Goal: Task Accomplishment & Management: Use online tool/utility

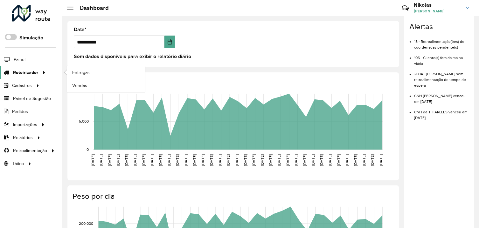
click at [31, 72] on span "Roteirizador" at bounding box center [25, 72] width 25 height 7
click at [71, 73] on link "Entregas" at bounding box center [106, 72] width 78 height 13
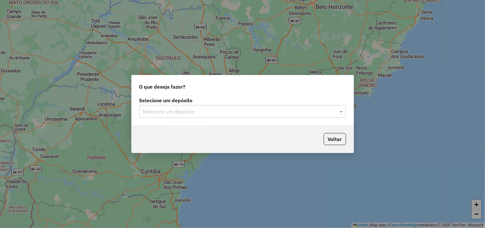
click at [170, 117] on div "Selecione um depósito" at bounding box center [242, 111] width 207 height 13
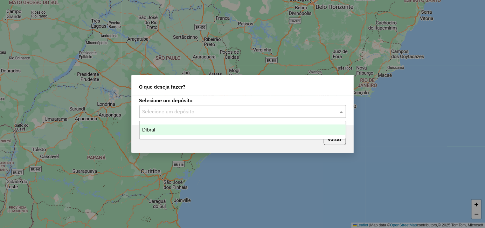
click at [189, 134] on div "Dibral" at bounding box center [243, 130] width 206 height 11
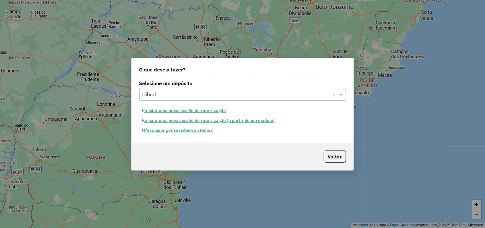
click at [207, 113] on button "Iniciar uma nova sessão de roteirização" at bounding box center [184, 111] width 90 height 10
select select "*"
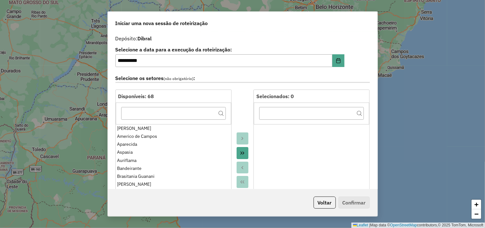
click at [241, 154] on icon "Move All to Target" at bounding box center [242, 153] width 5 height 5
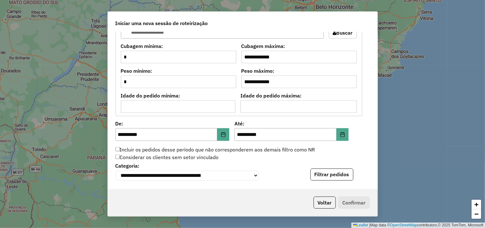
scroll to position [607, 0]
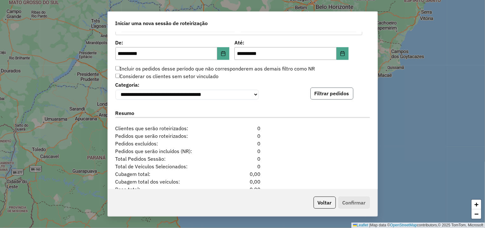
click at [328, 98] on button "Filtrar pedidos" at bounding box center [331, 94] width 43 height 12
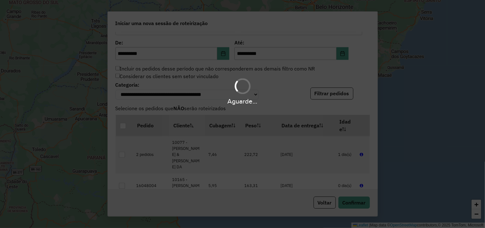
scroll to position [769, 0]
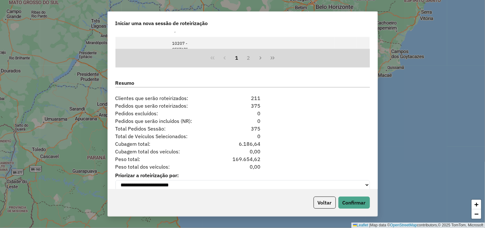
click at [310, 192] on div "Voltar Confirmar" at bounding box center [243, 202] width 270 height 27
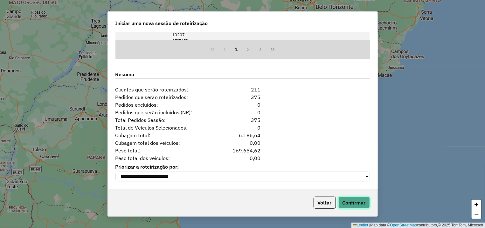
click at [355, 203] on button "Confirmar" at bounding box center [353, 203] width 31 height 12
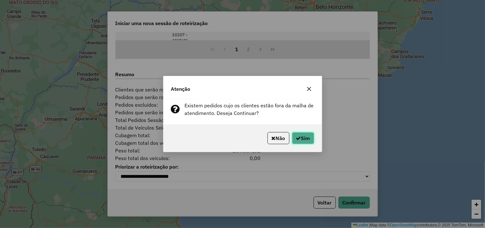
click at [297, 137] on icon "button" at bounding box center [298, 138] width 5 height 5
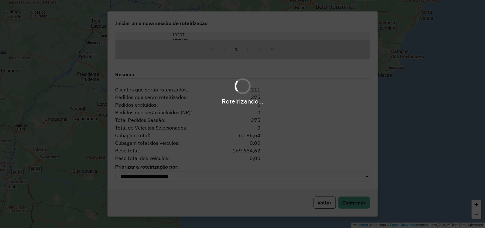
click at [282, 120] on div "Roteirizando..." at bounding box center [242, 114] width 485 height 228
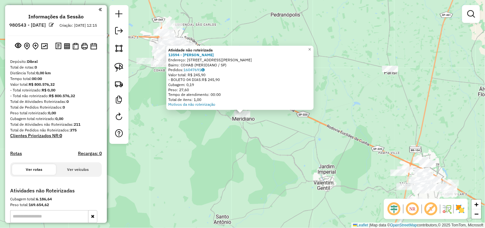
click at [289, 150] on div "Atividade não roteirizada 13594 - WELLEN CRISTINA SANT Endereço: R DONATO MARCE…" at bounding box center [242, 114] width 485 height 228
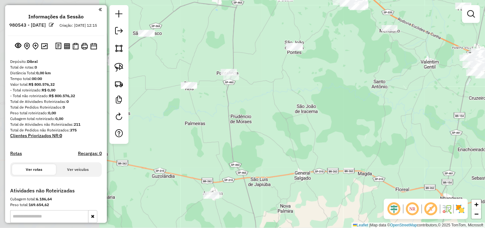
drag, startPoint x: 166, startPoint y: 100, endPoint x: 289, endPoint y: 96, distance: 123.8
click at [289, 96] on div "Janela de atendimento Grade de atendimento Capacidade Transportadoras Veículos …" at bounding box center [242, 114] width 485 height 228
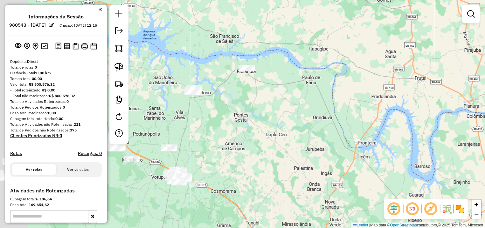
drag, startPoint x: 250, startPoint y: 117, endPoint x: 268, endPoint y: 103, distance: 22.5
click at [276, 100] on div "Janela de atendimento Grade de atendimento Capacidade Transportadoras Veículos …" at bounding box center [242, 114] width 485 height 228
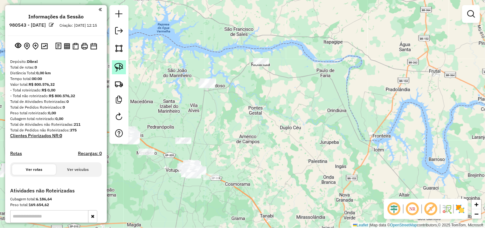
click at [117, 66] on img at bounding box center [118, 67] width 9 height 9
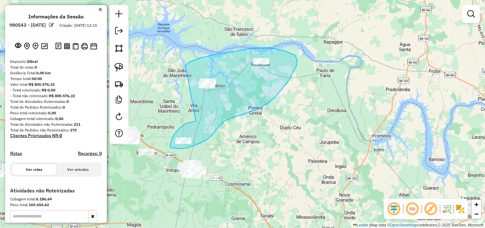
drag, startPoint x: 193, startPoint y: 122, endPoint x: 168, endPoint y: 83, distance: 45.8
click at [168, 83] on div "Janela de atendimento Grade de atendimento Capacidade Transportadoras Veículos …" at bounding box center [242, 114] width 485 height 228
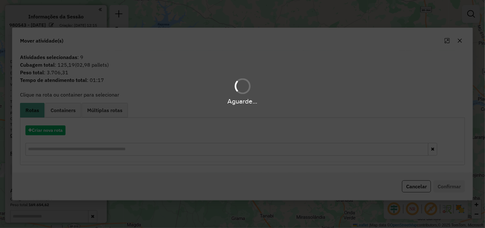
click at [47, 131] on hb-app "**********" at bounding box center [242, 114] width 485 height 228
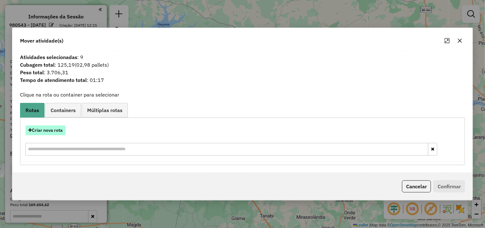
click at [49, 126] on button "Criar nova rota" at bounding box center [45, 131] width 40 height 10
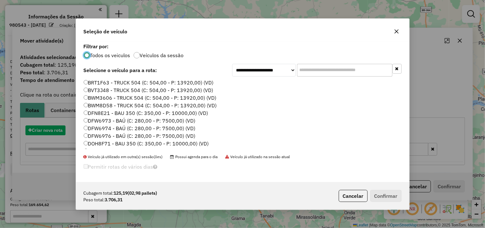
scroll to position [3, 2]
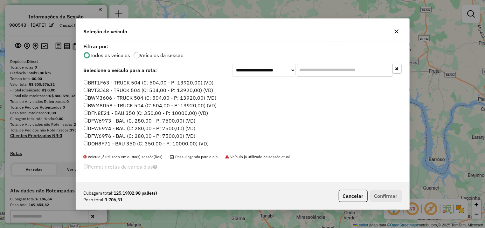
click at [316, 65] on input "text" at bounding box center [344, 70] width 95 height 13
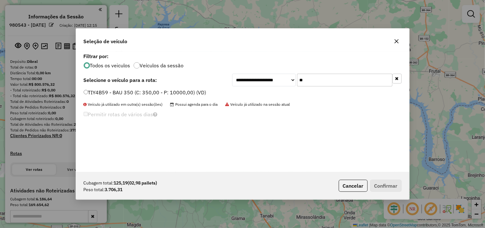
type input "**"
click at [115, 86] on div "**********" at bounding box center [243, 80] width 318 height 13
click at [120, 99] on div "TIY4B59 - BAU 350 (C: 350,00 - P: 10000,00) (VD)" at bounding box center [243, 95] width 326 height 13
click at [122, 94] on label "TIY4B59 - BAU 350 (C: 350,00 - P: 10000,00) (VD)" at bounding box center [145, 93] width 123 height 8
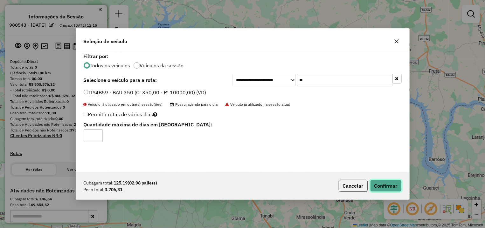
click at [388, 187] on button "Confirmar" at bounding box center [385, 186] width 31 height 12
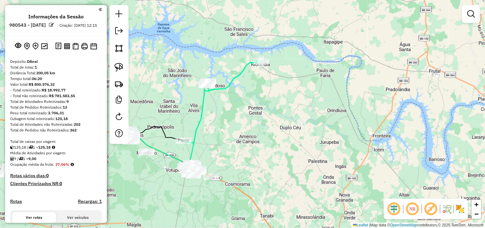
scroll to position [89, 0]
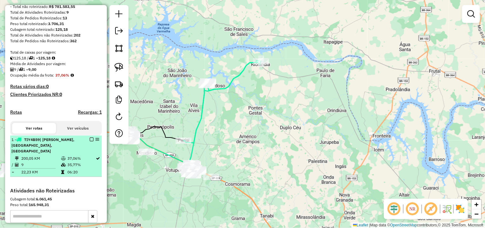
click at [90, 141] on em at bounding box center [92, 140] width 4 height 4
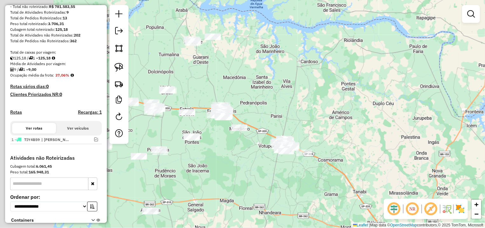
drag, startPoint x: 170, startPoint y: 128, endPoint x: 267, endPoint y: 102, distance: 100.6
click at [267, 102] on div "Janela de atendimento Grade de atendimento Capacidade Transportadoras Veículos …" at bounding box center [242, 114] width 485 height 228
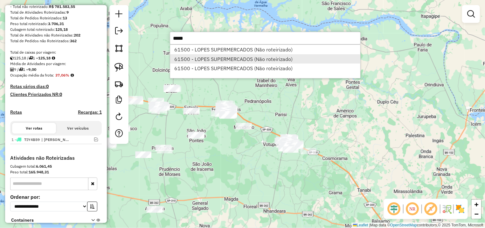
type input "*****"
click at [252, 61] on li "61500 - LOPES SUPERMERCADOS (Não roteirizado)" at bounding box center [265, 59] width 190 height 10
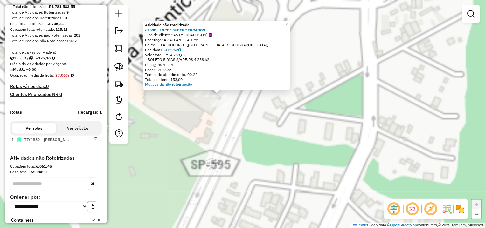
drag, startPoint x: 253, startPoint y: 92, endPoint x: 265, endPoint y: 124, distance: 33.9
click at [247, 145] on div "Atividade não roteirizada 61500 - LOPES SUPERMERCADOS Tipo de cliente: AS (MERC…" at bounding box center [242, 114] width 485 height 228
click at [267, 122] on div "Atividade não roteirizada 61500 - LOPES SUPERMERCADOS Tipo de cliente: AS (MERC…" at bounding box center [242, 114] width 485 height 228
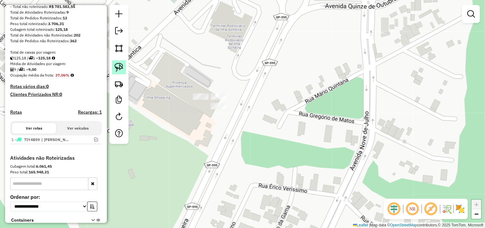
click at [117, 67] on img at bounding box center [118, 67] width 9 height 9
drag, startPoint x: 275, startPoint y: 80, endPoint x: 274, endPoint y: 108, distance: 28.0
click at [274, 108] on div "Janela de atendimento Grade de atendimento Capacidade Transportadoras Veículos …" at bounding box center [242, 114] width 485 height 228
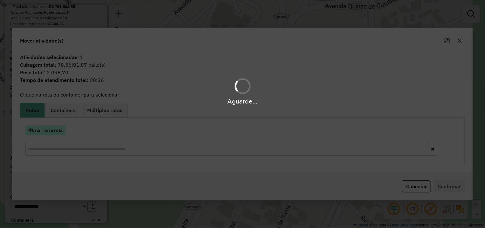
click at [51, 134] on button "Criar nova rota" at bounding box center [45, 131] width 40 height 10
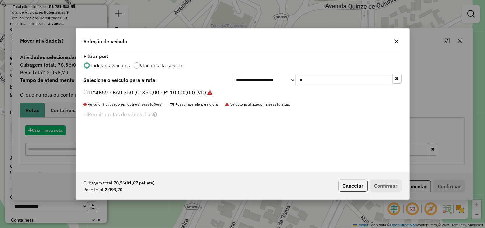
scroll to position [3, 2]
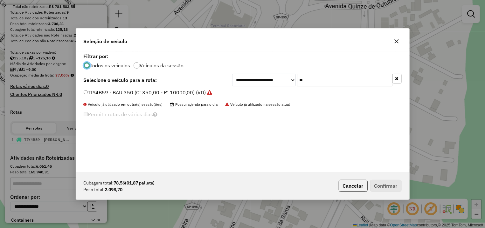
drag, startPoint x: 287, startPoint y: 84, endPoint x: 239, endPoint y: 91, distance: 48.1
click at [297, 86] on input "**" at bounding box center [344, 80] width 95 height 13
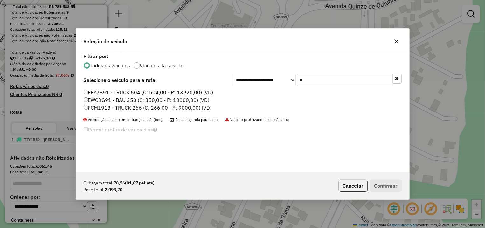
type input "**"
click at [165, 98] on label "EWC3G91 - BAU 350 (C: 350,00 - P: 10000,00) (VD)" at bounding box center [147, 100] width 126 height 8
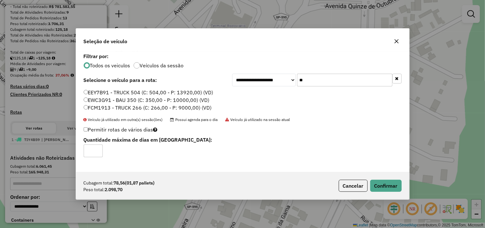
click at [173, 94] on label "EEY7B91 - TRUCK 504 (C: 504,00 - P: 13920,00) (VD)" at bounding box center [149, 93] width 130 height 8
click at [387, 183] on button "Confirmar" at bounding box center [385, 186] width 31 height 12
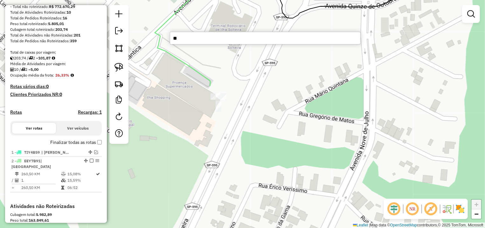
type input "**"
select select "**********"
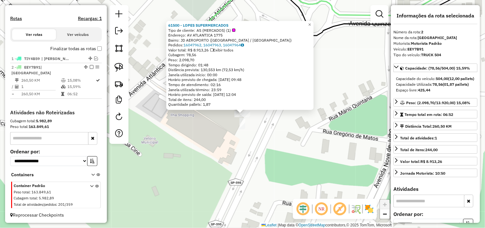
scroll to position [184, 0]
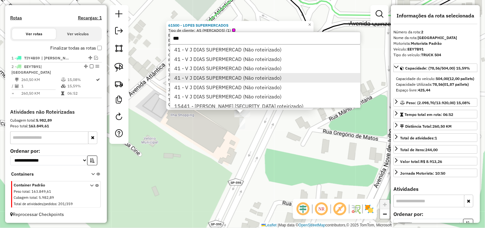
type input "**"
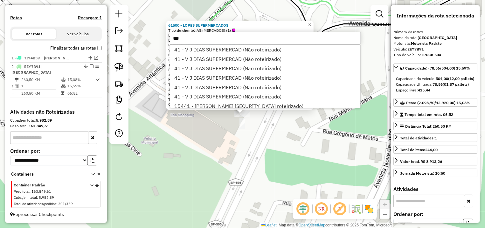
drag, startPoint x: 199, startPoint y: 74, endPoint x: 256, endPoint y: 113, distance: 69.3
click at [199, 74] on li "41 - V J DIAS SUPERMERCAD (Não roteirizado)" at bounding box center [265, 78] width 190 height 10
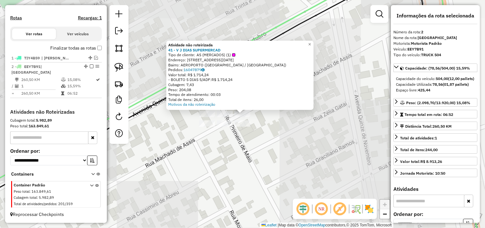
click at [275, 136] on div "Atividade não roteirizada 41 - V J DIAS SUPERMERCAD Tipo de cliente: AS (MERCAD…" at bounding box center [242, 114] width 485 height 228
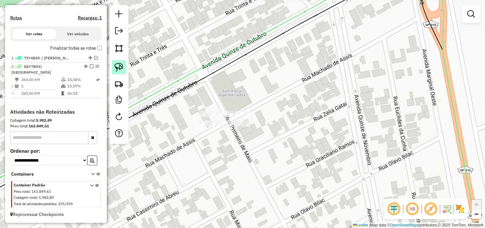
click at [119, 65] on img at bounding box center [118, 67] width 9 height 9
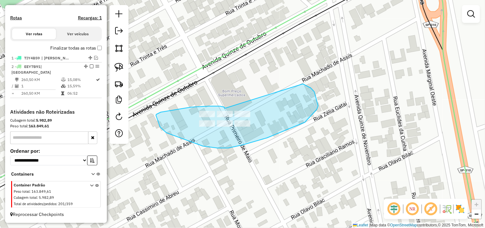
drag, startPoint x: 161, startPoint y: 112, endPoint x: 243, endPoint y: 74, distance: 90.3
click at [285, 77] on div "Janela de atendimento Grade de atendimento Capacidade Transportadoras Veículos …" at bounding box center [242, 114] width 485 height 228
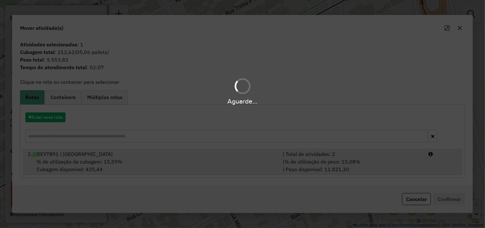
click at [389, 164] on div "| % de utilização do peso: 15,08% | Peso disponível: 11.821,30" at bounding box center [352, 165] width 146 height 15
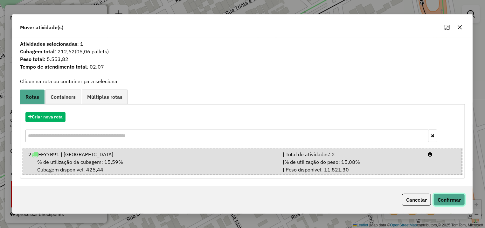
click at [444, 197] on button "Confirmar" at bounding box center [448, 200] width 31 height 12
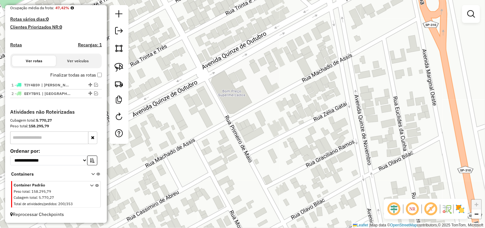
scroll to position [162, 0]
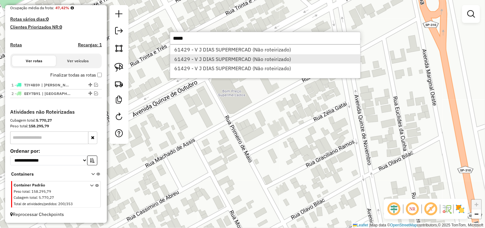
type input "*****"
click at [232, 58] on li "61429 - V J DIAS SUPERMERCAD (Não roteirizado)" at bounding box center [265, 59] width 190 height 10
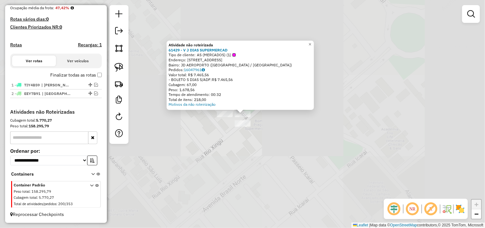
click at [236, 153] on div "Atividade não roteirizada 61429 - V J DIAS SUPERMERCAD Tipo de cliente: AS (MER…" at bounding box center [242, 114] width 485 height 228
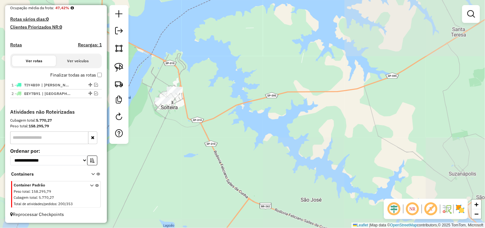
drag, startPoint x: 182, startPoint y: 113, endPoint x: 207, endPoint y: 112, distance: 25.1
click at [207, 112] on div "Janela de atendimento Grade de atendimento Capacidade Transportadoras Veículos …" at bounding box center [242, 114] width 485 height 228
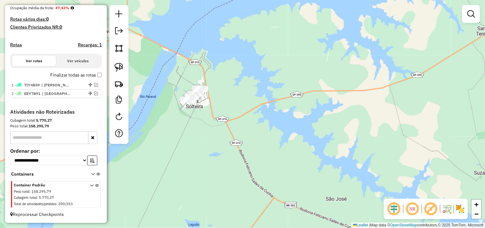
click at [125, 71] on link at bounding box center [119, 67] width 14 height 14
click at [119, 65] on img at bounding box center [118, 67] width 9 height 9
drag, startPoint x: 185, startPoint y: 72, endPoint x: 249, endPoint y: 81, distance: 64.2
click at [249, 81] on div "Janela de atendimento Grade de atendimento Capacidade Transportadoras Veículos …" at bounding box center [242, 114] width 485 height 228
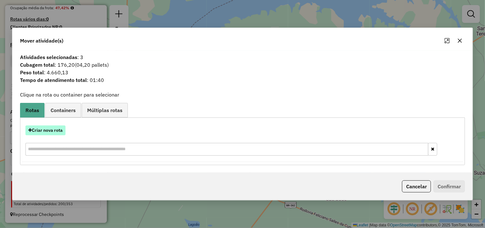
click at [61, 128] on button "Criar nova rota" at bounding box center [45, 131] width 40 height 10
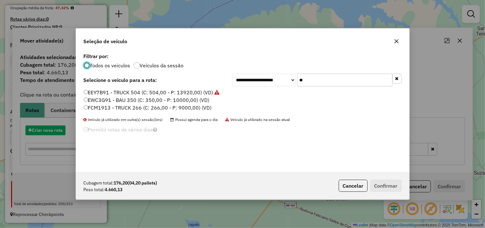
scroll to position [3, 2]
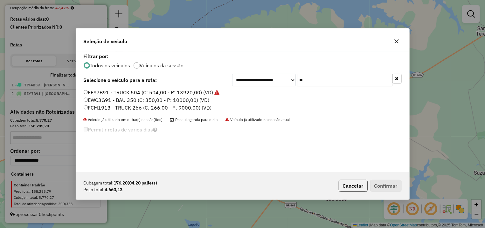
drag, startPoint x: 314, startPoint y: 82, endPoint x: 295, endPoint y: 82, distance: 19.7
click at [299, 82] on input "**" at bounding box center [344, 80] width 95 height 13
type input "**"
click at [137, 99] on label "EWC3G91 - BAU 350 (C: 350,00 - P: 10000,00) (VD)" at bounding box center [147, 100] width 126 height 8
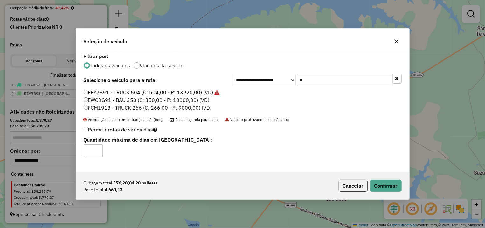
click at [373, 178] on div "Cubagem total: 176,20 (04,20 pallets) Peso total: 4.660,13 Cancelar Confirmar" at bounding box center [242, 185] width 333 height 27
click at [372, 183] on button "Confirmar" at bounding box center [385, 186] width 31 height 12
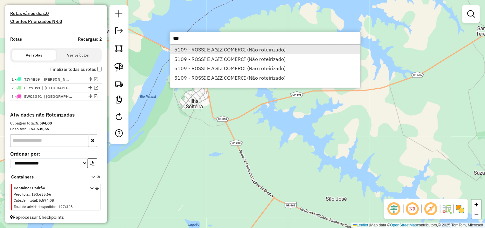
type input "***"
click at [255, 51] on li "5109 - ROSSI E AGIZ COMERCI (Não roteirizado)" at bounding box center [265, 50] width 190 height 10
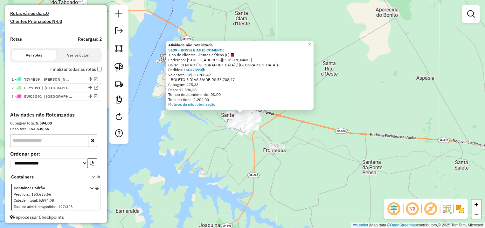
click at [301, 139] on div "Atividade não roteirizada 5109 - ROSSI E AGIZ COMERCI Tipo de cliente: Clientes…" at bounding box center [242, 114] width 485 height 228
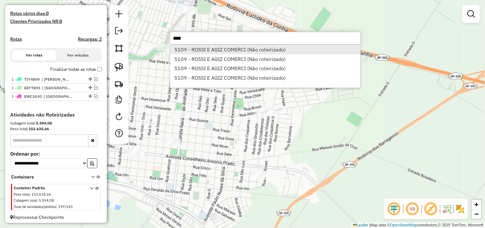
type input "****"
click at [237, 54] on li "5109 - ROSSI E AGIZ COMERCI (Não roteirizado)" at bounding box center [265, 50] width 190 height 10
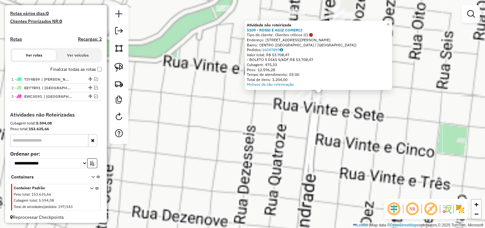
drag, startPoint x: 262, startPoint y: 119, endPoint x: 258, endPoint y: 125, distance: 7.2
click at [253, 122] on div "Atividade não roteirizada 5109 - ROSSI E AGIZ COMERCI Tipo de cliente: Clientes…" at bounding box center [242, 114] width 485 height 228
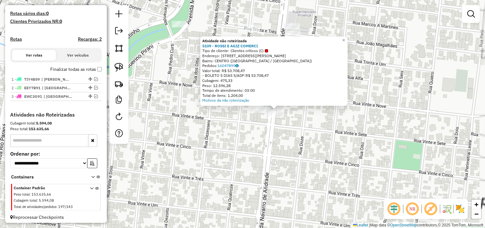
click at [306, 127] on div "Atividade não roteirizada 5109 - ROSSI E AGIZ COMERCI Tipo de cliente: Clientes…" at bounding box center [242, 114] width 485 height 228
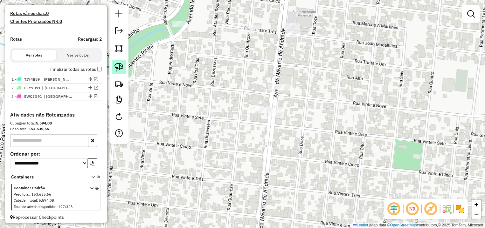
click at [124, 68] on link at bounding box center [119, 67] width 14 height 14
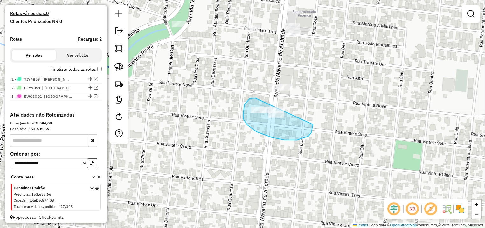
drag, startPoint x: 252, startPoint y: 98, endPoint x: 306, endPoint y: 111, distance: 55.9
click at [311, 113] on div "Janela de atendimento Grade de atendimento Capacidade Transportadoras Veículos …" at bounding box center [242, 114] width 485 height 228
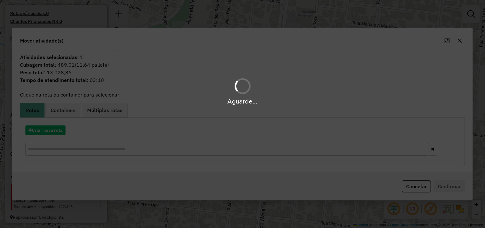
click at [55, 136] on div "Aguarde..." at bounding box center [242, 114] width 485 height 228
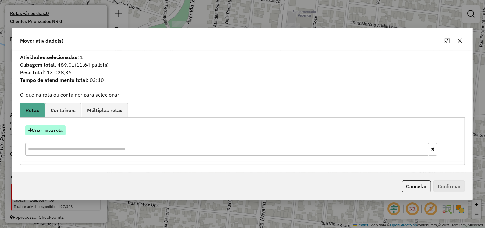
click at [48, 133] on button "Criar nova rota" at bounding box center [45, 131] width 40 height 10
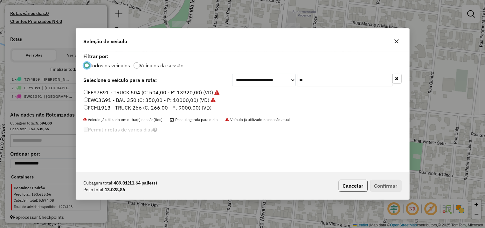
drag, startPoint x: 293, startPoint y: 82, endPoint x: 244, endPoint y: 84, distance: 50.0
click at [297, 84] on input "**" at bounding box center [344, 80] width 95 height 13
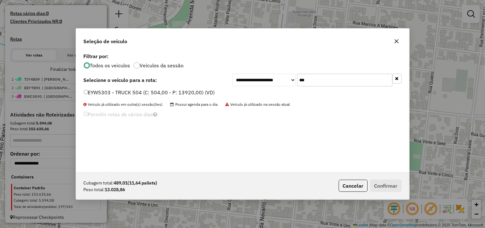
type input "***"
click at [193, 90] on label "EYW5303 - TRUCK 504 (C: 504,00 - P: 13920,00) (VD)" at bounding box center [149, 93] width 131 height 8
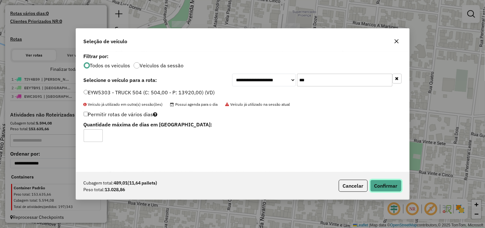
click at [392, 185] on button "Confirmar" at bounding box center [385, 186] width 31 height 12
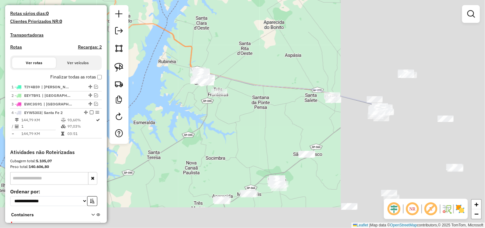
drag, startPoint x: 358, startPoint y: 88, endPoint x: 229, endPoint y: 60, distance: 132.8
click at [229, 60] on div "Janela de atendimento Grade de atendimento Capacidade Transportadoras Veículos …" at bounding box center [242, 114] width 485 height 228
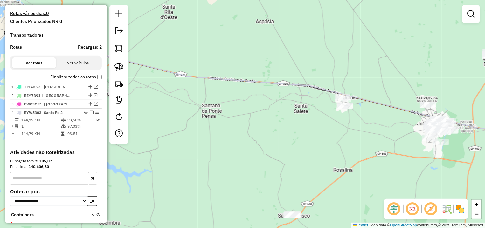
drag, startPoint x: 347, startPoint y: 124, endPoint x: 175, endPoint y: 71, distance: 180.5
click at [296, 124] on div "Janela de atendimento Grade de atendimento Capacidade Transportadoras Veículos …" at bounding box center [242, 114] width 485 height 228
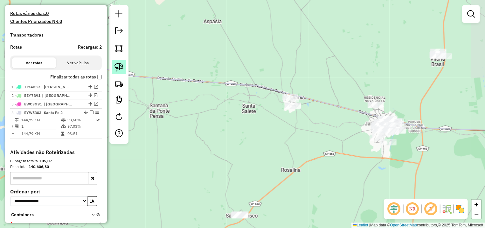
click at [124, 67] on link at bounding box center [119, 67] width 14 height 14
drag, startPoint x: 280, startPoint y: 78, endPoint x: 302, endPoint y: 100, distance: 31.0
click at [302, 100] on div "Janela de atendimento Grade de atendimento Capacidade Transportadoras Veículos …" at bounding box center [242, 114] width 485 height 228
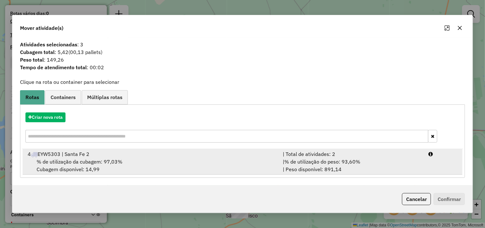
click at [261, 165] on div "% de utilização da cubagem: 97,03% Cubagem disponível: 14,99" at bounding box center [151, 165] width 255 height 15
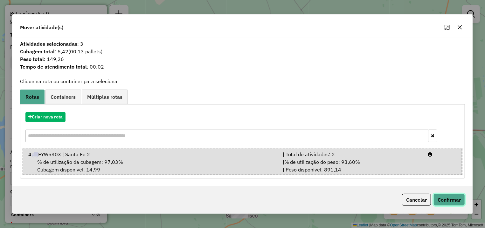
click at [449, 196] on button "Confirmar" at bounding box center [448, 200] width 31 height 12
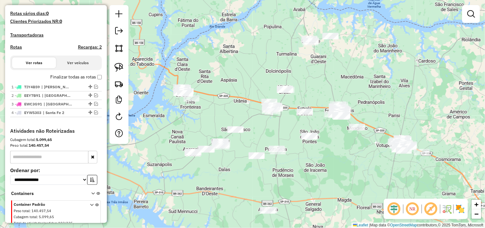
click at [351, 175] on div "Janela de atendimento Grade de atendimento Capacidade Transportadoras Veículos …" at bounding box center [242, 114] width 485 height 228
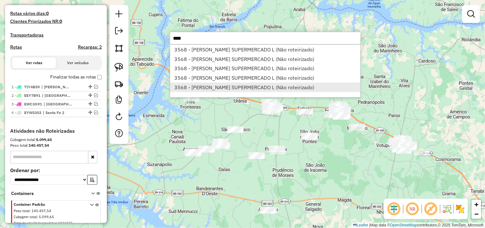
type input "****"
click at [285, 90] on li "3568 - LOPES SUPERMERCADO L (Não roteirizado)" at bounding box center [265, 88] width 190 height 10
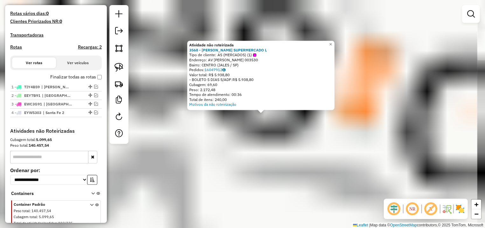
click at [279, 148] on div "Atividade não roteirizada 3568 - LOPES SUPERMERCADO L Tipo de cliente: AS (MERC…" at bounding box center [242, 114] width 485 height 228
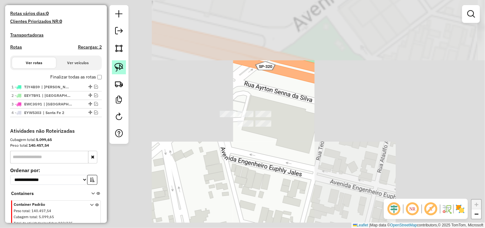
click at [118, 64] on img at bounding box center [118, 67] width 9 height 9
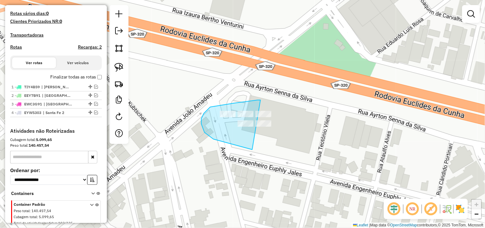
drag, startPoint x: 234, startPoint y: 103, endPoint x: 357, endPoint y: 121, distance: 124.4
click at [357, 121] on div "Janela de atendimento Grade de atendimento Capacidade Transportadoras Veículos …" at bounding box center [242, 114] width 485 height 228
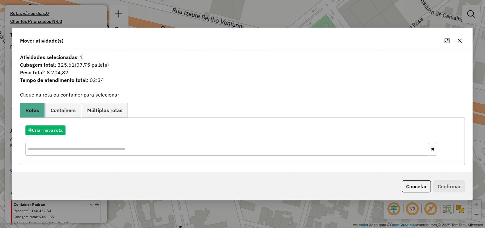
click at [43, 138] on div "Criar nova rota" at bounding box center [243, 141] width 442 height 41
click at [59, 127] on button "Criar nova rota" at bounding box center [45, 131] width 40 height 10
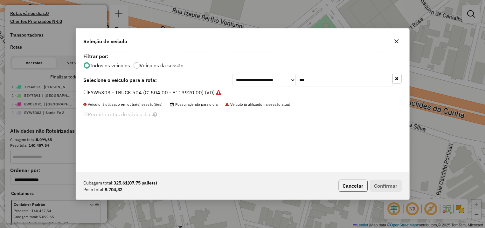
drag, startPoint x: 332, startPoint y: 88, endPoint x: 258, endPoint y: 88, distance: 73.1
click at [297, 86] on input "***" at bounding box center [344, 80] width 95 height 13
type input "***"
click at [159, 86] on div "**********" at bounding box center [242, 112] width 333 height 121
click at [162, 92] on label "DQK6440 - TOCO 350 (C: 350,00 - P: 9330,00) (VD)" at bounding box center [146, 93] width 125 height 8
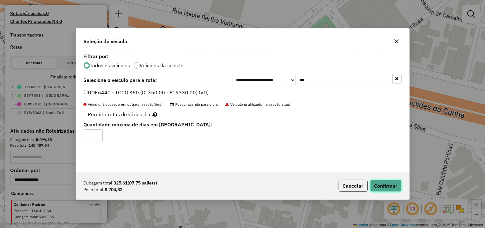
click at [386, 185] on button "Confirmar" at bounding box center [385, 186] width 31 height 12
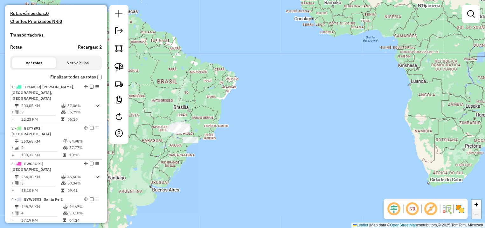
click at [172, 98] on div "Janela de atendimento Grade de atendimento Capacidade Transportadoras Veículos …" at bounding box center [242, 114] width 485 height 228
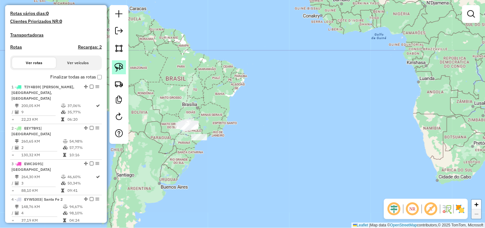
click at [118, 68] on img at bounding box center [118, 67] width 9 height 9
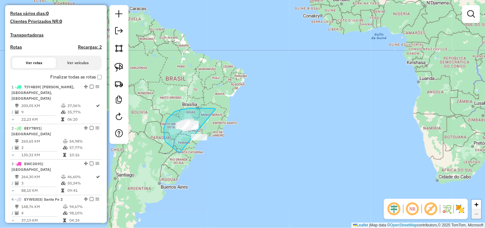
drag, startPoint x: 212, startPoint y: 108, endPoint x: 220, endPoint y: 124, distance: 17.3
click at [220, 124] on div "Janela de atendimento Grade de atendimento Capacidade Transportadoras Veículos …" at bounding box center [242, 114] width 485 height 228
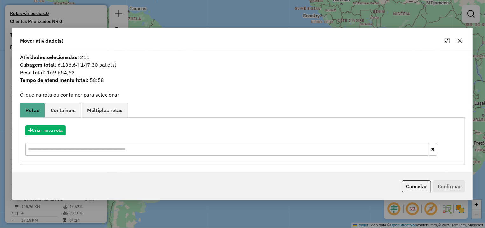
drag, startPoint x: 87, startPoint y: 59, endPoint x: 77, endPoint y: 58, distance: 9.9
click at [77, 58] on span "Atividades selecionadas : 211" at bounding box center [242, 57] width 452 height 8
click at [457, 40] on icon "button" at bounding box center [459, 40] width 5 height 5
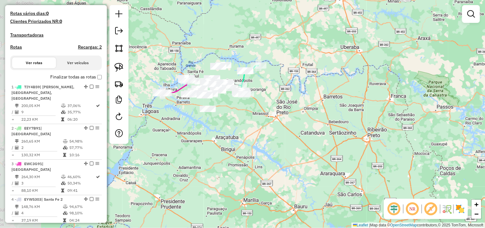
drag, startPoint x: 173, startPoint y: 116, endPoint x: 268, endPoint y: 119, distance: 95.4
click at [268, 119] on div "Janela de atendimento Grade de atendimento Capacidade Transportadoras Veículos …" at bounding box center [242, 114] width 485 height 228
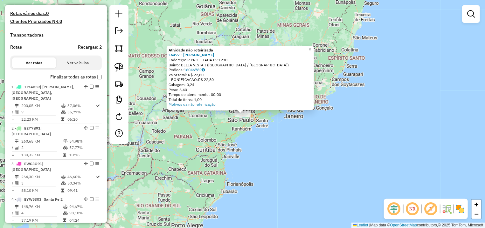
click at [217, 134] on div "Atividade não roteirizada 16497 - LUIZ CARLOS SOARES D Endereço: R PROJETADA 09…" at bounding box center [242, 114] width 485 height 228
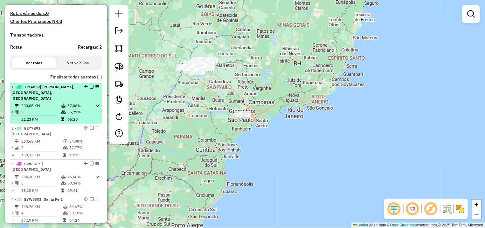
click at [90, 89] on em at bounding box center [92, 87] width 4 height 4
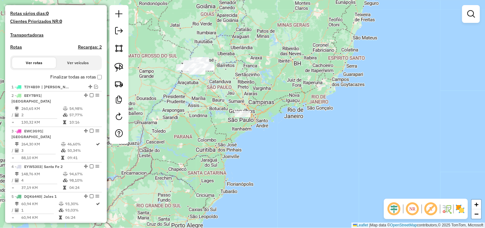
drag, startPoint x: 88, startPoint y: 93, endPoint x: 112, endPoint y: 76, distance: 29.4
click at [88, 89] on div at bounding box center [89, 87] width 19 height 4
select select "**********"
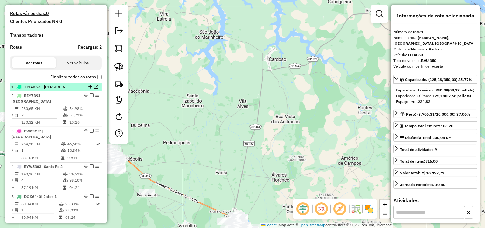
click at [94, 89] on em at bounding box center [96, 87] width 4 height 4
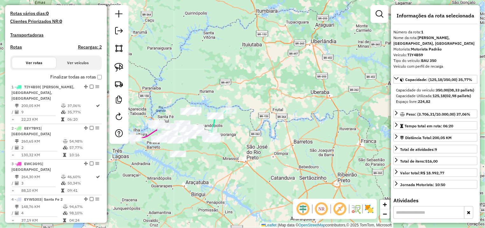
drag, startPoint x: 266, startPoint y: 151, endPoint x: 246, endPoint y: 107, distance: 48.1
click at [247, 112] on div "Rota 1 - Placa TIY4B59 8752 - MARIA ZULEIDE DE CAR Janela de atendimento Grade …" at bounding box center [242, 114] width 485 height 228
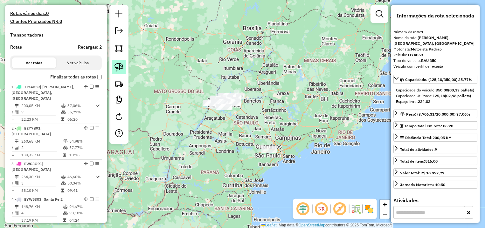
click at [117, 72] on link at bounding box center [119, 67] width 14 height 14
drag, startPoint x: 280, startPoint y: 136, endPoint x: 299, endPoint y: 146, distance: 21.8
click at [264, 161] on div "Janela de atendimento Grade de atendimento Capacidade Transportadoras Veículos …" at bounding box center [242, 114] width 485 height 228
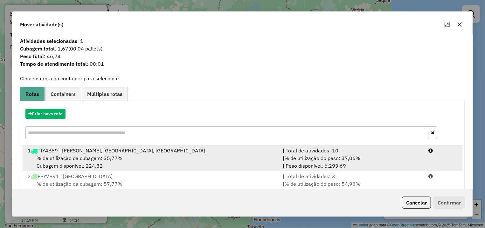
drag, startPoint x: 378, startPoint y: 160, endPoint x: 447, endPoint y: 191, distance: 75.7
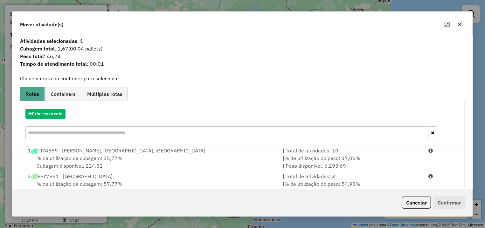
click at [380, 160] on div "| % de utilização do peso: 37,06% | Peso disponível: 6.293,69" at bounding box center [352, 162] width 146 height 15
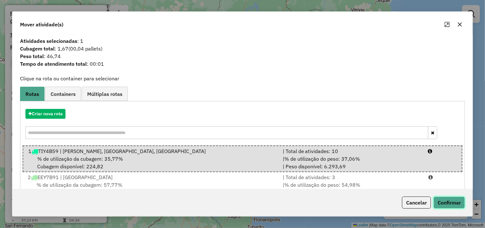
click at [457, 199] on button "Confirmar" at bounding box center [448, 203] width 31 height 12
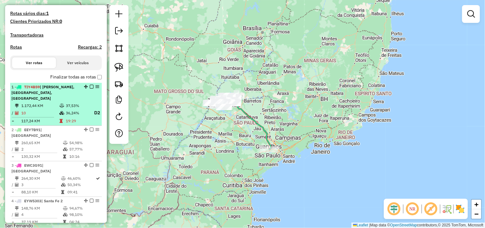
click at [90, 89] on em at bounding box center [92, 87] width 4 height 4
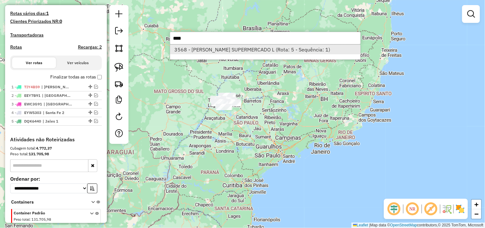
type input "****"
click at [249, 52] on li "3568 - LOPES SUPERMERCADO L (Rota: 5 - Sequência: 1)" at bounding box center [265, 50] width 190 height 10
select select "**********"
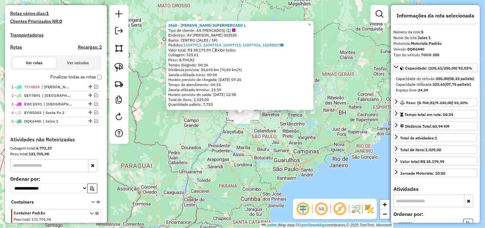
scroll to position [196, 0]
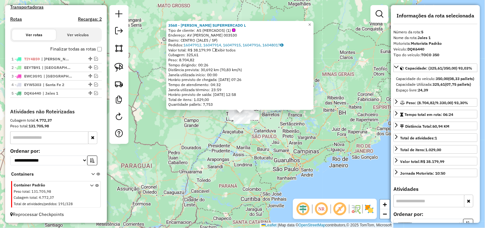
click at [143, 102] on div "3568 - LOPES SUPERMERCADO L Tipo de cliente: AS (MERCADOS) (1) Endereço: AV JOA…" at bounding box center [242, 114] width 485 height 228
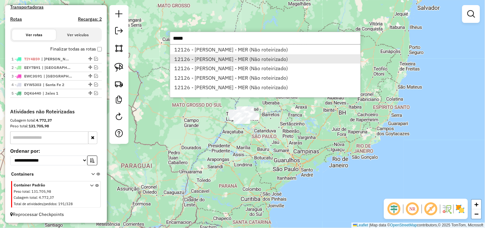
type input "*****"
click at [239, 58] on li "12126 - C. G. MORIALLI - MER (Não roteirizado)" at bounding box center [265, 59] width 190 height 10
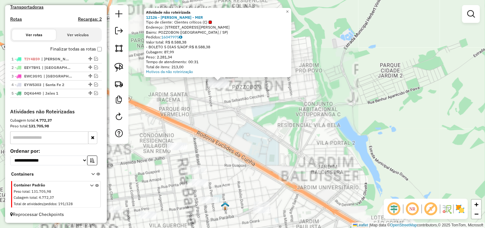
click at [250, 104] on div "Atividade não roteirizada 12126 - C. G. MORIALLI - MER Tipo de cliente: Cliente…" at bounding box center [242, 114] width 485 height 228
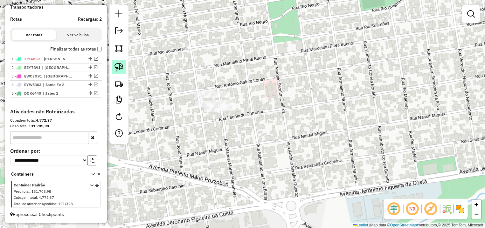
click at [124, 65] on link at bounding box center [119, 67] width 14 height 14
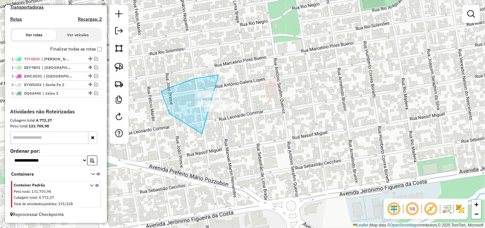
drag, startPoint x: 218, startPoint y: 75, endPoint x: 298, endPoint y: 66, distance: 80.3
click at [307, 93] on div "Janela de atendimento Grade de atendimento Capacidade Transportadoras Veículos …" at bounding box center [242, 114] width 485 height 228
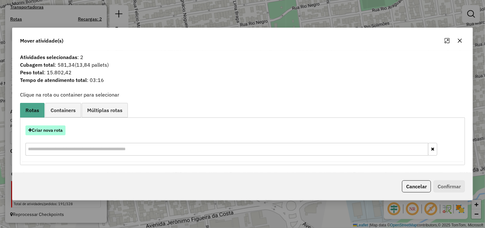
click at [62, 127] on button "Criar nova rota" at bounding box center [45, 131] width 40 height 10
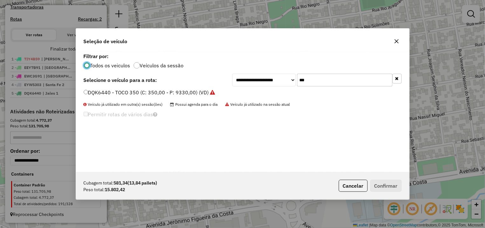
scroll to position [3, 2]
click at [399, 41] on button "button" at bounding box center [396, 41] width 10 height 10
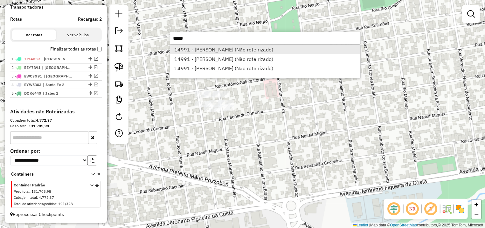
type input "*****"
click at [216, 50] on li "14991 - ITALO G M DOS SANTOS (Não roteirizado)" at bounding box center [265, 50] width 190 height 10
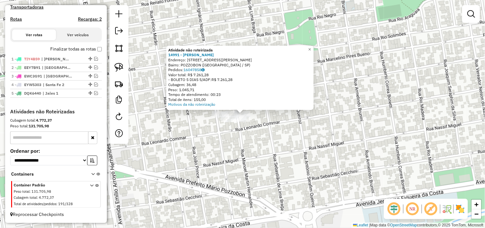
click at [255, 133] on div "Atividade não roteirizada 14991 - ITALO G M DOS SANTOS Endereço: R MANOEL MARTI…" at bounding box center [242, 114] width 485 height 228
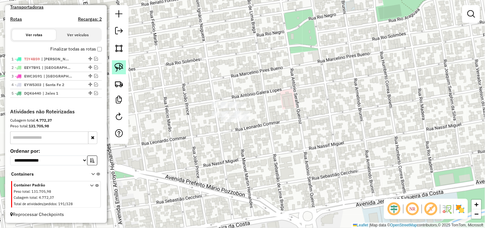
click at [121, 65] on img at bounding box center [118, 67] width 9 height 9
drag, startPoint x: 235, startPoint y: 83, endPoint x: 323, endPoint y: 96, distance: 89.0
click at [323, 96] on div "Janela de atendimento Grade de atendimento Capacidade Transportadoras Veículos …" at bounding box center [242, 114] width 485 height 228
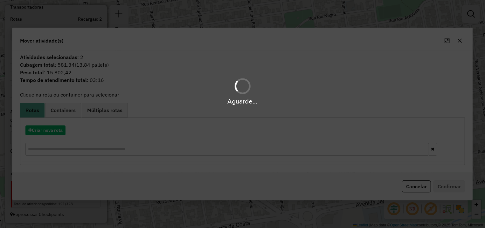
click at [58, 133] on div "Aguarde..." at bounding box center [242, 114] width 485 height 228
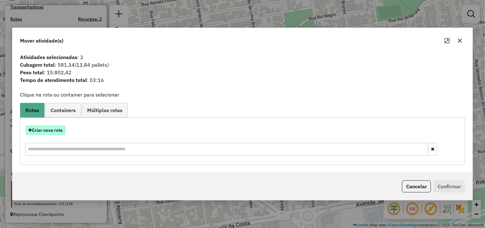
click at [41, 131] on button "Criar nova rota" at bounding box center [45, 131] width 40 height 10
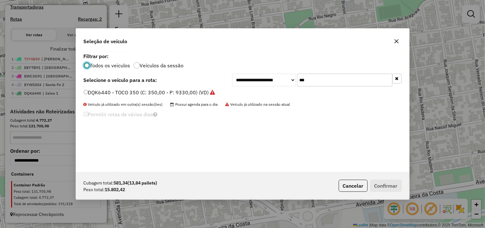
drag, startPoint x: 353, startPoint y: 79, endPoint x: 108, endPoint y: 91, distance: 245.1
click at [297, 86] on input "***" at bounding box center [344, 80] width 95 height 13
type input "***"
click at [183, 92] on label "EYW5308 - TRUCK 504 (C: 504,00 - P: 13920,00) (VD)" at bounding box center [149, 93] width 131 height 8
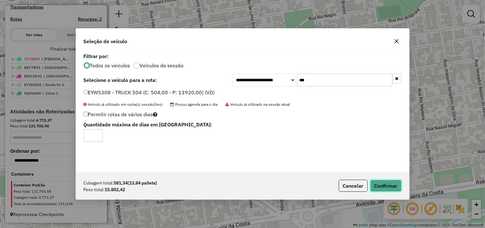
click at [375, 184] on button "Confirmar" at bounding box center [385, 186] width 31 height 12
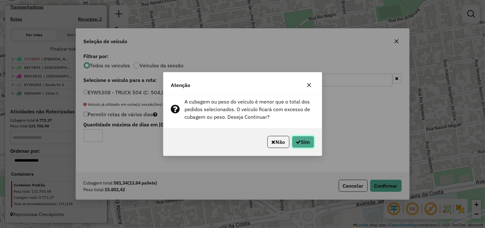
click at [295, 148] on button "Sim" at bounding box center [303, 142] width 22 height 12
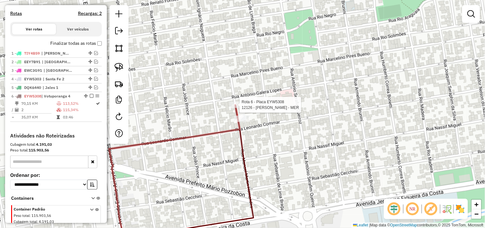
select select "**********"
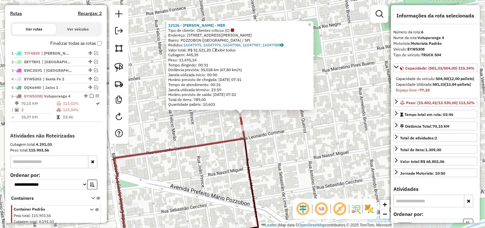
scroll to position [226, 0]
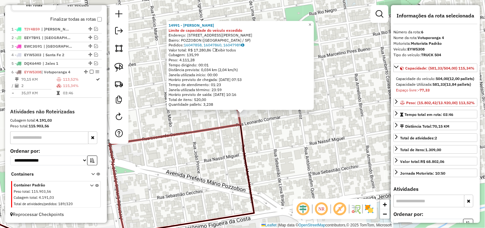
click at [147, 104] on div "14991 - ITALO G M DOS SANTOS Limite de capacidade do veículo excedido Endereço:…" at bounding box center [242, 114] width 485 height 228
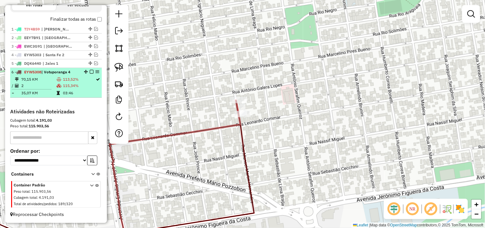
click at [90, 72] on em at bounding box center [92, 72] width 4 height 4
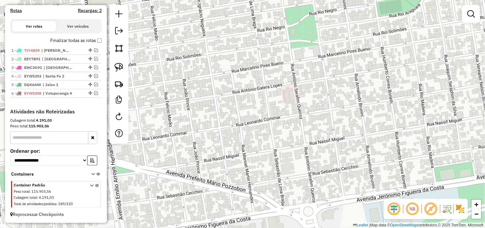
click at [201, 79] on div "Janela de atendimento Grade de atendimento Capacidade Transportadoras Veículos …" at bounding box center [242, 114] width 485 height 228
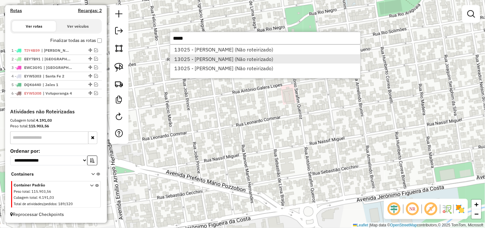
type input "*****"
click at [228, 63] on li "13025 - RENATO MOURA FILHO (Não roteirizado)" at bounding box center [265, 59] width 190 height 10
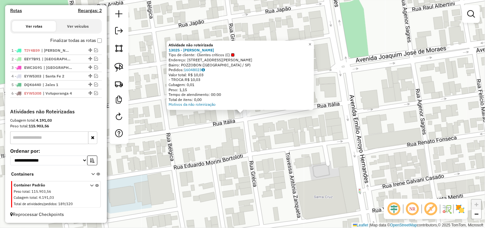
click at [180, 132] on div "Atividade não roteirizada 13025 - RENATO MOURA FILHO Tipo de cliente: Clientes …" at bounding box center [242, 114] width 485 height 228
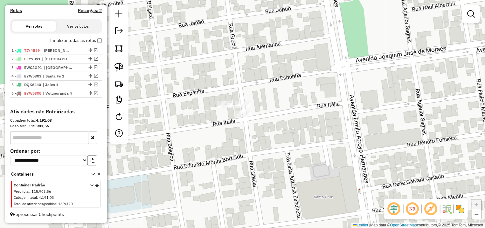
click at [125, 59] on div at bounding box center [118, 74] width 19 height 139
click at [123, 63] on link at bounding box center [119, 67] width 14 height 14
drag, startPoint x: 229, startPoint y: 86, endPoint x: 298, endPoint y: 113, distance: 73.6
click at [298, 113] on div "Janela de atendimento Grade de atendimento Capacidade Transportadoras Veículos …" at bounding box center [242, 114] width 485 height 228
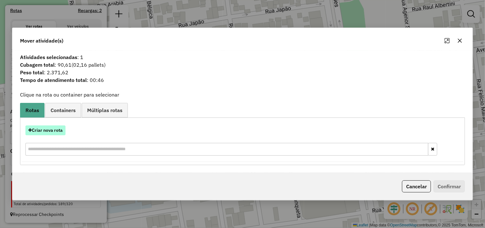
click at [58, 133] on button "Criar nova rota" at bounding box center [45, 131] width 40 height 10
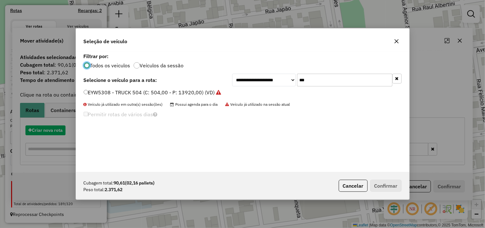
scroll to position [3, 2]
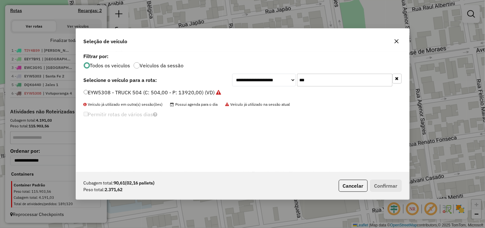
drag, startPoint x: 334, startPoint y: 76, endPoint x: 254, endPoint y: 80, distance: 79.9
click at [297, 80] on input "***" at bounding box center [344, 80] width 95 height 13
type input "**"
click at [174, 96] on li "TLR4F57 - BAU 350 (C: 350,00 - P: 10000,00) (VD)" at bounding box center [243, 93] width 318 height 8
click at [171, 89] on div "**********" at bounding box center [242, 112] width 333 height 121
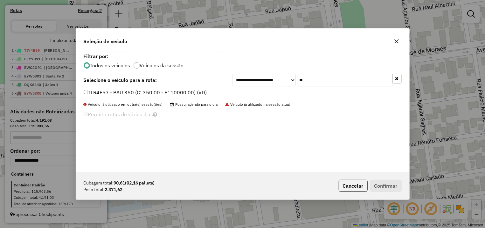
click at [189, 91] on label "TLR4F57 - BAU 350 (C: 350,00 - P: 10000,00) (VD)" at bounding box center [145, 93] width 123 height 8
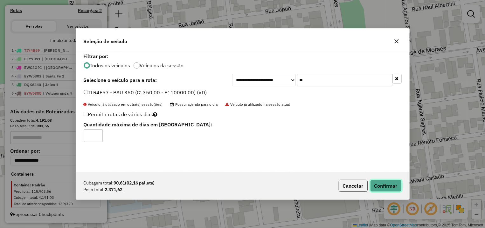
click at [380, 182] on button "Confirmar" at bounding box center [385, 186] width 31 height 12
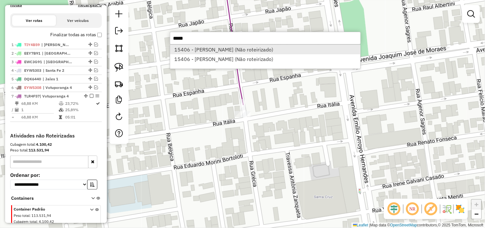
type input "*****"
click at [256, 52] on li "15406 - VANESSA RUIZ CHICONI (Não roteirizado)" at bounding box center [265, 50] width 190 height 10
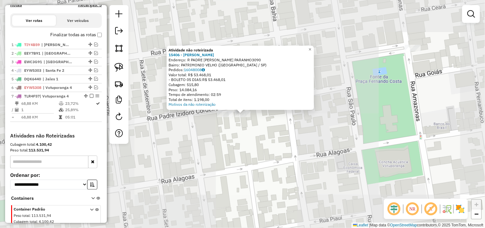
click at [195, 147] on div "Atividade não roteirizada 15406 - VANESSA RUIZ CHICONI Endereço: R PADRE IZIDOR…" at bounding box center [242, 114] width 485 height 228
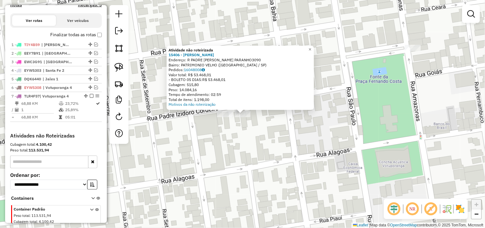
click at [229, 136] on div "Atividade não roteirizada 15406 - VANESSA RUIZ CHICONI Endereço: R PADRE IZIDOR…" at bounding box center [242, 114] width 485 height 228
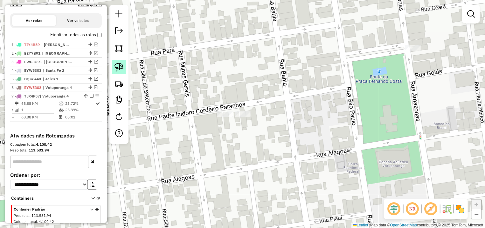
click at [118, 63] on img at bounding box center [118, 67] width 9 height 9
drag, startPoint x: 240, startPoint y: 105, endPoint x: 268, endPoint y: 107, distance: 28.4
click at [268, 107] on div "Janela de atendimento Grade de atendimento Capacidade Transportadoras Veículos …" at bounding box center [242, 114] width 485 height 228
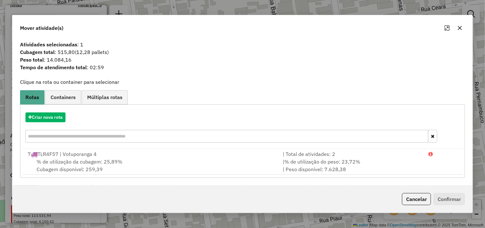
click at [47, 123] on div "Criar nova rota" at bounding box center [243, 128] width 442 height 41
click at [48, 119] on button "Criar nova rota" at bounding box center [45, 118] width 40 height 10
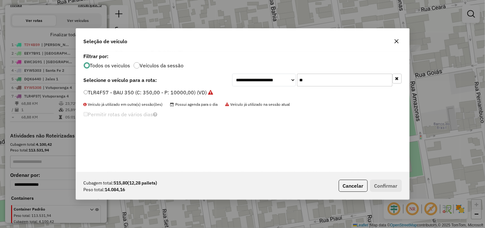
drag, startPoint x: 343, startPoint y: 82, endPoint x: 276, endPoint y: 81, distance: 67.1
click at [297, 82] on input "**" at bounding box center [344, 80] width 95 height 13
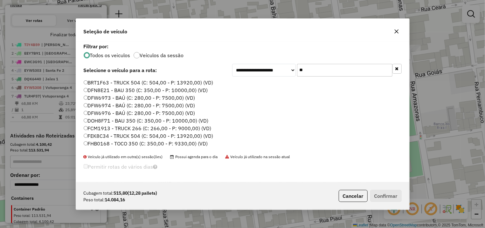
type input "*"
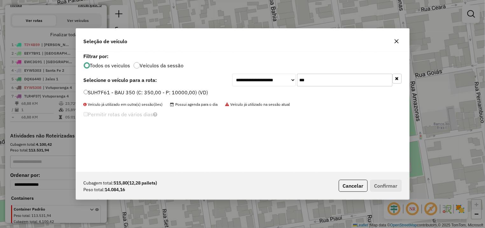
type input "***"
click at [179, 98] on div "SUH7F61 - BAU 350 (C: 350,00 - P: 10000,00) (VD)" at bounding box center [243, 95] width 326 height 13
click at [183, 94] on label "SUH7F61 - BAU 350 (C: 350,00 - P: 10000,00) (VD)" at bounding box center [146, 93] width 125 height 8
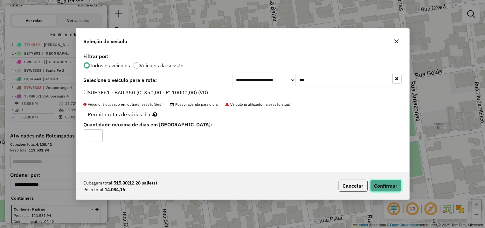
click at [382, 180] on button "Confirmar" at bounding box center [385, 186] width 31 height 12
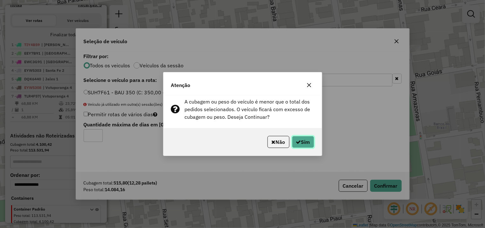
click at [304, 143] on button "Sim" at bounding box center [303, 142] width 22 height 12
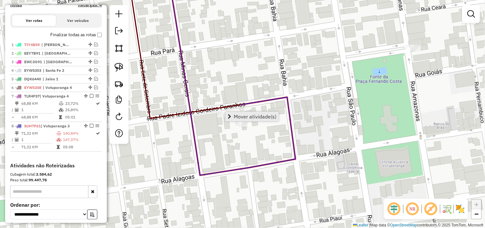
click at [243, 114] on span "Mover atividade(s)" at bounding box center [255, 116] width 43 height 5
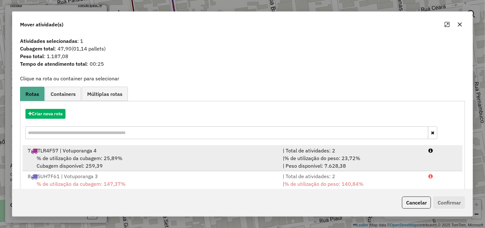
click at [373, 155] on div "| % de utilização do peso: 23,72% | Peso disponível: 7.628,38" at bounding box center [352, 162] width 146 height 15
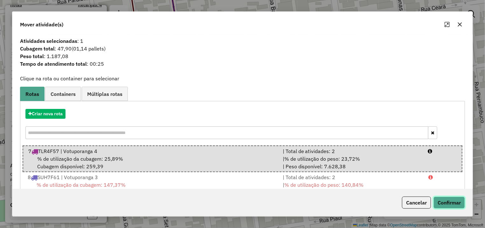
click at [449, 203] on button "Confirmar" at bounding box center [448, 203] width 31 height 12
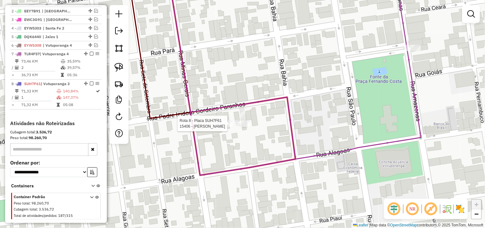
select select "**********"
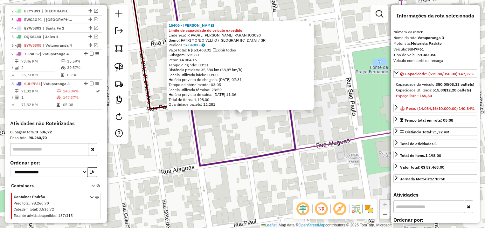
scroll to position [265, 0]
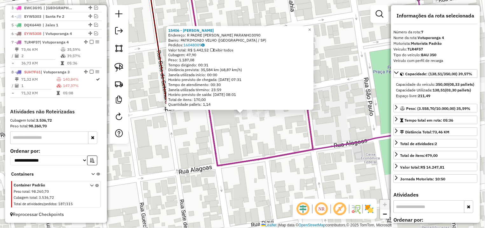
click at [164, 127] on div "15406 - VANESSA RUIZ CHICONI Endereço: R PADRE IZIDORO CORDEIRO PARANHO3090 Bai…" at bounding box center [242, 114] width 485 height 228
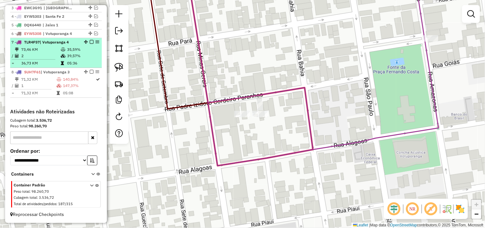
click at [90, 42] on em at bounding box center [92, 42] width 4 height 4
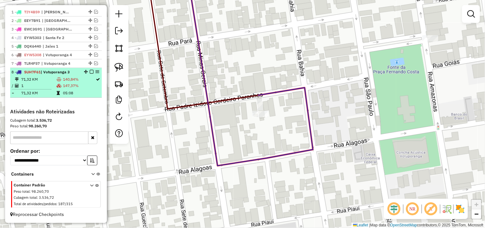
click at [90, 72] on em at bounding box center [92, 72] width 4 height 4
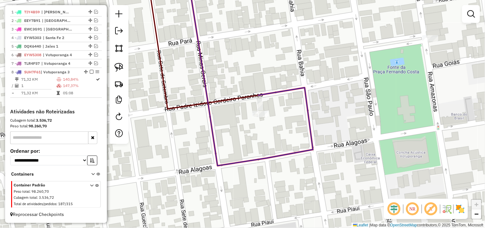
scroll to position [222, 0]
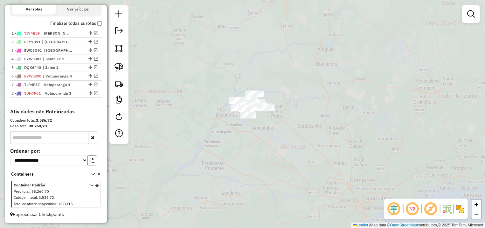
drag, startPoint x: 259, startPoint y: 78, endPoint x: 265, endPoint y: 88, distance: 11.7
click at [265, 88] on div "Janela de atendimento Grade de atendimento Capacidade Transportadoras Veículos …" at bounding box center [242, 114] width 485 height 228
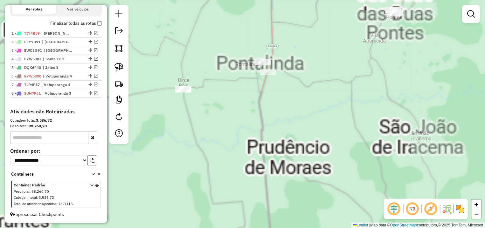
drag, startPoint x: 261, startPoint y: 40, endPoint x: 268, endPoint y: 119, distance: 78.8
click at [267, 142] on div "Janela de atendimento Grade de atendimento Capacidade Transportadoras Veículos …" at bounding box center [242, 114] width 485 height 228
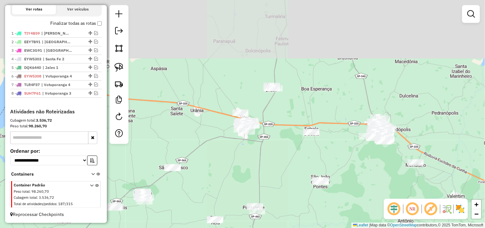
drag, startPoint x: 281, startPoint y: 119, endPoint x: 266, endPoint y: 171, distance: 54.3
click at [267, 180] on div "Janela de atendimento Grade de atendimento Capacidade Transportadoras Veículos …" at bounding box center [242, 114] width 485 height 228
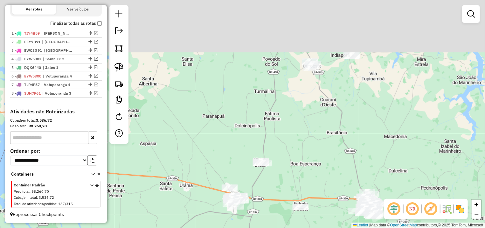
drag, startPoint x: 258, startPoint y: 77, endPoint x: 245, endPoint y: 136, distance: 60.2
click at [245, 136] on div "Janela de atendimento Grade de atendimento Capacidade Transportadoras Veículos …" at bounding box center [242, 114] width 485 height 228
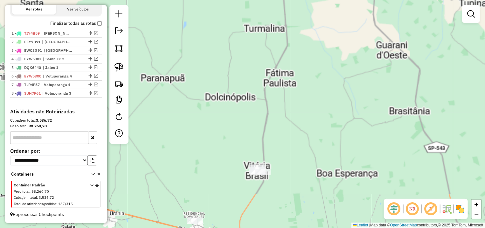
drag, startPoint x: 281, startPoint y: 148, endPoint x: 281, endPoint y: 141, distance: 7.3
click at [281, 141] on div "Janela de atendimento Grade de atendimento Capacidade Transportadoras Veículos …" at bounding box center [242, 114] width 485 height 228
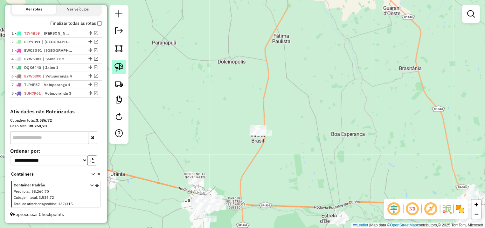
click at [123, 65] on img at bounding box center [118, 67] width 9 height 9
drag, startPoint x: 276, startPoint y: 91, endPoint x: 286, endPoint y: 140, distance: 49.6
click at [286, 140] on div "Janela de atendimento Grade de atendimento Capacidade Transportadoras Veículos …" at bounding box center [242, 114] width 485 height 228
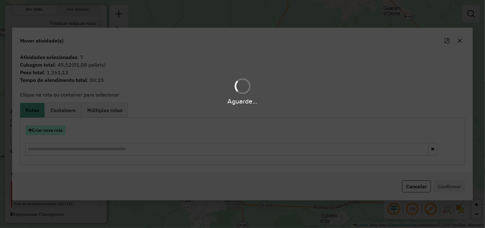
click at [39, 134] on button "Criar nova rota" at bounding box center [45, 131] width 40 height 10
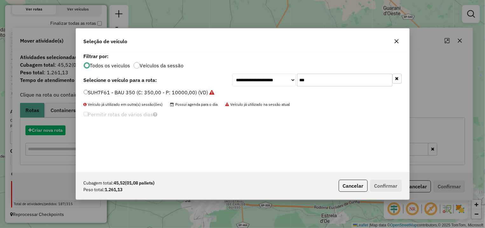
scroll to position [3, 2]
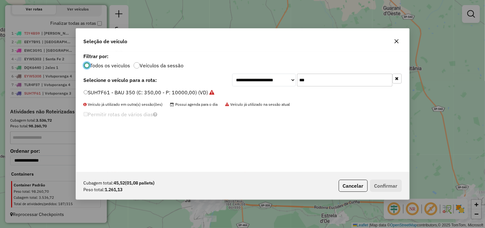
drag, startPoint x: 313, startPoint y: 78, endPoint x: 279, endPoint y: 77, distance: 34.7
click at [297, 77] on input "***" at bounding box center [344, 80] width 95 height 13
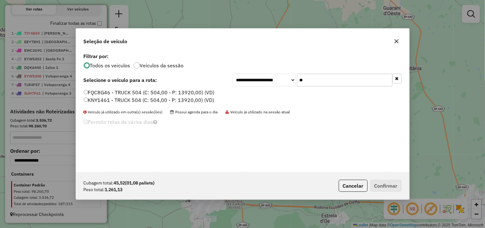
type input "**"
click at [162, 91] on label "FQC8G46 - TRUCK 504 (C: 504,00 - P: 13920,00) (VD)" at bounding box center [149, 93] width 131 height 8
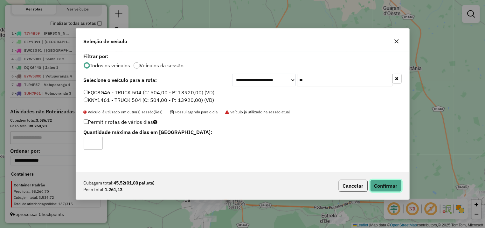
click at [386, 184] on button "Confirmar" at bounding box center [385, 186] width 31 height 12
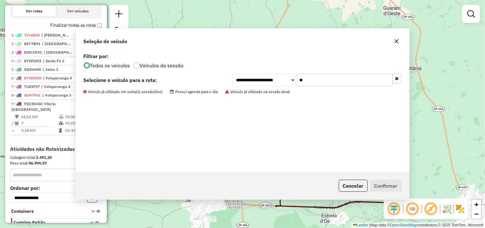
scroll to position [230, 0]
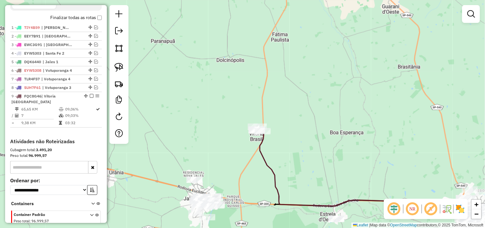
drag, startPoint x: 366, startPoint y: 171, endPoint x: 325, endPoint y: 76, distance: 103.1
click at [325, 76] on div "Janela de atendimento Grade de atendimento Capacidade Transportadoras Veículos …" at bounding box center [242, 114] width 485 height 228
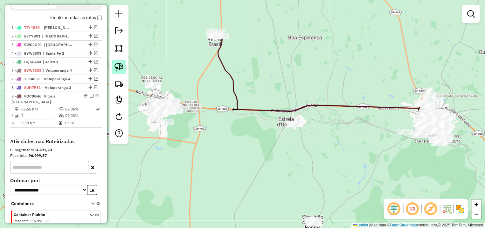
click at [118, 67] on img at bounding box center [118, 67] width 9 height 9
click at [310, 141] on g at bounding box center [194, 88] width 461 height 113
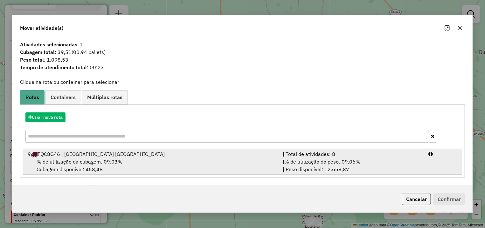
click at [416, 155] on div "| Total de atividades: 8" at bounding box center [352, 154] width 146 height 8
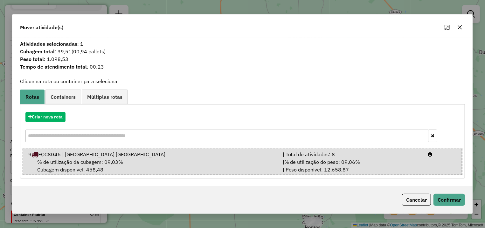
click at [460, 210] on div "Cancelar Confirmar" at bounding box center [242, 199] width 460 height 27
click at [448, 201] on button "Confirmar" at bounding box center [448, 200] width 31 height 12
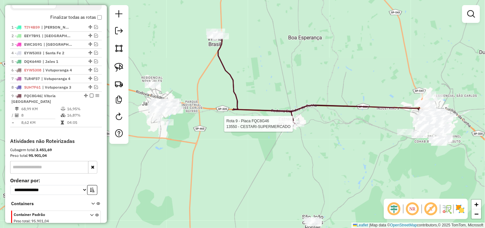
select select "**********"
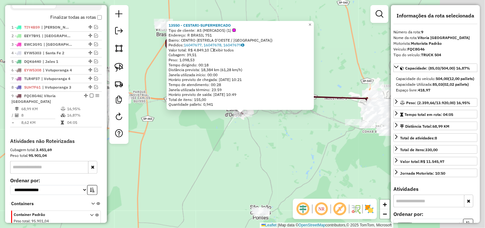
scroll to position [252, 0]
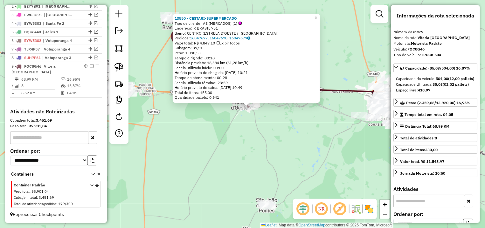
drag, startPoint x: 176, startPoint y: 170, endPoint x: 329, endPoint y: 52, distance: 193.1
click at [329, 52] on div "13550 - CESTARI-SUPERMERCADO Tipo de cliente: AS (MERCADOS) (1) Endereço: R BRA…" at bounding box center [242, 114] width 485 height 228
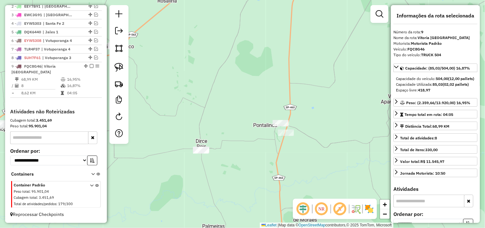
drag, startPoint x: 317, startPoint y: 140, endPoint x: 308, endPoint y: 106, distance: 35.5
click at [308, 106] on div "13550 - CESTARI-SUPERMERCADO Tipo de cliente: AS (MERCADOS) (1) Endereço: R BRA…" at bounding box center [242, 114] width 485 height 228
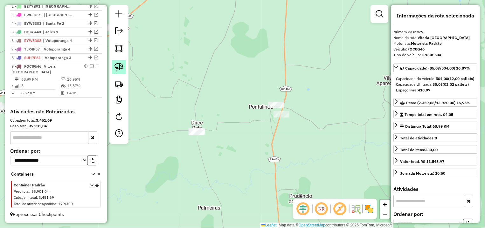
click at [113, 66] on link at bounding box center [119, 67] width 14 height 14
drag, startPoint x: 302, startPoint y: 73, endPoint x: 338, endPoint y: 106, distance: 48.8
click at [338, 106] on div "13550 - CESTARI-SUPERMERCADO Tipo de cliente: AS (MERCADOS) (1) Endereço: R BRA…" at bounding box center [242, 114] width 485 height 228
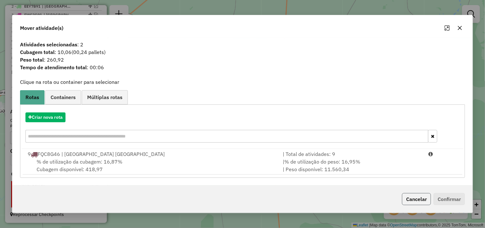
click at [411, 202] on button "Cancelar" at bounding box center [416, 199] width 29 height 12
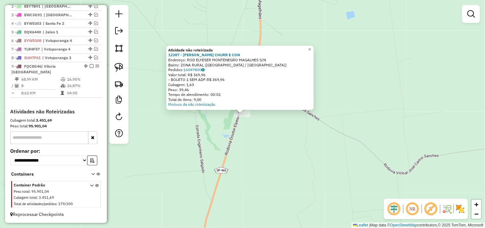
click at [212, 133] on div "Atividade não roteirizada 12387 - GAUCHO'S CHURR E CON Endereço: ROD ELYESER MO…" at bounding box center [242, 114] width 485 height 228
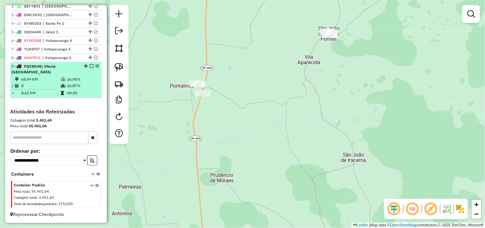
click at [90, 68] on em at bounding box center [92, 66] width 4 height 4
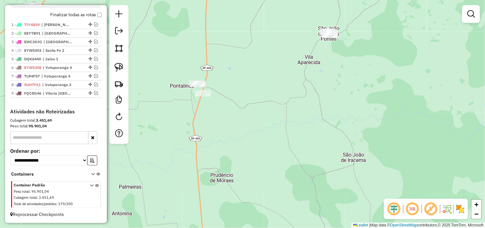
scroll to position [230, 0]
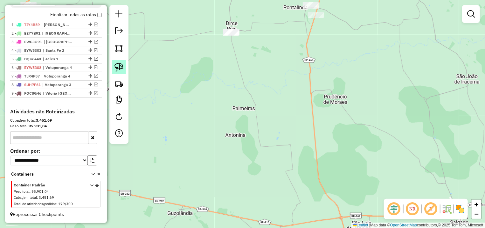
click at [119, 65] on img at bounding box center [118, 67] width 9 height 9
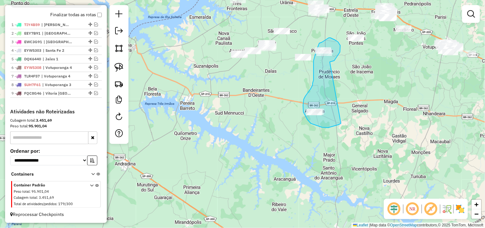
drag, startPoint x: 330, startPoint y: 62, endPoint x: 353, endPoint y: 109, distance: 51.8
click at [353, 109] on div "Janela de atendimento Grade de atendimento Capacidade Transportadoras Veículos …" at bounding box center [242, 114] width 485 height 228
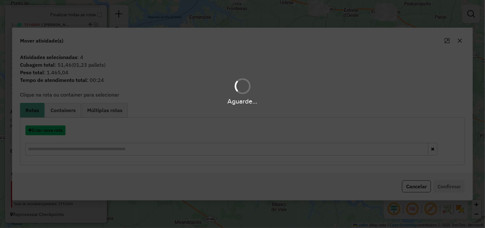
click at [58, 134] on button "Criar nova rota" at bounding box center [45, 131] width 40 height 10
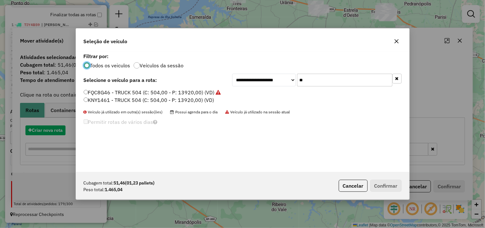
scroll to position [3, 2]
click at [42, 132] on div "**********" at bounding box center [242, 114] width 485 height 228
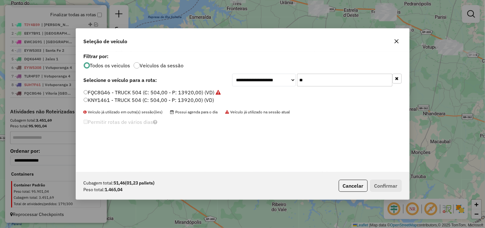
drag, startPoint x: 323, startPoint y: 86, endPoint x: 239, endPoint y: 79, distance: 83.9
click at [297, 79] on input "**" at bounding box center [344, 80] width 95 height 13
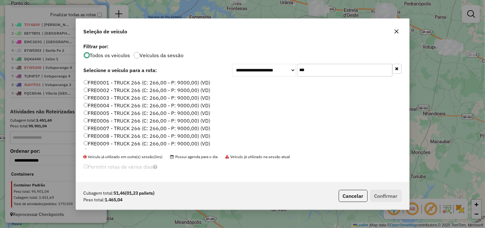
type input "***"
click at [172, 80] on label "FRE0001 - TRUCK 266 (C: 266,00 - P: 9000,00) (VD)" at bounding box center [147, 83] width 127 height 8
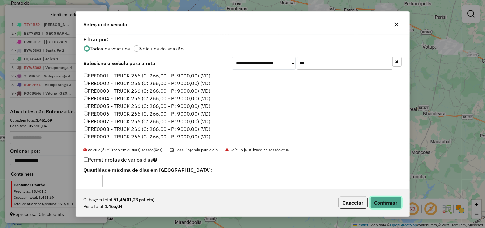
click at [383, 203] on button "Confirmar" at bounding box center [385, 203] width 31 height 12
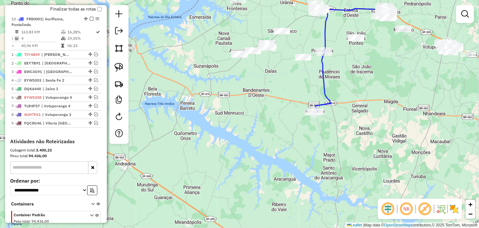
drag, startPoint x: 79, startPoint y: 101, endPoint x: 76, endPoint y: 16, distance: 85.3
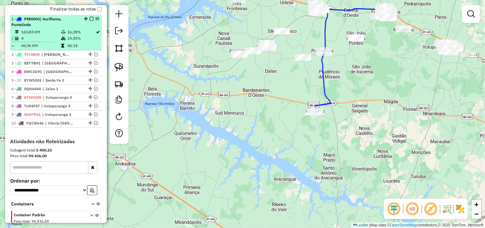
click at [90, 21] on em at bounding box center [92, 19] width 4 height 4
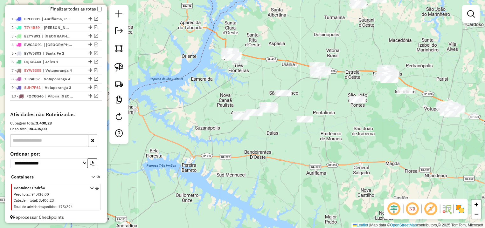
drag, startPoint x: 283, startPoint y: 116, endPoint x: 280, endPoint y: 151, distance: 35.4
click at [280, 151] on div "Janela de atendimento Grade de atendimento Capacidade Transportadoras Veículos …" at bounding box center [242, 114] width 485 height 228
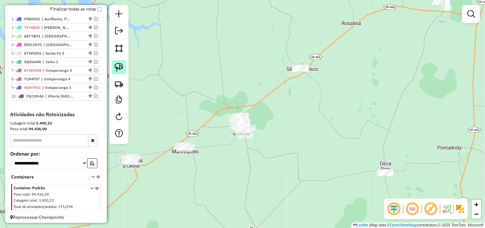
click at [122, 65] on img at bounding box center [118, 67] width 9 height 9
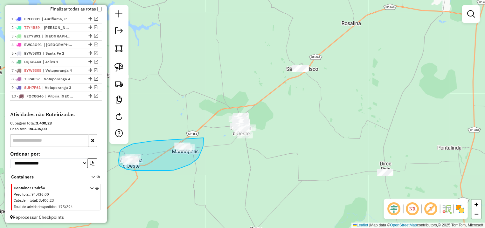
drag, startPoint x: 152, startPoint y: 141, endPoint x: 190, endPoint y: 123, distance: 41.9
click at [190, 123] on div "Janela de atendimento Grade de atendimento Capacidade Transportadoras Veículos …" at bounding box center [242, 114] width 485 height 228
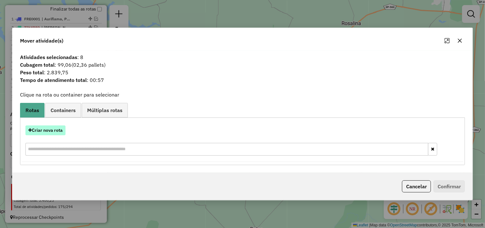
click at [54, 128] on button "Criar nova rota" at bounding box center [45, 131] width 40 height 10
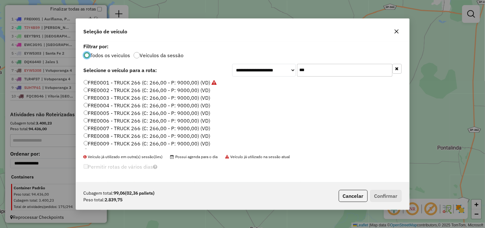
drag, startPoint x: 332, startPoint y: 68, endPoint x: 208, endPoint y: 71, distance: 123.4
click at [297, 71] on input "***" at bounding box center [344, 70] width 95 height 13
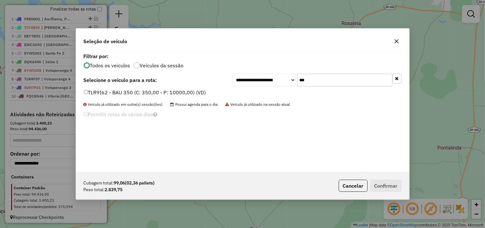
type input "***"
click at [168, 94] on label "TLR9I62 - BAU 350 (C: 350,00 - P: 10000,00) (VD)" at bounding box center [145, 93] width 122 height 8
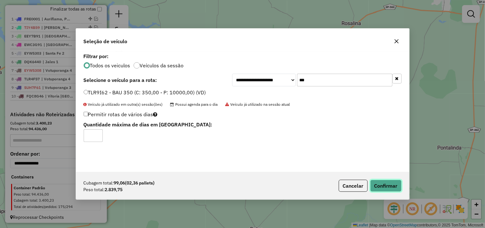
click at [387, 186] on button "Confirmar" at bounding box center [385, 186] width 31 height 12
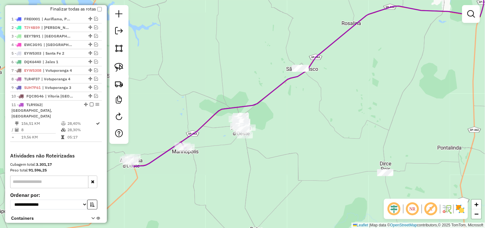
click at [226, 126] on div "Janela de atendimento Grade de atendimento Capacidade Transportadoras Veículos …" at bounding box center [242, 114] width 485 height 228
select select "**********"
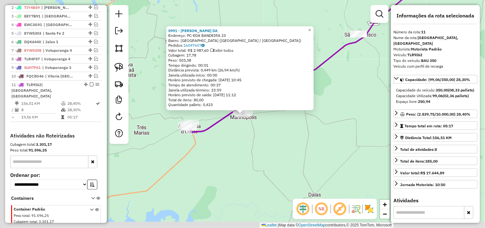
scroll to position [275, 0]
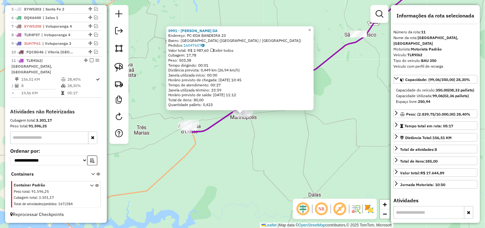
click at [289, 125] on div "5991 - RICARDO RODRIGUES DA Endereço: PC-EDA BANDEIRA 23 Bairro: CENTRO (MARINO…" at bounding box center [242, 114] width 485 height 228
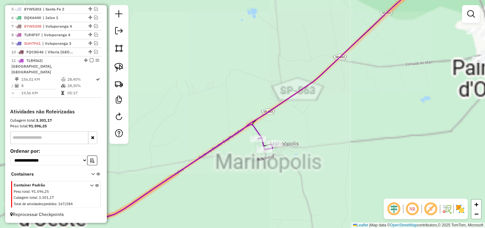
drag, startPoint x: 367, startPoint y: 80, endPoint x: 295, endPoint y: 96, distance: 73.6
click at [281, 99] on div "Janela de atendimento Grade de atendimento Capacidade Transportadoras Veículos …" at bounding box center [242, 114] width 485 height 228
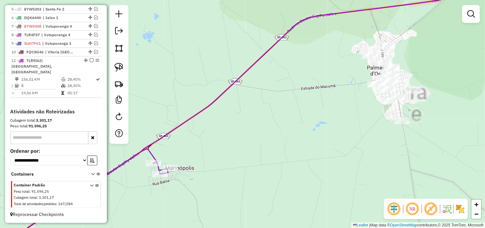
drag, startPoint x: 335, startPoint y: 72, endPoint x: 374, endPoint y: 75, distance: 38.9
click at [300, 80] on div "Janela de atendimento Grade de atendimento Capacidade Transportadoras Veículos …" at bounding box center [242, 114] width 485 height 228
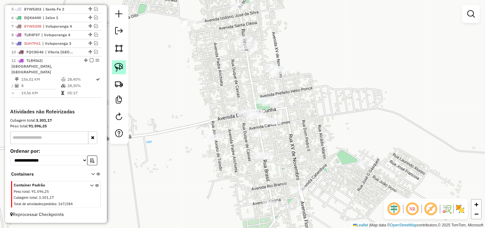
click at [120, 66] on img at bounding box center [118, 67] width 9 height 9
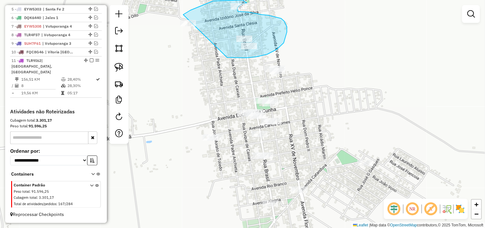
drag, startPoint x: 267, startPoint y: 54, endPoint x: 225, endPoint y: 38, distance: 45.2
click at [225, 38] on div "Janela de atendimento Grade de atendimento Capacidade Transportadoras Veículos …" at bounding box center [242, 114] width 485 height 228
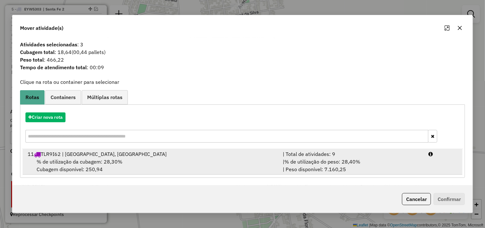
drag, startPoint x: 382, startPoint y: 139, endPoint x: 427, endPoint y: 174, distance: 58.0
click at [382, 139] on input "text" at bounding box center [226, 136] width 403 height 13
click at [427, 174] on li "11 TLR9I62 | Aparecida, Marinopolis | Total de atividades: 9 % de utilização da…" at bounding box center [243, 162] width 440 height 26
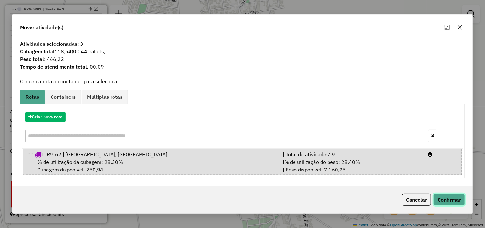
click at [454, 203] on button "Confirmar" at bounding box center [448, 200] width 31 height 12
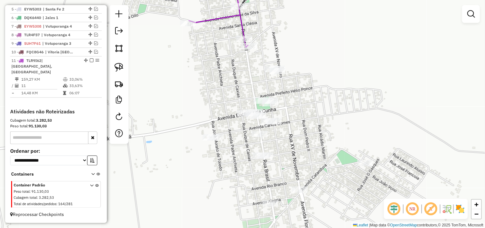
drag, startPoint x: 319, startPoint y: 45, endPoint x: 301, endPoint y: 118, distance: 75.7
click at [301, 118] on div "Janela de atendimento Grade de atendimento Capacidade Transportadoras Veículos …" at bounding box center [242, 114] width 485 height 228
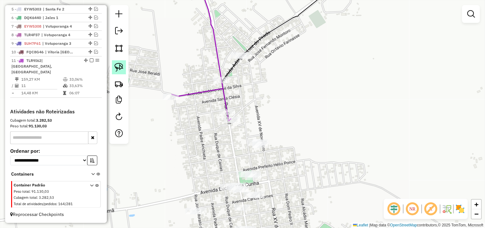
click at [124, 63] on link at bounding box center [119, 67] width 14 height 14
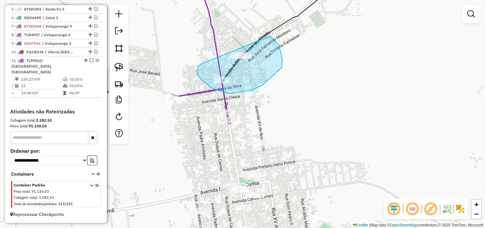
drag, startPoint x: 197, startPoint y: 70, endPoint x: 237, endPoint y: 29, distance: 57.3
click at [237, 29] on div "Janela de atendimento Grade de atendimento Capacidade Transportadoras Veículos …" at bounding box center [242, 114] width 485 height 228
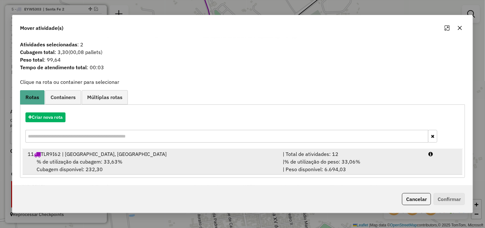
click at [415, 152] on div "| Total de atividades: 12" at bounding box center [352, 154] width 146 height 8
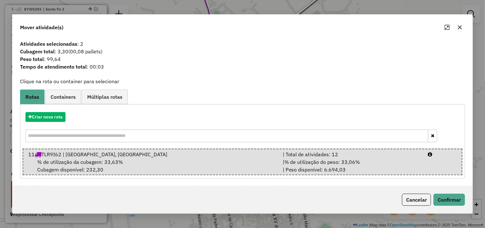
click at [445, 193] on div "Cancelar Confirmar" at bounding box center [242, 199] width 460 height 27
click at [444, 198] on button "Confirmar" at bounding box center [448, 200] width 31 height 12
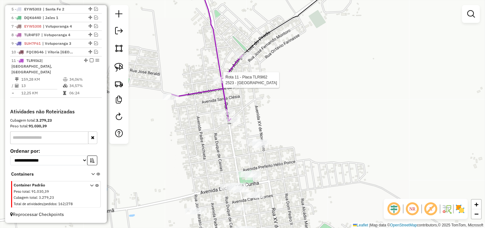
select select "**********"
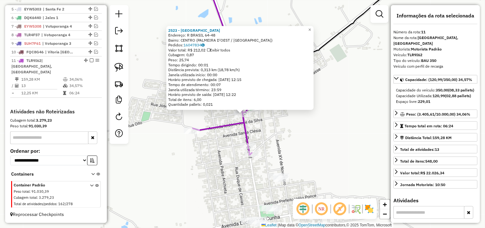
click at [267, 129] on div "2523 - MARIA ROBLES BARRION Endereço: R BRASIL 64-48 Bairro: CENTRO (PALMEIRA D…" at bounding box center [242, 114] width 485 height 228
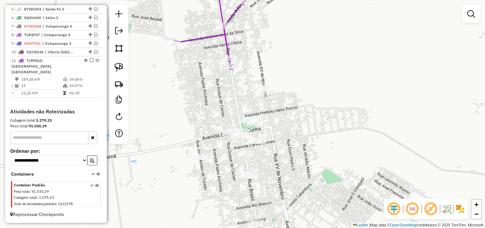
drag, startPoint x: 272, startPoint y: 129, endPoint x: 283, endPoint y: 111, distance: 21.0
click at [283, 112] on div "Janela de atendimento Grade de atendimento Capacidade Transportadoras Veículos …" at bounding box center [242, 114] width 485 height 228
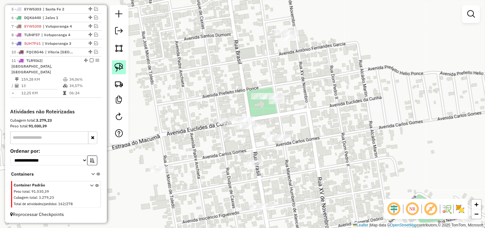
click at [122, 68] on img at bounding box center [118, 67] width 9 height 9
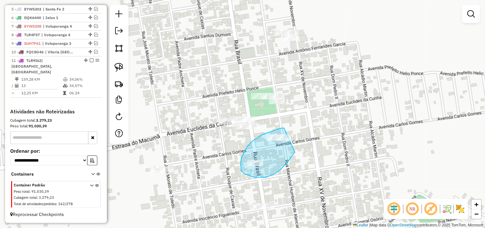
drag, startPoint x: 284, startPoint y: 128, endPoint x: 298, endPoint y: 141, distance: 19.1
click at [298, 141] on div "Janela de atendimento Grade de atendimento Capacidade Transportadoras Veículos …" at bounding box center [242, 114] width 485 height 228
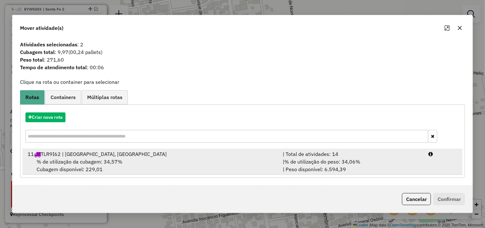
click at [425, 166] on li "11 TLR9I62 | Aparecida, Marinopolis | Total de atividades: 14 % de utilização d…" at bounding box center [243, 162] width 440 height 26
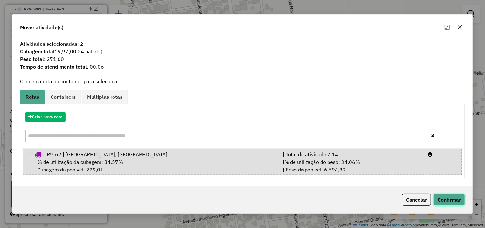
click at [447, 201] on button "Confirmar" at bounding box center [448, 200] width 31 height 12
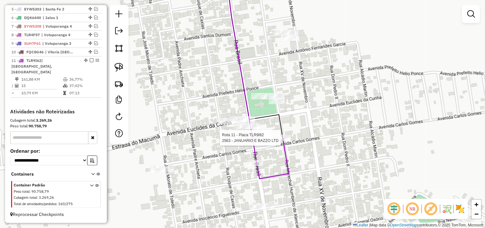
select select "**********"
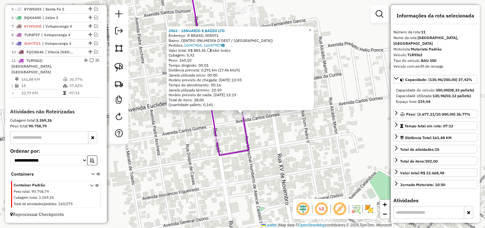
click at [257, 149] on div "2563 - JANUARIO E BAZZO LTD Endereço: R BRASIL 005071 Bairro: CENTRO (PALMEIRA …" at bounding box center [242, 114] width 485 height 228
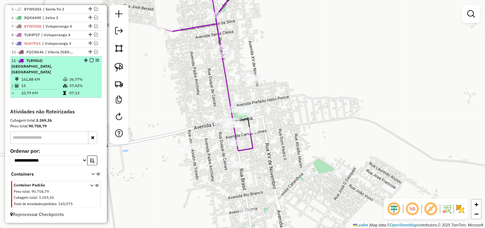
click at [90, 62] on em at bounding box center [92, 60] width 4 height 4
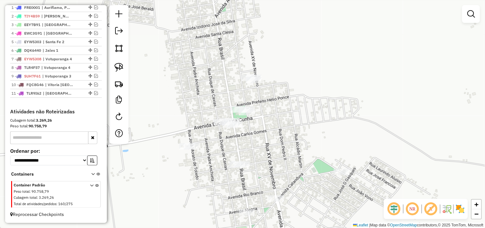
scroll to position [248, 0]
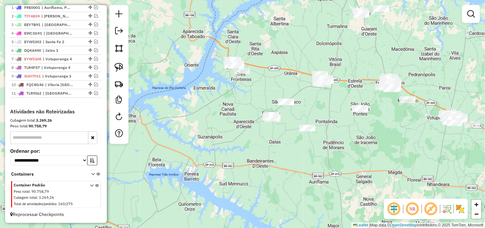
drag, startPoint x: 120, startPoint y: 66, endPoint x: 306, endPoint y: 97, distance: 189.4
click at [122, 68] on img at bounding box center [118, 67] width 9 height 9
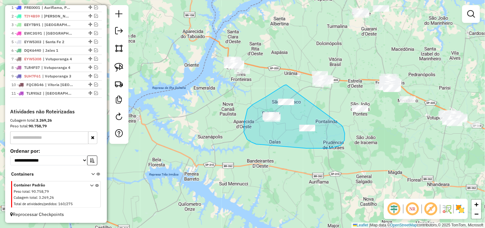
drag, startPoint x: 286, startPoint y: 85, endPoint x: 341, endPoint y: 124, distance: 67.4
click at [341, 124] on div "Janela de atendimento Grade de atendimento Capacidade Transportadoras Veículos …" at bounding box center [242, 114] width 485 height 228
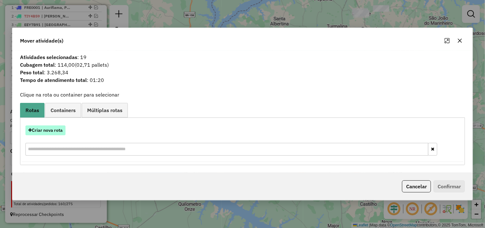
click at [56, 129] on button "Criar nova rota" at bounding box center [45, 131] width 40 height 10
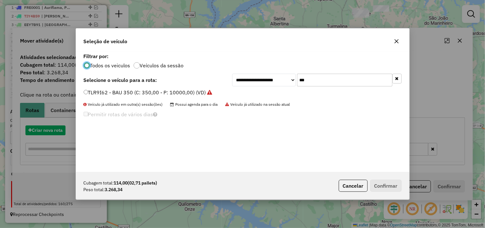
scroll to position [3, 2]
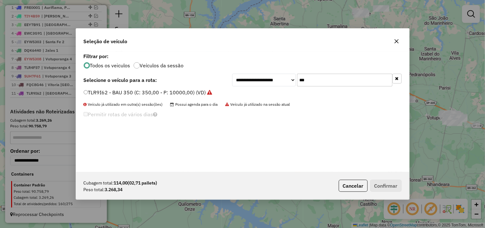
drag, startPoint x: 341, startPoint y: 79, endPoint x: 233, endPoint y: 78, distance: 108.1
click at [297, 78] on input "***" at bounding box center [344, 80] width 95 height 13
type input "**"
click at [125, 87] on div "**********" at bounding box center [242, 112] width 333 height 121
click at [131, 92] on label "TJN4E86 - BAU 350 (C: 350,00 - P: 10000,00) (VD)" at bounding box center [145, 93] width 123 height 8
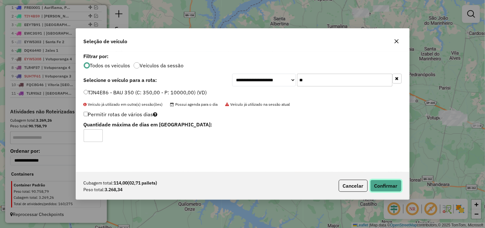
click at [390, 182] on button "Confirmar" at bounding box center [385, 186] width 31 height 12
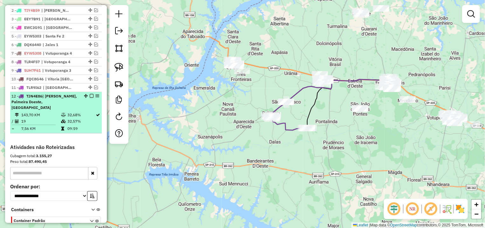
click at [90, 98] on em at bounding box center [92, 96] width 4 height 4
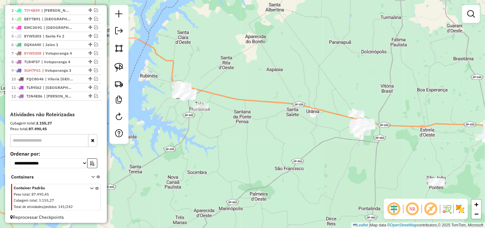
click at [200, 110] on div "Janela de atendimento Grade de atendimento Capacidade Transportadoras Veículos …" at bounding box center [242, 114] width 485 height 228
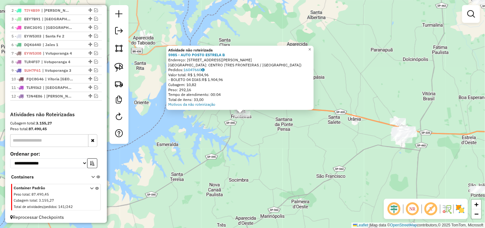
click at [230, 127] on div "Atividade não roteirizada 5985 - AUTO POSTO ESTRELA B Endereço: R MANOEL CAMPOS…" at bounding box center [242, 114] width 485 height 228
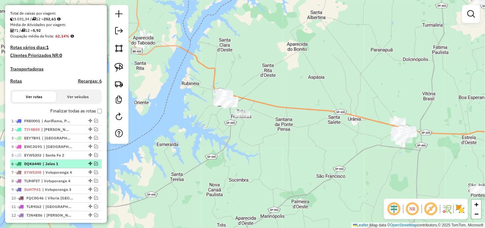
scroll to position [99, 0]
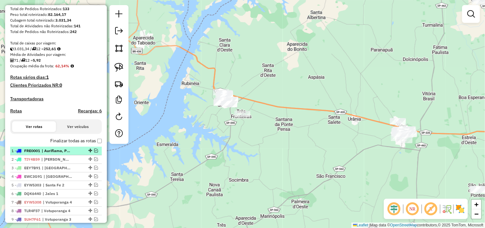
click at [94, 153] on em at bounding box center [96, 151] width 4 height 4
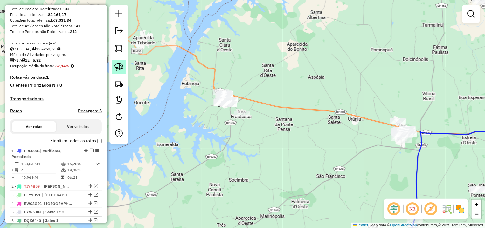
click at [117, 64] on img at bounding box center [118, 67] width 9 height 9
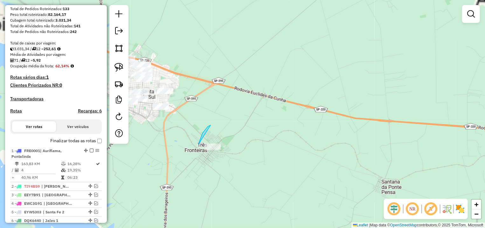
drag, startPoint x: 208, startPoint y: 127, endPoint x: 271, endPoint y: 133, distance: 63.9
click at [271, 133] on div "Janela de atendimento Grade de atendimento Capacidade Transportadoras Veículos …" at bounding box center [242, 114] width 485 height 228
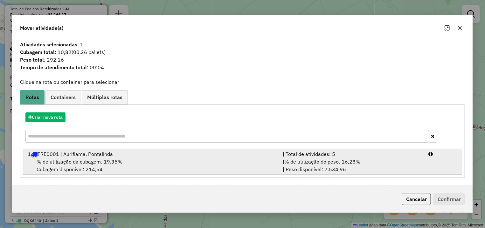
click at [426, 165] on li "1 FRE0001 | Auriflama, Pontalinda | Total de atividades: 5 % de utilização da c…" at bounding box center [243, 162] width 440 height 26
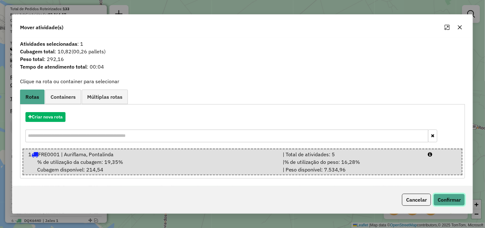
click at [438, 201] on button "Confirmar" at bounding box center [448, 200] width 31 height 12
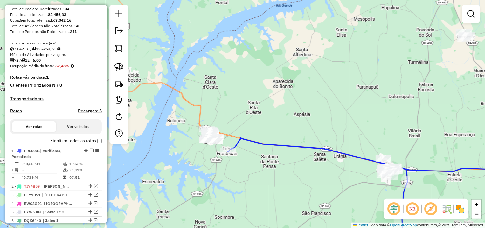
drag, startPoint x: 259, startPoint y: 182, endPoint x: 248, endPoint y: 163, distance: 21.4
click at [248, 163] on div "Rota 1 - Placa FRE0001 5985 - AUTO POSTO ESTRELA B Janela de atendimento Grade …" at bounding box center [242, 114] width 485 height 228
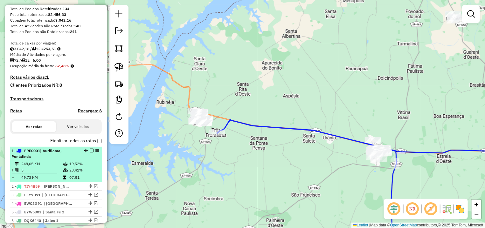
click at [90, 153] on em at bounding box center [92, 151] width 4 height 4
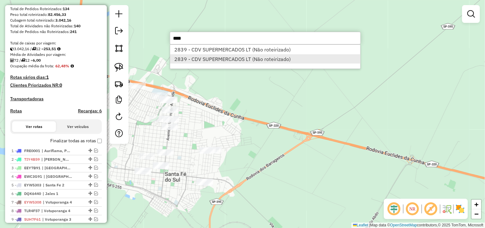
type input "****"
click at [262, 57] on li "2839 - CDV SUPERMERCADOS LT (Não roteirizado)" at bounding box center [265, 59] width 190 height 10
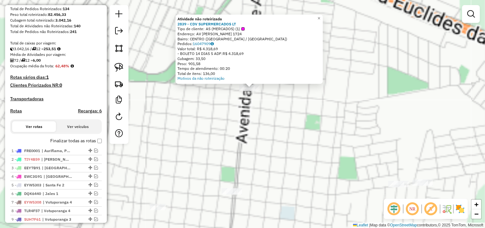
click at [260, 100] on div "Atividade não roteirizada 2839 - CDV SUPERMERCADOS LT Tipo de cliente: AS (MERC…" at bounding box center [242, 114] width 485 height 228
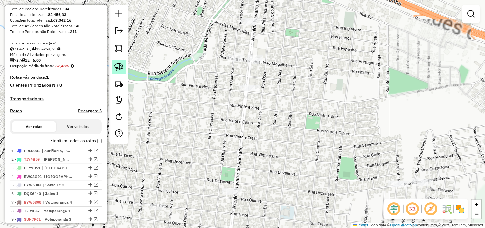
click at [121, 69] on img at bounding box center [118, 67] width 9 height 9
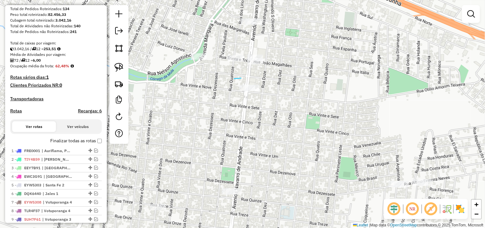
drag, startPoint x: 234, startPoint y: 79, endPoint x: 286, endPoint y: 83, distance: 52.6
click at [286, 83] on div "Janela de atendimento Grade de atendimento Capacidade Transportadoras Veículos …" at bounding box center [242, 114] width 485 height 228
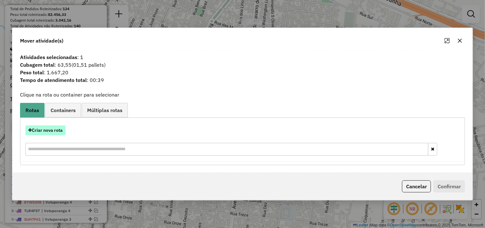
click at [41, 130] on button "Criar nova rota" at bounding box center [45, 131] width 40 height 10
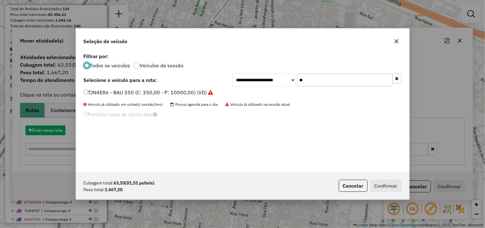
scroll to position [3, 2]
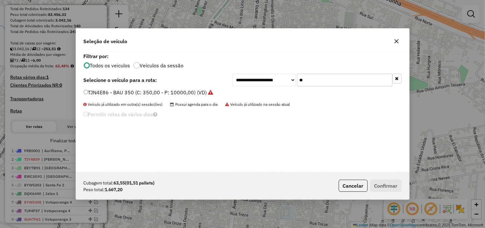
drag, startPoint x: 352, startPoint y: 76, endPoint x: 237, endPoint y: 81, distance: 115.2
click at [297, 82] on input "**" at bounding box center [344, 80] width 95 height 13
click at [372, 82] on input "**" at bounding box center [344, 80] width 95 height 13
drag, startPoint x: 364, startPoint y: 78, endPoint x: 203, endPoint y: 85, distance: 161.3
click at [297, 85] on input "**" at bounding box center [344, 80] width 95 height 13
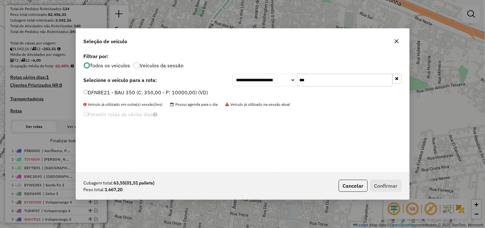
type input "***"
click at [186, 89] on div "**********" at bounding box center [242, 112] width 333 height 121
click at [186, 90] on label "DFN8E21 - BAU 350 (C: 350,00 - P: 10000,00) (VD)" at bounding box center [146, 93] width 125 height 8
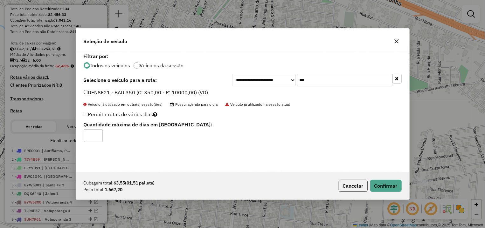
click at [391, 195] on div "Cubagem total: 63,55 (01,51 pallets) Peso total: 1.667,20 Cancelar Confirmar" at bounding box center [242, 185] width 333 height 27
click at [390, 190] on button "Confirmar" at bounding box center [385, 186] width 31 height 12
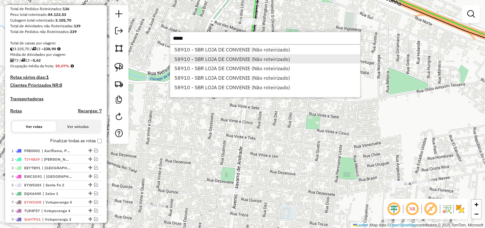
type input "*****"
click at [255, 61] on li "58910 - SBR LOJA DE CONVENIE (Não roteirizado)" at bounding box center [265, 59] width 190 height 10
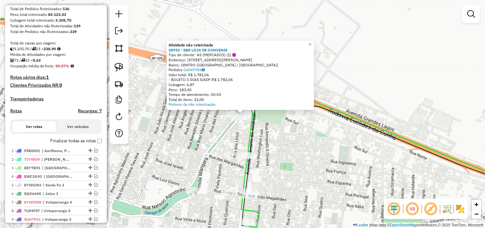
click at [262, 145] on div "Atividade não roteirizada 58910 - SBR LOJA DE CONVENIE Tipo de cliente: AS (MER…" at bounding box center [242, 114] width 485 height 228
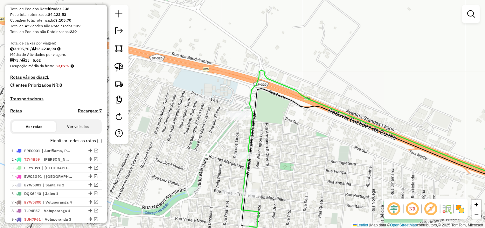
drag, startPoint x: 123, startPoint y: 69, endPoint x: 174, endPoint y: 87, distance: 54.4
click at [123, 68] on img at bounding box center [118, 67] width 9 height 9
drag, startPoint x: 220, startPoint y: 124, endPoint x: 282, endPoint y: 104, distance: 65.0
click at [282, 104] on div "Janela de atendimento Grade de atendimento Capacidade Transportadoras Veículos …" at bounding box center [242, 114] width 485 height 228
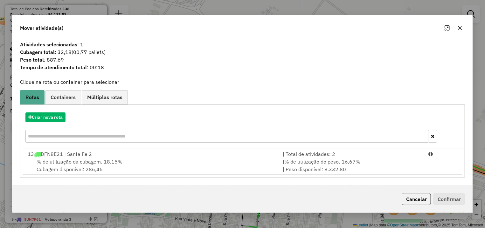
click at [431, 189] on div "Cancelar Confirmar" at bounding box center [242, 199] width 460 height 27
click at [438, 175] on div "Criar nova rota 13 DFN8E21 | Santa Fe 2 | Total de atividades: 2 % de utilizaçã…" at bounding box center [242, 141] width 445 height 73
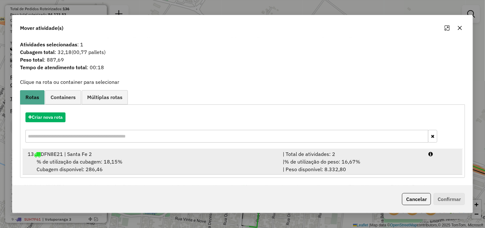
click at [442, 170] on li "13 DFN8E21 | Santa Fe 2 | Total de atividades: 2 % de utilização da cubagem: 18…" at bounding box center [243, 162] width 440 height 26
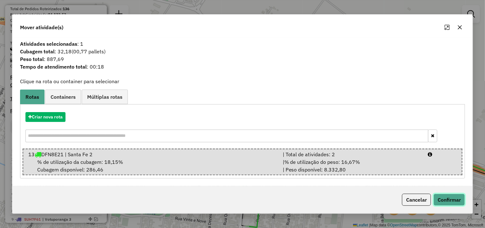
click at [446, 196] on button "Confirmar" at bounding box center [448, 200] width 31 height 12
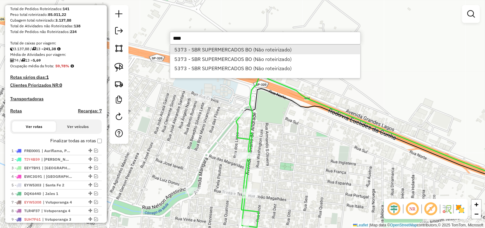
type input "****"
click at [182, 52] on li "5373 - SBR SUPERMERCADOS BO (Não roteirizado)" at bounding box center [265, 50] width 190 height 10
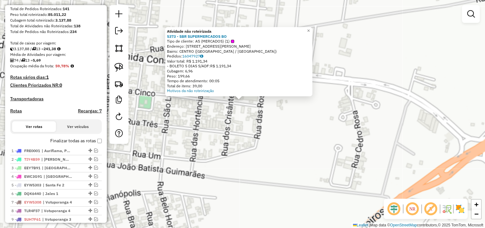
click at [230, 134] on div "Atividade não roteirizada 5373 - SBR SUPERMERCADOS BO Tipo de cliente: AS (MERC…" at bounding box center [242, 114] width 485 height 228
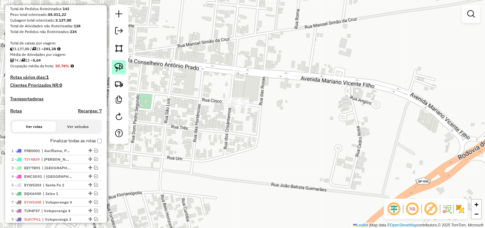
drag, startPoint x: 115, startPoint y: 66, endPoint x: 169, endPoint y: 80, distance: 55.8
click at [115, 66] on img at bounding box center [118, 67] width 9 height 9
drag, startPoint x: 216, startPoint y: 94, endPoint x: 272, endPoint y: 104, distance: 56.6
click at [272, 104] on div "Janela de atendimento Grade de atendimento Capacidade Transportadoras Veículos …" at bounding box center [242, 114] width 485 height 228
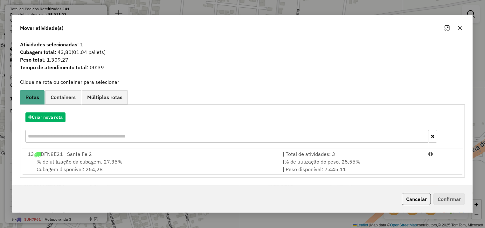
click at [120, 135] on input "text" at bounding box center [226, 136] width 403 height 13
click at [63, 118] on button "Criar nova rota" at bounding box center [45, 118] width 40 height 10
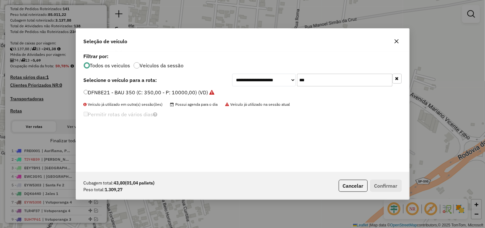
drag, startPoint x: 310, startPoint y: 80, endPoint x: 268, endPoint y: 80, distance: 41.7
click at [297, 80] on input "***" at bounding box center [344, 80] width 95 height 13
type input "***"
click at [188, 91] on label "FZC4A82 - BAU 350 (C: 350,00 - P: 10000,00) (VD)" at bounding box center [146, 93] width 124 height 8
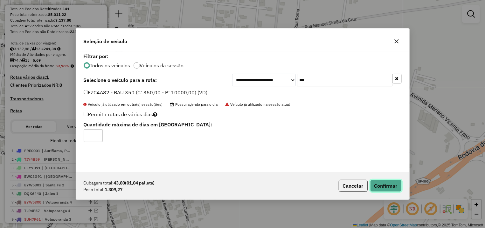
click at [385, 184] on button "Confirmar" at bounding box center [385, 186] width 31 height 12
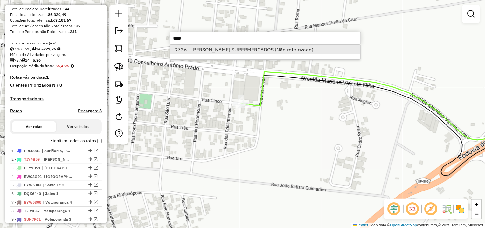
type input "****"
click at [232, 51] on li "9736 - LOPES SUPERMERCADOS (Não roteirizado)" at bounding box center [265, 50] width 190 height 10
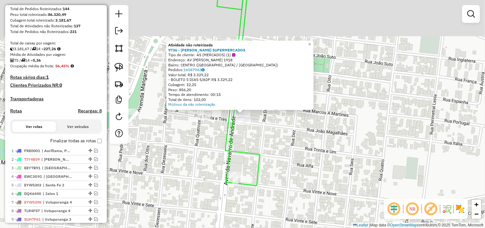
click at [287, 115] on div "Atividade não roteirizada 9736 - LOPES SUPERMERCADOS Tipo de cliente: AS (MERCA…" at bounding box center [242, 114] width 485 height 228
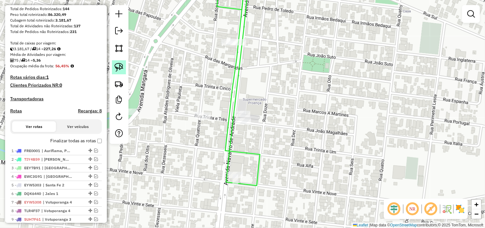
click at [121, 66] on img at bounding box center [118, 67] width 9 height 9
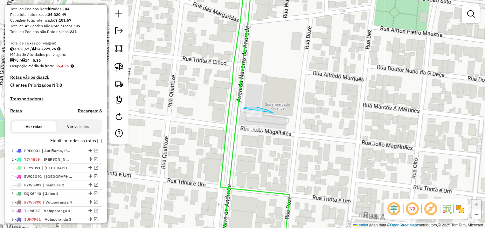
drag, startPoint x: 267, startPoint y: 110, endPoint x: 262, endPoint y: 120, distance: 10.9
click at [262, 120] on div "Janela de atendimento Grade de atendimento Capacidade Transportadoras Veículos …" at bounding box center [242, 114] width 485 height 228
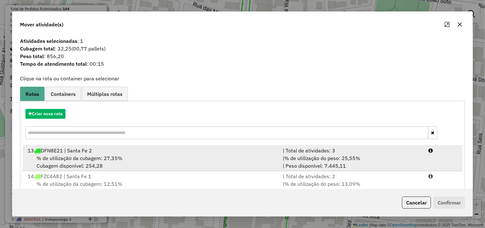
scroll to position [19, 0]
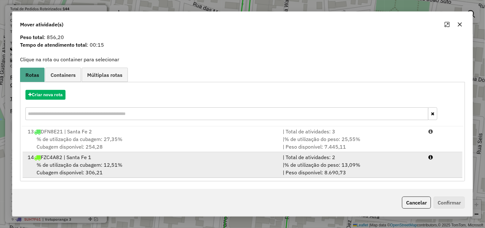
click at [305, 169] on div "| % de utilização do peso: 13,09% | Peso disponível: 8.690,73" at bounding box center [352, 168] width 146 height 15
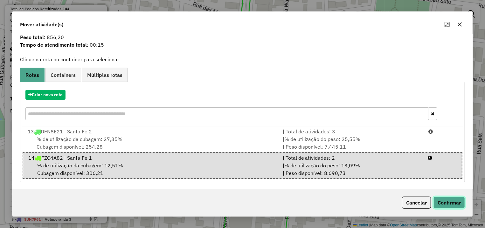
click at [447, 202] on button "Confirmar" at bounding box center [448, 203] width 31 height 12
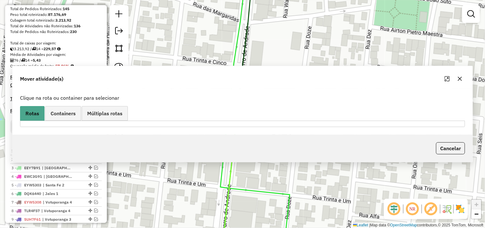
scroll to position [0, 0]
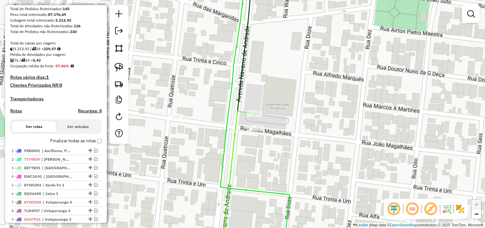
click at [256, 118] on div "Janela de atendimento Grade de atendimento Capacidade Transportadoras Veículos …" at bounding box center [242, 114] width 485 height 228
select select "**********"
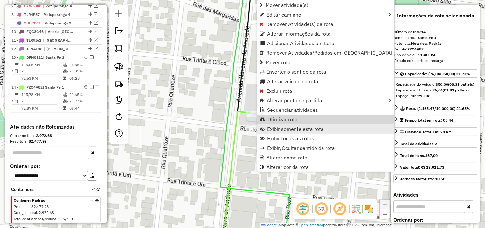
scroll to position [316, 0]
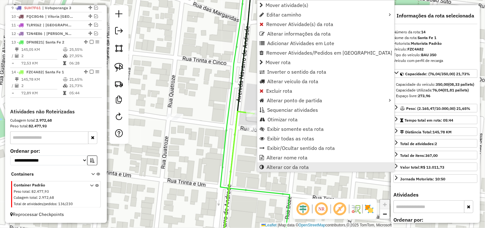
click at [293, 167] on span "Alterar cor da rota" at bounding box center [287, 167] width 42 height 5
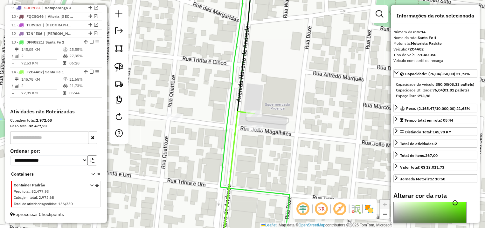
scroll to position [120, 0]
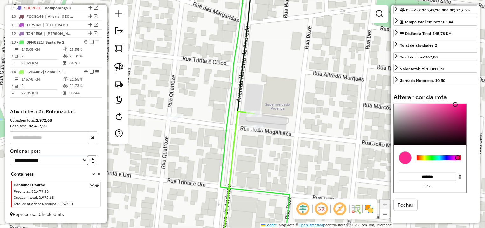
drag, startPoint x: 456, startPoint y: 159, endPoint x: 459, endPoint y: 128, distance: 30.8
click at [461, 156] on div at bounding box center [438, 157] width 45 height 5
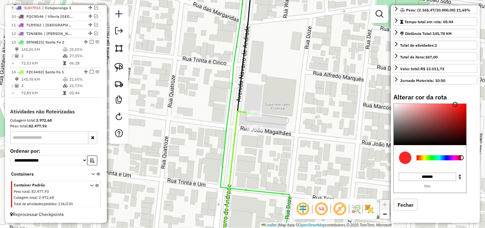
type input "*******"
drag, startPoint x: 471, startPoint y: 97, endPoint x: 472, endPoint y: 91, distance: 6.2
click at [472, 93] on div "Informações da rota selecionada Número da rota: 14 Nome da rota: Santa Fe 1 Mot…" at bounding box center [435, 114] width 89 height 218
click at [345, 70] on div "Janela de atendimento Grade de atendimento Capacidade Transportadoras Veículos …" at bounding box center [242, 114] width 485 height 228
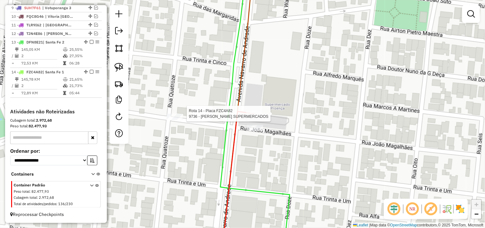
select select "**********"
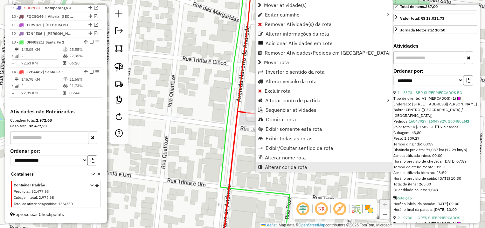
click at [290, 169] on span "Alterar cor da rota" at bounding box center [286, 167] width 42 height 5
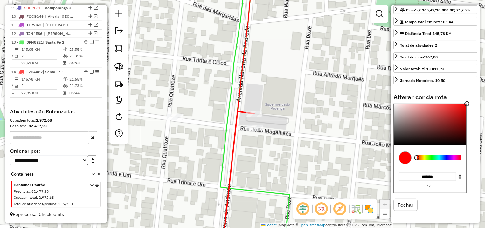
drag, startPoint x: 436, startPoint y: 155, endPoint x: 447, endPoint y: 159, distance: 11.9
click at [447, 159] on div at bounding box center [439, 158] width 50 height 23
click at [447, 159] on div at bounding box center [438, 157] width 45 height 5
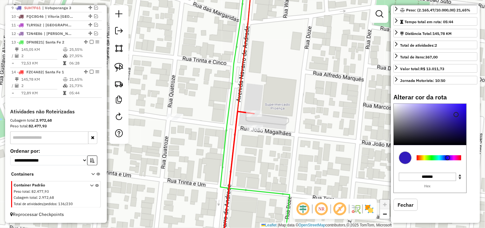
type input "*******"
drag, startPoint x: 456, startPoint y: 115, endPoint x: 466, endPoint y: 91, distance: 26.3
click at [466, 91] on div "Informações da rota selecionada Número da rota: 14 Nome da rota: Santa Fe 1 Mot…" at bounding box center [435, 114] width 89 height 218
click at [285, 75] on div "Janela de atendimento Grade de atendimento Capacidade Transportadoras Veículos …" at bounding box center [242, 114] width 485 height 228
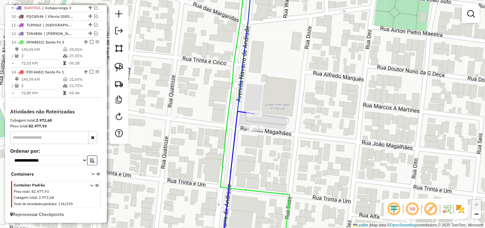
click at [252, 118] on icon at bounding box center [238, 182] width 32 height 140
select select "**********"
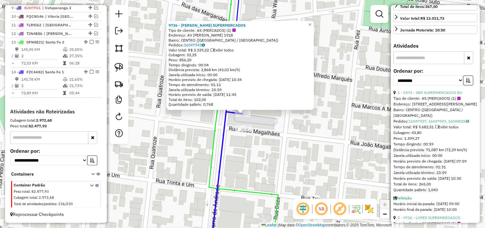
scroll to position [179, 0]
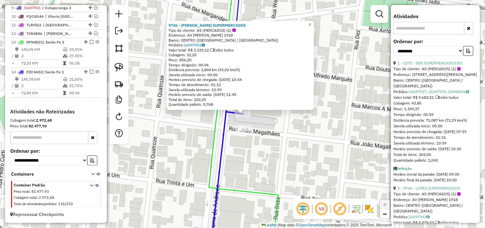
click at [266, 157] on div "9736 - LOPES SUPERMERCADOS Tipo de cliente: AS (MERCADOS) (1) Endereço: AV NAVA…" at bounding box center [242, 114] width 485 height 228
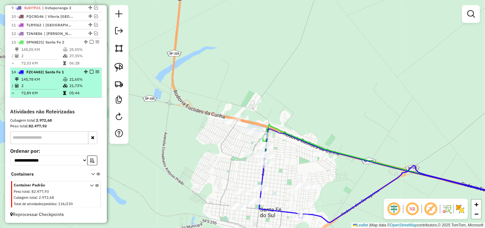
click at [90, 72] on em at bounding box center [92, 72] width 4 height 4
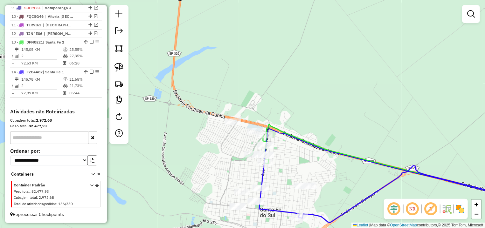
scroll to position [295, 0]
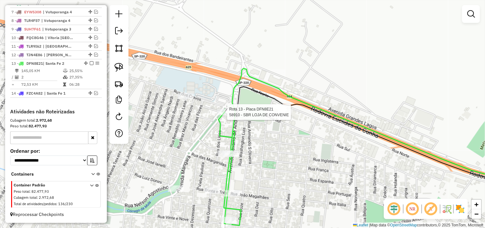
select select "**********"
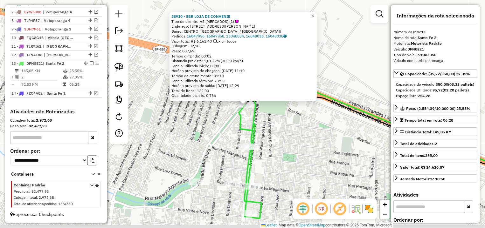
drag, startPoint x: 278, startPoint y: 132, endPoint x: 288, endPoint y: 87, distance: 45.6
click at [288, 87] on div "Rota 13 - Placa DFN8E21 58910 - SBR LOJA DE CONVENIE 58910 - SBR LOJA DE CONVEN…" at bounding box center [242, 114] width 485 height 228
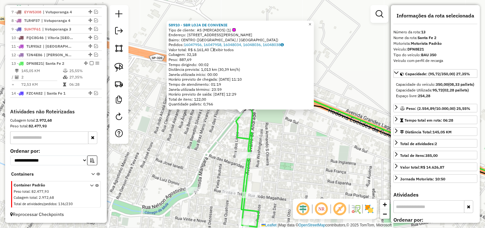
click at [296, 133] on div "58910 - SBR LOJA DE CONVENIE Tipo de cliente: AS (MERCADOS) (1) Endereço: AV NA…" at bounding box center [242, 114] width 485 height 228
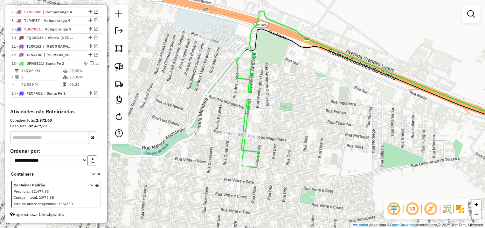
drag, startPoint x: 299, startPoint y: 182, endPoint x: 296, endPoint y: 93, distance: 88.4
click at [296, 93] on div "Janela de atendimento Grade de atendimento Capacidade Transportadoras Veículos …" at bounding box center [242, 114] width 485 height 228
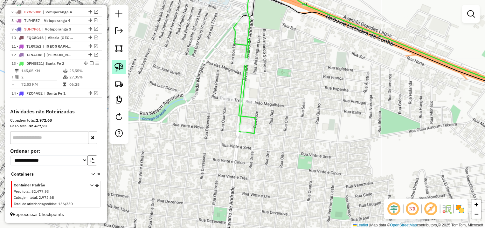
click at [115, 61] on div at bounding box center [118, 74] width 19 height 139
click at [119, 65] on img at bounding box center [118, 67] width 9 height 9
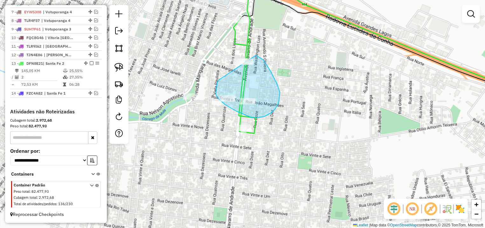
drag, startPoint x: 226, startPoint y: 76, endPoint x: 214, endPoint y: 49, distance: 29.8
click at [214, 49] on div "Janela de atendimento Grade de atendimento Capacidade Transportadoras Veículos …" at bounding box center [242, 114] width 485 height 228
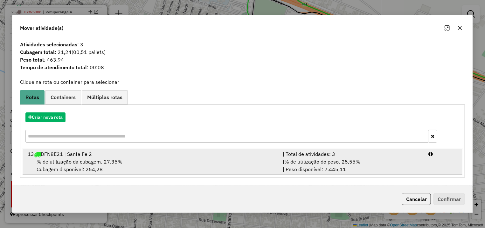
click at [417, 167] on div "| % de utilização do peso: 25,55% | Peso disponível: 7.445,11" at bounding box center [352, 165] width 146 height 15
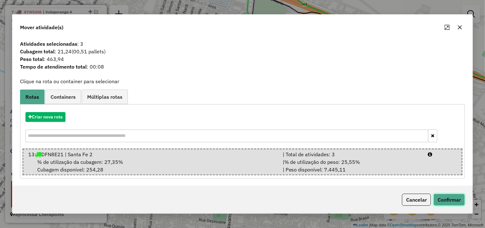
click at [446, 195] on button "Confirmar" at bounding box center [448, 200] width 31 height 12
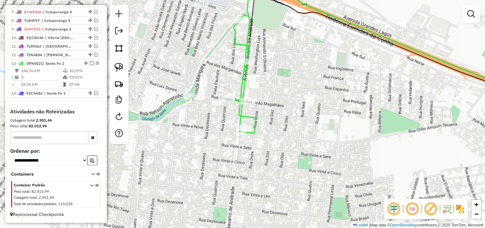
select select "**********"
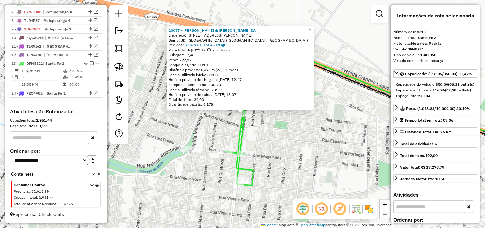
click at [192, 122] on div "10077 - BIANCHI & BARBOSA DA Endereço: AV NAVARRO DE ANDRADE 2139 Bairro: JD. M…" at bounding box center [242, 114] width 485 height 228
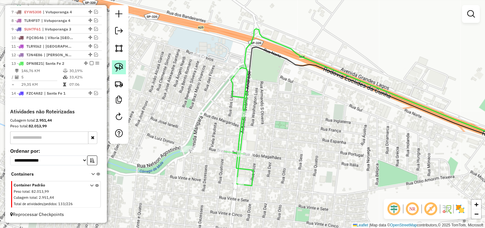
click at [114, 61] on link at bounding box center [119, 67] width 14 height 14
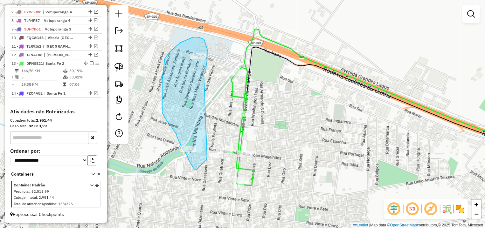
drag, startPoint x: 206, startPoint y: 67, endPoint x: 208, endPoint y: 152, distance: 85.5
click at [208, 152] on div "Janela de atendimento Grade de atendimento Capacidade Transportadoras Veículos …" at bounding box center [242, 114] width 485 height 228
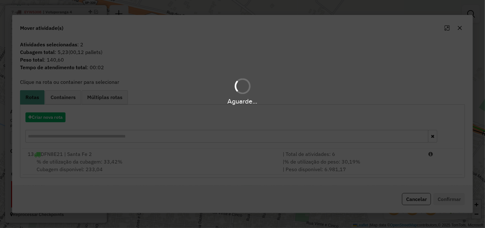
click at [422, 163] on hb-app "Aguarde... Pop-up bloqueado! Seu navegador bloqueou automáticamente a abertura …" at bounding box center [242, 114] width 485 height 228
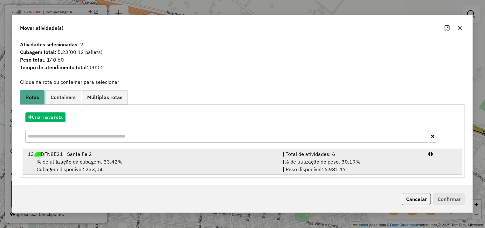
click at [436, 163] on li "13 DFN8E21 | Santa Fe 2 | Total de atividades: 6 % de utilização da cubagem: 33…" at bounding box center [243, 162] width 440 height 26
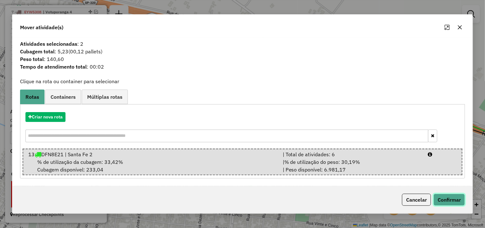
click at [447, 195] on button "Confirmar" at bounding box center [448, 200] width 31 height 12
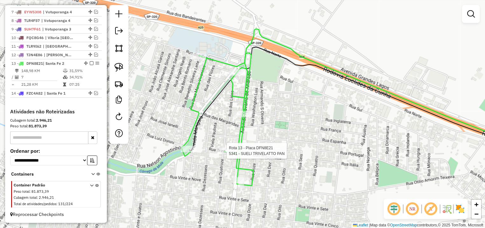
select select "**********"
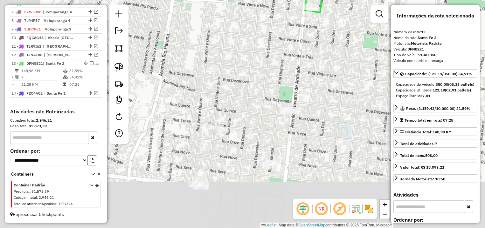
drag, startPoint x: 233, startPoint y: 189, endPoint x: 284, endPoint y: 55, distance: 143.5
click at [284, 55] on div "5341 - SUELI TRIVELATTO PAN Endereço: AV 33 626 Bairro: JD PRATA (SANTA FE DO S…" at bounding box center [242, 114] width 485 height 228
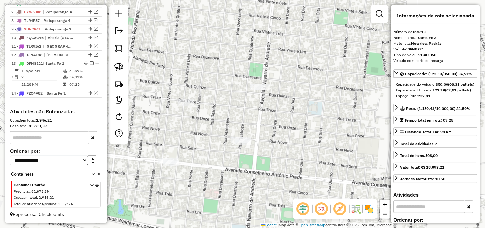
drag, startPoint x: 236, startPoint y: 103, endPoint x: 182, endPoint y: 77, distance: 60.1
click at [192, 78] on div "5341 - SUELI TRIVELATTO PAN Endereço: AV 33 626 Bairro: JD PRATA (SANTA FE DO S…" at bounding box center [242, 114] width 485 height 228
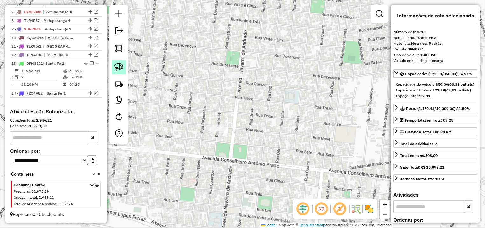
click at [121, 64] on img at bounding box center [118, 67] width 9 height 9
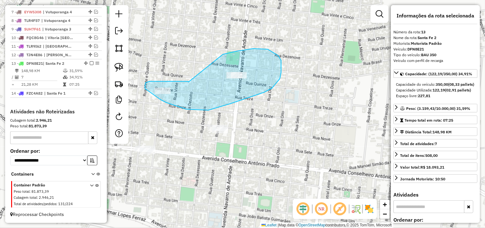
drag, startPoint x: 150, startPoint y: 81, endPoint x: 217, endPoint y: 56, distance: 71.6
click at [217, 56] on div "5341 - SUELI TRIVELATTO PAN Endereço: AV 33 626 Bairro: JD PRATA (SANTA FE DO S…" at bounding box center [242, 114] width 485 height 228
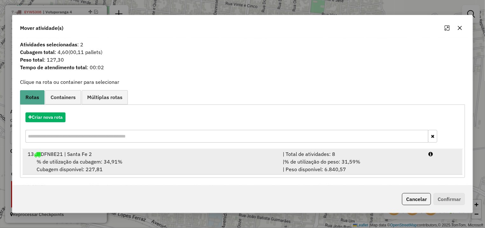
click at [439, 165] on li "13 DFN8E21 | Santa Fe 2 | Total de atividades: 8 % de utilização da cubagem: 34…" at bounding box center [243, 162] width 440 height 26
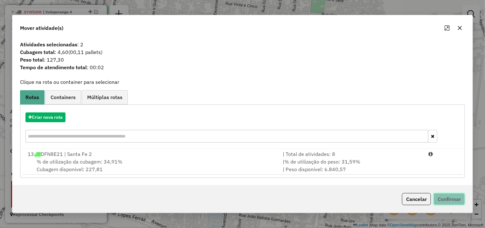
click at [446, 202] on button "Confirmar" at bounding box center [448, 199] width 31 height 12
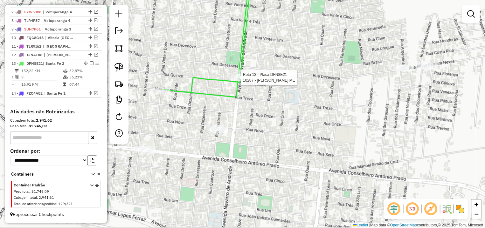
select select "**********"
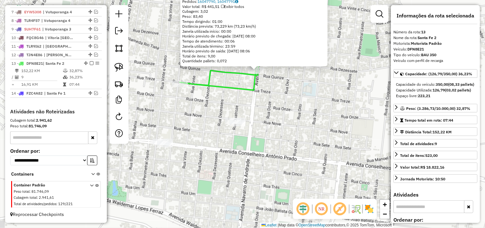
drag, startPoint x: 303, startPoint y: 171, endPoint x: 318, endPoint y: 131, distance: 43.5
click at [318, 131] on div "10287 - VALTER GUERRA DA SILVA ME Endereço: AV NAVARRO DE ANDRADE 1025 Bairro: …" at bounding box center [242, 114] width 485 height 228
click at [113, 67] on link at bounding box center [119, 67] width 14 height 14
drag, startPoint x: 241, startPoint y: 107, endPoint x: 247, endPoint y: 127, distance: 20.9
click at [247, 127] on div "10287 - VALTER GUERRA DA SILVA ME Endereço: AV NAVARRO DE ANDRADE 1025 Bairro: …" at bounding box center [242, 114] width 485 height 228
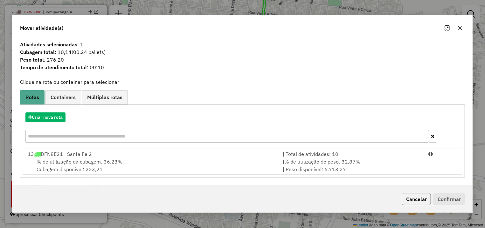
click at [418, 195] on button "Cancelar" at bounding box center [416, 199] width 29 height 12
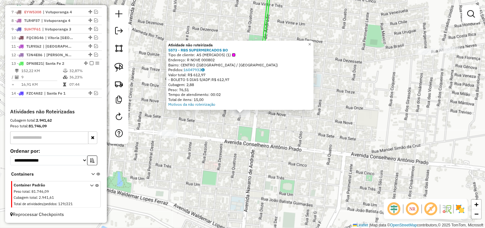
click at [344, 123] on div "Atividade não roteirizada 5573 - RBS SUPERMERCADOS BO Tipo de cliente: AS (MERC…" at bounding box center [242, 114] width 485 height 228
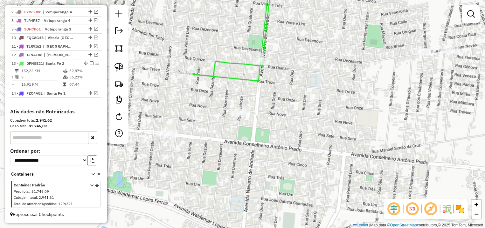
drag, startPoint x: 427, startPoint y: 96, endPoint x: 251, endPoint y: 164, distance: 188.8
click at [251, 164] on div "Atividade não roteirizada 5573 - RBS SUPERMERCADOS BO Tipo de cliente: AS (MERC…" at bounding box center [242, 114] width 485 height 228
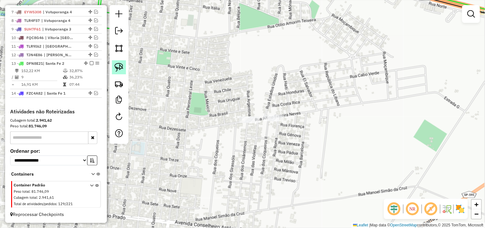
click at [124, 65] on link at bounding box center [119, 67] width 14 height 14
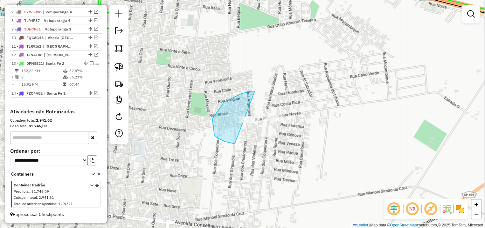
drag, startPoint x: 212, startPoint y: 119, endPoint x: 318, endPoint y: 95, distance: 107.8
click at [323, 107] on div "Janela de atendimento Grade de atendimento Capacidade Transportadoras Veículos …" at bounding box center [242, 114] width 485 height 228
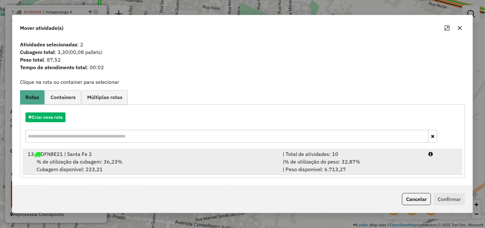
click at [393, 162] on div "| % de utilização do peso: 32,87% | Peso disponível: 6.713,27" at bounding box center [352, 165] width 146 height 15
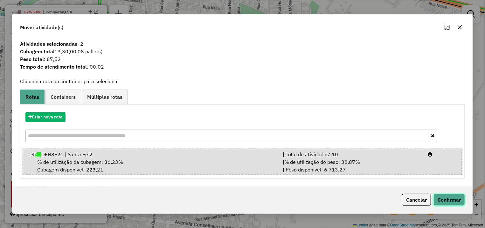
click at [453, 196] on button "Confirmar" at bounding box center [448, 200] width 31 height 12
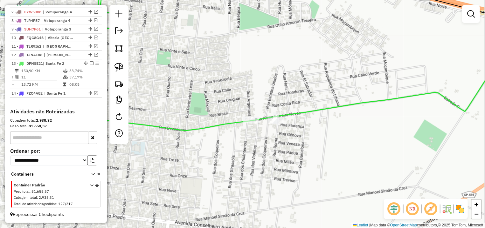
click at [260, 122] on icon at bounding box center [142, 63] width 267 height 172
select select "**********"
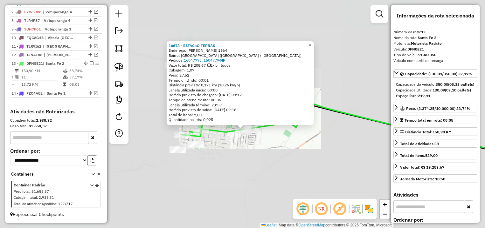
click at [224, 167] on div "16673 - ESTACaO TERRAS Endereço: ALTINO FERREIRA DAS NEVES 1964 Bairro: JARDIM …" at bounding box center [242, 114] width 485 height 228
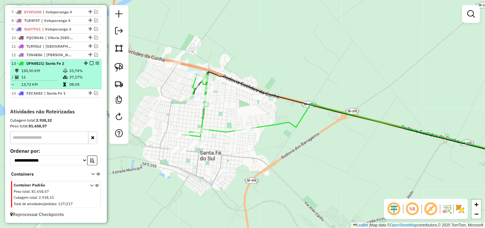
click at [90, 63] on em at bounding box center [92, 63] width 4 height 4
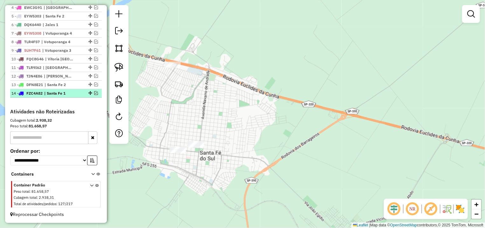
click at [94, 93] on em at bounding box center [96, 93] width 4 height 4
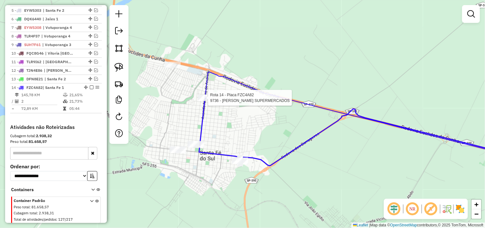
scroll to position [295, 0]
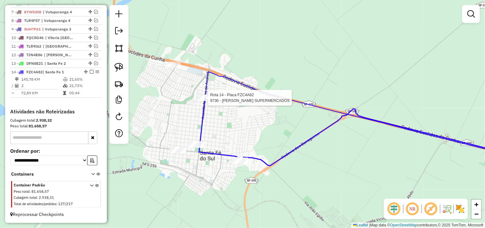
select select "**********"
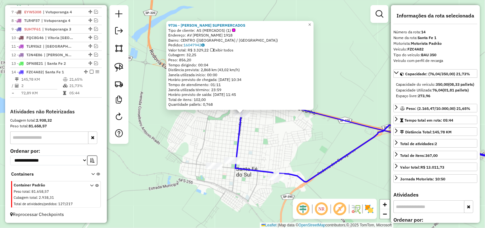
click at [295, 165] on div "9736 - LOPES SUPERMERCADOS Tipo de cliente: AS (MERCADOS) (1) Endereço: AV NAVA…" at bounding box center [242, 114] width 485 height 228
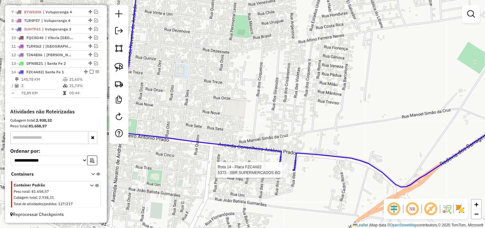
select select "**********"
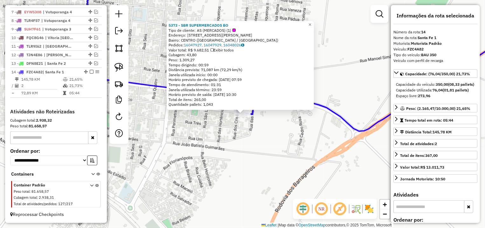
click at [282, 168] on div "5373 - SBR SUPERMERCADOS BO Tipo de cliente: AS (MERCADOS) (1) Endereço: AV CON…" at bounding box center [242, 114] width 485 height 228
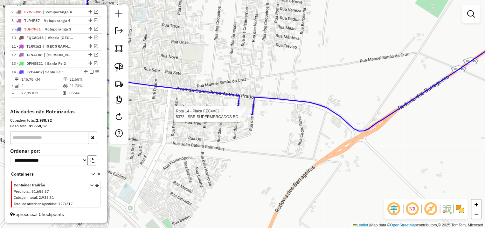
select select "**********"
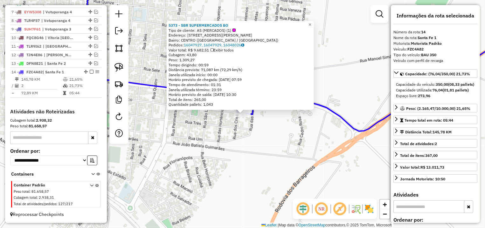
click at [244, 132] on div "Rota 14 - Placa FZC4A82 5373 - SBR SUPERMERCADOS BO 5373 - SBR SUPERMERCADOS BO…" at bounding box center [242, 114] width 485 height 228
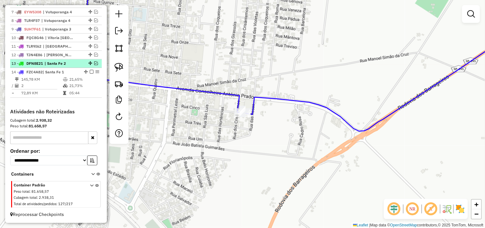
click at [94, 63] on em at bounding box center [96, 63] width 4 height 4
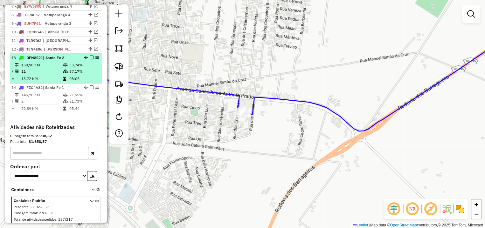
click at [95, 59] on em at bounding box center [97, 58] width 4 height 4
select select "**********"
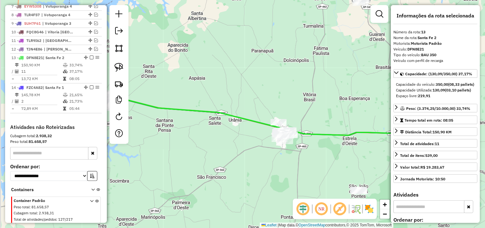
drag, startPoint x: 174, startPoint y: 119, endPoint x: 312, endPoint y: 115, distance: 138.0
click at [316, 116] on div "Janela de atendimento Grade de atendimento Capacidade Transportadoras Veículos …" at bounding box center [242, 114] width 485 height 228
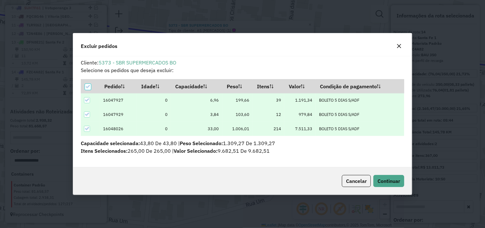
scroll to position [0, 0]
click at [380, 182] on span "Continuar" at bounding box center [388, 181] width 23 height 6
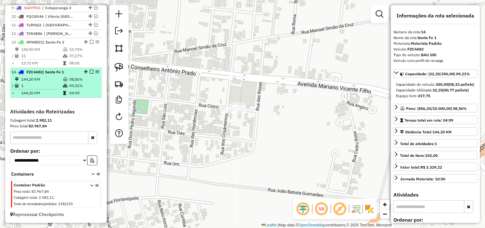
click at [90, 71] on em at bounding box center [92, 72] width 4 height 4
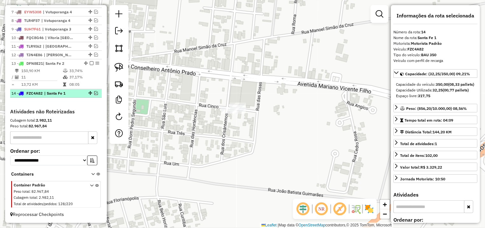
scroll to position [295, 0]
click at [86, 71] on td "33,74%" at bounding box center [84, 71] width 30 height 6
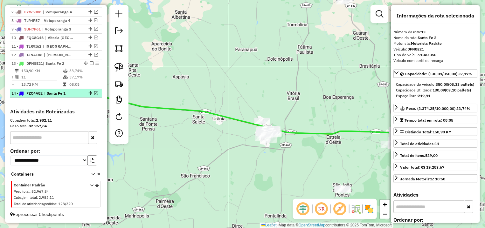
click at [91, 94] on div "14 - FZC4A82 | Santa Fe 1" at bounding box center [55, 94] width 89 height 6
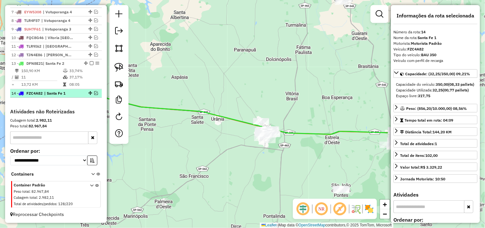
click at [94, 92] on em at bounding box center [96, 93] width 4 height 4
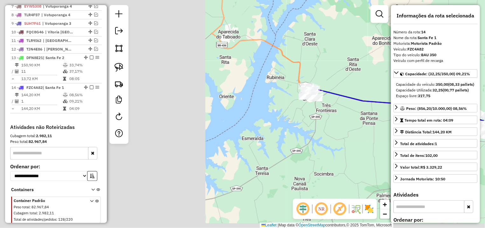
drag, startPoint x: 162, startPoint y: 101, endPoint x: 439, endPoint y: 89, distance: 277.5
click at [441, 89] on div "Janela de atendimento Grade de atendimento Capacidade Transportadoras Veículos …" at bounding box center [242, 114] width 485 height 228
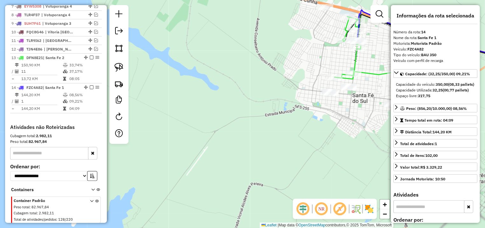
drag, startPoint x: 368, startPoint y: 91, endPoint x: 321, endPoint y: 93, distance: 46.8
click at [321, 93] on div "Janela de atendimento Grade de atendimento Capacidade Transportadoras Veículos …" at bounding box center [242, 114] width 485 height 228
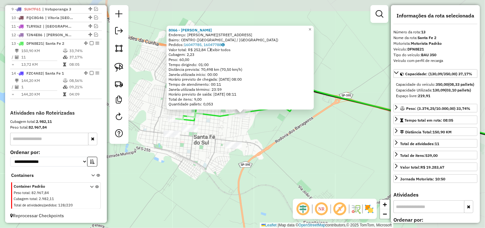
scroll to position [316, 0]
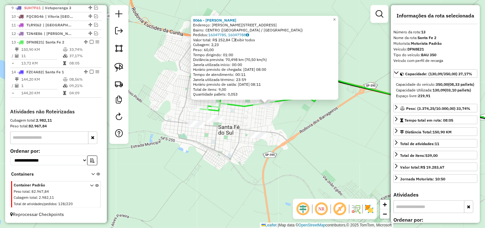
drag, startPoint x: 266, startPoint y: 155, endPoint x: 286, endPoint y: 142, distance: 23.9
click at [297, 143] on div "8066 - SILMA MARIA DE MELO Endereço: R ALTINO FERREIRA NEVES 2056 Bairro: CENTR…" at bounding box center [242, 114] width 485 height 228
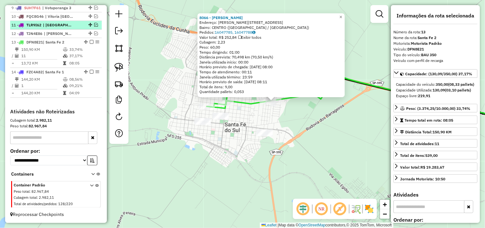
click at [90, 42] on em at bounding box center [92, 42] width 4 height 4
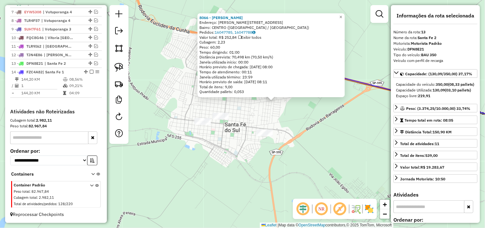
scroll to position [295, 0]
click at [183, 107] on div "8066 - SILMA MARIA DE MELO Endereço: R ALTINO FERREIRA NEVES 2056 Bairro: CENTR…" at bounding box center [242, 114] width 485 height 228
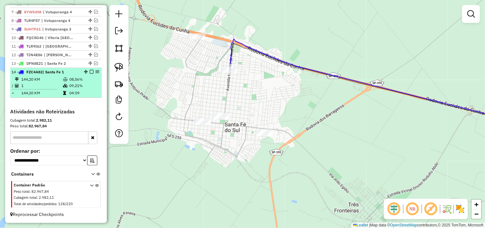
click at [90, 71] on em at bounding box center [92, 72] width 4 height 4
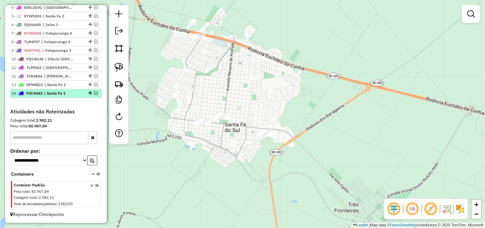
click at [86, 71] on li "11 - TLR9I62 | Aparecida, Marinopolis" at bounding box center [56, 68] width 92 height 9
select select "**********"
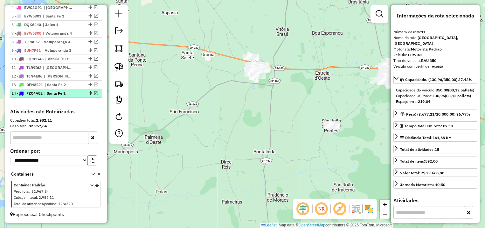
click at [94, 94] on em at bounding box center [96, 93] width 4 height 4
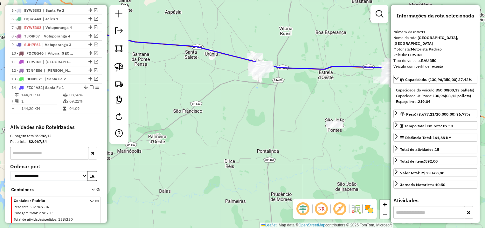
drag, startPoint x: 165, startPoint y: 87, endPoint x: 389, endPoint y: 81, distance: 223.3
click at [390, 82] on div "Janela de atendimento Grade de atendimento Capacidade Transportadoras Veículos …" at bounding box center [242, 114] width 485 height 228
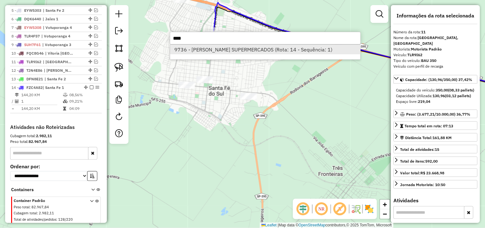
type input "****"
click at [235, 49] on li "9736 - LOPES SUPERMERCADOS (Rota: 14 - Sequência: 1)" at bounding box center [265, 50] width 190 height 10
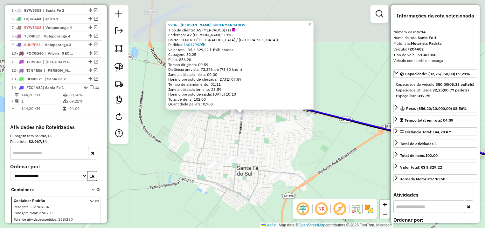
scroll to position [295, 0]
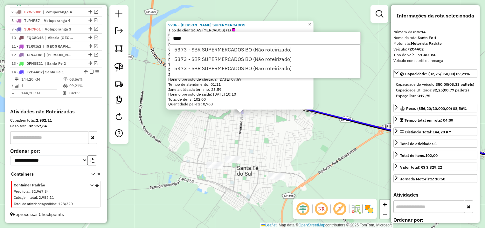
type input "****"
click at [293, 132] on div "9736 - LOPES SUPERMERCADOS Tipo de cliente: AS (MERCADOS) (1) Endereço: AV NAVA…" at bounding box center [242, 114] width 485 height 228
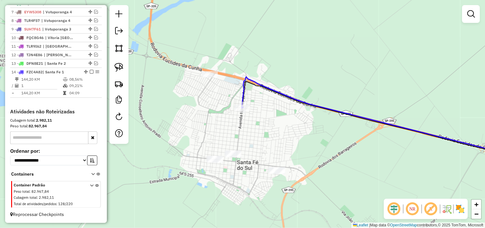
drag, startPoint x: 317, startPoint y: 146, endPoint x: 320, endPoint y: 115, distance: 30.4
click at [322, 118] on div "Janela de atendimento Grade de atendimento Capacidade Transportadoras Veículos …" at bounding box center [242, 114] width 485 height 228
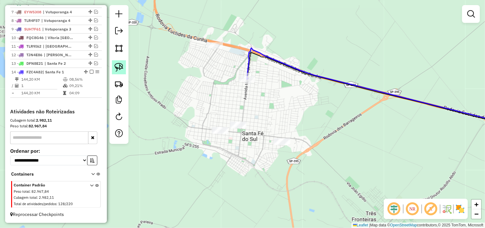
click at [124, 69] on link at bounding box center [119, 67] width 14 height 14
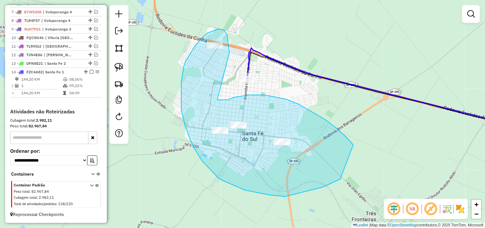
drag, startPoint x: 227, startPoint y: 34, endPoint x: 217, endPoint y: 100, distance: 66.6
click at [217, 100] on div "Janela de atendimento Grade de atendimento Capacidade Transportadoras Veículos …" at bounding box center [242, 114] width 485 height 228
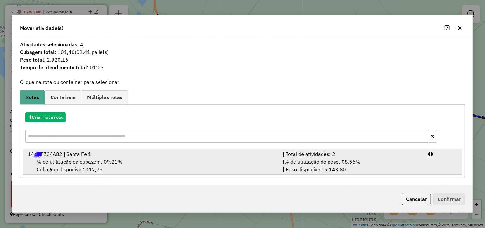
click at [338, 155] on div "| Total de atividades: 2" at bounding box center [352, 154] width 146 height 8
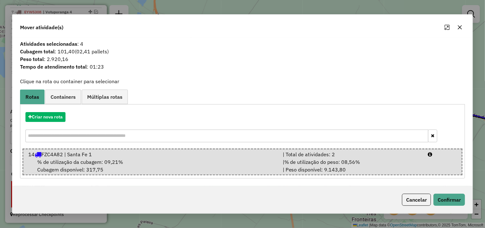
click at [447, 192] on div "Cancelar Confirmar" at bounding box center [242, 199] width 460 height 27
click at [444, 201] on button "Confirmar" at bounding box center [448, 200] width 31 height 12
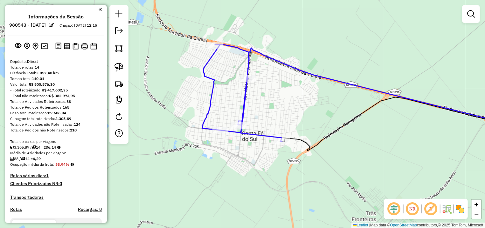
scroll to position [295, 0]
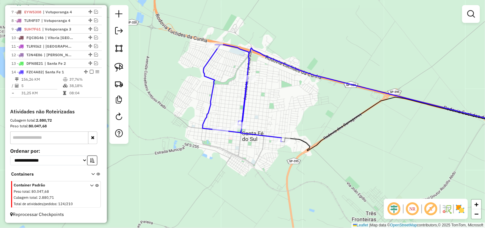
select select "**********"
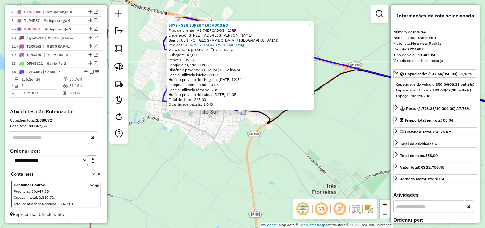
click at [283, 141] on div "5373 - SBR SUPERMERCADOS BO Tipo de cliente: AS (MERCADOS) (1) Endereço: AV CON…" at bounding box center [242, 114] width 485 height 228
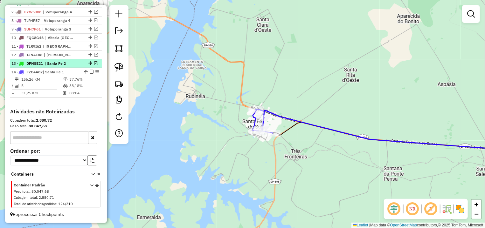
click at [94, 65] on em at bounding box center [96, 63] width 4 height 4
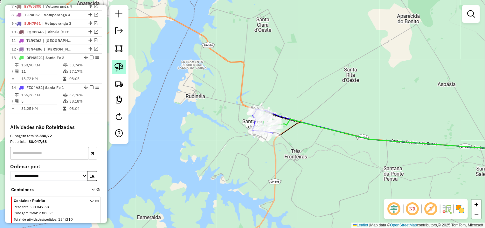
drag, startPoint x: 116, startPoint y: 67, endPoint x: 125, endPoint y: 67, distance: 8.9
click at [117, 67] on img at bounding box center [118, 67] width 9 height 9
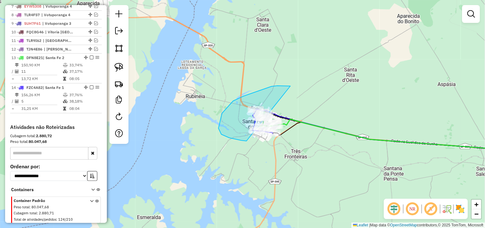
drag, startPoint x: 233, startPoint y: 101, endPoint x: 288, endPoint y: 86, distance: 56.9
click at [292, 130] on div "Janela de atendimento Grade de atendimento Capacidade Transportadoras Veículos …" at bounding box center [242, 114] width 485 height 228
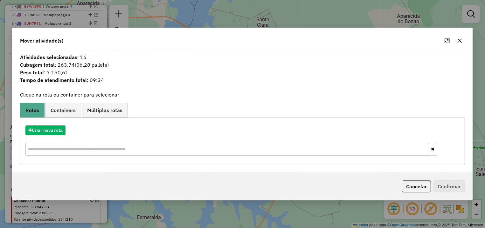
click at [416, 181] on button "Cancelar" at bounding box center [416, 187] width 29 height 12
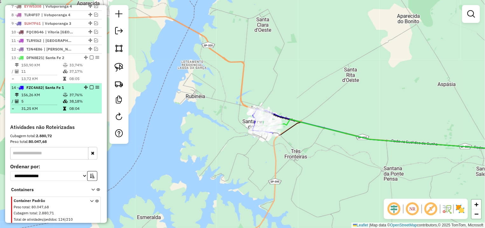
click at [90, 89] on em at bounding box center [92, 88] width 4 height 4
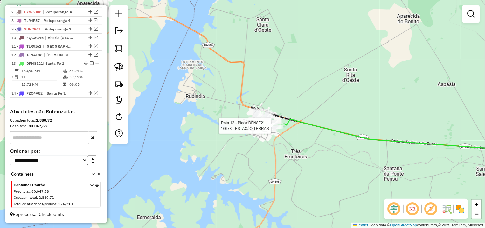
select select "**********"
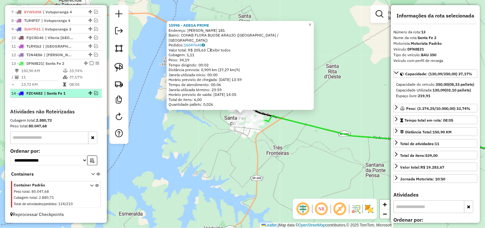
click at [94, 93] on em at bounding box center [96, 93] width 4 height 4
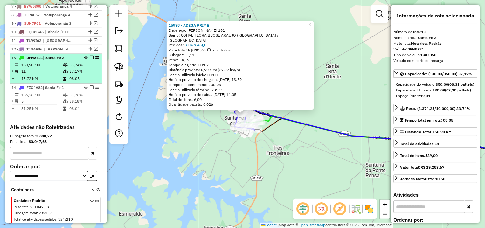
click at [90, 59] on em at bounding box center [92, 58] width 4 height 4
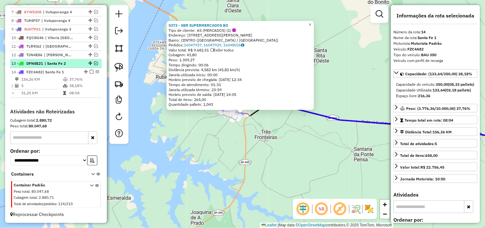
click at [90, 65] on div "13 - DFN8E21 | Santa Fe 2" at bounding box center [55, 64] width 89 height 6
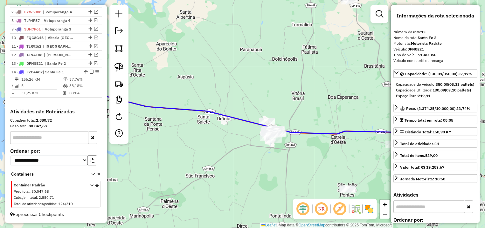
drag, startPoint x: 157, startPoint y: 85, endPoint x: 263, endPoint y: 78, distance: 105.8
click at [263, 78] on div "Janela de atendimento Grade de atendimento Capacidade Transportadoras Veículos …" at bounding box center [242, 114] width 485 height 228
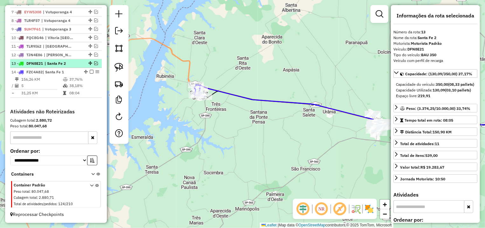
click at [94, 61] on em at bounding box center [96, 63] width 4 height 4
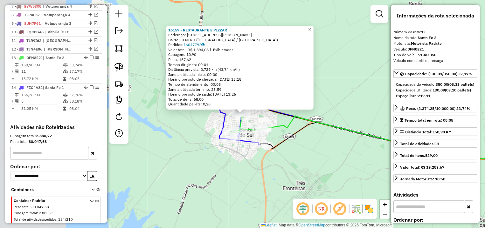
scroll to position [316, 0]
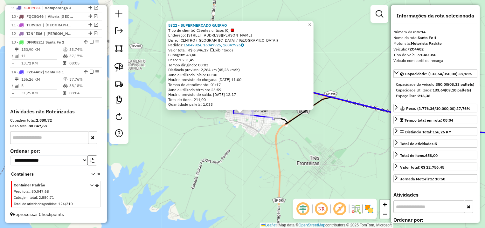
click at [173, 125] on div "5322 - SUPERMERCADO GUIRAO Tipo de cliente: Clientes críticos (C) Endereço: R C…" at bounding box center [242, 114] width 485 height 228
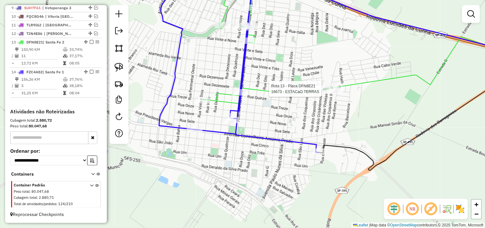
select select "**********"
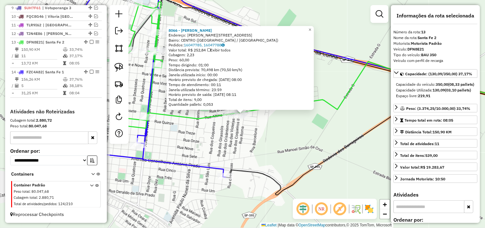
click at [209, 136] on div "8066 - SILMA MARIA DE MELO Endereço: R ALTINO FERREIRA NEVES 2056 Bairro: CENTR…" at bounding box center [242, 114] width 485 height 228
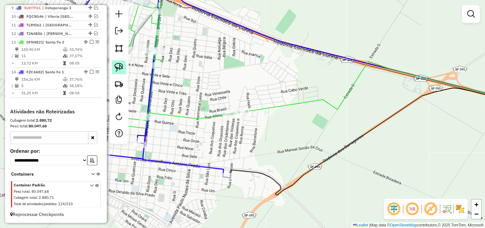
click at [122, 65] on img at bounding box center [118, 67] width 9 height 9
drag, startPoint x: 220, startPoint y: 92, endPoint x: 295, endPoint y: 121, distance: 80.1
click at [295, 121] on div "Janela de atendimento Grade de atendimento Capacidade Transportadoras Veículos …" at bounding box center [242, 114] width 485 height 228
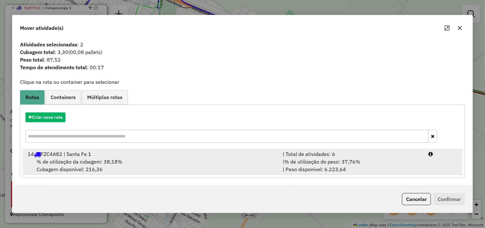
click at [441, 161] on li "14 FZC4A82 | Santa Fe 1 | Total de atividades: 6 % de utilização da cubagem: 38…" at bounding box center [243, 162] width 440 height 26
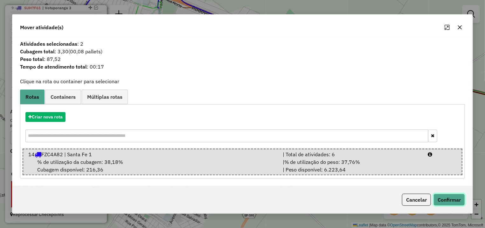
click at [449, 196] on button "Confirmar" at bounding box center [448, 200] width 31 height 12
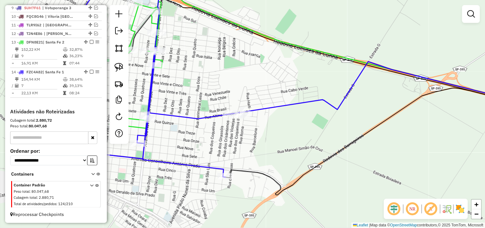
drag, startPoint x: 211, startPoint y: 103, endPoint x: 278, endPoint y: 83, distance: 70.1
click at [278, 83] on div "Janela de atendimento Grade de atendimento Capacidade Transportadoras Veículos …" at bounding box center [242, 114] width 485 height 228
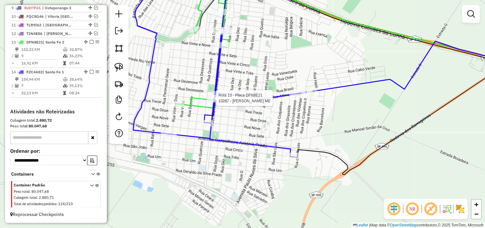
select select "**********"
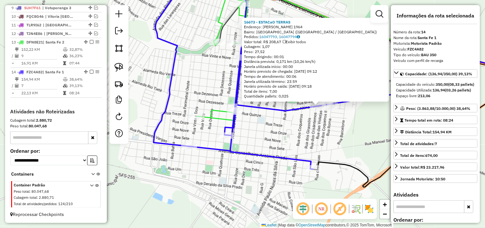
drag, startPoint x: 237, startPoint y: 143, endPoint x: 311, endPoint y: 136, distance: 74.1
click at [311, 136] on div "16673 - ESTACaO TERRAS Endereço: ALTINO FERREIRA DAS NEVES 1964 Bairro: JARDIM …" at bounding box center [242, 114] width 485 height 228
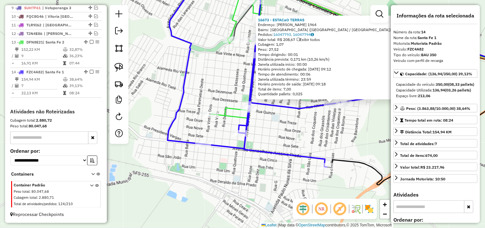
click at [251, 136] on div "16673 - ESTACaO TERRAS Endereço: ALTINO FERREIRA DAS NEVES 1964 Bairro: JARDIM …" at bounding box center [242, 114] width 485 height 228
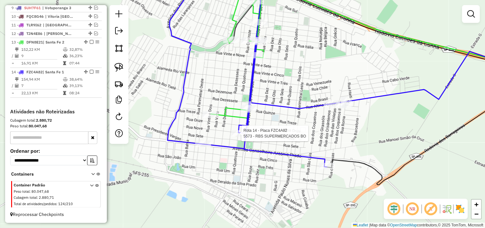
select select "**********"
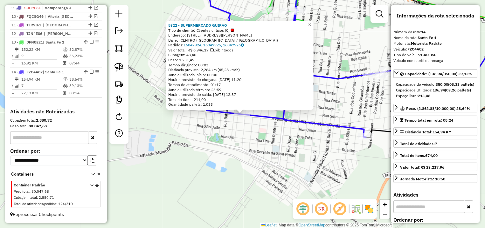
click at [284, 134] on div "5322 - SUPERMERCADO GUIRAO Tipo de cliente: Clientes críticos (C) Endereço: R C…" at bounding box center [242, 114] width 485 height 228
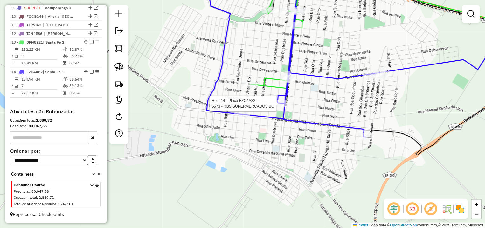
select select "**********"
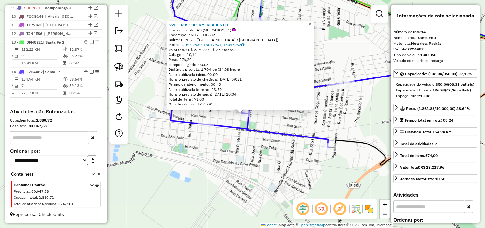
click at [264, 118] on div "5573 - RBS SUPERMERCADOS BO Tipo de cliente: AS (MERCADOS) (1) Endereço: R NOVE…" at bounding box center [242, 114] width 485 height 228
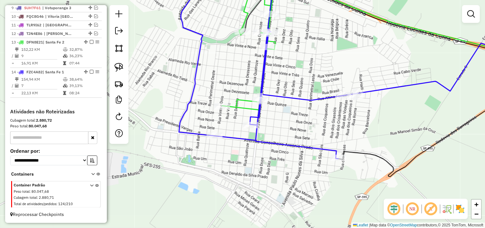
drag, startPoint x: 285, startPoint y: 115, endPoint x: 202, endPoint y: 91, distance: 87.3
click at [286, 116] on div "Janela de atendimento Grade de atendimento Capacidade Transportadoras Veículos …" at bounding box center [242, 114] width 485 height 228
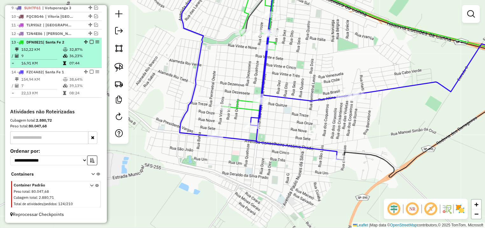
click at [90, 42] on em at bounding box center [92, 42] width 4 height 4
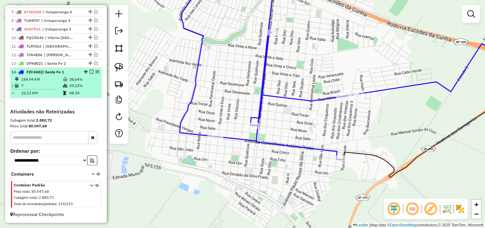
click at [88, 72] on div at bounding box center [89, 72] width 19 height 4
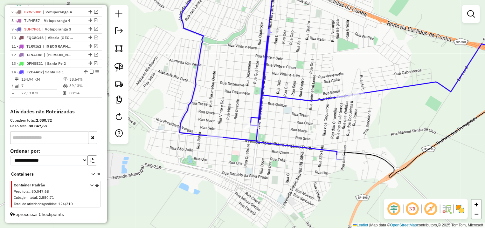
select select "**********"
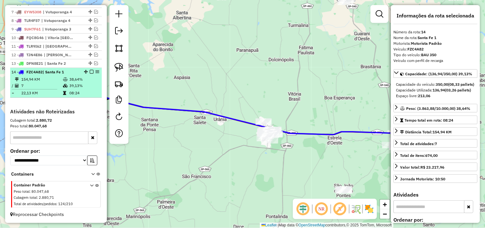
click at [90, 72] on em at bounding box center [92, 72] width 4 height 4
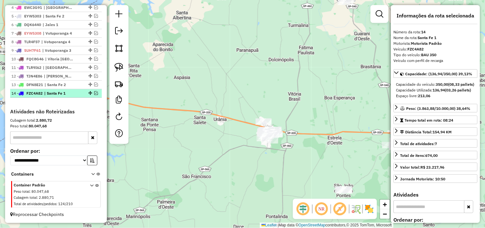
scroll to position [273, 0]
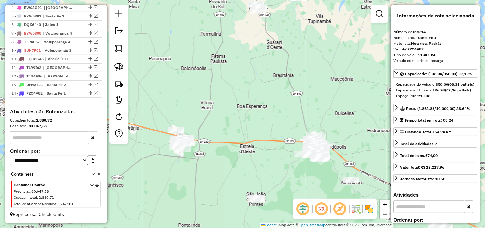
drag, startPoint x: 271, startPoint y: 105, endPoint x: 265, endPoint y: 97, distance: 8.9
click at [267, 100] on div "Janela de atendimento Grade de atendimento Capacidade Transportadoras Veículos …" at bounding box center [242, 114] width 485 height 228
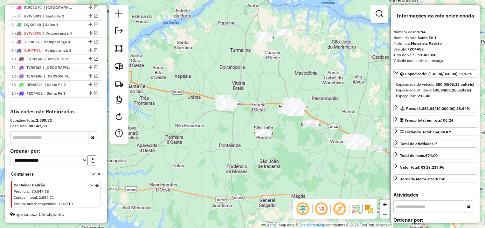
scroll to position [154, 0]
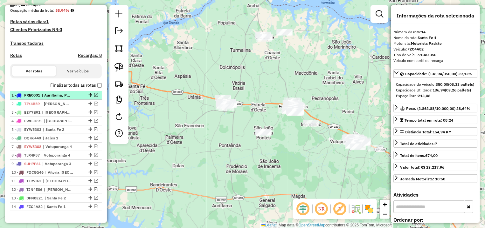
click at [94, 97] on em at bounding box center [96, 95] width 4 height 4
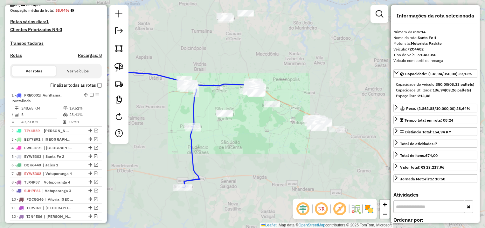
drag, startPoint x: 299, startPoint y: 128, endPoint x: 256, endPoint y: 118, distance: 44.0
click at [264, 121] on div "Janela de atendimento Grade de atendimento Capacidade Transportadoras Veículos …" at bounding box center [242, 114] width 485 height 228
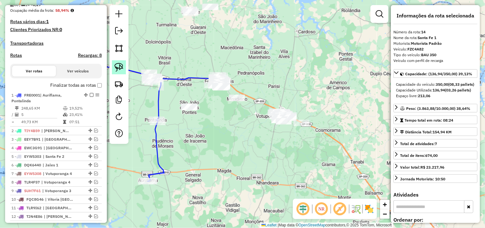
click at [115, 66] on link at bounding box center [119, 67] width 14 height 14
drag, startPoint x: 241, startPoint y: 108, endPoint x: 227, endPoint y: 102, distance: 14.7
click at [227, 102] on div "Janela de atendimento Grade de atendimento Capacidade Transportadoras Veículos …" at bounding box center [242, 114] width 485 height 228
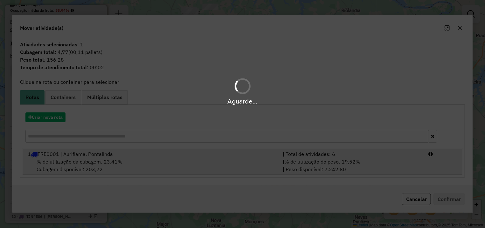
click at [231, 159] on hb-app "Aguarde... Pop-up bloqueado! Seu navegador bloqueou automáticamente a abertura …" at bounding box center [242, 114] width 485 height 228
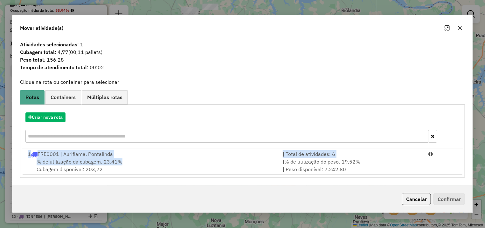
drag, startPoint x: 466, startPoint y: 162, endPoint x: 452, endPoint y: 179, distance: 22.2
click at [465, 162] on div "Atividades selecionadas : 1 Cubagem total : 4,77 (00,11 pallets) Peso total : 1…" at bounding box center [242, 112] width 460 height 148
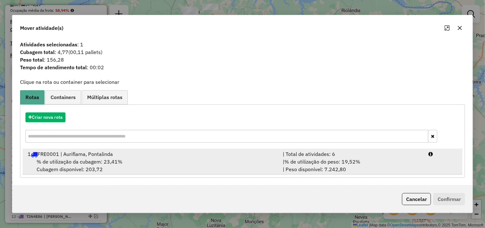
click at [435, 161] on li "1 FRE0001 | Auriflama, Pontalinda | Total de atividades: 6 % de utilização da c…" at bounding box center [243, 162] width 440 height 26
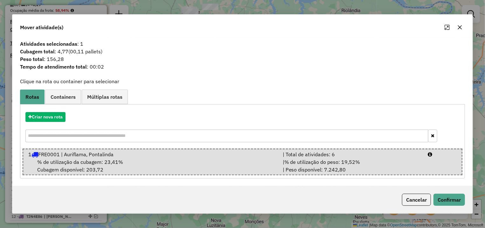
click at [445, 191] on div "Cancelar Confirmar" at bounding box center [242, 199] width 460 height 27
click at [439, 201] on button "Confirmar" at bounding box center [448, 200] width 31 height 12
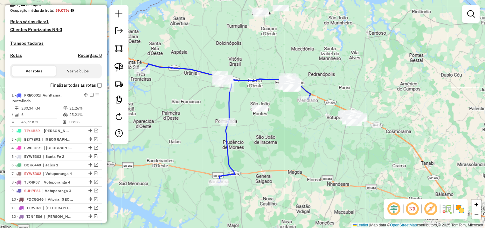
drag, startPoint x: 311, startPoint y: 189, endPoint x: 280, endPoint y: 185, distance: 31.0
click at [318, 191] on div "Janela de atendimento Grade de atendimento Capacidade Transportadoras Veículos …" at bounding box center [242, 114] width 485 height 228
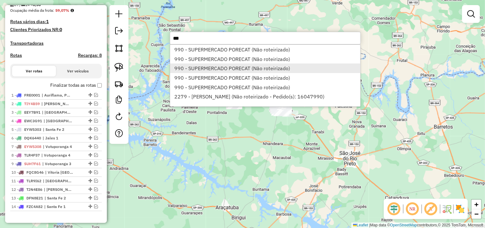
type input "***"
click at [210, 68] on li "990 - SUPERMERCADO PORECAT (Não roteirizado)" at bounding box center [265, 69] width 190 height 10
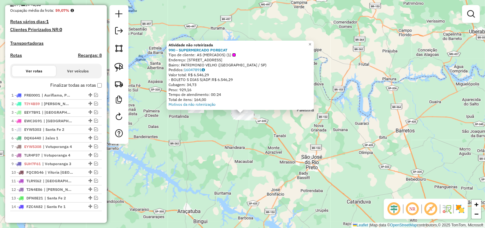
click at [212, 127] on div "Atividade não roteirizada 990 - SUPERMERCADO PORECAT Tipo de cliente: AS (MERCA…" at bounding box center [242, 114] width 485 height 228
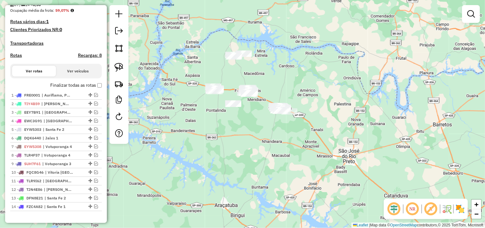
drag, startPoint x: 290, startPoint y: 179, endPoint x: 318, endPoint y: 177, distance: 27.4
click at [318, 177] on div "Janela de atendimento Grade de atendimento Capacidade Transportadoras Veículos …" at bounding box center [242, 114] width 485 height 228
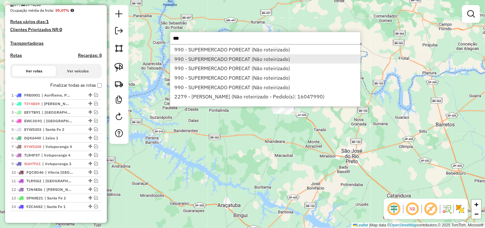
type input "***"
click at [251, 64] on li "990 - SUPERMERCADO PORECAT (Não roteirizado)" at bounding box center [265, 59] width 190 height 10
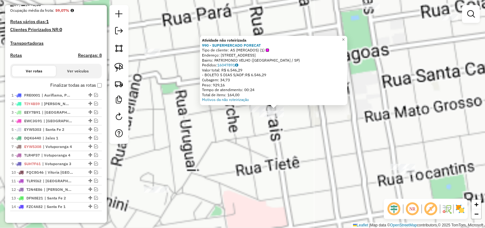
click at [282, 127] on div "Atividade não roteirizada 990 - SUPERMERCADO PORECAT Tipo de cliente: AS (MERCA…" at bounding box center [242, 114] width 485 height 228
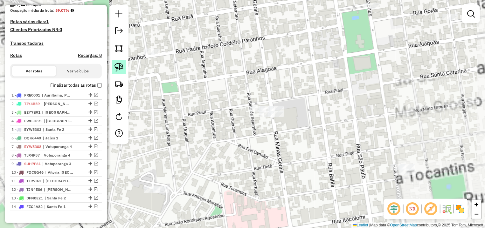
click at [120, 69] on img at bounding box center [118, 67] width 9 height 9
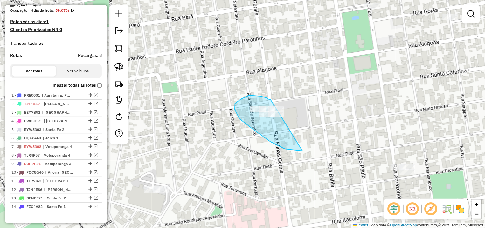
drag, startPoint x: 265, startPoint y: 98, endPoint x: 280, endPoint y: 62, distance: 38.8
click at [331, 110] on div "Janela de atendimento Grade de atendimento Capacidade Transportadoras Veículos …" at bounding box center [242, 114] width 485 height 228
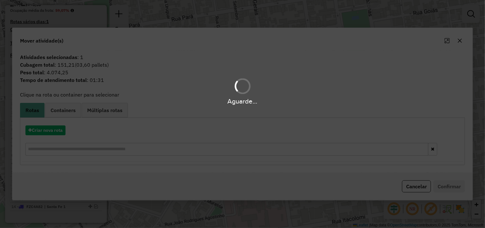
click at [55, 124] on div "Aguarde..." at bounding box center [242, 114] width 485 height 228
click at [48, 131] on div "Aguarde..." at bounding box center [242, 114] width 485 height 228
click at [50, 135] on div "Aguarde..." at bounding box center [242, 114] width 485 height 228
click at [53, 132] on div "Aguarde..." at bounding box center [242, 114] width 485 height 228
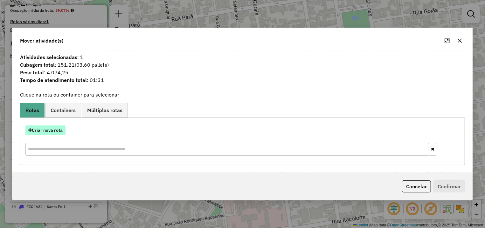
click at [54, 130] on button "Criar nova rota" at bounding box center [45, 131] width 40 height 10
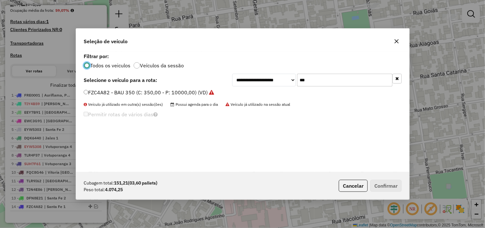
scroll to position [3, 2]
drag, startPoint x: 334, startPoint y: 83, endPoint x: 250, endPoint y: 83, distance: 84.9
click at [297, 83] on input "***" at bounding box center [344, 80] width 95 height 13
type input "***"
click at [140, 93] on label "FHB0168 - TOCO 350 (C: 350,00 - P: 9330,00) (VD)" at bounding box center [146, 93] width 125 height 8
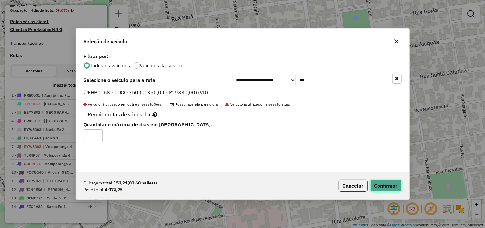
click at [378, 185] on button "Confirmar" at bounding box center [385, 186] width 31 height 12
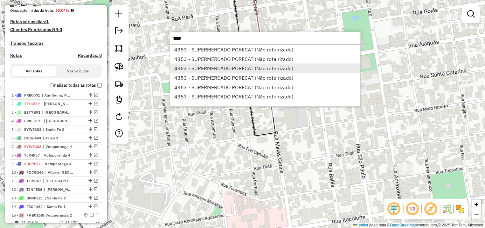
type input "****"
click at [268, 66] on li "4353 - SUPERMERCADO PORECAT (Não roteirizado)" at bounding box center [265, 69] width 190 height 10
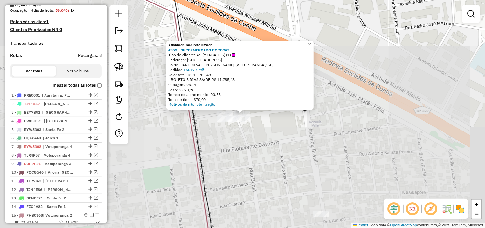
click at [285, 134] on div "Atividade não roteirizada 4353 - SUPERMERCADO PORECAT Tipo de cliente: AS (MERC…" at bounding box center [242, 114] width 485 height 228
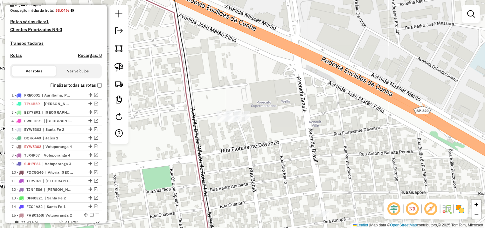
click at [127, 62] on div at bounding box center [118, 74] width 19 height 139
click at [123, 69] on img at bounding box center [118, 67] width 9 height 9
drag, startPoint x: 253, startPoint y: 90, endPoint x: 260, endPoint y: 124, distance: 34.6
click at [260, 124] on div "Janela de atendimento Grade de atendimento Capacidade Transportadoras Veículos …" at bounding box center [242, 114] width 485 height 228
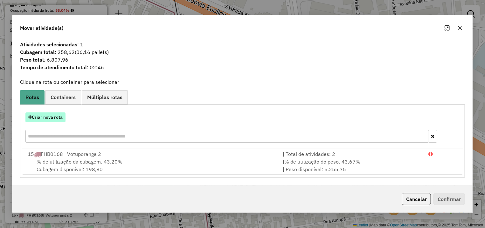
click at [45, 120] on button "Criar nova rota" at bounding box center [45, 118] width 40 height 10
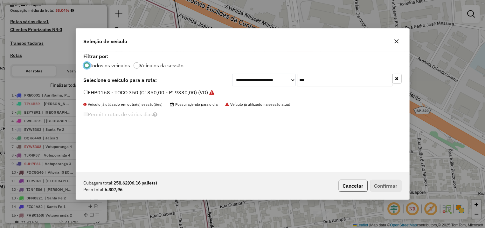
click at [297, 80] on input "***" at bounding box center [344, 80] width 95 height 13
type input "**"
click at [165, 95] on label "ECI7G51 - TRUCK 504 (C: 504,00 - P: 13920,00) (VD)" at bounding box center [148, 93] width 129 height 8
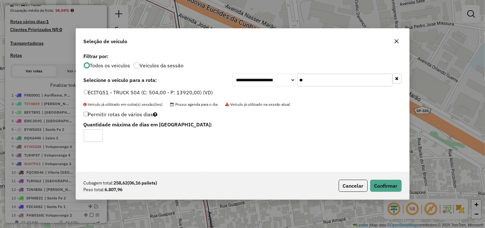
click at [386, 193] on div "Cubagem total: 258,62 (06,16 pallets) Peso total: 6.807,96 Cancelar Confirmar" at bounding box center [242, 185] width 333 height 27
click at [382, 188] on button "Confirmar" at bounding box center [385, 186] width 31 height 12
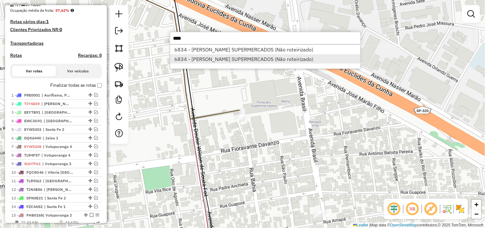
type input "****"
click at [214, 59] on li "6834 - LOPES SUPERMERCADOS (Não roteirizado)" at bounding box center [265, 59] width 190 height 10
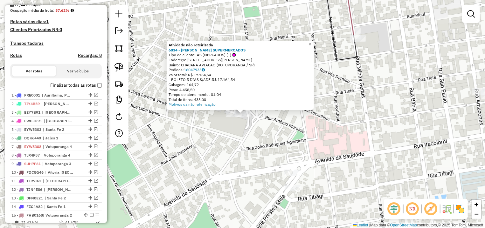
click at [250, 142] on div "Atividade não roteirizada 6834 - LOPES SUPERMERCADOS Tipo de cliente: AS (MERCA…" at bounding box center [242, 114] width 485 height 228
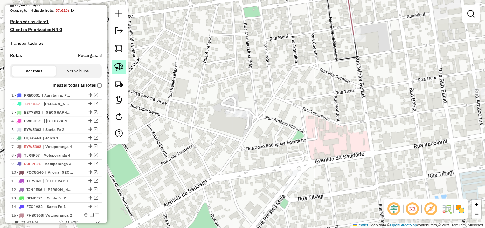
click at [118, 69] on img at bounding box center [118, 67] width 9 height 9
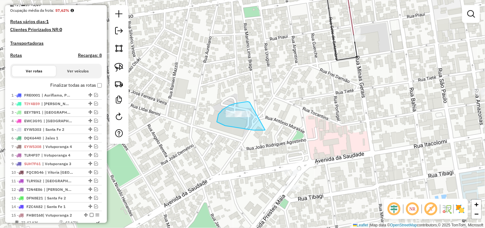
drag, startPoint x: 223, startPoint y: 110, endPoint x: 272, endPoint y: 84, distance: 55.3
click at [302, 113] on div "Janela de atendimento Grade de atendimento Capacidade Transportadoras Veículos …" at bounding box center [242, 114] width 485 height 228
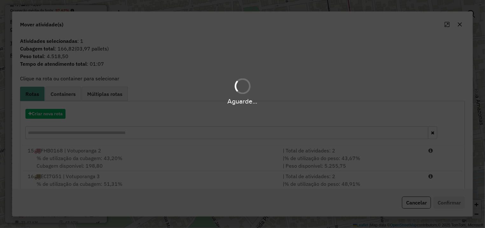
click at [49, 113] on hb-app "Aguarde... Pop-up bloqueado! Seu navegador bloqueou automáticamente a abertura …" at bounding box center [242, 114] width 485 height 228
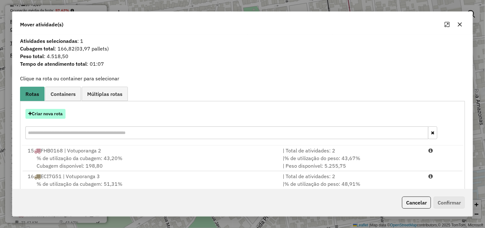
click at [53, 113] on button "Criar nova rota" at bounding box center [45, 114] width 40 height 10
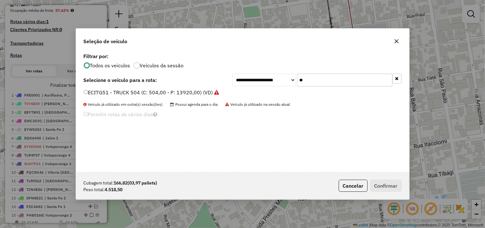
drag, startPoint x: 341, startPoint y: 79, endPoint x: 266, endPoint y: 73, distance: 75.3
click at [297, 80] on input "**" at bounding box center [344, 80] width 95 height 13
type input "***"
click at [158, 95] on label "EYW5304 - TRUCK 504 (C: 504,00 - P: 13920,00) (VD)" at bounding box center [149, 93] width 131 height 8
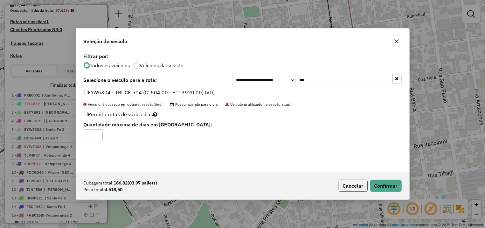
click at [158, 91] on label "EYW5304 - TRUCK 504 (C: 504,00 - P: 13920,00) (VD)" at bounding box center [149, 93] width 131 height 8
drag, startPoint x: 403, startPoint y: 192, endPoint x: 393, endPoint y: 188, distance: 11.7
click at [396, 189] on div "Cubagem total: 166,82 (03,97 pallets) Peso total: 4.518,50 Cancelar Confirmar" at bounding box center [242, 185] width 333 height 27
click at [393, 188] on button "Confirmar" at bounding box center [385, 186] width 31 height 12
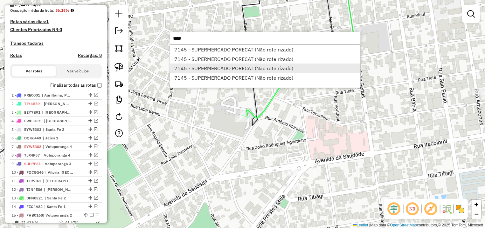
type input "****"
click at [283, 65] on li "7145 - SUPERMERCADO PORECAT (Não roteirizado)" at bounding box center [265, 69] width 190 height 10
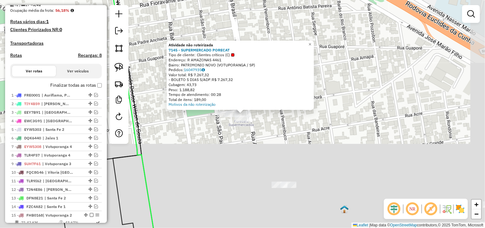
click at [299, 142] on div "Atividade não roteirizada 7145 - SUPERMERCADO PORECAT Tipo de cliente: Clientes…" at bounding box center [242, 114] width 485 height 228
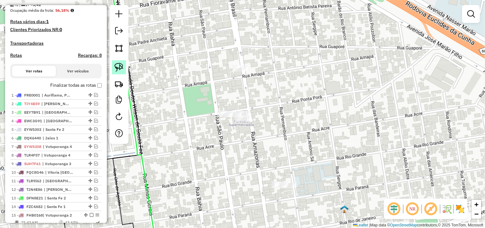
click at [114, 67] on link at bounding box center [119, 67] width 14 height 14
drag, startPoint x: 203, startPoint y: 95, endPoint x: 268, endPoint y: 107, distance: 66.2
click at [273, 113] on div "Janela de atendimento Grade de atendimento Capacidade Transportadoras Veículos …" at bounding box center [242, 114] width 485 height 228
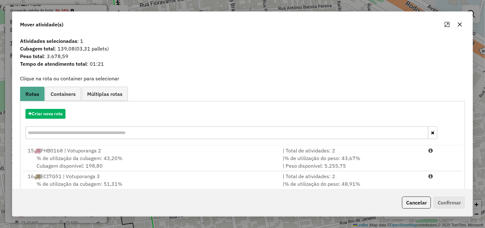
click at [48, 109] on div "Criar nova rota" at bounding box center [243, 124] width 442 height 41
click at [54, 112] on button "Criar nova rota" at bounding box center [45, 114] width 40 height 10
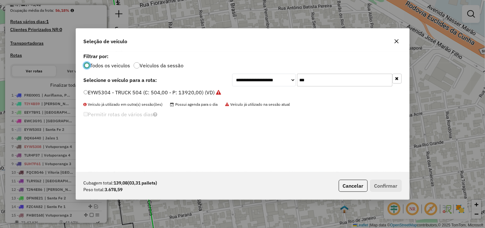
drag, startPoint x: 339, startPoint y: 75, endPoint x: 247, endPoint y: 86, distance: 92.3
click at [297, 86] on input "***" at bounding box center [344, 80] width 95 height 13
type input "****"
click at [156, 99] on div "GCV5029 - TRUCK 266 (C: 266,00 - P: 9000,00) (VD)" at bounding box center [243, 95] width 326 height 13
click at [156, 96] on li "GCV5029 - TRUCK 266 (C: 266,00 - P: 9000,00) (VD)" at bounding box center [243, 93] width 318 height 8
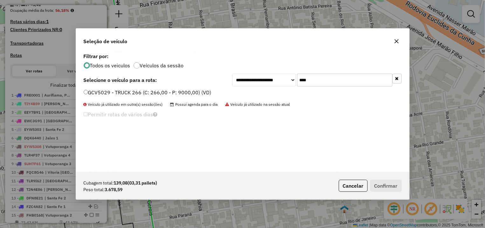
click at [185, 95] on label "GCV5029 - TRUCK 266 (C: 266,00 - P: 9000,00) (VD)" at bounding box center [148, 93] width 128 height 8
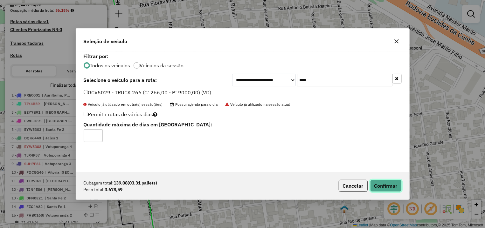
click at [378, 185] on button "Confirmar" at bounding box center [385, 186] width 31 height 12
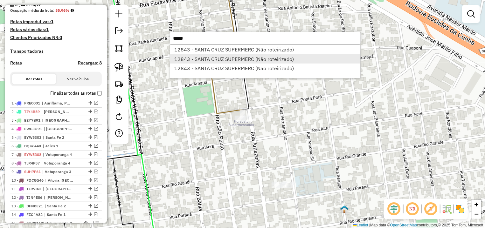
type input "*****"
click at [208, 63] on li "12843 - SANTA CRUZ SUPERMERC (Não roteirizado)" at bounding box center [265, 59] width 190 height 10
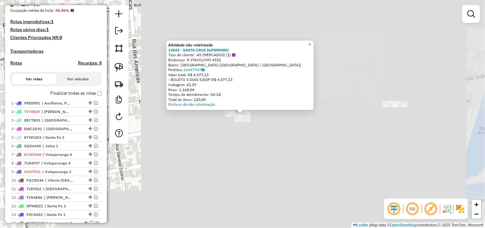
click at [301, 136] on div "Atividade não roteirizada 12843 - SANTA CRUZ SUPERMERC Tipo de cliente: AS (MER…" at bounding box center [242, 114] width 485 height 228
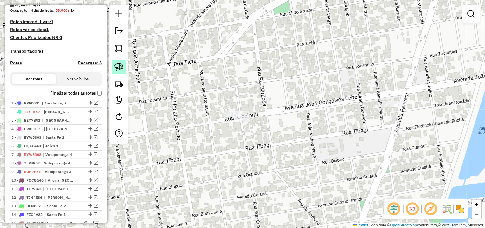
click at [124, 64] on link at bounding box center [119, 67] width 14 height 14
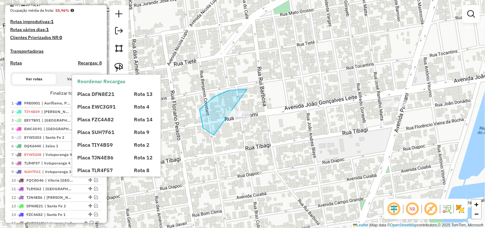
drag, startPoint x: 213, startPoint y: 97, endPoint x: 265, endPoint y: 100, distance: 52.2
click at [262, 126] on div "Janela de atendimento Grade de atendimento Capacidade Transportadoras Veículos …" at bounding box center [242, 114] width 485 height 228
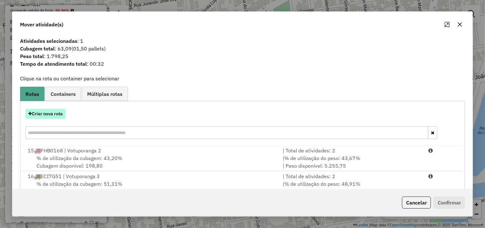
click at [55, 116] on button "Criar nova rota" at bounding box center [45, 114] width 40 height 10
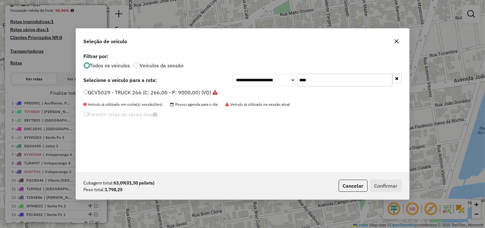
drag, startPoint x: 320, startPoint y: 72, endPoint x: 319, endPoint y: 78, distance: 6.2
click at [315, 73] on div "**********" at bounding box center [242, 112] width 333 height 121
drag, startPoint x: 324, startPoint y: 82, endPoint x: 250, endPoint y: 79, distance: 73.8
click at [297, 82] on input "****" at bounding box center [344, 80] width 95 height 13
type input "***"
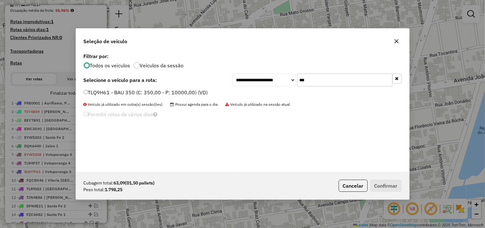
click at [149, 95] on label "TLQ9H61 - BAU 350 (C: 350,00 - P: 10000,00) (VD)" at bounding box center [146, 93] width 124 height 8
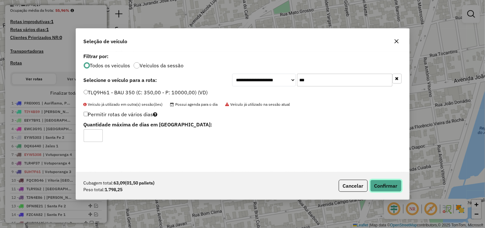
click at [385, 181] on button "Confirmar" at bounding box center [385, 186] width 31 height 12
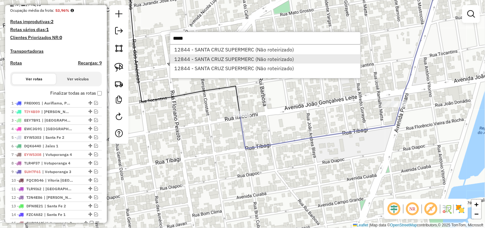
type input "*****"
click at [272, 63] on li "12844 - SANTA CRUZ SUPERMERC (Não roteirizado)" at bounding box center [265, 59] width 190 height 10
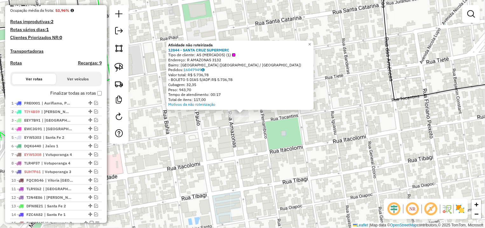
click at [290, 131] on div "Atividade não roteirizada 12844 - SANTA CRUZ SUPERMERC Tipo de cliente: AS (MER…" at bounding box center [242, 114] width 485 height 228
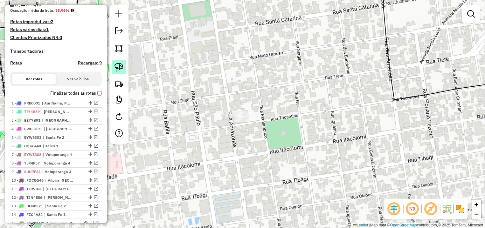
click at [122, 69] on img at bounding box center [118, 67] width 9 height 9
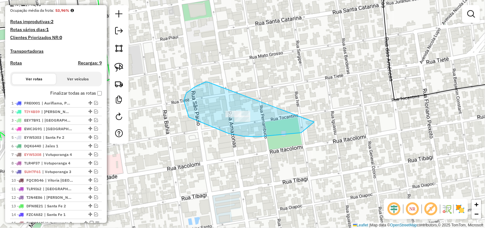
drag, startPoint x: 208, startPoint y: 82, endPoint x: 316, endPoint y: 111, distance: 111.6
click at [316, 111] on div "Janela de atendimento Grade de atendimento Capacidade Transportadoras Veículos …" at bounding box center [242, 114] width 485 height 228
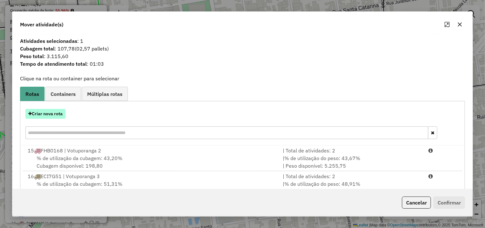
click at [48, 116] on button "Criar nova rota" at bounding box center [45, 114] width 40 height 10
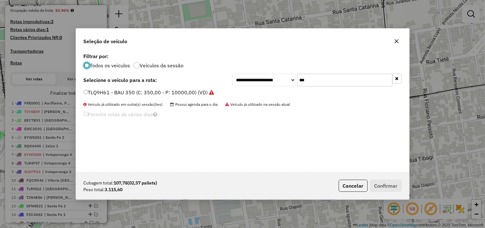
click at [297, 81] on input "***" at bounding box center [344, 80] width 95 height 13
type input "***"
drag, startPoint x: 155, startPoint y: 89, endPoint x: 158, endPoint y: 98, distance: 9.2
click at [155, 91] on div "**********" at bounding box center [242, 112] width 333 height 121
click at [158, 98] on div "TLW4C66 - BAU 350 (C: 350,00 - P: 10000,00) (VD)" at bounding box center [243, 95] width 326 height 13
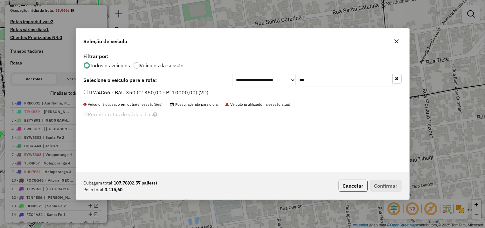
click at [189, 94] on label "TLW4C66 - BAU 350 (C: 350,00 - P: 10000,00) (VD)" at bounding box center [146, 93] width 125 height 8
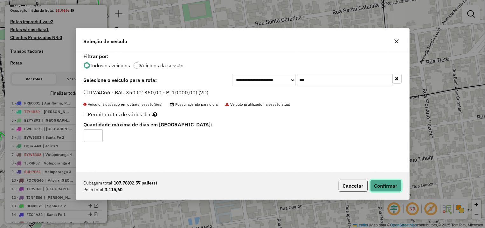
click at [391, 186] on button "Confirmar" at bounding box center [385, 186] width 31 height 12
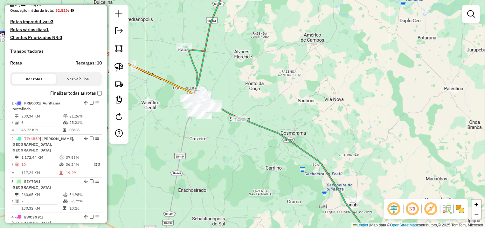
drag, startPoint x: 189, startPoint y: 82, endPoint x: 203, endPoint y: 75, distance: 15.8
click at [203, 75] on div "Janela de atendimento Grade de atendimento Capacidade Transportadoras Veículos …" at bounding box center [242, 114] width 485 height 228
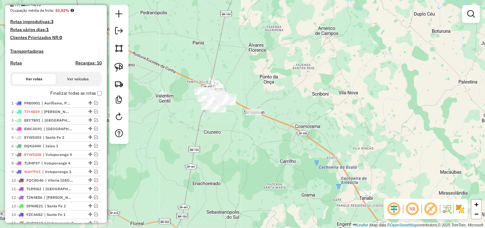
scroll to position [333, 0]
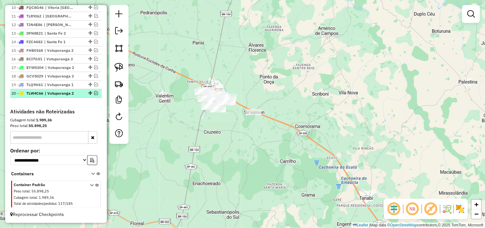
click at [89, 91] on div "20 - TLW4C66 | Votuporanga 2" at bounding box center [55, 94] width 89 height 6
select select "**********"
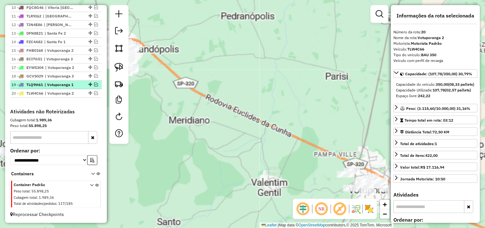
click at [94, 83] on em at bounding box center [96, 85] width 4 height 4
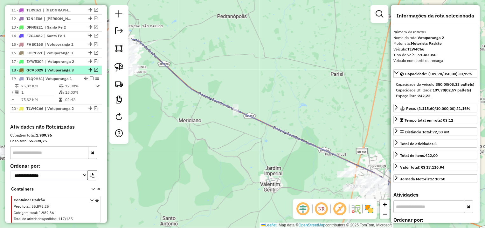
click at [94, 72] on em at bounding box center [96, 70] width 4 height 4
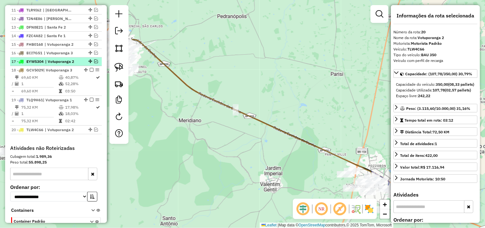
click at [94, 63] on em at bounding box center [96, 61] width 4 height 4
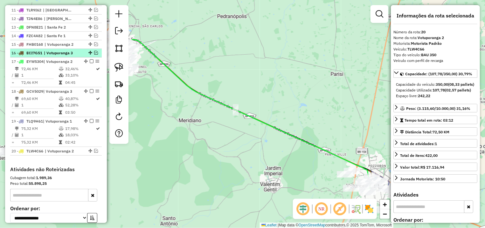
click at [94, 55] on em at bounding box center [96, 53] width 4 height 4
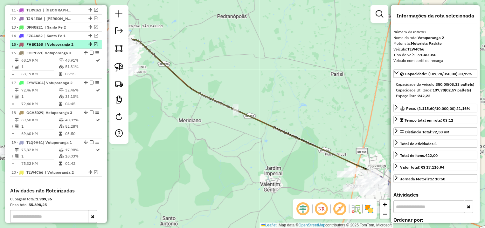
click at [94, 46] on em at bounding box center [96, 44] width 4 height 4
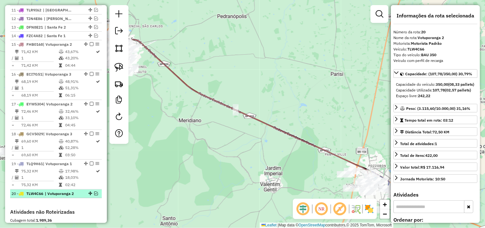
click at [94, 196] on em at bounding box center [96, 194] width 4 height 4
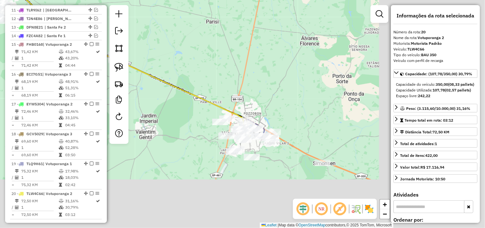
drag, startPoint x: 243, startPoint y: 177, endPoint x: 100, endPoint y: 59, distance: 185.0
click at [127, 111] on div "Janela de atendimento Grade de atendimento Capacidade Transportadoras Veículos …" at bounding box center [242, 114] width 485 height 228
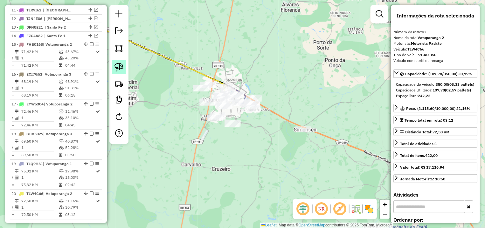
click at [120, 67] on img at bounding box center [118, 67] width 9 height 9
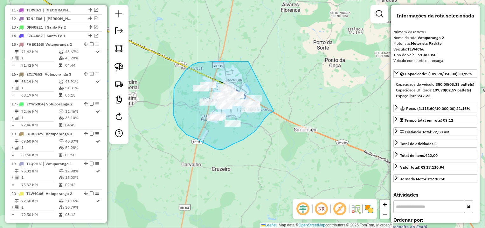
drag, startPoint x: 238, startPoint y: 61, endPoint x: 286, endPoint y: 82, distance: 51.8
click at [286, 82] on div "Janela de atendimento Grade de atendimento Capacidade Transportadoras Veículos …" at bounding box center [242, 114] width 485 height 228
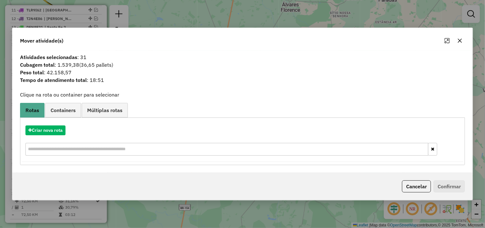
click at [464, 41] on button "button" at bounding box center [460, 41] width 10 height 10
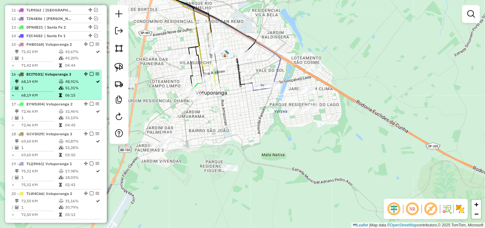
click at [90, 76] on em at bounding box center [92, 74] width 4 height 4
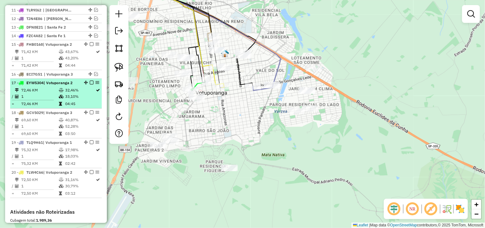
click at [90, 85] on em at bounding box center [92, 83] width 4 height 4
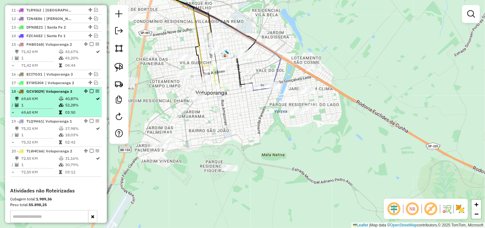
click at [90, 93] on em at bounding box center [92, 91] width 4 height 4
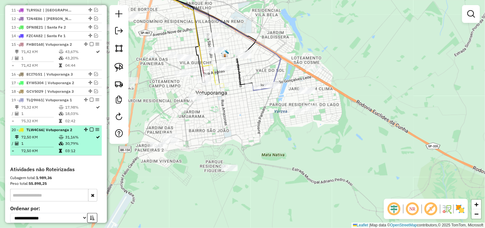
click at [90, 132] on em at bounding box center [92, 130] width 4 height 4
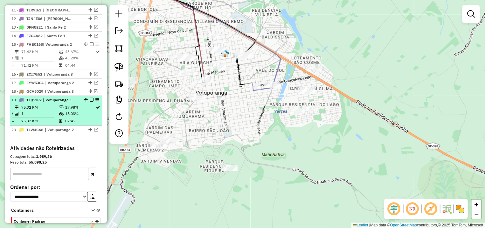
click at [90, 102] on em at bounding box center [92, 100] width 4 height 4
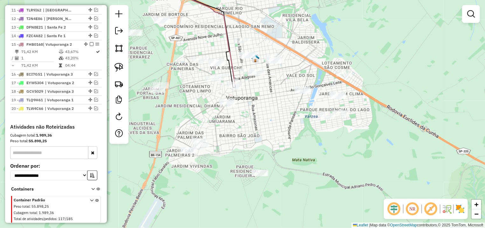
drag, startPoint x: 198, startPoint y: 123, endPoint x: 219, endPoint y: 124, distance: 21.4
click at [219, 124] on div "Janela de atendimento Grade de atendimento Capacidade Transportadoras Veículos …" at bounding box center [242, 114] width 485 height 228
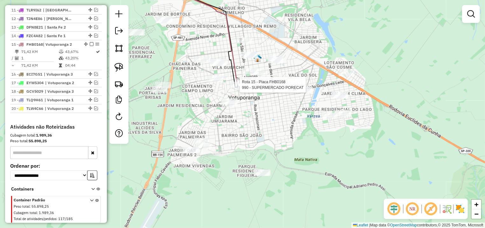
select select "**********"
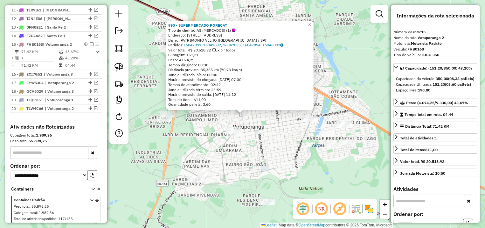
scroll to position [354, 0]
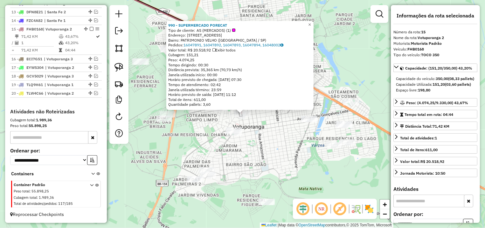
click at [258, 147] on div "990 - SUPERMERCADO PORECAT Tipo de cliente: AS (MERCADOS) (1) Endereço: R MINAS…" at bounding box center [242, 114] width 485 height 228
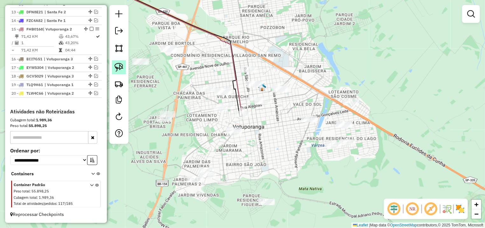
click at [117, 68] on img at bounding box center [118, 67] width 9 height 9
click at [231, 127] on div "Janela de atendimento Grade de atendimento Capacidade Transportadoras Veículos …" at bounding box center [242, 114] width 485 height 228
click at [115, 68] on img at bounding box center [118, 67] width 9 height 9
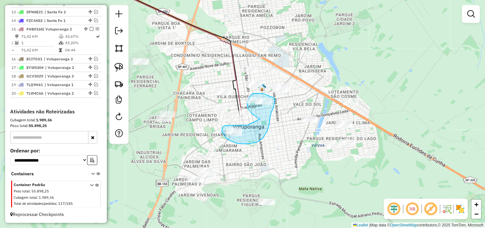
drag, startPoint x: 234, startPoint y: 125, endPoint x: 252, endPoint y: 130, distance: 19.0
click at [252, 130] on div "Janela de atendimento Grade de atendimento Capacidade Transportadoras Veículos …" at bounding box center [242, 114] width 485 height 228
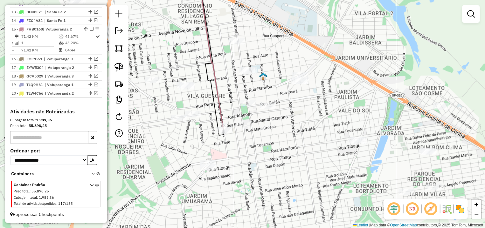
drag, startPoint x: 225, startPoint y: 162, endPoint x: 240, endPoint y: 148, distance: 20.2
click at [242, 151] on div "Janela de atendimento Grade de atendimento Capacidade Transportadoras Veículos …" at bounding box center [242, 114] width 485 height 228
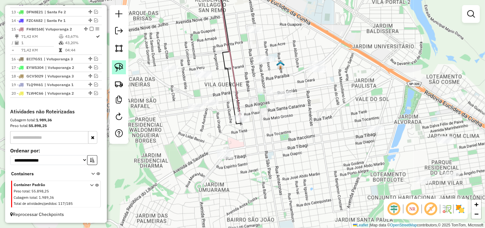
drag, startPoint x: 115, startPoint y: 64, endPoint x: 255, endPoint y: 127, distance: 154.1
click at [115, 64] on img at bounding box center [118, 67] width 9 height 9
drag, startPoint x: 242, startPoint y: 147, endPoint x: 241, endPoint y: 176, distance: 28.7
click at [241, 176] on div "Janela de atendimento Grade de atendimento Capacidade Transportadoras Veículos …" at bounding box center [242, 114] width 485 height 228
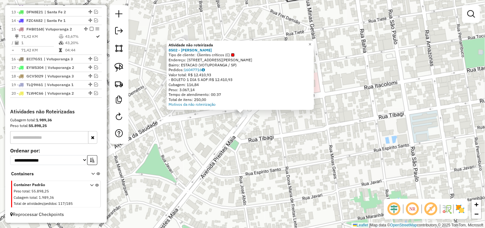
click at [271, 123] on div "Atividade não roteirizada 8502 - LUIZ ANTONIO CAGLIAR Tipo de cliente: Clientes…" at bounding box center [242, 114] width 485 height 228
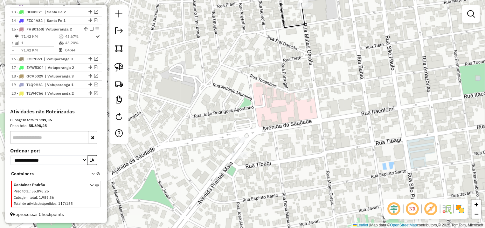
drag, startPoint x: 294, startPoint y: 65, endPoint x: 287, endPoint y: 88, distance: 24.3
click at [287, 89] on div "Janela de atendimento Grade de atendimento Capacidade Transportadoras Veículos …" at bounding box center [242, 114] width 485 height 228
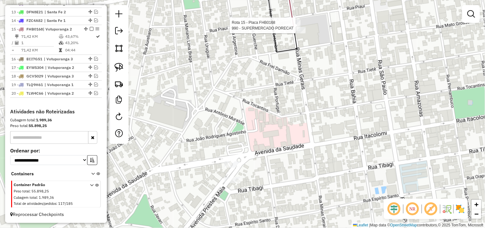
select select "**********"
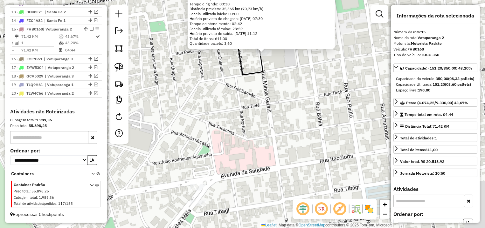
drag, startPoint x: 255, startPoint y: 139, endPoint x: 277, endPoint y: 80, distance: 63.1
click at [281, 73] on div "990 - SUPERMERCADO PORECAT Tipo de cliente: AS (MERCADOS) (1) Endereço: R MINAS…" at bounding box center [242, 114] width 485 height 228
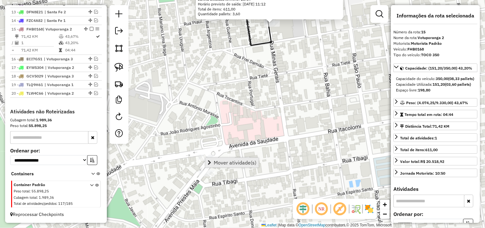
click at [244, 167] on link "Mover atividade(s)" at bounding box center [231, 163] width 53 height 10
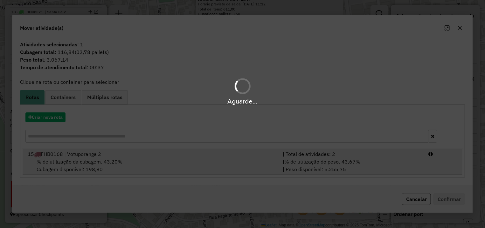
click at [155, 168] on hb-app "Aguarde... Pop-up bloqueado! Seu navegador bloqueou automáticamente a abertura …" at bounding box center [242, 114] width 485 height 228
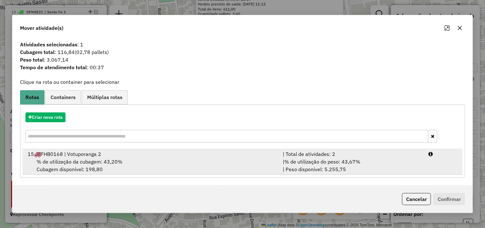
click at [358, 159] on span "% de utilização do peso: 43,67%" at bounding box center [322, 162] width 76 height 6
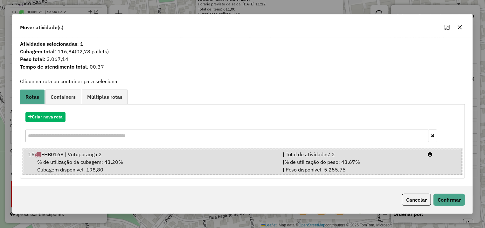
click at [442, 189] on div "Cancelar Confirmar" at bounding box center [242, 199] width 460 height 27
click at [440, 199] on button "Confirmar" at bounding box center [448, 200] width 31 height 12
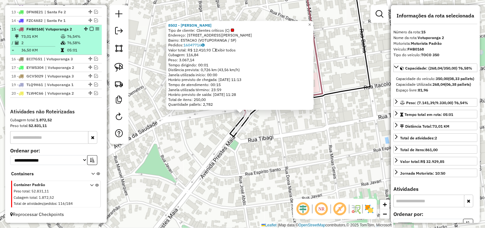
click at [90, 28] on em at bounding box center [92, 29] width 4 height 4
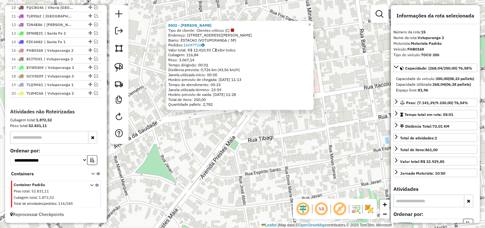
scroll to position [333, 0]
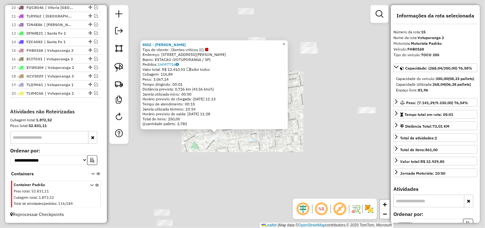
click at [199, 150] on div "8502 - LUIZ ANTONIO CAGLIAR Tipo de cliente: Clientes críticos (C) Endereço: AV…" at bounding box center [242, 114] width 485 height 228
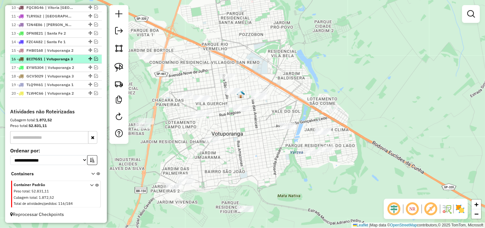
click at [94, 57] on em at bounding box center [96, 59] width 4 height 4
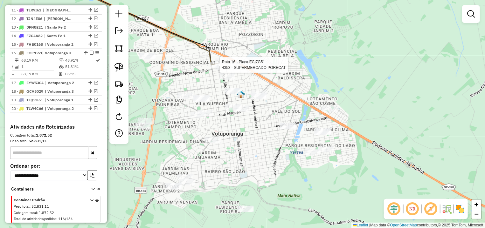
select select "**********"
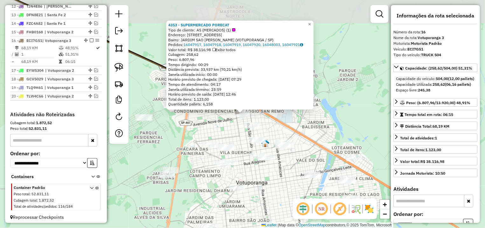
scroll to position [354, 0]
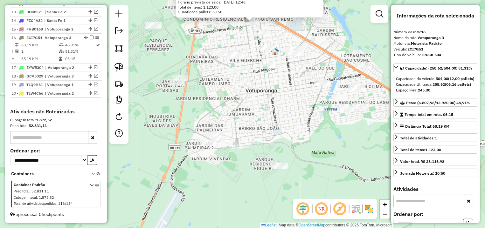
drag, startPoint x: 201, startPoint y: 107, endPoint x: 213, endPoint y: 27, distance: 80.4
click at [213, 27] on div "4353 - SUPERMERCADO PORECAT Tipo de cliente: AS (MERCADOS) (1) Endereço: AV BRA…" at bounding box center [242, 114] width 485 height 228
click at [258, 147] on div "4353 - SUPERMERCADO PORECAT Tipo de cliente: AS (MERCADOS) (1) Endereço: AV BRA…" at bounding box center [242, 114] width 485 height 228
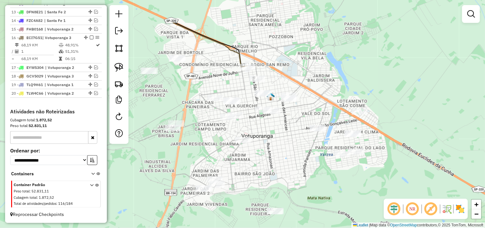
drag, startPoint x: 267, startPoint y: 114, endPoint x: 264, endPoint y: 133, distance: 18.7
click at [264, 133] on div "Janela de atendimento Grade de atendimento Capacidade Transportadoras Veículos …" at bounding box center [242, 114] width 485 height 228
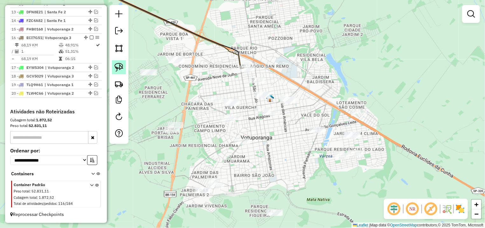
click at [117, 70] on img at bounding box center [118, 67] width 9 height 9
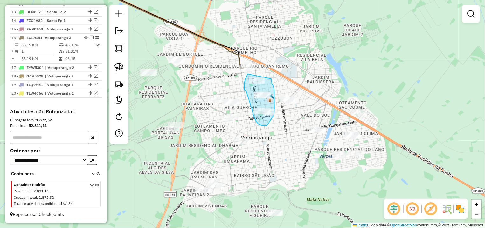
drag, startPoint x: 248, startPoint y: 74, endPoint x: 271, endPoint y: 79, distance: 24.0
click at [271, 79] on div "Janela de atendimento Grade de atendimento Capacidade Transportadoras Veículos …" at bounding box center [242, 114] width 485 height 228
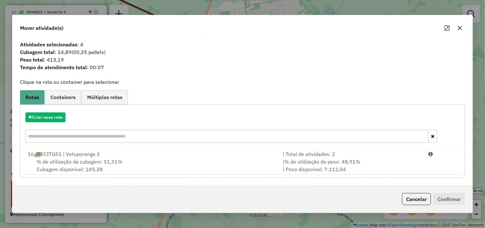
drag, startPoint x: 396, startPoint y: 162, endPoint x: 429, endPoint y: 178, distance: 36.0
click at [399, 162] on div "| % de utilização do peso: 48,91% | Peso disponível: 7.112,04" at bounding box center [352, 165] width 146 height 15
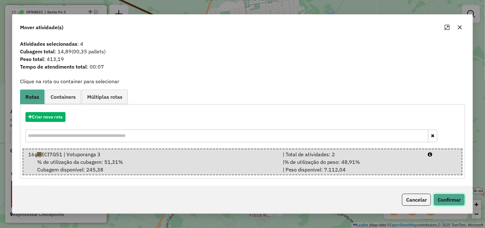
click at [444, 196] on button "Confirmar" at bounding box center [448, 200] width 31 height 12
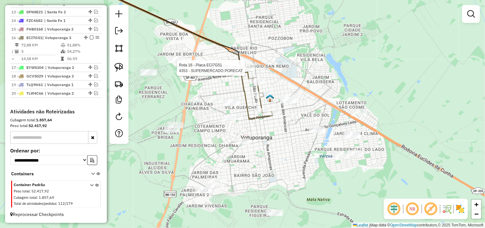
select select "**********"
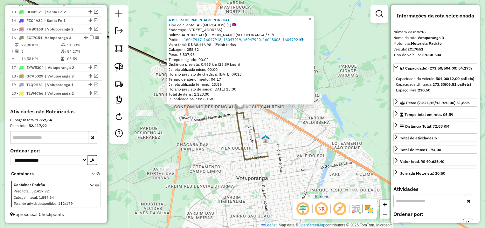
drag, startPoint x: 180, startPoint y: 122, endPoint x: 210, endPoint y: 74, distance: 56.5
click at [210, 74] on div "4353 - SUPERMERCADO PORECAT Tipo de cliente: AS (MERCADOS) (1) Endereço: AV BRA…" at bounding box center [242, 114] width 485 height 228
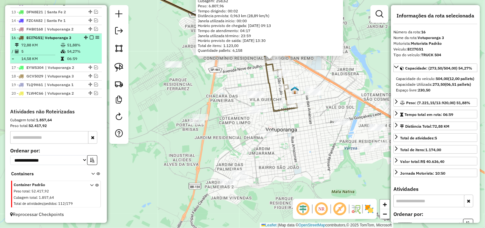
click at [90, 38] on em at bounding box center [92, 38] width 4 height 4
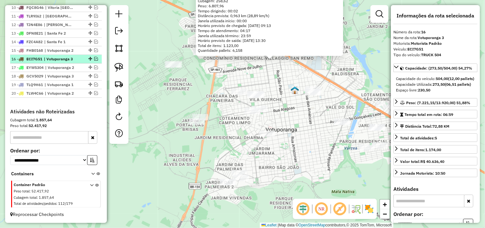
scroll to position [333, 0]
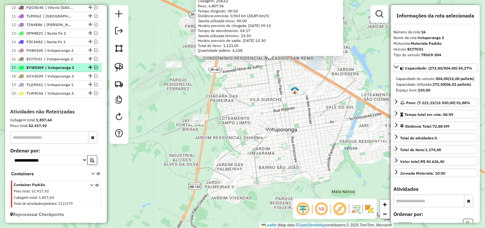
click at [94, 67] on em at bounding box center [96, 67] width 4 height 4
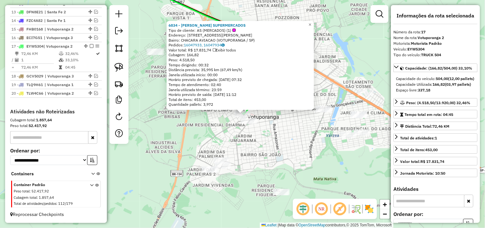
scroll to position [360, 0]
click at [174, 124] on div "6834 - LOPES SUPERMERCADOS Tipo de cliente: AS (MERCADOS) (1) Endereço: R ALFRE…" at bounding box center [242, 114] width 485 height 228
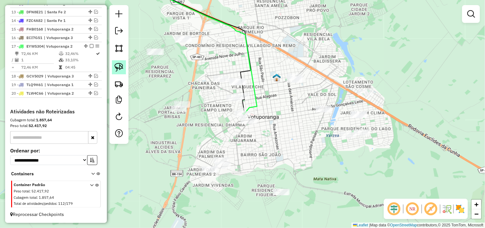
click at [120, 63] on img at bounding box center [118, 67] width 9 height 9
drag, startPoint x: 242, startPoint y: 157, endPoint x: 226, endPoint y: 148, distance: 17.8
click at [226, 148] on div "Janela de atendimento Grade de atendimento Capacidade Transportadoras Veículos …" at bounding box center [242, 114] width 485 height 228
click at [122, 62] on link at bounding box center [119, 67] width 14 height 14
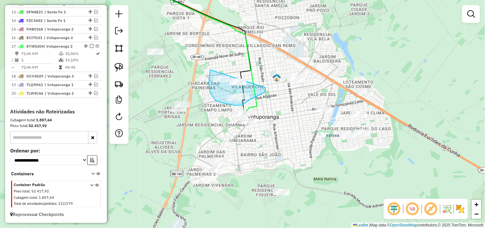
drag, startPoint x: 209, startPoint y: 82, endPoint x: 247, endPoint y: 67, distance: 41.3
click at [247, 67] on div "Janela de atendimento Grade de atendimento Capacidade Transportadoras Veículos …" at bounding box center [242, 114] width 485 height 228
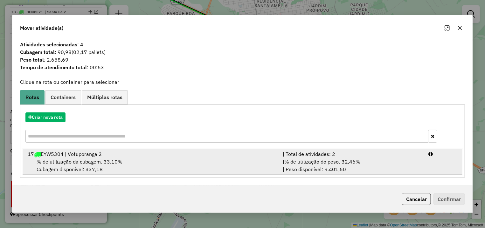
click at [437, 159] on li "17 EYW5304 | Votuporanga 2 | Total de atividades: 2 % de utilização da cubagem:…" at bounding box center [243, 162] width 440 height 26
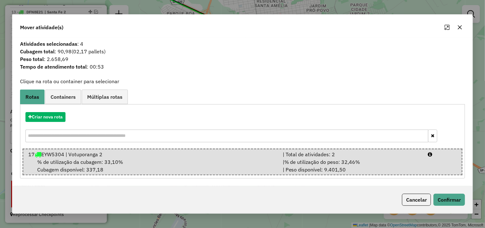
click at [439, 185] on div "Atividades selecionadas : 4 Cubagem total : 90,98 (02,17 pallets) Peso total : …" at bounding box center [242, 112] width 460 height 149
click at [440, 193] on div "Cancelar Confirmar" at bounding box center [242, 199] width 460 height 27
click at [439, 203] on button "Confirmar" at bounding box center [448, 200] width 31 height 12
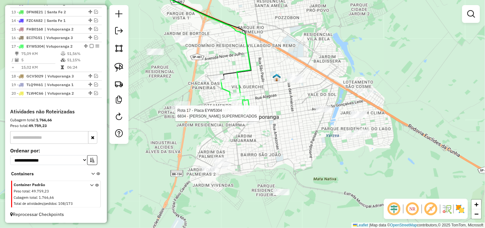
select select "**********"
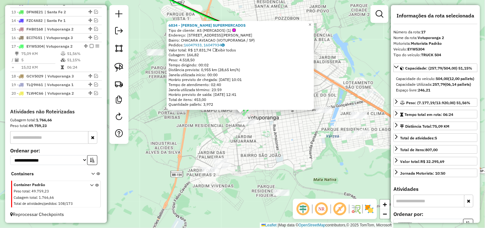
click at [270, 145] on div "6834 - LOPES SUPERMERCADOS Tipo de cliente: AS (MERCADOS) (1) Endereço: R ALFRE…" at bounding box center [242, 114] width 485 height 228
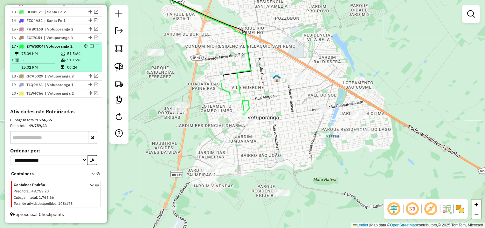
click at [90, 44] on em at bounding box center [92, 46] width 4 height 4
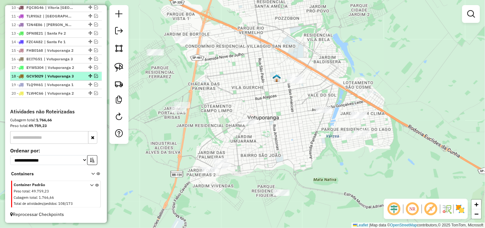
click at [94, 75] on em at bounding box center [96, 76] width 4 height 4
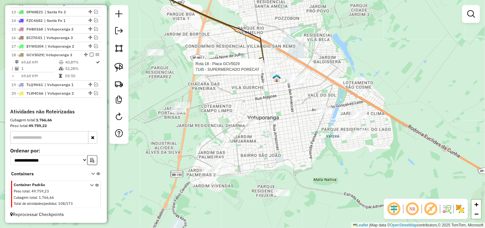
select select "**********"
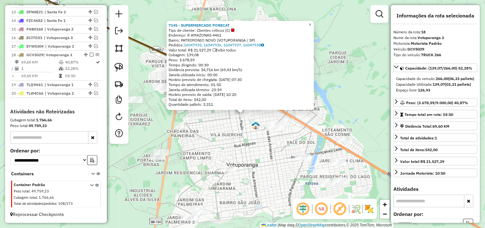
scroll to position [360, 0]
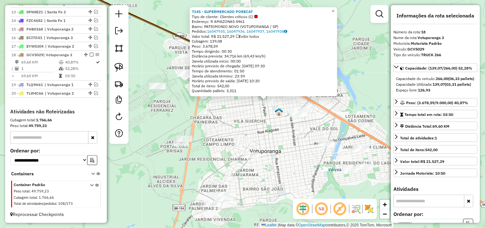
drag, startPoint x: 231, startPoint y: 114, endPoint x: 253, endPoint y: 98, distance: 27.3
click at [253, 98] on div "7145 - SUPERMERCADO PORECAT Tipo de cliente: Clientes críticos (C) Endereço: R …" at bounding box center [242, 114] width 485 height 228
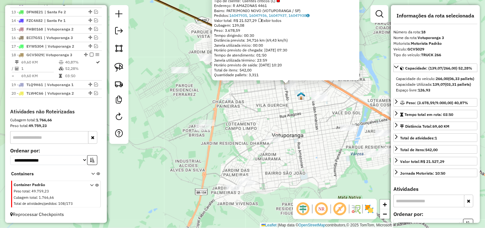
click at [228, 95] on div "7145 - SUPERMERCADO PORECAT Tipo de cliente: Clientes críticos (C) Endereço: R …" at bounding box center [242, 114] width 485 height 228
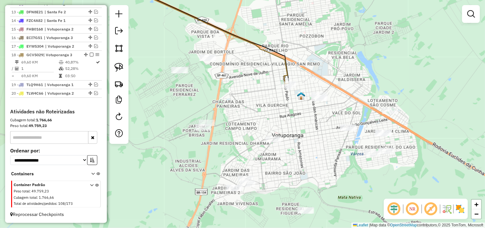
drag, startPoint x: 115, startPoint y: 69, endPoint x: 164, endPoint y: 67, distance: 49.0
click at [115, 69] on img at bounding box center [118, 67] width 9 height 9
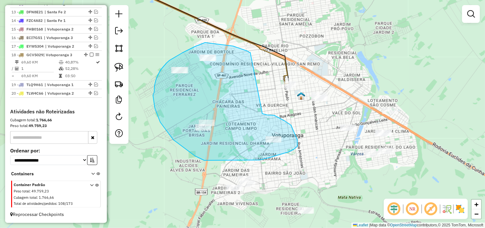
drag, startPoint x: 248, startPoint y: 51, endPoint x: 257, endPoint y: 113, distance: 62.0
click at [257, 113] on div "Janela de atendimento Grade de atendimento Capacidade Transportadoras Veículos …" at bounding box center [242, 114] width 485 height 228
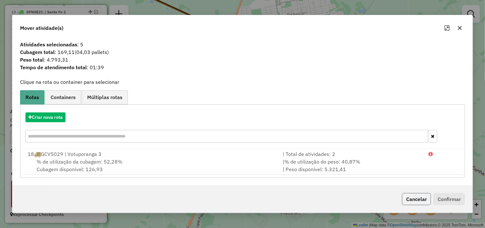
click at [411, 198] on button "Cancelar" at bounding box center [416, 199] width 29 height 12
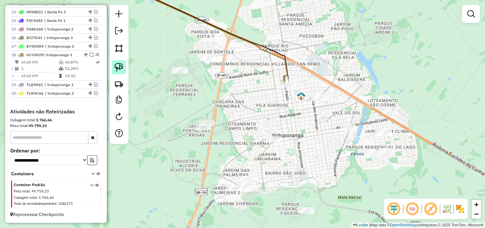
click at [117, 68] on img at bounding box center [118, 67] width 9 height 9
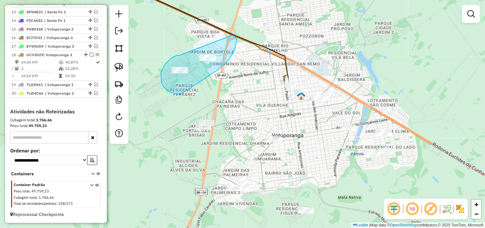
drag, startPoint x: 165, startPoint y: 64, endPoint x: 232, endPoint y: 34, distance: 73.1
click at [232, 34] on div "Janela de atendimento Grade de atendimento Capacidade Transportadoras Veículos …" at bounding box center [242, 114] width 485 height 228
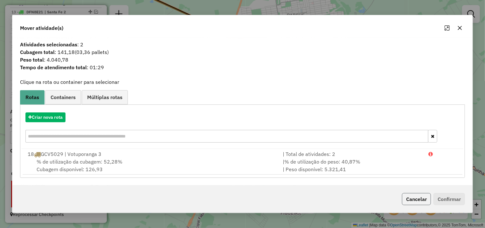
click at [407, 199] on button "Cancelar" at bounding box center [416, 199] width 29 height 12
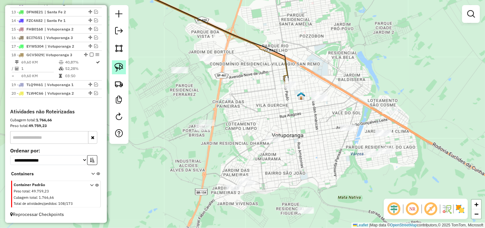
click at [119, 63] on img at bounding box center [118, 67] width 9 height 9
drag, startPoint x: 208, startPoint y: 41, endPoint x: 234, endPoint y: 61, distance: 32.7
click at [234, 61] on div "Janela de atendimento Grade de atendimento Capacidade Transportadoras Veículos …" at bounding box center [242, 114] width 485 height 228
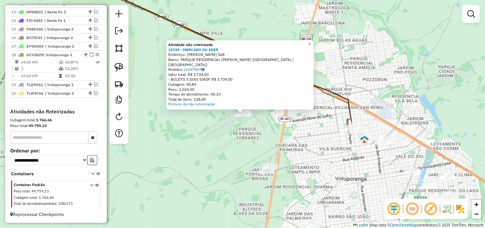
click at [266, 134] on div "Atividade não roteirizada 15749 - MERCADO DO EDER Endereço: SIMAO ALVARES CARRI…" at bounding box center [242, 114] width 485 height 228
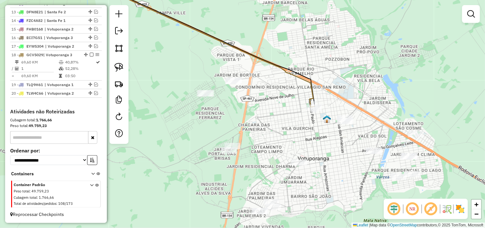
drag, startPoint x: 276, startPoint y: 130, endPoint x: 252, endPoint y: 116, distance: 28.4
click at [252, 116] on div "Janela de atendimento Grade de atendimento Capacidade Transportadoras Veículos …" at bounding box center [242, 114] width 485 height 228
select select "**********"
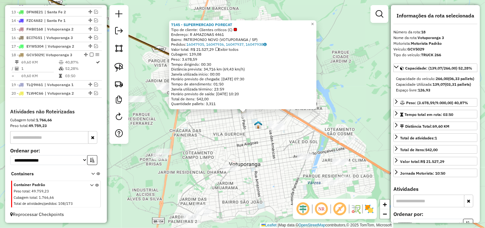
drag, startPoint x: 205, startPoint y: 128, endPoint x: 250, endPoint y: 115, distance: 47.2
click at [250, 115] on div "7145 - SUPERMERCADO PORECAT Tipo de cliente: Clientes críticos (C) Endereço: R …" at bounding box center [242, 114] width 485 height 228
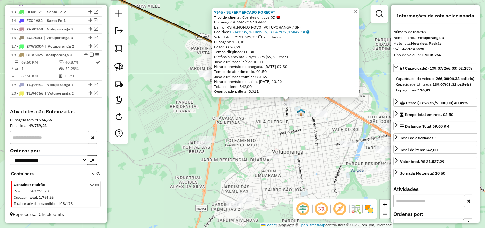
click at [235, 115] on div "7145 - SUPERMERCADO PORECAT Tipo de cliente: Clientes críticos (C) Endereço: R …" at bounding box center [242, 114] width 485 height 228
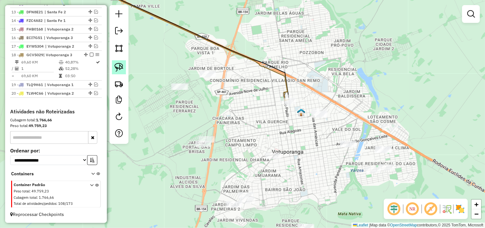
click at [122, 65] on img at bounding box center [118, 67] width 9 height 9
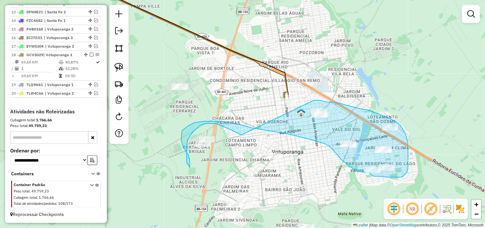
drag, startPoint x: 238, startPoint y: 134, endPoint x: 314, endPoint y: 100, distance: 82.7
click at [314, 100] on div "Janela de atendimento Grade de atendimento Capacidade Transportadoras Veículos …" at bounding box center [242, 114] width 485 height 228
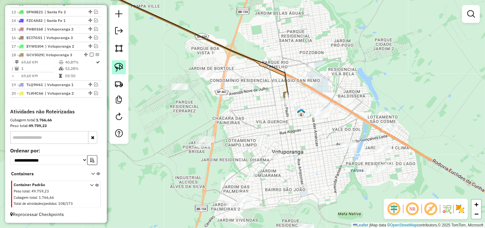
click at [125, 67] on link at bounding box center [119, 67] width 14 height 14
drag, startPoint x: 306, startPoint y: 101, endPoint x: 339, endPoint y: 108, distance: 32.9
click at [339, 108] on div "Janela de atendimento Grade de atendimento Capacidade Transportadoras Veículos …" at bounding box center [242, 114] width 485 height 228
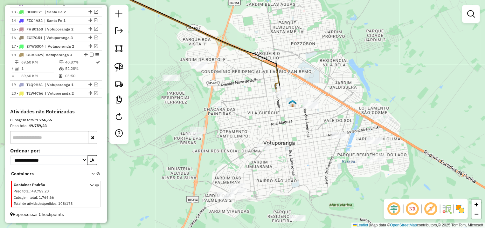
drag, startPoint x: 362, startPoint y: 120, endPoint x: 331, endPoint y: 104, distance: 34.8
click at [347, 104] on div "Janela de atendimento Grade de atendimento Capacidade Transportadoras Veículos …" at bounding box center [242, 114] width 485 height 228
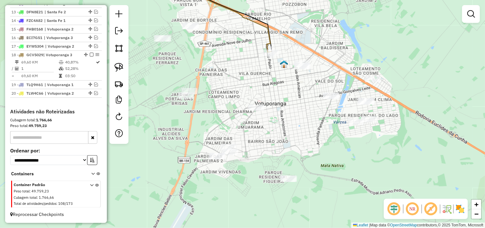
click at [274, 140] on div "Janela de atendimento Grade de atendimento Capacidade Transportadoras Veículos …" at bounding box center [242, 114] width 485 height 228
click at [113, 59] on div at bounding box center [118, 74] width 19 height 139
drag, startPoint x: 117, startPoint y: 65, endPoint x: 140, endPoint y: 72, distance: 24.0
click at [117, 65] on img at bounding box center [118, 67] width 9 height 9
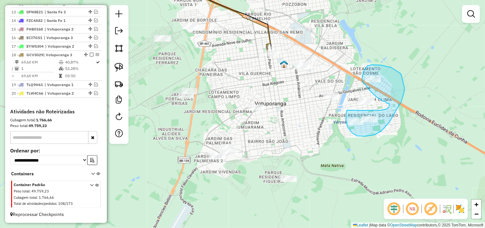
drag, startPoint x: 346, startPoint y: 113, endPoint x: 360, endPoint y: 110, distance: 14.0
click at [360, 110] on div "Janela de atendimento Grade de atendimento Capacidade Transportadoras Veículos …" at bounding box center [242, 114] width 485 height 228
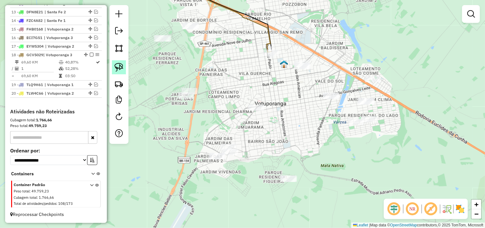
click at [120, 65] on img at bounding box center [118, 67] width 9 height 9
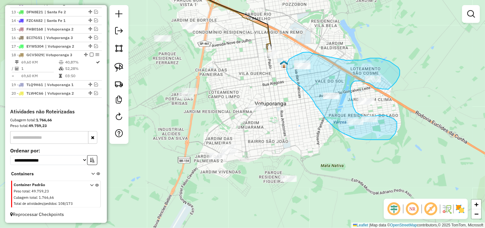
drag, startPoint x: 312, startPoint y: 53, endPoint x: 345, endPoint y: 60, distance: 34.1
click at [345, 60] on div "Janela de atendimento Grade de atendimento Capacidade Transportadoras Veículos …" at bounding box center [242, 114] width 485 height 228
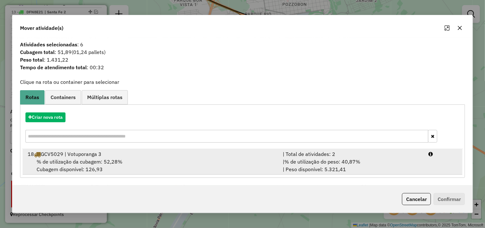
click at [428, 163] on li "18 GCV5029 | Votuporanga 3 | Total de atividades: 2 % de utilização da cubagem:…" at bounding box center [243, 162] width 440 height 26
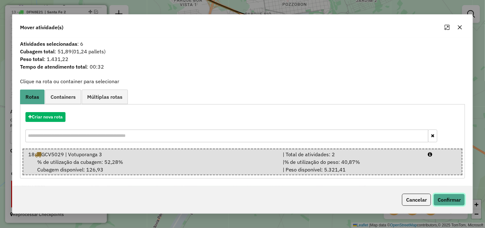
click at [453, 198] on button "Confirmar" at bounding box center [448, 200] width 31 height 12
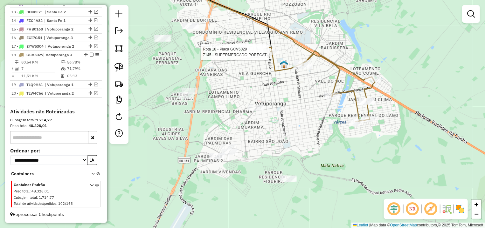
select select "**********"
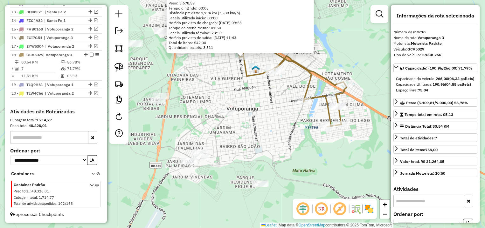
drag, startPoint x: 356, startPoint y: 93, endPoint x: 356, endPoint y: 58, distance: 34.7
click at [356, 58] on div "7145 - SUPERMERCADO PORECAT Tipo de cliente: Clientes críticos (C) Endereço: R …" at bounding box center [242, 114] width 485 height 228
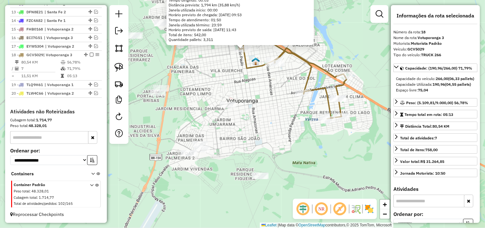
click at [271, 160] on div "7145 - SUPERMERCADO PORECAT Tipo de cliente: Clientes críticos (C) Endereço: R …" at bounding box center [242, 114] width 485 height 228
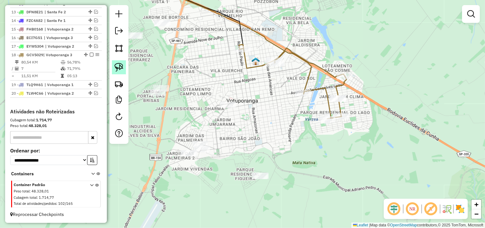
click at [123, 67] on img at bounding box center [118, 67] width 9 height 9
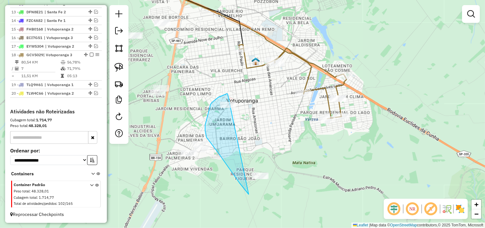
drag, startPoint x: 227, startPoint y: 94, endPoint x: 301, endPoint y: 148, distance: 92.1
click at [301, 148] on div "Janela de atendimento Grade de atendimento Capacidade Transportadoras Veículos …" at bounding box center [242, 114] width 485 height 228
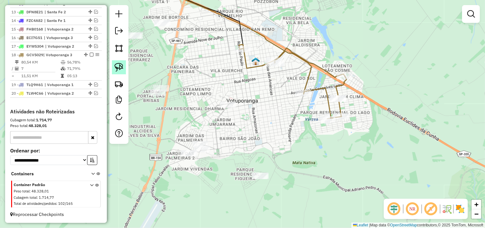
click at [113, 66] on link at bounding box center [119, 67] width 14 height 14
drag, startPoint x: 204, startPoint y: 126, endPoint x: 225, endPoint y: 143, distance: 27.4
click at [225, 143] on div "Janela de atendimento Grade de atendimento Capacidade Transportadoras Veículos …" at bounding box center [242, 114] width 485 height 228
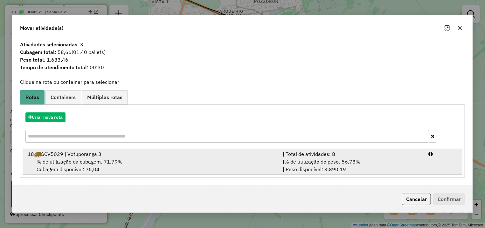
click at [213, 153] on div "18 GCV5029 | Votuporanga 3" at bounding box center [151, 154] width 255 height 8
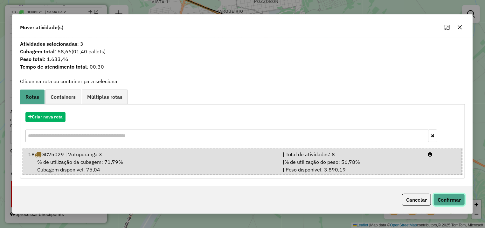
click at [448, 202] on button "Confirmar" at bounding box center [448, 200] width 31 height 12
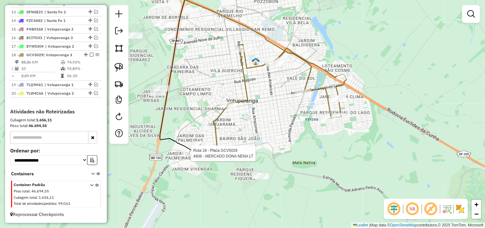
click at [192, 143] on div "Rota 18 - Placa GCV5029 4808 - MERCADO DONA NENA LT Janela de atendimento Grade…" at bounding box center [242, 114] width 485 height 228
select select "**********"
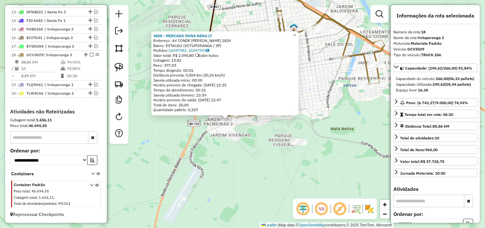
drag, startPoint x: 256, startPoint y: 125, endPoint x: 245, endPoint y: 130, distance: 11.7
click at [244, 129] on div "4808 - MERCADO DONA NENA LT Endereço: AV CONDE FRANCISCO MATARAZZO 1824 Bairro:…" at bounding box center [242, 114] width 485 height 228
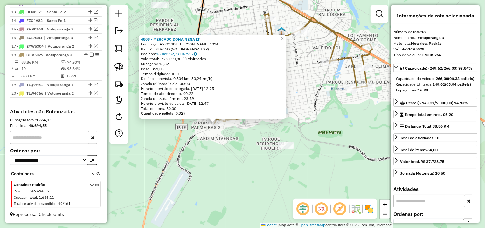
click at [250, 133] on div "4808 - MERCADO DONA NENA LT Endereço: AV CONDE FRANCISCO MATARAZZO 1824 Bairro:…" at bounding box center [242, 114] width 485 height 228
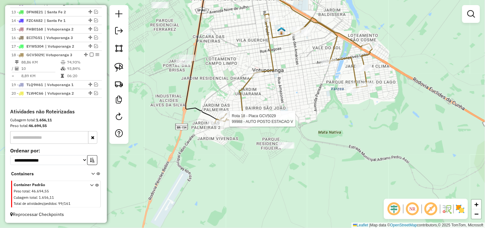
select select "**********"
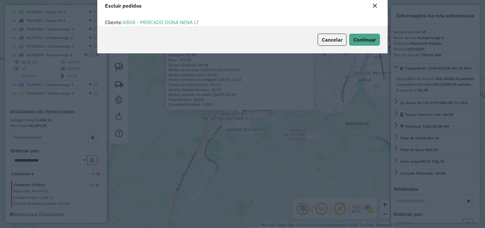
scroll to position [3, 2]
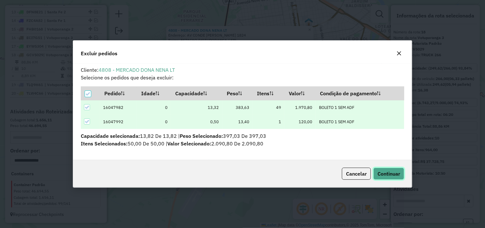
click at [384, 176] on span "Continuar" at bounding box center [388, 174] width 23 height 6
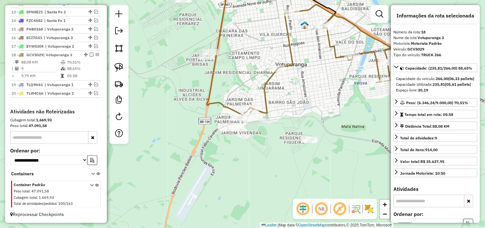
drag, startPoint x: 270, startPoint y: 125, endPoint x: 253, endPoint y: 139, distance: 21.5
click at [253, 139] on div "Janela de atendimento Grade de atendimento Capacidade Transportadoras Veículos …" at bounding box center [242, 114] width 485 height 228
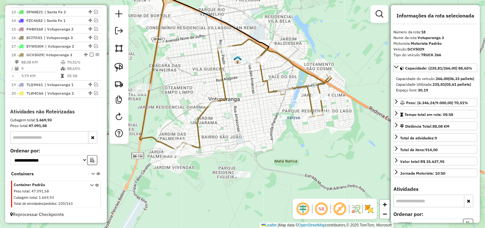
drag, startPoint x: 311, startPoint y: 107, endPoint x: 281, endPoint y: 119, distance: 31.8
click at [281, 119] on div "Janela de atendimento Grade de atendimento Capacidade Transportadoras Veículos …" at bounding box center [242, 114] width 485 height 228
click at [292, 125] on div "Janela de atendimento Grade de atendimento Capacidade Transportadoras Veículos …" at bounding box center [242, 114] width 485 height 228
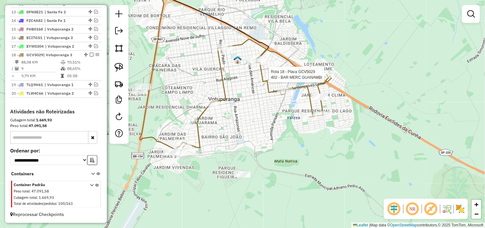
select select "**********"
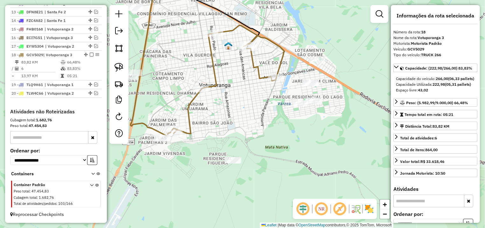
drag, startPoint x: 176, startPoint y: 121, endPoint x: 233, endPoint y: 110, distance: 58.6
click at [233, 110] on div "Janela de atendimento Grade de atendimento Capacidade Transportadoras Veículos …" at bounding box center [242, 114] width 485 height 228
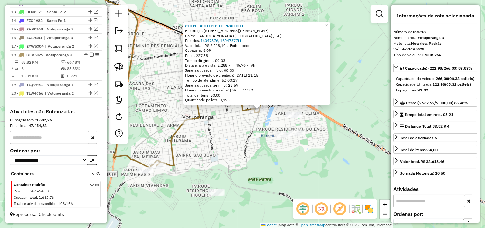
drag, startPoint x: 195, startPoint y: 146, endPoint x: 253, endPoint y: 127, distance: 60.8
click at [251, 128] on div "61031 - AUTO POSTO PRATICO L Endereço: AV JOAO GONCALVES LEITE 4854 Bairro: JAR…" at bounding box center [242, 114] width 485 height 228
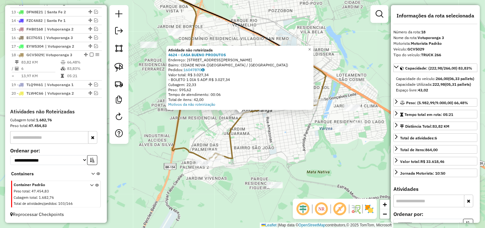
click at [273, 120] on div "Atividade não roteirizada 4624 - CASA BUENO PRODUTOS Endereço: AV PRESTES MAIA …" at bounding box center [242, 114] width 485 height 228
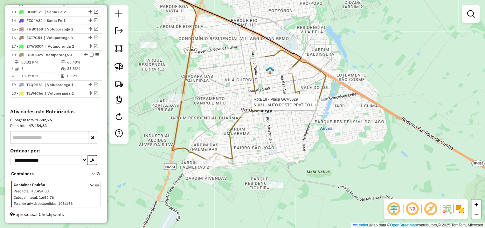
select select "**********"
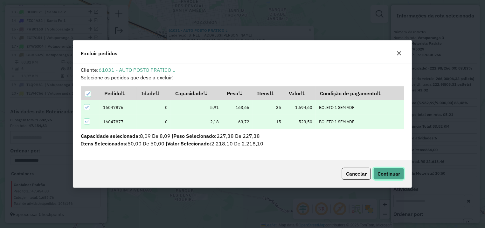
click at [398, 175] on span "Continuar" at bounding box center [388, 174] width 23 height 6
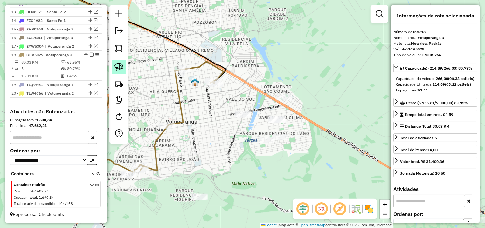
click at [120, 67] on img at bounding box center [118, 67] width 9 height 9
drag, startPoint x: 180, startPoint y: 112, endPoint x: 188, endPoint y: 142, distance: 32.0
click at [188, 142] on g at bounding box center [127, 2] width 197 height 342
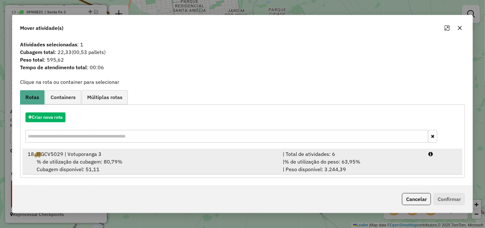
click at [433, 160] on li "18 GCV5029 | Votuporanga 3 | Total de atividades: 6 % de utilização da cubagem:…" at bounding box center [243, 162] width 440 height 26
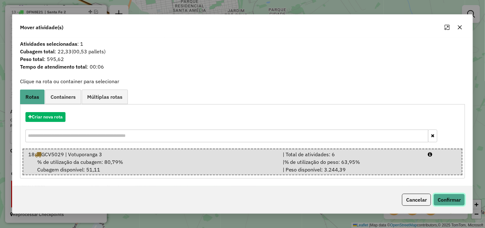
click at [442, 195] on button "Confirmar" at bounding box center [448, 200] width 31 height 12
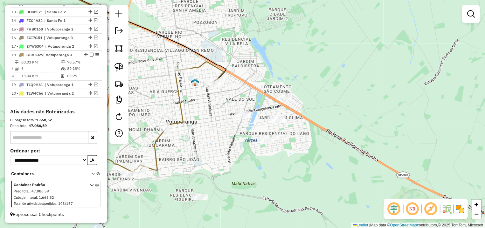
click at [171, 129] on icon at bounding box center [182, 116] width 84 height 108
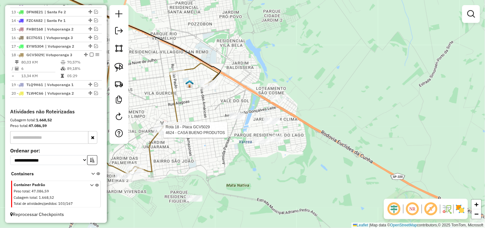
select select "**********"
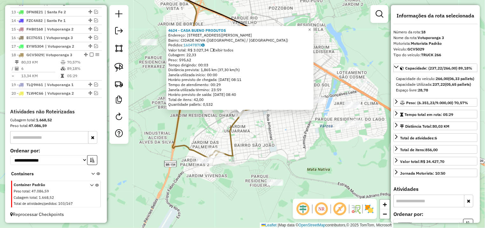
click at [234, 130] on icon at bounding box center [257, 102] width 84 height 108
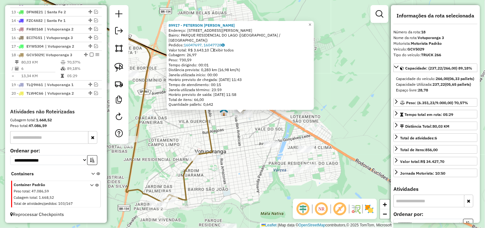
click at [253, 119] on div "Rota 18 - Placa GCV5029 89917 - PETERSON CARLOS CARM 89917 - PETERSON CARLOS CA…" at bounding box center [242, 114] width 485 height 228
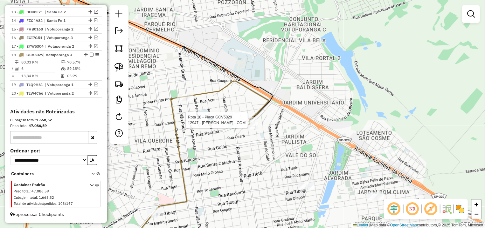
select select "**********"
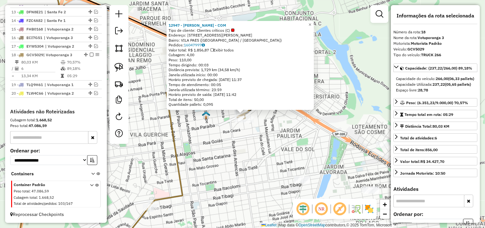
click at [210, 143] on div "12947 - J. A. CHIQUETO - COM Tipo de cliente: Clientes críticos (C) Endereço: A…" at bounding box center [242, 114] width 485 height 228
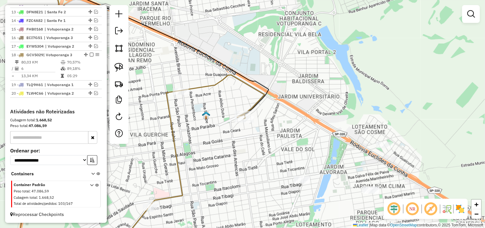
drag, startPoint x: 186, startPoint y: 142, endPoint x: 293, endPoint y: 112, distance: 110.9
click at [293, 112] on div "Janela de atendimento Grade de atendimento Capacidade Transportadoras Veículos …" at bounding box center [242, 114] width 485 height 228
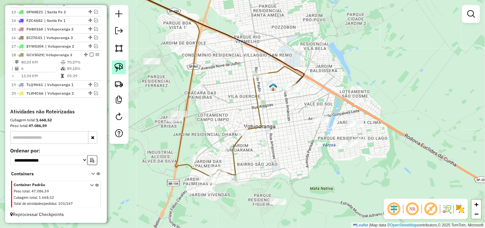
click at [121, 66] on img at bounding box center [118, 67] width 9 height 9
drag, startPoint x: 179, startPoint y: 38, endPoint x: 212, endPoint y: 54, distance: 37.1
click at [212, 54] on div "Janela de atendimento Grade de atendimento Capacidade Transportadoras Veículos …" at bounding box center [242, 114] width 485 height 228
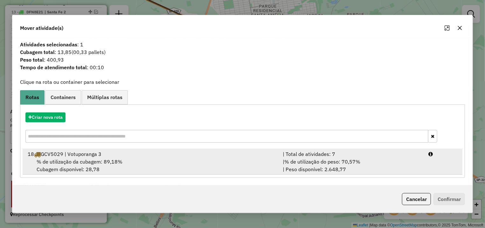
click at [435, 162] on li "18 GCV5029 | Votuporanga 3 | Total de atividades: 7 % de utilização da cubagem:…" at bounding box center [243, 162] width 440 height 26
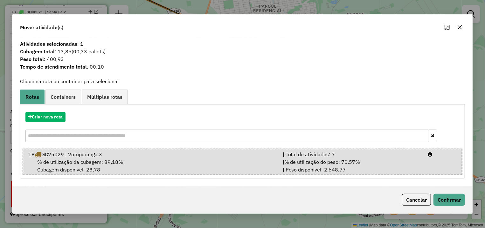
click at [454, 189] on div "Cancelar Confirmar" at bounding box center [242, 199] width 460 height 27
drag, startPoint x: 452, startPoint y: 196, endPoint x: 417, endPoint y: 192, distance: 35.0
click at [451, 197] on button "Confirmar" at bounding box center [448, 200] width 31 height 12
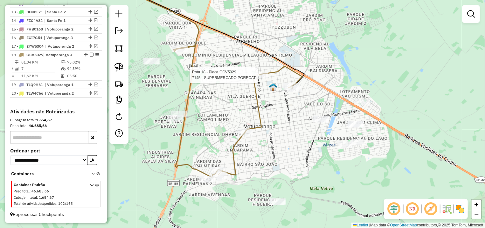
select select "**********"
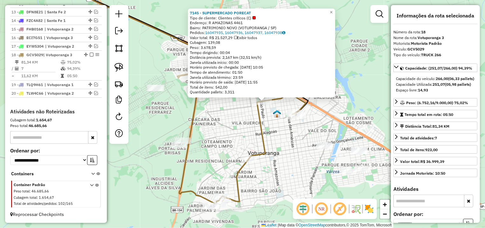
drag, startPoint x: 273, startPoint y: 168, endPoint x: 299, endPoint y: 151, distance: 31.4
click at [302, 152] on div "7145 - SUPERMERCADO PORECAT Tipo de cliente: Clientes críticos (C) Endereço: R …" at bounding box center [242, 114] width 485 height 228
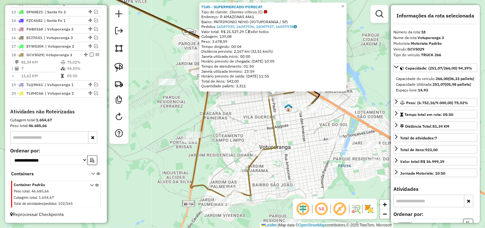
click at [251, 126] on div "7145 - SUPERMERCADO PORECAT Tipo de cliente: Clientes críticos (C) Endereço: R …" at bounding box center [242, 114] width 485 height 228
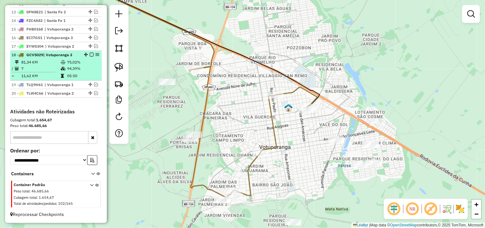
click at [90, 53] on em at bounding box center [92, 55] width 4 height 4
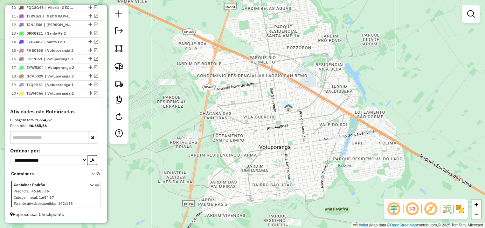
scroll to position [333, 0]
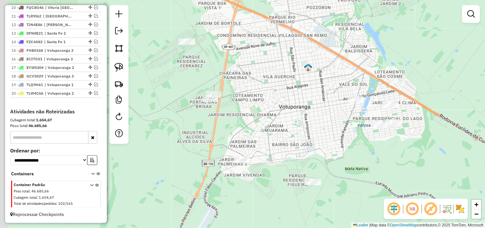
drag, startPoint x: 276, startPoint y: 140, endPoint x: 295, endPoint y: 99, distance: 44.9
click at [295, 99] on div "Janela de atendimento Grade de atendimento Capacidade Transportadoras Veículos …" at bounding box center [242, 114] width 485 height 228
click at [122, 66] on img at bounding box center [118, 67] width 9 height 9
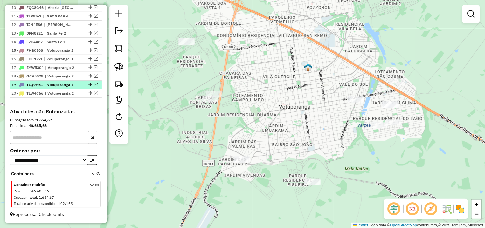
click at [94, 85] on em at bounding box center [96, 85] width 4 height 4
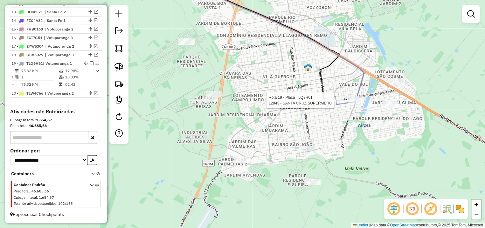
select select "**********"
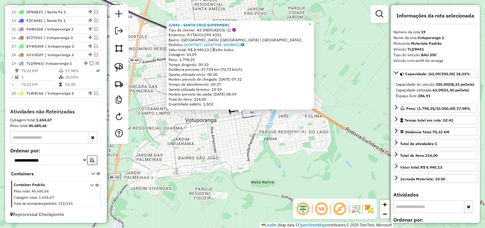
scroll to position [354, 0]
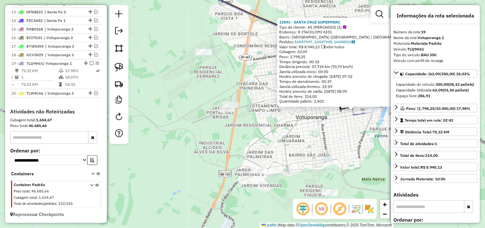
drag, startPoint x: 182, startPoint y: 134, endPoint x: 291, endPoint y: 132, distance: 109.4
click at [292, 132] on div "12843 - SANTA CRUZ SUPERMERC Tipo de cliente: AS (MERCADOS) (1) Endereço: R ITA…" at bounding box center [242, 114] width 485 height 228
click at [127, 65] on div at bounding box center [118, 74] width 19 height 139
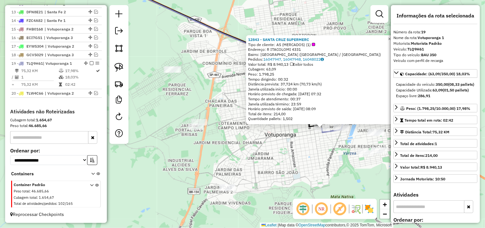
drag, startPoint x: 218, startPoint y: 31, endPoint x: 249, endPoint y: 38, distance: 31.6
click at [249, 38] on div "12843 - SANTA CRUZ SUPERMERC Tipo de cliente: AS (MERCADOS) (1) Endereço: R ITA…" at bounding box center [242, 114] width 485 height 228
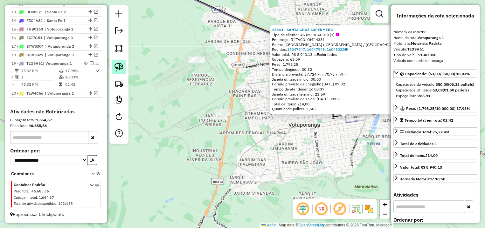
click at [122, 70] on img at bounding box center [118, 67] width 9 height 9
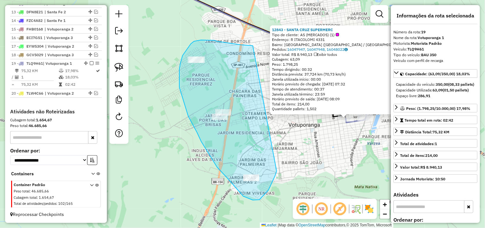
drag, startPoint x: 251, startPoint y: 46, endPoint x: 242, endPoint y: 118, distance: 72.6
click at [242, 118] on div "12843 - SANTA CRUZ SUPERMERC Tipo de cliente: AS (MERCADOS) (1) Endereço: R ITA…" at bounding box center [242, 114] width 485 height 228
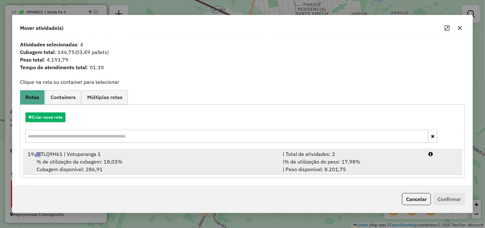
click at [413, 154] on div "| Total de atividades: 2" at bounding box center [352, 154] width 146 height 8
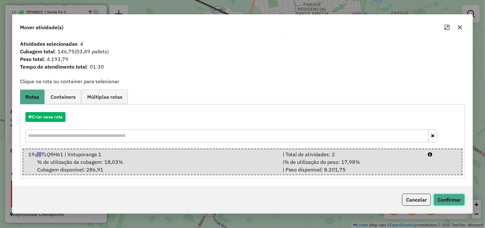
click at [453, 197] on button "Confirmar" at bounding box center [448, 200] width 31 height 12
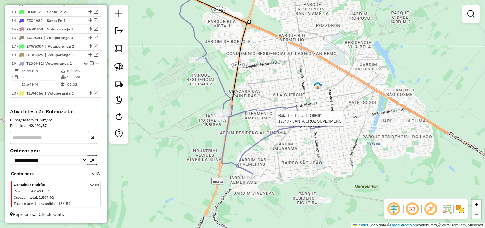
select select "**********"
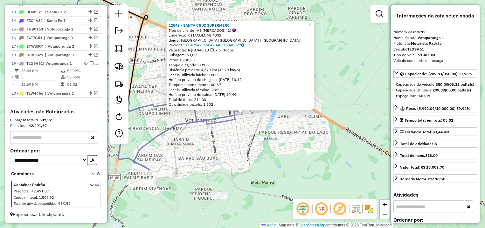
click at [235, 158] on div "12843 - SANTA CRUZ SUPERMERC Tipo de cliente: AS (MERCADOS) (1) Endereço: R ITA…" at bounding box center [242, 114] width 485 height 228
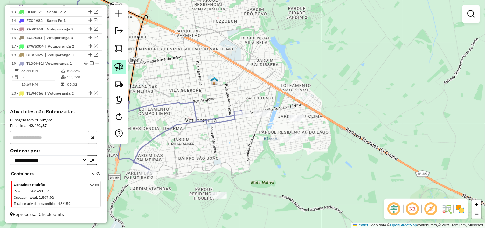
click at [119, 67] on img at bounding box center [118, 67] width 9 height 9
drag, startPoint x: 314, startPoint y: 138, endPoint x: 310, endPoint y: 145, distance: 8.7
click at [310, 145] on div "Janela de atendimento Grade de atendimento Capacidade Transportadoras Veículos …" at bounding box center [242, 114] width 485 height 228
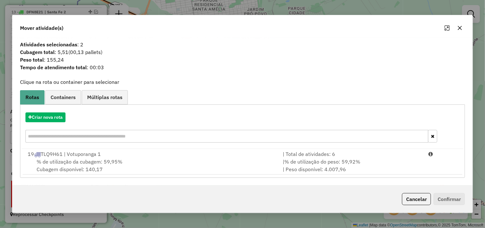
click at [414, 208] on div "Cancelar Confirmar" at bounding box center [242, 199] width 460 height 27
click at [412, 198] on button "Cancelar" at bounding box center [416, 199] width 29 height 12
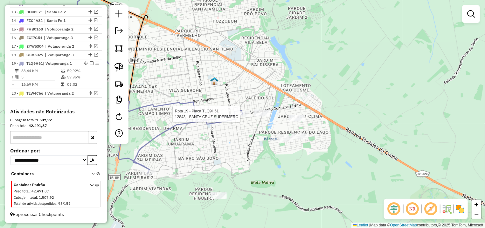
select select "**********"
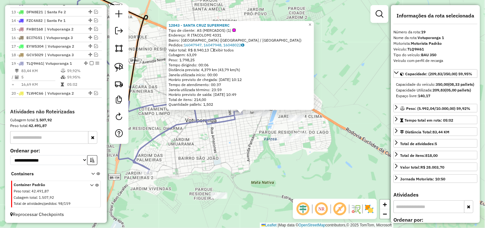
drag, startPoint x: 302, startPoint y: 162, endPoint x: 284, endPoint y: 151, distance: 21.5
click at [285, 153] on div "12843 - SANTA CRUZ SUPERMERC Tipo de cliente: AS (MERCADOS) (1) Endereço: R ITA…" at bounding box center [242, 114] width 485 height 228
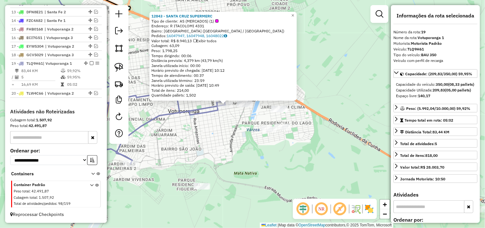
click at [251, 141] on div "12843 - SANTA CRUZ SUPERMERC Tipo de cliente: AS (MERCADOS) (1) Endereço: R ITA…" at bounding box center [242, 114] width 485 height 228
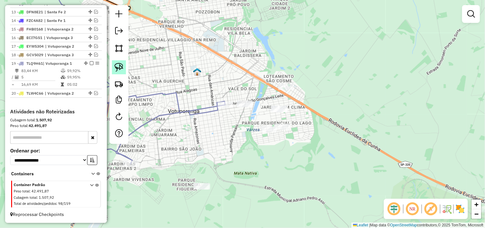
click at [112, 64] on link at bounding box center [119, 67] width 14 height 14
click at [115, 64] on img at bounding box center [118, 67] width 9 height 9
drag, startPoint x: 271, startPoint y: 102, endPoint x: 302, endPoint y: 114, distance: 33.4
click at [302, 114] on div "Janela de atendimento Grade de atendimento Capacidade Transportadoras Veículos …" at bounding box center [242, 114] width 485 height 228
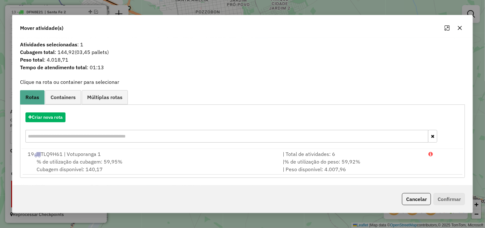
click at [423, 201] on button "Cancelar" at bounding box center [416, 199] width 29 height 12
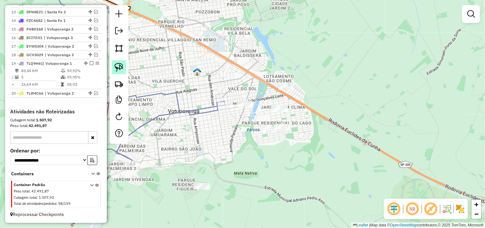
click at [121, 65] on img at bounding box center [118, 67] width 9 height 9
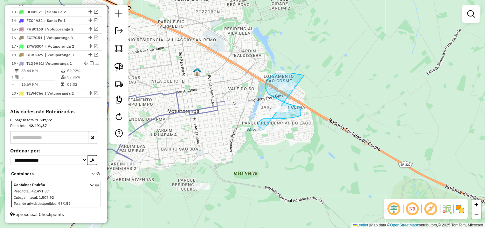
drag, startPoint x: 304, startPoint y: 75, endPoint x: 301, endPoint y: 136, distance: 61.1
click at [301, 136] on div "Janela de atendimento Grade de atendimento Capacidade Transportadoras Veículos …" at bounding box center [242, 114] width 485 height 228
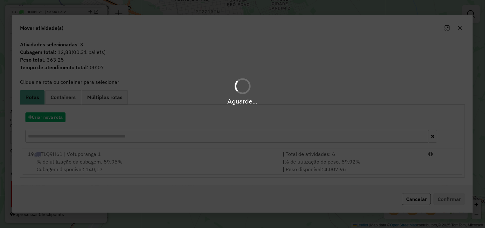
click at [415, 198] on hb-app "Aguarde... Pop-up bloqueado! Seu navegador bloqueou automáticamente a abertura …" at bounding box center [242, 114] width 485 height 228
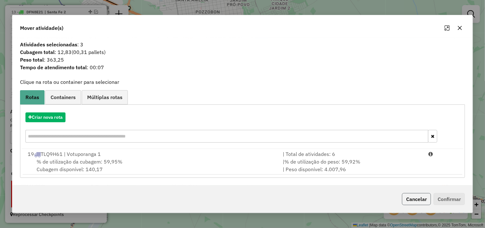
click at [407, 200] on button "Cancelar" at bounding box center [416, 199] width 29 height 12
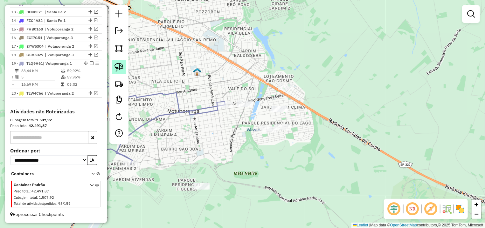
click at [119, 63] on img at bounding box center [118, 67] width 9 height 9
drag, startPoint x: 167, startPoint y: 183, endPoint x: 229, endPoint y: 182, distance: 61.4
click at [224, 192] on div "Janela de atendimento Grade de atendimento Capacidade Transportadoras Veículos …" at bounding box center [242, 114] width 485 height 228
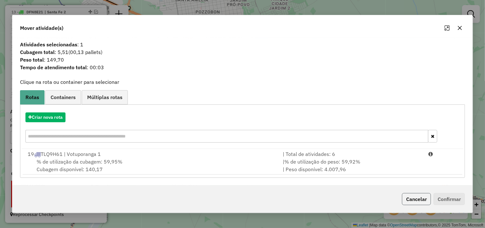
click at [409, 202] on button "Cancelar" at bounding box center [416, 199] width 29 height 12
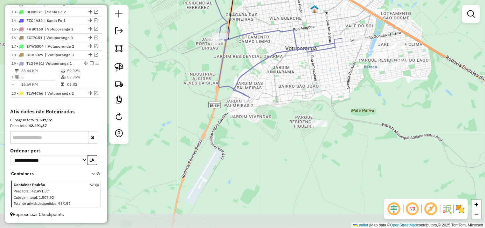
drag, startPoint x: 257, startPoint y: 144, endPoint x: 354, endPoint y: 90, distance: 110.7
click at [365, 94] on div "Janela de atendimento Grade de atendimento Capacidade Transportadoras Veículos …" at bounding box center [242, 114] width 485 height 228
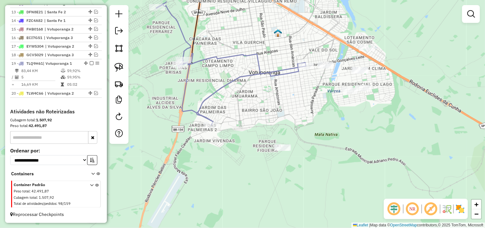
drag, startPoint x: 273, startPoint y: 89, endPoint x: 274, endPoint y: 97, distance: 8.0
click at [236, 113] on div "Janela de atendimento Grade de atendimento Capacidade Transportadoras Veículos …" at bounding box center [242, 114] width 485 height 228
select select "**********"
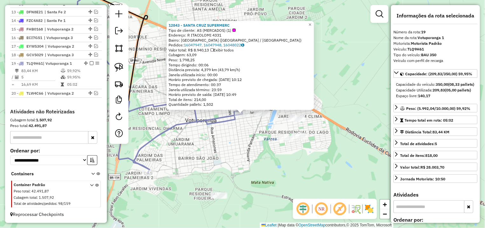
click at [229, 151] on div "12843 - SANTA CRUZ SUPERMERC Tipo de cliente: AS (MERCADOS) (1) Endereço: R ITA…" at bounding box center [242, 114] width 485 height 228
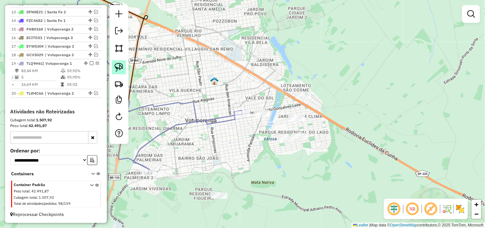
click at [120, 63] on img at bounding box center [118, 67] width 9 height 9
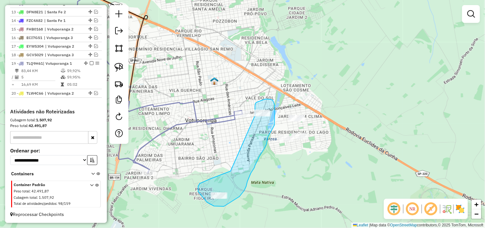
drag, startPoint x: 198, startPoint y: 187, endPoint x: 258, endPoint y: 122, distance: 88.2
click at [258, 122] on div "Janela de atendimento Grade de atendimento Capacidade Transportadoras Veículos …" at bounding box center [242, 114] width 485 height 228
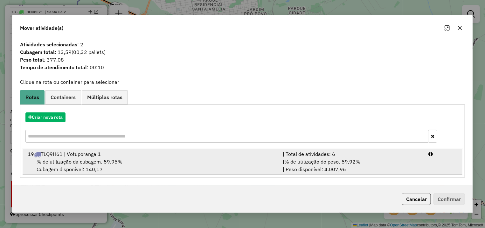
click at [432, 168] on li "19 TLQ9H61 | Votuporanga 1 | Total de atividades: 6 % de utilização da cubagem:…" at bounding box center [243, 162] width 440 height 26
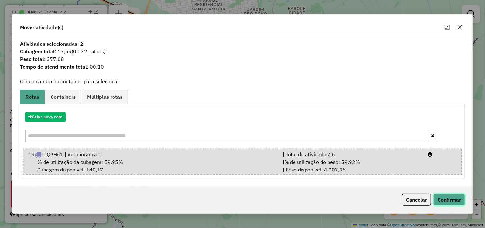
click at [445, 194] on button "Confirmar" at bounding box center [448, 200] width 31 height 12
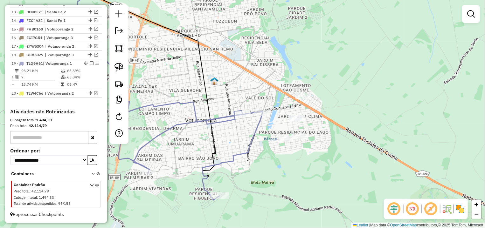
select select "**********"
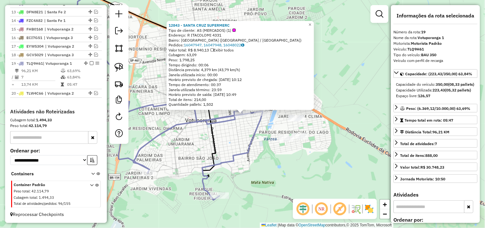
drag, startPoint x: 294, startPoint y: 170, endPoint x: 273, endPoint y: 161, distance: 23.2
click at [273, 161] on div "12843 - SANTA CRUZ SUPERMERC Tipo de cliente: AS (MERCADOS) (1) Endereço: R ITA…" at bounding box center [242, 114] width 485 height 228
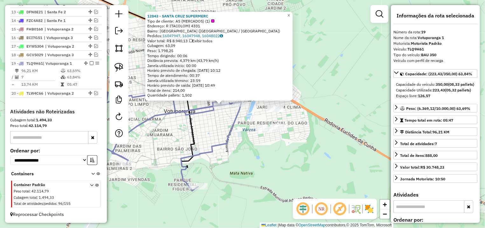
click at [329, 118] on div "12843 - SANTA CRUZ SUPERMERC Tipo de cliente: AS (MERCADOS) (1) Endereço: R ITA…" at bounding box center [242, 114] width 485 height 228
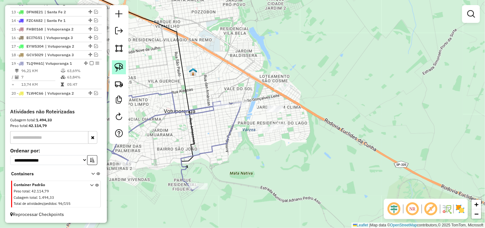
click at [120, 69] on img at bounding box center [118, 67] width 9 height 9
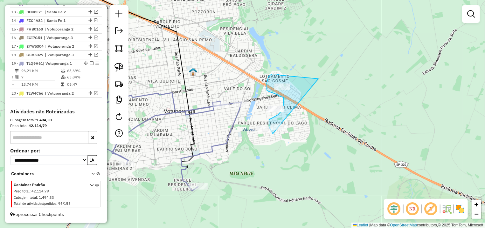
drag, startPoint x: 316, startPoint y: 79, endPoint x: 289, endPoint y: 135, distance: 62.3
click at [289, 135] on div "Janela de atendimento Grade de atendimento Capacidade Transportadoras Veículos …" at bounding box center [242, 114] width 485 height 228
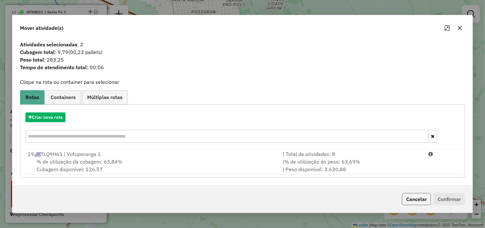
click at [414, 201] on button "Cancelar" at bounding box center [416, 199] width 29 height 12
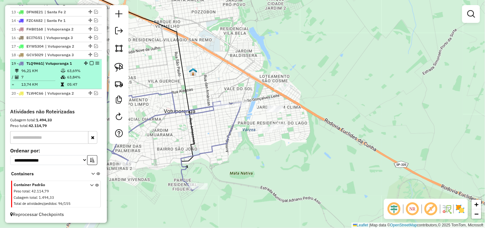
click at [90, 62] on em at bounding box center [92, 63] width 4 height 4
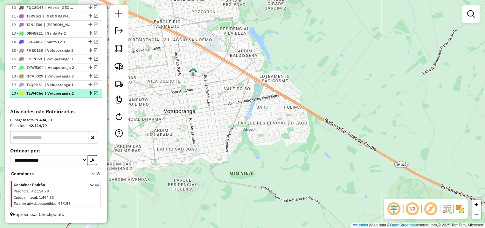
click at [94, 93] on em at bounding box center [96, 93] width 4 height 4
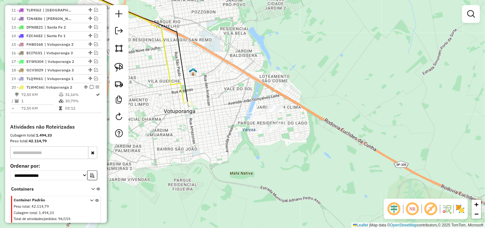
drag, startPoint x: 189, startPoint y: 112, endPoint x: 182, endPoint y: 104, distance: 10.8
click at [190, 112] on div "Janela de atendimento Grade de atendimento Capacidade Transportadoras Veículos …" at bounding box center [242, 114] width 485 height 228
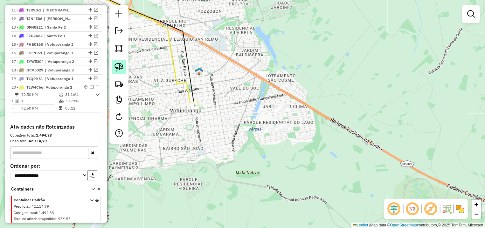
click at [122, 69] on img at bounding box center [118, 67] width 9 height 9
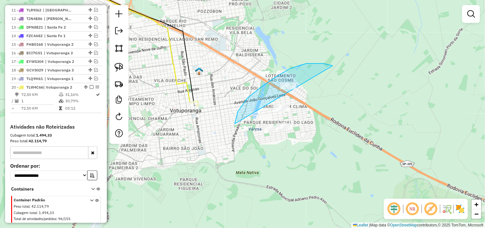
drag, startPoint x: 314, startPoint y: 64, endPoint x: 294, endPoint y: 134, distance: 72.8
click at [294, 134] on div "Janela de atendimento Grade de atendimento Capacidade Transportadoras Veículos …" at bounding box center [242, 114] width 485 height 228
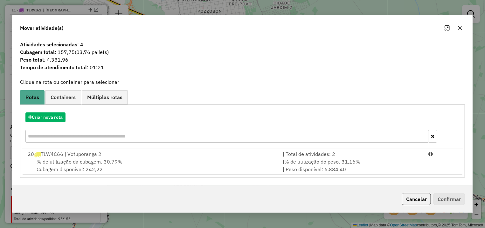
click at [451, 178] on div "Atividades selecionadas : 4 Cubagem total : 157,75 (03,76 pallets) Peso total :…" at bounding box center [242, 112] width 460 height 148
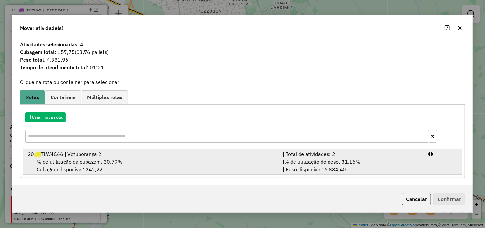
click at [444, 161] on li "20 TLW4C66 | Votuporanga 2 | Total de atividades: 2 % de utilização da cubagem:…" at bounding box center [243, 162] width 440 height 26
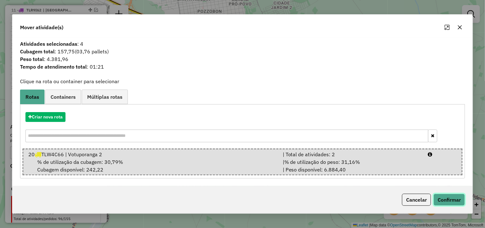
click at [445, 196] on button "Confirmar" at bounding box center [448, 200] width 31 height 12
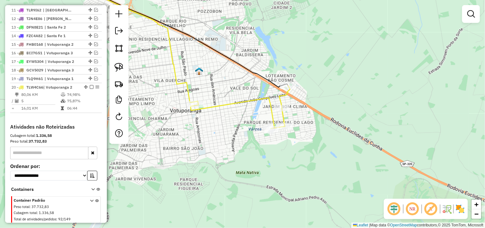
select select "**********"
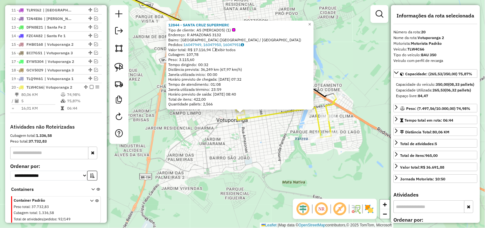
scroll to position [352, 0]
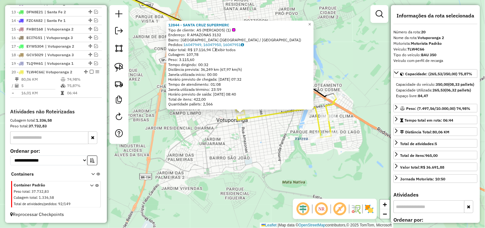
click at [235, 142] on div "12844 - SANTA CRUZ SUPERMERC Tipo de cliente: AS (MERCADOS) (1) Endereço: R AMA…" at bounding box center [242, 114] width 485 height 228
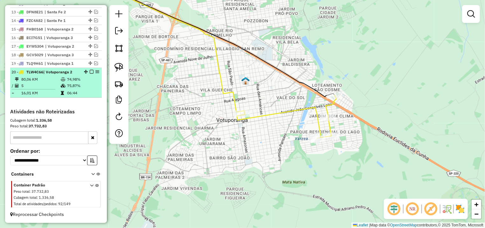
click at [90, 70] on em at bounding box center [92, 72] width 4 height 4
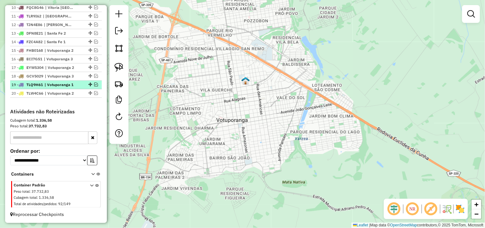
click at [94, 86] on em at bounding box center [96, 85] width 4 height 4
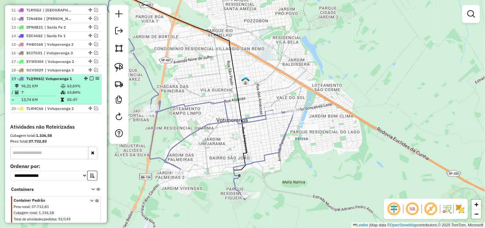
click at [95, 80] on em at bounding box center [97, 79] width 4 height 4
select select "**********"
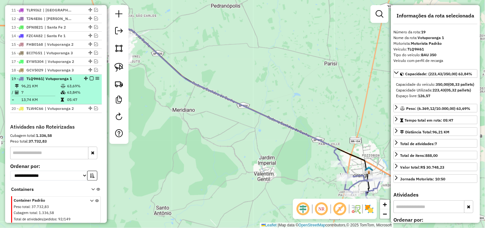
click at [90, 80] on em at bounding box center [92, 79] width 4 height 4
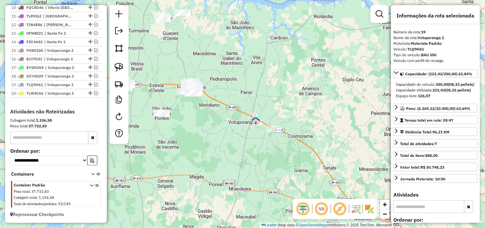
scroll to position [206, 0]
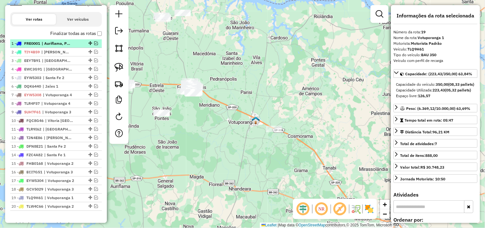
click at [94, 45] on em at bounding box center [96, 43] width 4 height 4
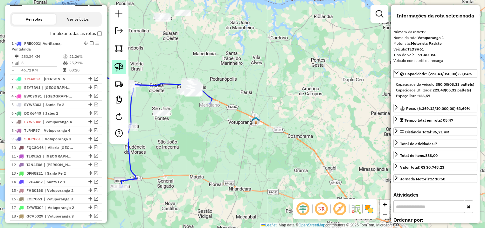
drag, startPoint x: 124, startPoint y: 68, endPoint x: 125, endPoint y: 72, distance: 4.2
click at [124, 68] on link at bounding box center [119, 67] width 14 height 14
drag, startPoint x: 273, startPoint y: 118, endPoint x: 288, endPoint y: 134, distance: 22.3
click at [288, 134] on div "Janela de atendimento Grade de atendimento Capacidade Transportadoras Veículos …" at bounding box center [242, 114] width 485 height 228
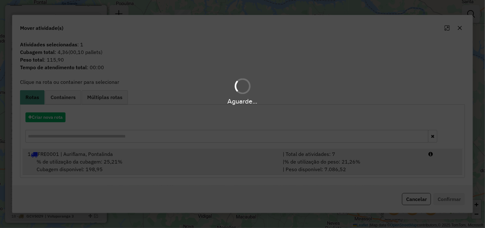
click at [384, 167] on div "| % de utilização do peso: 21,26% | Peso disponível: 7.086,52" at bounding box center [352, 165] width 146 height 15
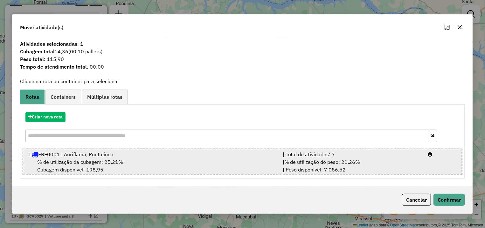
click at [431, 162] on li "1 FRE0001 | Auriflama, Pontalinda | Total de atividades: 7 % de utilização da c…" at bounding box center [243, 162] width 440 height 27
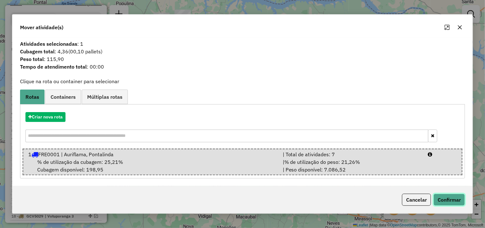
click at [445, 201] on button "Confirmar" at bounding box center [448, 200] width 31 height 12
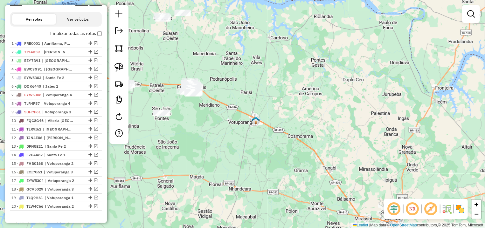
click at [314, 87] on div "Janela de atendimento Grade de atendimento Capacidade Transportadoras Veículos …" at bounding box center [242, 114] width 485 height 228
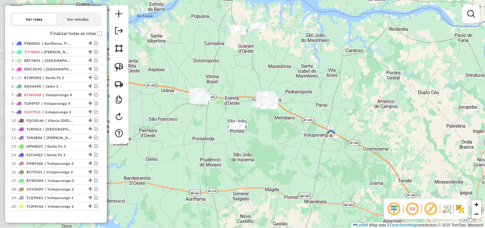
drag, startPoint x: 190, startPoint y: 51, endPoint x: 265, endPoint y: 63, distance: 75.2
click at [265, 63] on div "Janela de atendimento Grade de atendimento Capacidade Transportadoras Veículos …" at bounding box center [242, 114] width 485 height 228
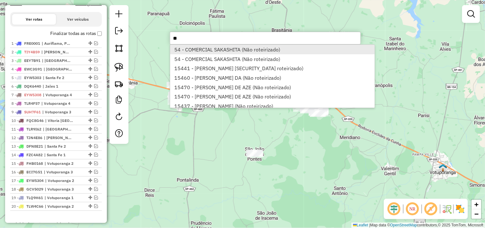
type input "**"
click at [222, 49] on li "54 - COMERCIAL SAKASHITA (Não roteirizado)" at bounding box center [272, 50] width 204 height 10
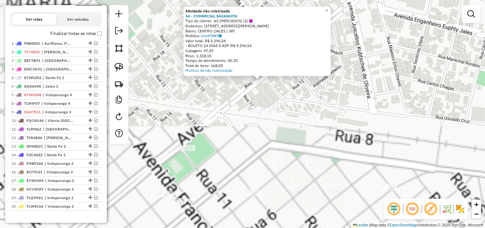
click at [232, 96] on div "Atividade não roteirizada 54 - COMERCIAL SAKASHITA Tipo de cliente: AS (MERCADO…" at bounding box center [242, 114] width 485 height 228
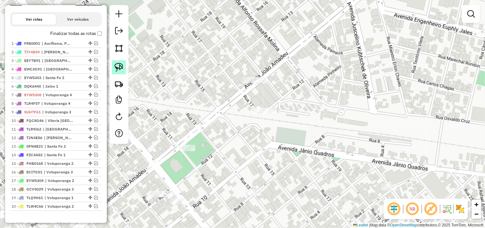
click at [119, 67] on img at bounding box center [118, 67] width 9 height 9
drag, startPoint x: 258, startPoint y: 61, endPoint x: 280, endPoint y: 88, distance: 35.0
click at [280, 88] on div "Janela de atendimento Grade de atendimento Capacidade Transportadoras Veículos …" at bounding box center [242, 114] width 485 height 228
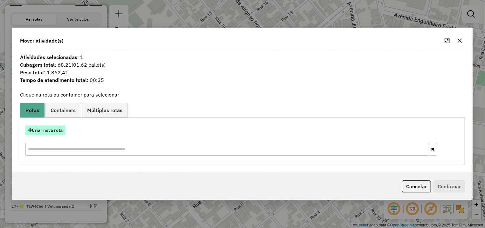
click at [50, 134] on button "Criar nova rota" at bounding box center [45, 131] width 40 height 10
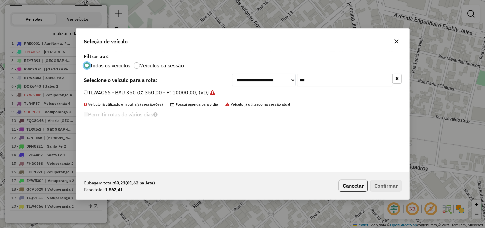
scroll to position [3, 2]
drag, startPoint x: 346, startPoint y: 81, endPoint x: 228, endPoint y: 82, distance: 118.0
click at [297, 81] on input "***" at bounding box center [344, 80] width 95 height 13
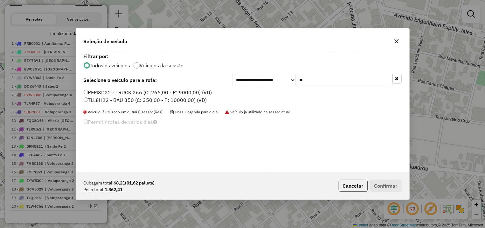
type input "**"
click at [115, 92] on label "PEM8D22 - TRUCK 266 (C: 266,00 - P: 9000,00) (VD)" at bounding box center [148, 93] width 128 height 8
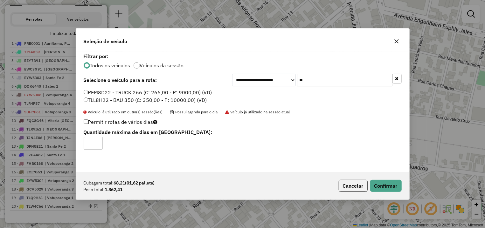
click at [126, 99] on label "TLL8H22 - BAU 350 (C: 350,00 - P: 10000,00) (VD)" at bounding box center [145, 100] width 123 height 8
drag, startPoint x: 395, startPoint y: 190, endPoint x: 393, endPoint y: 189, distance: 3.3
click at [395, 191] on button "Confirmar" at bounding box center [385, 186] width 31 height 12
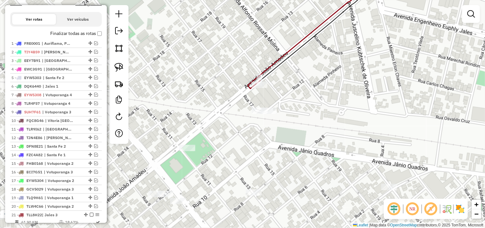
click at [262, 79] on icon at bounding box center [391, 33] width 286 height 112
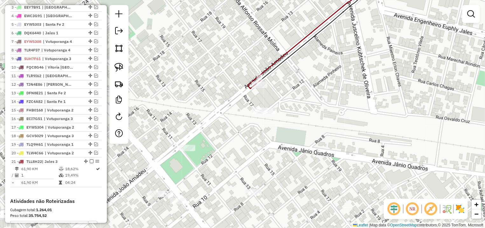
select select "**********"
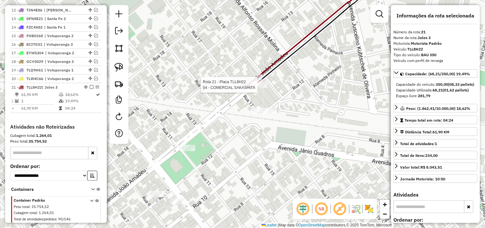
scroll to position [355, 0]
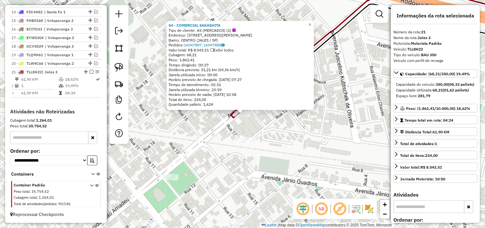
click at [337, 146] on div "54 - COMERCIAL SAKASHITA Tipo de cliente: AS (MERCADOS) (1) Endereço: AV JOAO A…" at bounding box center [242, 114] width 485 height 228
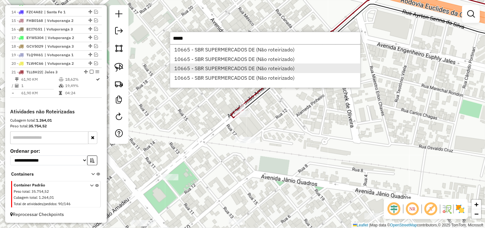
type input "*****"
click at [313, 72] on li "10665 - SBR SUPERMERCADOS DE (Não roteirizado)" at bounding box center [265, 69] width 190 height 10
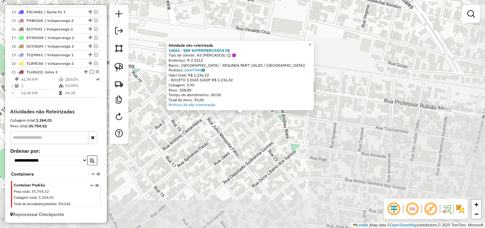
click at [279, 126] on div "Atividade não roteirizada 10665 - SBR SUPERMERCADOS DE Tipo de cliente: AS (MER…" at bounding box center [242, 114] width 485 height 228
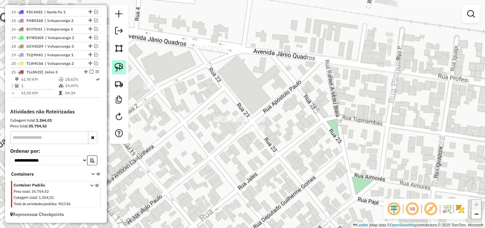
click at [121, 63] on link at bounding box center [119, 67] width 14 height 14
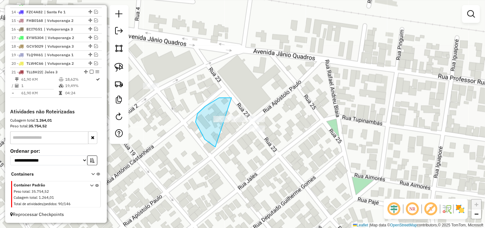
drag, startPoint x: 196, startPoint y: 122, endPoint x: 313, endPoint y: 120, distance: 118.0
click at [313, 120] on div "Janela de atendimento Grade de atendimento Capacidade Transportadoras Veículos …" at bounding box center [242, 114] width 485 height 228
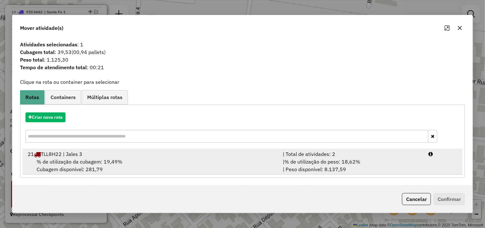
click at [183, 159] on div "% de utilização da cubagem: 19,49% Cubagem disponível: 281,79" at bounding box center [151, 165] width 255 height 15
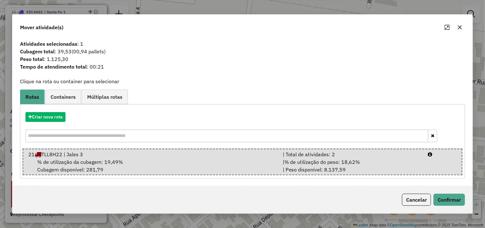
click at [445, 189] on div "Cancelar Confirmar" at bounding box center [242, 199] width 460 height 27
click at [444, 196] on button "Confirmar" at bounding box center [448, 200] width 31 height 12
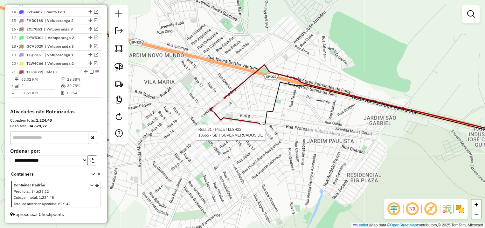
select select "**********"
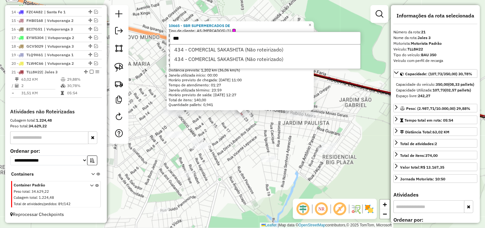
type input "***"
drag, startPoint x: 246, startPoint y: 140, endPoint x: 208, endPoint y: 74, distance: 75.8
click at [246, 140] on div "10665 - SBR SUPERMERCADOS DE Tipo de cliente: AS (MERCADOS) (1) Endereço: R 2 3…" at bounding box center [242, 114] width 485 height 228
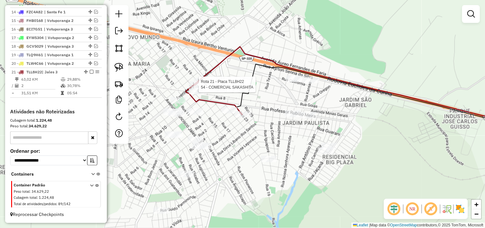
select select "**********"
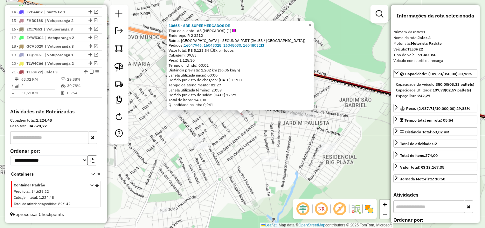
click at [249, 135] on div "10665 - SBR SUPERMERCADOS DE Tipo de cliente: AS (MERCADOS) (1) Endereço: R 2 3…" at bounding box center [242, 114] width 485 height 228
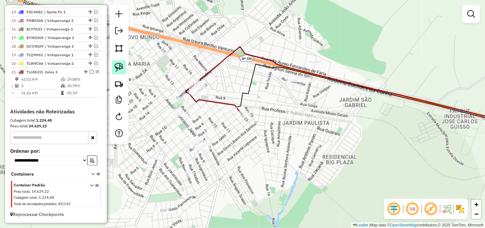
click at [124, 66] on link at bounding box center [119, 67] width 14 height 14
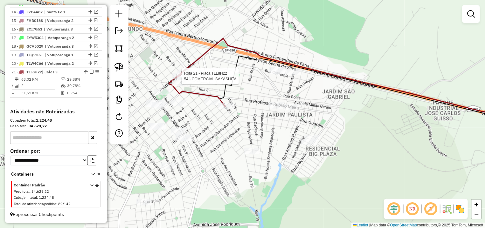
select select "**********"
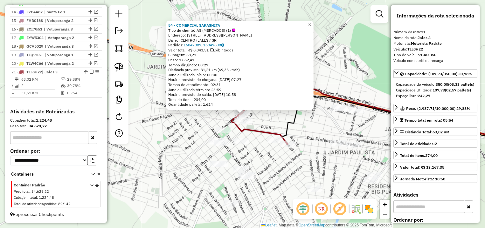
click at [279, 124] on div "54 - COMERCIAL SAKASHITA Tipo de cliente: AS (MERCADOS) (1) Endereço: AV JOAO A…" at bounding box center [242, 114] width 485 height 228
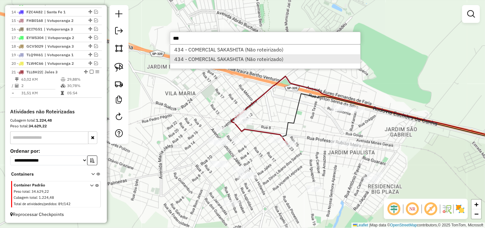
type input "***"
click at [261, 57] on li "434 - COMERCIAL SAKASHITA (Não roteirizado)" at bounding box center [265, 59] width 190 height 10
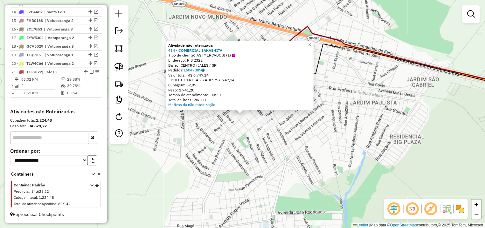
click at [301, 131] on div "Atividade não roteirizada 434 - COMERCIAL SAKASHITA Tipo de cliente: AS (MERCAD…" at bounding box center [242, 114] width 485 height 228
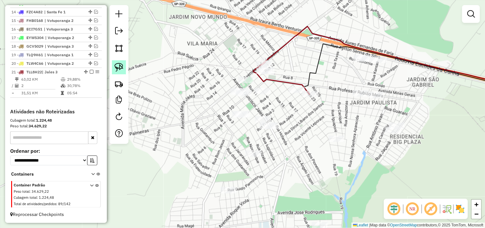
click at [120, 64] on img at bounding box center [118, 67] width 9 height 9
drag, startPoint x: 247, startPoint y: 106, endPoint x: 257, endPoint y: 112, distance: 11.6
click at [257, 112] on div "Janela de atendimento Grade de atendimento Capacidade Transportadoras Veículos …" at bounding box center [242, 114] width 485 height 228
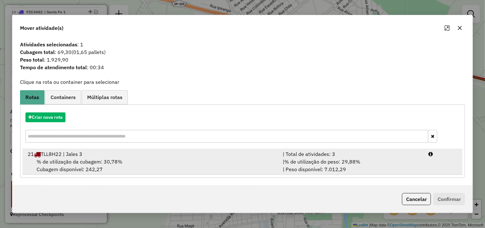
click at [438, 171] on li "21 TLL8H22 | Jales 3 | Total de atividades: 3 % de utilização da cubagem: 30,78…" at bounding box center [243, 162] width 440 height 26
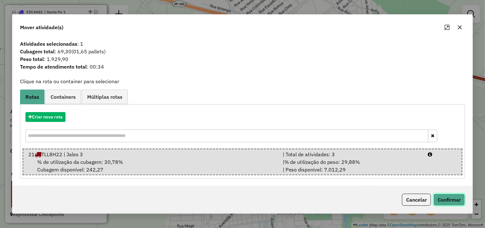
click at [444, 204] on button "Confirmar" at bounding box center [448, 200] width 31 height 12
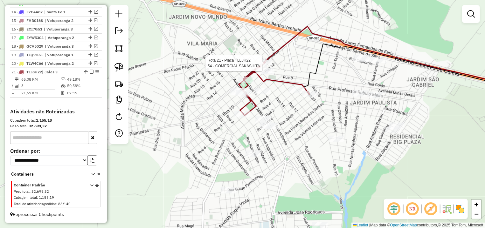
select select "**********"
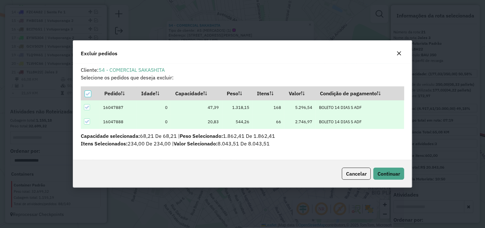
scroll to position [3, 2]
click at [390, 173] on span "Continuar" at bounding box center [388, 174] width 23 height 6
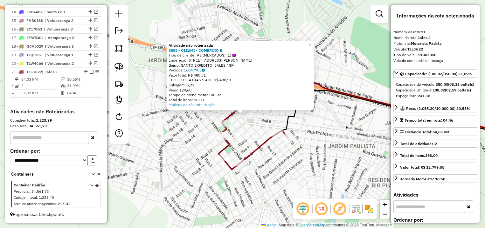
click at [264, 141] on icon at bounding box center [255, 150] width 66 height 39
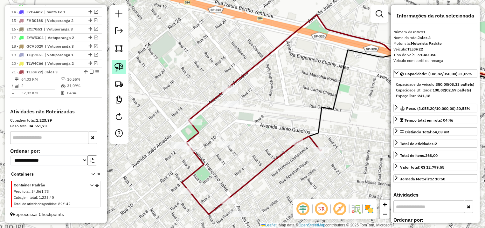
click at [122, 64] on img at bounding box center [118, 67] width 9 height 9
drag, startPoint x: 234, startPoint y: 72, endPoint x: 262, endPoint y: 102, distance: 40.7
click at [262, 102] on div "Janela de atendimento Grade de atendimento Capacidade Transportadoras Veículos …" at bounding box center [242, 114] width 485 height 228
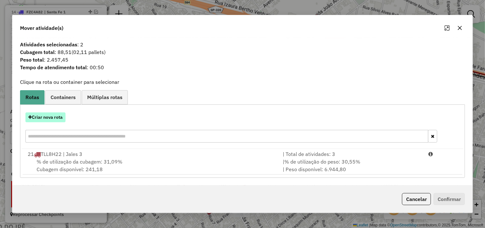
click at [45, 116] on button "Criar nova rota" at bounding box center [45, 118] width 40 height 10
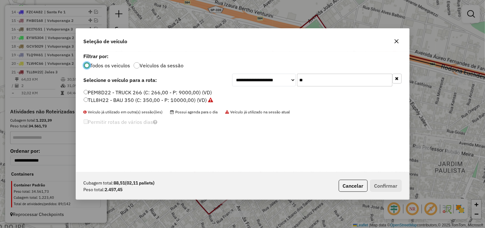
click at [297, 85] on input "**" at bounding box center [344, 80] width 95 height 13
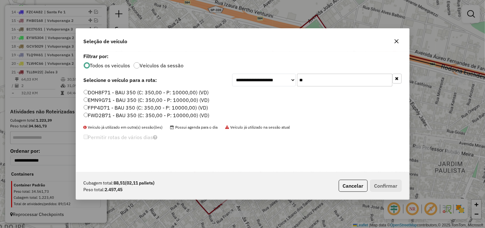
click at [113, 100] on label "EMN9G71 - BAU 350 (C: 350,00 - P: 10000,00) (VD)" at bounding box center [147, 100] width 126 height 8
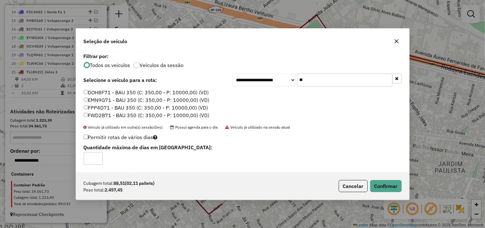
click at [299, 81] on input "**" at bounding box center [344, 80] width 95 height 13
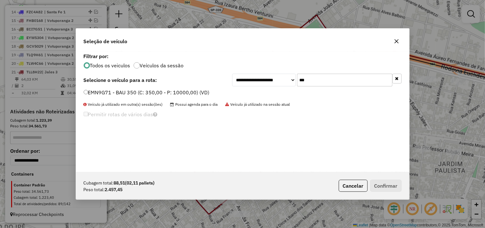
type input "***"
click at [162, 88] on div "**********" at bounding box center [242, 112] width 333 height 121
click at [164, 92] on label "EMN9G71 - BAU 350 (C: 350,00 - P: 10000,00) (VD)" at bounding box center [147, 93] width 126 height 8
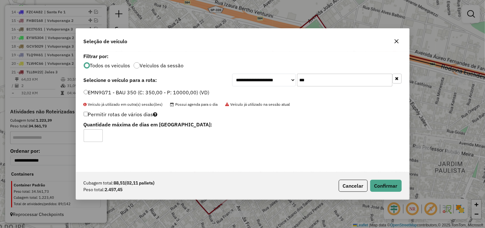
click at [403, 184] on div "Cubagem total: 88,51 (02,11 pallets) Peso total: 2.457,45 Cancelar Confirmar" at bounding box center [242, 185] width 333 height 27
click at [390, 184] on button "Confirmar" at bounding box center [385, 186] width 31 height 12
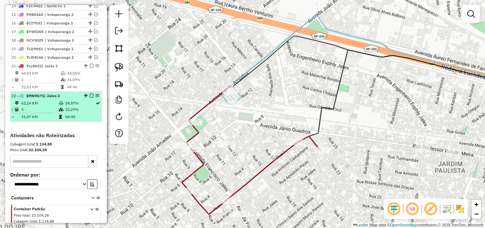
click at [83, 98] on div at bounding box center [89, 96] width 19 height 4
select select "**********"
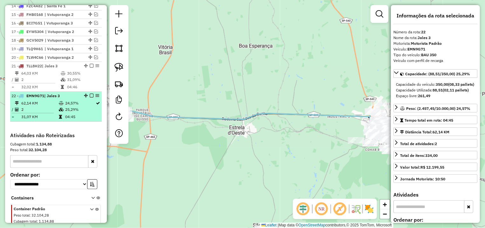
click at [90, 98] on em at bounding box center [92, 96] width 4 height 4
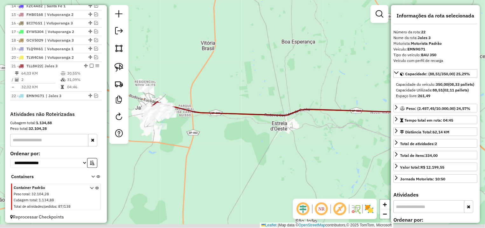
drag, startPoint x: 225, startPoint y: 108, endPoint x: 267, endPoint y: 101, distance: 42.2
click at [267, 101] on div "Janela de atendimento Grade de atendimento Capacidade Transportadoras Veículos …" at bounding box center [242, 114] width 485 height 228
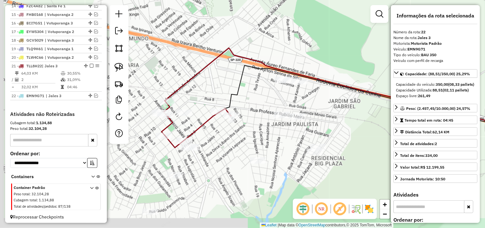
drag, startPoint x: 214, startPoint y: 89, endPoint x: 237, endPoint y: 63, distance: 34.5
click at [237, 63] on div "Janela de atendimento Grade de atendimento Capacidade Transportadoras Veículos …" at bounding box center [242, 114] width 485 height 228
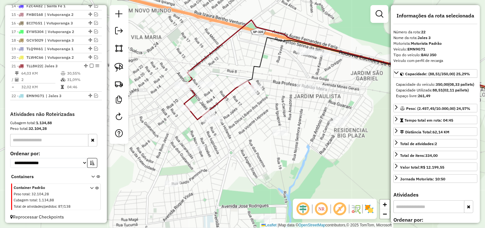
drag, startPoint x: 232, startPoint y: 71, endPoint x: 225, endPoint y: 54, distance: 17.4
click at [225, 54] on div "Janela de atendimento Grade de atendimento Capacidade Transportadoras Veículos …" at bounding box center [242, 114] width 485 height 228
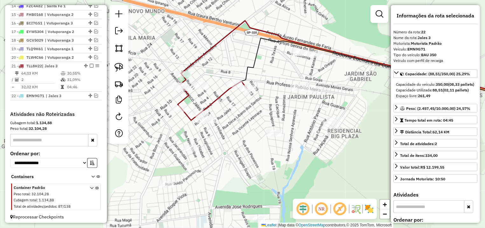
drag, startPoint x: 219, startPoint y: 45, endPoint x: 154, endPoint y: 157, distance: 129.2
click at [219, 62] on div "Janela de atendimento Grade de atendimento Capacidade Transportadoras Veículos …" at bounding box center [242, 114] width 485 height 228
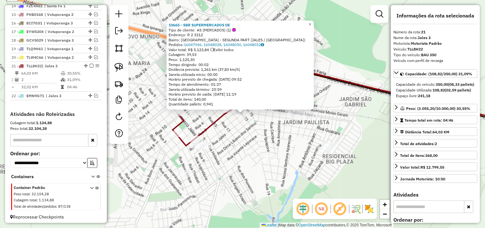
scroll to position [364, 0]
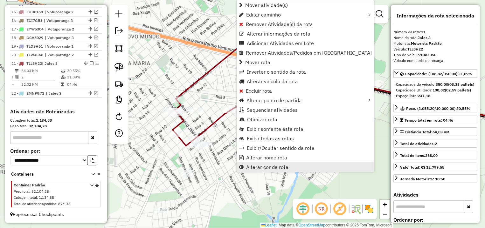
click at [301, 171] on link "Alterar cor da rota" at bounding box center [305, 167] width 137 height 10
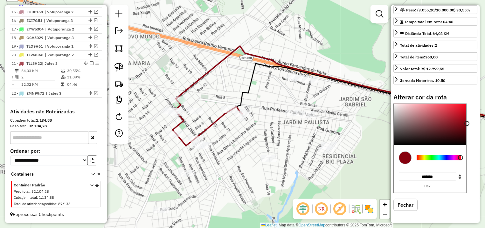
scroll to position [120, 0]
click at [449, 156] on div at bounding box center [438, 157] width 45 height 5
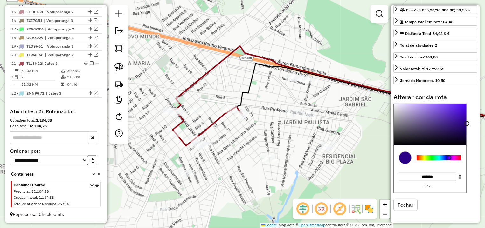
type input "*******"
drag, startPoint x: 477, startPoint y: 89, endPoint x: 479, endPoint y: 67, distance: 22.0
click at [484, 65] on hb-router-mapa "Informações da Sessão 980543 - 18/08/2025 Criação: 16/08/2025 12:15 Depósito: D…" at bounding box center [242, 114] width 485 height 228
click at [378, 71] on div "Janela de atendimento Grade de atendimento Capacidade Transportadoras Veículos …" at bounding box center [242, 114] width 485 height 228
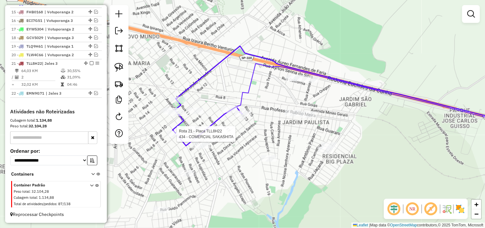
select select "**********"
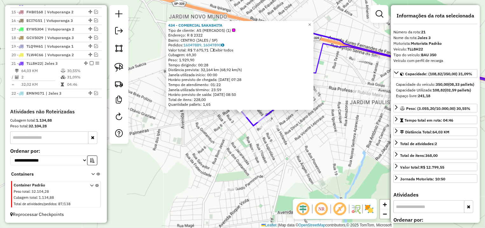
click at [238, 137] on div "434 - COMERCIAL SAKASHITA Tipo de cliente: AS (MERCADOS) (1) Endereço: R 8 2322…" at bounding box center [242, 114] width 485 height 228
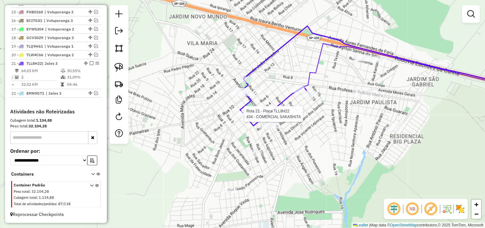
select select "**********"
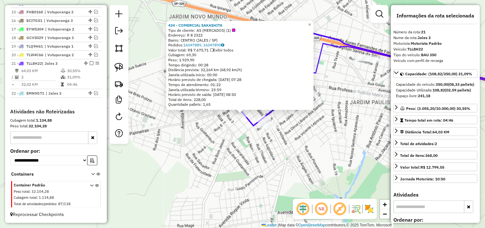
click at [332, 148] on div "434 - COMERCIAL SAKASHITA Tipo de cliente: AS (MERCADOS) (1) Endereço: R 8 2322…" at bounding box center [242, 114] width 485 height 228
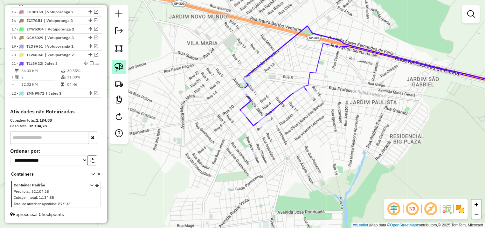
click at [120, 71] on img at bounding box center [118, 67] width 9 height 9
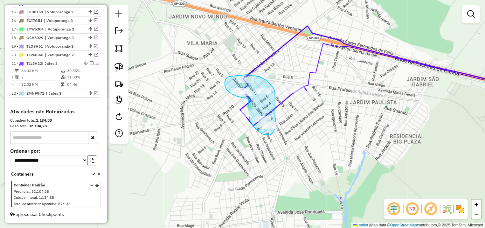
drag, startPoint x: 275, startPoint y: 94, endPoint x: 275, endPoint y: 119, distance: 24.2
click at [275, 119] on div "Janela de atendimento Grade de atendimento Capacidade Transportadoras Veículos …" at bounding box center [242, 114] width 485 height 228
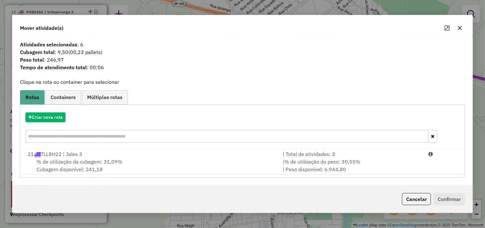
click at [445, 175] on div "Criar nova rota 21 TLL8H22 | Jales 3 | Total de atividades: 3 % de utilização d…" at bounding box center [242, 141] width 445 height 73
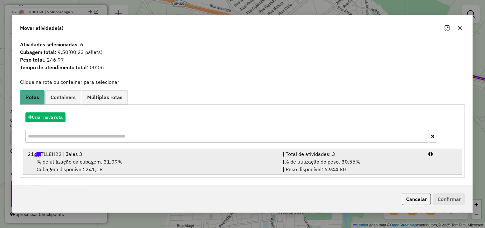
click at [444, 165] on li "21 TLL8H22 | Jales 3 | Total de atividades: 3 % de utilização da cubagem: 31,09…" at bounding box center [243, 162] width 440 height 26
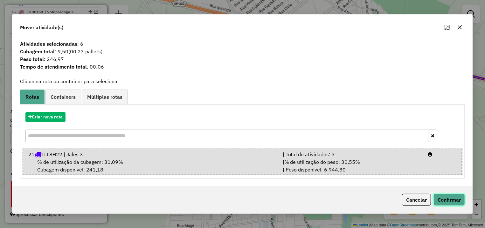
click at [445, 198] on button "Confirmar" at bounding box center [448, 200] width 31 height 12
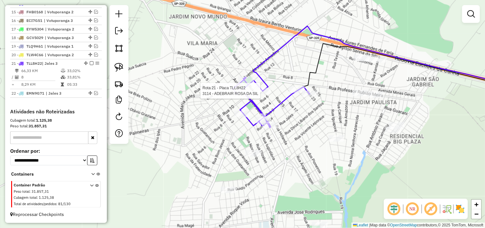
select select "**********"
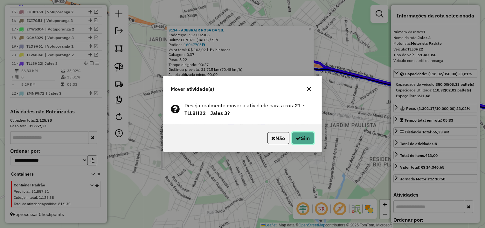
click at [311, 143] on button "Sim" at bounding box center [303, 138] width 22 height 12
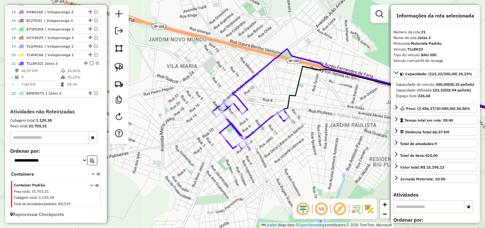
click at [278, 116] on icon at bounding box center [250, 125] width 77 height 51
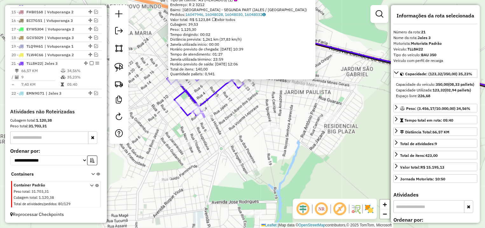
drag, startPoint x: 305, startPoint y: 136, endPoint x: 307, endPoint y: 105, distance: 30.6
click at [307, 105] on div "10665 - SBR SUPERMERCADOS DE Tipo de cliente: AS (MERCADOS) (1) Endereço: R 2 3…" at bounding box center [242, 114] width 485 height 228
click at [252, 144] on div "10665 - SBR SUPERMERCADOS DE Tipo de cliente: AS (MERCADOS) (1) Endereço: R 2 3…" at bounding box center [242, 114] width 485 height 228
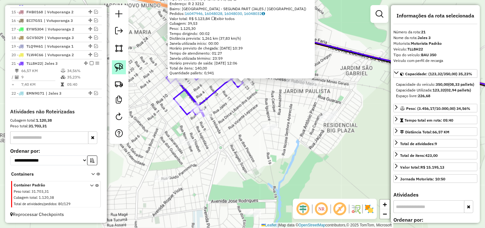
click at [121, 69] on img at bounding box center [118, 67] width 9 height 9
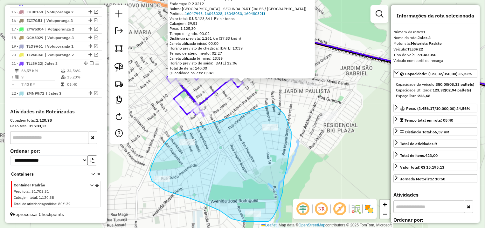
drag, startPoint x: 156, startPoint y: 155, endPoint x: 270, endPoint y: 101, distance: 126.0
click at [270, 101] on div "10665 - SBR SUPERMERCADOS DE Tipo de cliente: AS (MERCADOS) (1) Endereço: R 2 3…" at bounding box center [242, 114] width 485 height 228
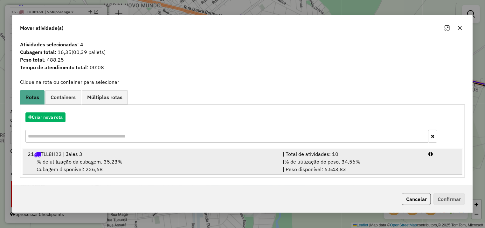
click at [402, 168] on div "| % de utilização do peso: 34,56% | Peso disponível: 6.543,83" at bounding box center [352, 165] width 146 height 15
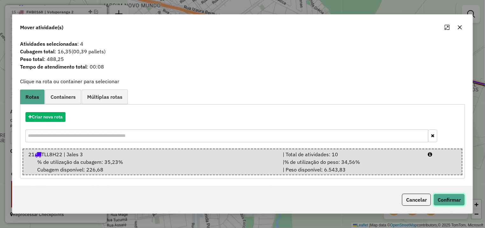
click at [448, 196] on button "Confirmar" at bounding box center [448, 200] width 31 height 12
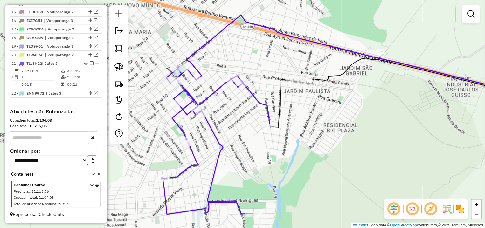
select select "**********"
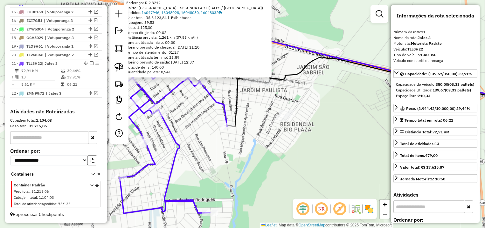
drag, startPoint x: 289, startPoint y: 178, endPoint x: 252, endPoint y: 151, distance: 45.4
click at [252, 151] on div "10665 - SBR SUPERMERCADOS DE Tipo de cliente: AS (MERCADOS) (1) Endereço: R 2 3…" at bounding box center [242, 114] width 485 height 228
drag, startPoint x: 255, startPoint y: 119, endPoint x: 251, endPoint y: 135, distance: 17.1
click at [251, 135] on div "10665 - SBR SUPERMERCADOS DE Tipo de cliente: AS (MERCADOS) (1) Endereço: R 2 3…" at bounding box center [242, 114] width 485 height 228
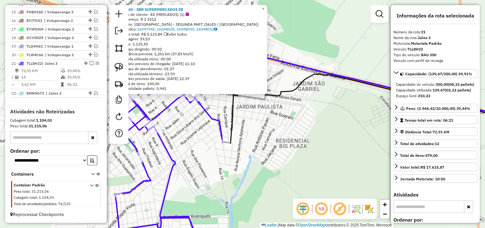
click at [252, 133] on div "10665 - SBR SUPERMERCADOS DE Tipo de cliente: AS (MERCADOS) (1) Endereço: R 2 3…" at bounding box center [242, 114] width 485 height 228
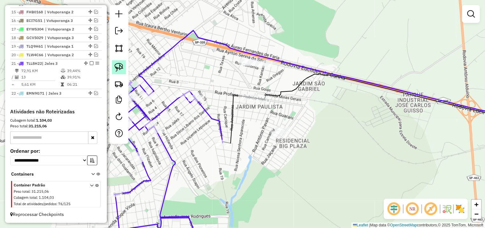
click at [116, 66] on img at bounding box center [118, 67] width 9 height 9
drag, startPoint x: 267, startPoint y: 93, endPoint x: 277, endPoint y: 104, distance: 14.6
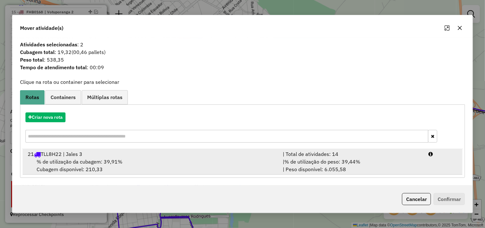
click at [422, 156] on div "| Total de atividades: 14" at bounding box center [352, 154] width 146 height 8
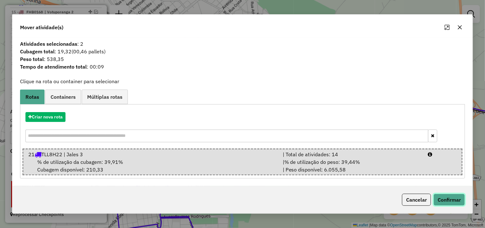
click at [441, 195] on button "Confirmar" at bounding box center [448, 200] width 31 height 12
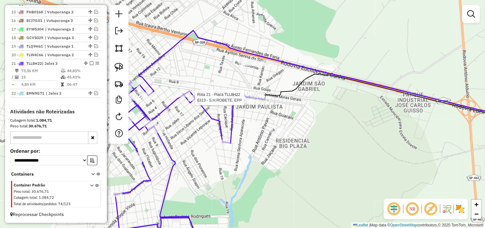
select select "**********"
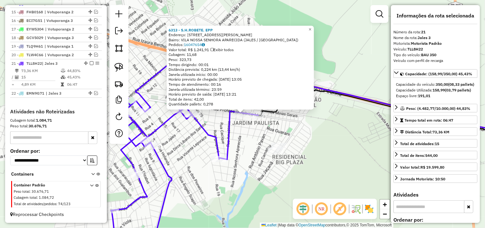
drag, startPoint x: 255, startPoint y: 139, endPoint x: 208, endPoint y: 116, distance: 52.8
click at [255, 139] on div "Rota 21 - Placa TLL8H22 16207 - CAUA HENRIQUE DOS SA 6313 - S.H.ROBETE. EPP End…" at bounding box center [242, 114] width 485 height 228
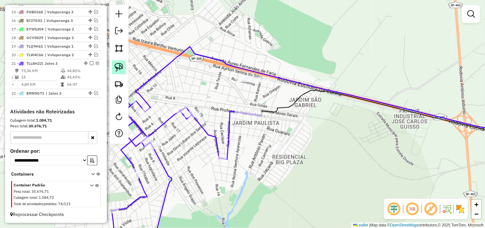
click at [118, 63] on link at bounding box center [119, 67] width 14 height 14
drag, startPoint x: 264, startPoint y: 59, endPoint x: 333, endPoint y: 75, distance: 71.1
click at [326, 88] on div "Janela de atendimento Grade de atendimento Capacidade Transportadoras Veículos …" at bounding box center [242, 114] width 485 height 228
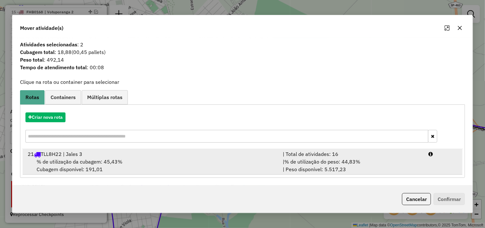
click at [421, 152] on div "| Total de atividades: 16" at bounding box center [352, 154] width 146 height 8
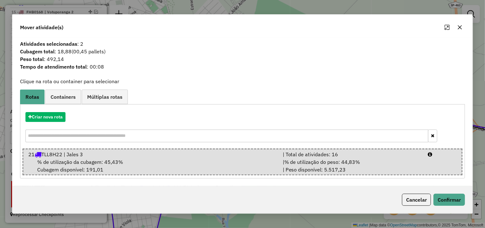
click at [442, 186] on div "Cancelar Confirmar" at bounding box center [242, 199] width 460 height 27
click at [443, 206] on button "Confirmar" at bounding box center [448, 200] width 31 height 12
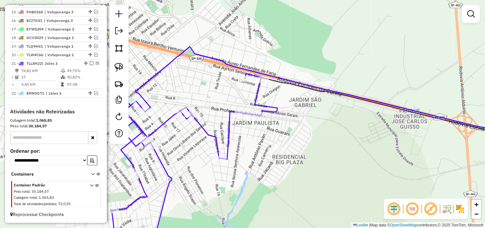
click at [260, 83] on icon at bounding box center [194, 160] width 166 height 173
select select "**********"
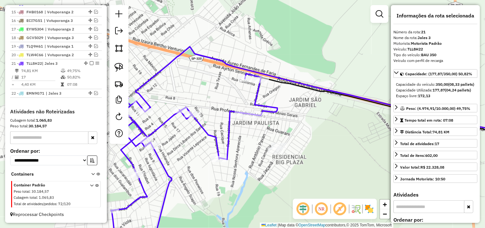
scroll to position [149, 0]
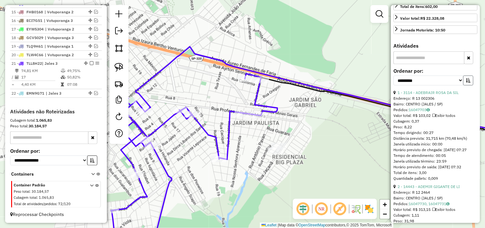
click at [464, 86] on button "button" at bounding box center [468, 81] width 10 height 10
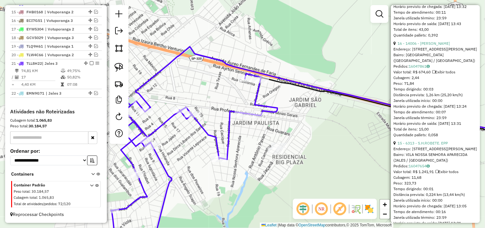
scroll to position [119, 0]
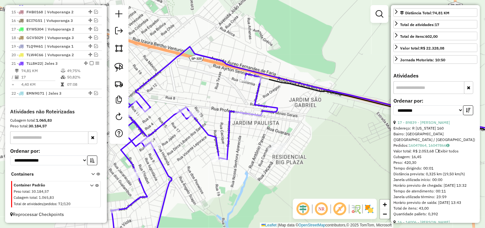
drag, startPoint x: 463, startPoint y: 140, endPoint x: 466, endPoint y: 133, distance: 7.3
click at [464, 120] on div "**********" at bounding box center [435, 109] width 84 height 21
click at [465, 115] on button "button" at bounding box center [468, 111] width 10 height 10
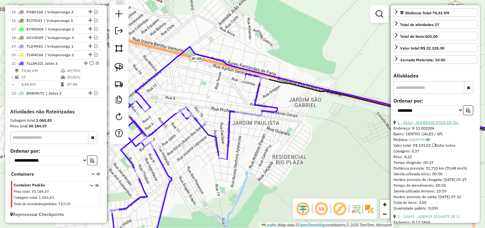
click at [428, 125] on link "1 - 3114 - ADEBRAIR ROSA DA SIL" at bounding box center [427, 122] width 61 height 5
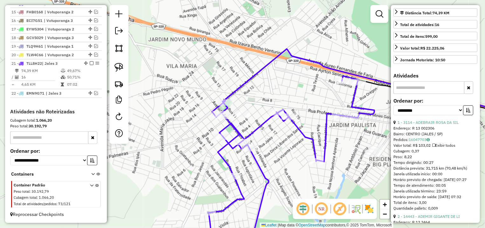
scroll to position [209, 0]
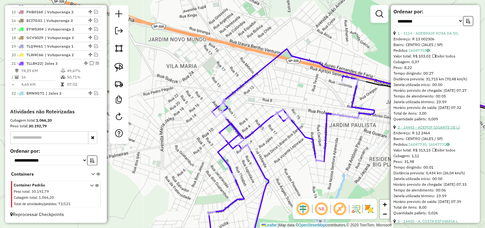
click at [423, 130] on link "2 - 14443 - ADEMIR GIGANTE DE LI" at bounding box center [428, 127] width 62 height 5
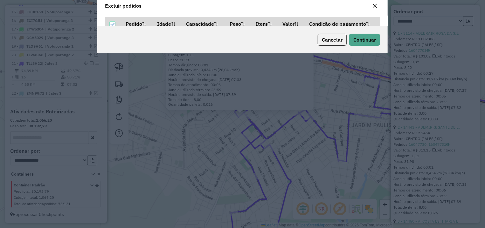
scroll to position [3, 2]
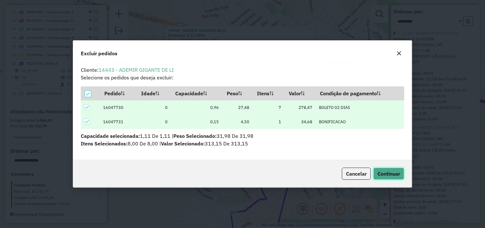
click at [390, 170] on button "Continuar" at bounding box center [388, 174] width 31 height 12
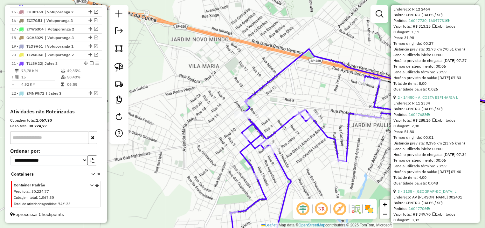
scroll to position [388, 0]
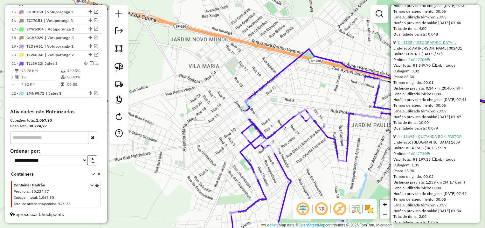
click at [429, 45] on link "3 - 3135 - JALES CENTER HOTEL L" at bounding box center [426, 42] width 59 height 5
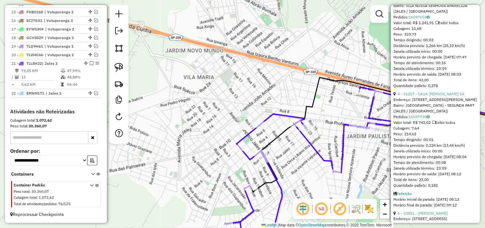
scroll to position [328, 0]
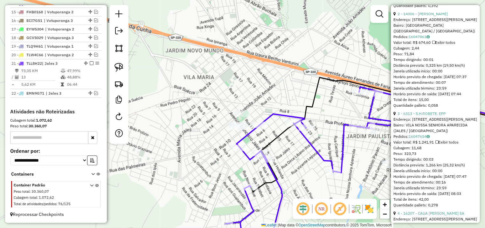
click at [440, 17] on div "2 - 14006 - MIGUEL MARTINS CONVE" at bounding box center [435, 14] width 84 height 6
click at [440, 16] on link "2 - 14006 - MIGUEL MARTINS CONVE" at bounding box center [422, 13] width 50 height 5
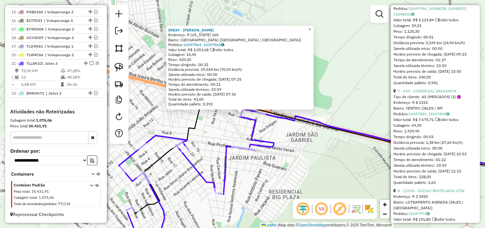
scroll to position [686, 0]
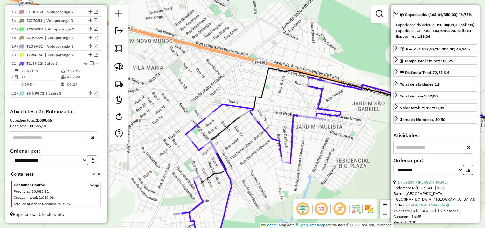
scroll to position [0, 0]
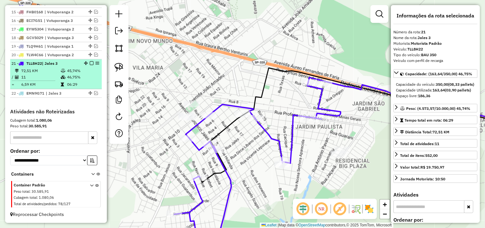
click at [90, 64] on em at bounding box center [92, 63] width 4 height 4
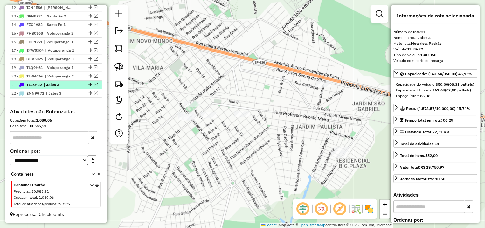
scroll to position [343, 0]
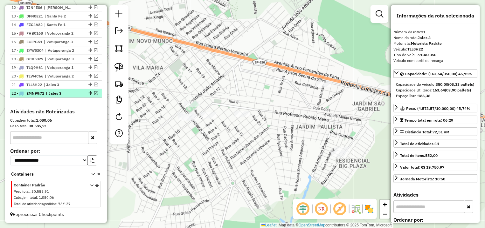
click at [91, 91] on div "22 - EMN9G71 | Jales 3" at bounding box center [55, 94] width 89 height 6
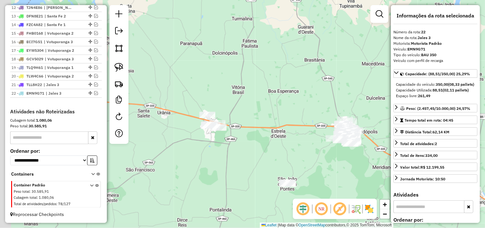
drag, startPoint x: 244, startPoint y: 141, endPoint x: 337, endPoint y: 127, distance: 93.9
click at [337, 127] on div "Janela de atendimento Grade de atendimento Capacidade Transportadoras Veículos …" at bounding box center [242, 114] width 485 height 228
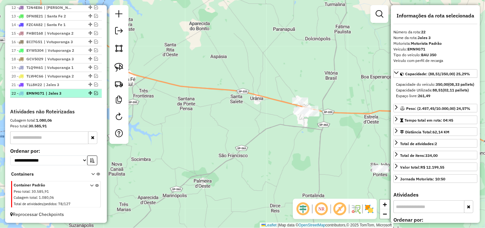
click at [94, 92] on em at bounding box center [96, 93] width 4 height 4
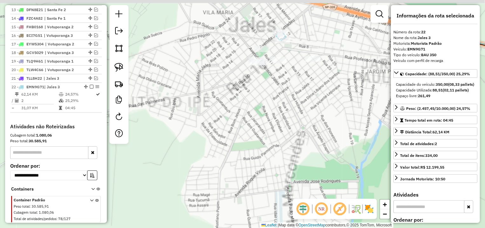
drag, startPoint x: 313, startPoint y: 73, endPoint x: 272, endPoint y: 160, distance: 95.7
click at [272, 160] on div "Janela de atendimento Grade de atendimento Capacidade Transportadoras Veículos …" at bounding box center [242, 114] width 485 height 228
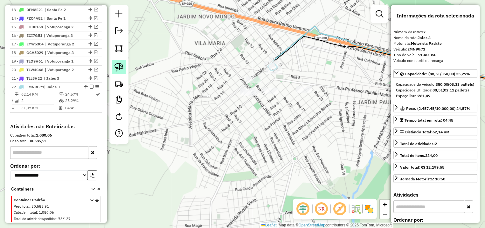
click at [122, 70] on img at bounding box center [118, 67] width 9 height 9
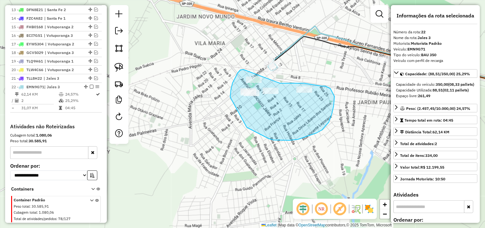
drag, startPoint x: 244, startPoint y: 70, endPoint x: 280, endPoint y: 83, distance: 38.7
click at [280, 83] on div "Janela de atendimento Grade de atendimento Capacidade Transportadoras Veículos …" at bounding box center [242, 114] width 485 height 228
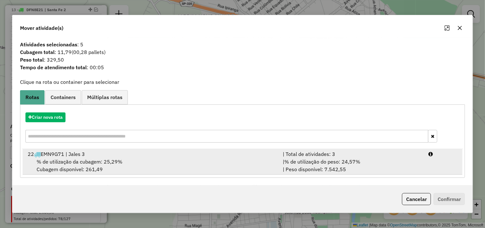
click at [436, 172] on li "22 EMN9G71 | Jales 3 | Total de atividades: 3 % de utilização da cubagem: 25,29…" at bounding box center [243, 162] width 440 height 26
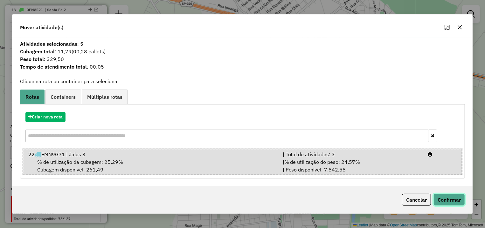
click at [441, 204] on button "Confirmar" at bounding box center [448, 200] width 31 height 12
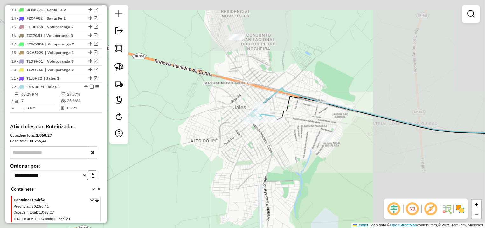
drag, startPoint x: 326, startPoint y: 133, endPoint x: 285, endPoint y: 147, distance: 42.6
click at [287, 147] on div "Janela de atendimento Grade de atendimento Capacidade Transportadoras Veículos …" at bounding box center [242, 114] width 485 height 228
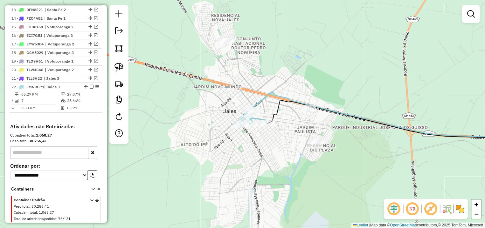
click at [117, 69] on link at bounding box center [119, 67] width 14 height 14
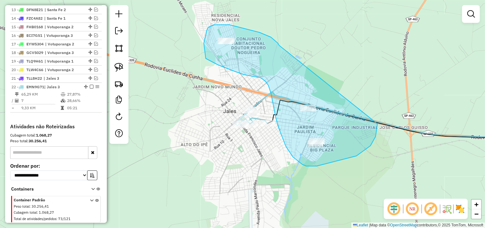
drag, startPoint x: 278, startPoint y: 43, endPoint x: 347, endPoint y: 66, distance: 72.7
click at [347, 66] on div "Janela de atendimento Grade de atendimento Capacidade Transportadoras Veículos …" at bounding box center [242, 114] width 485 height 228
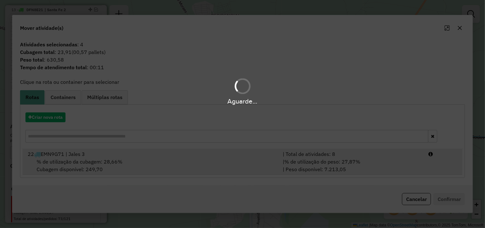
click at [408, 152] on div "| Total de atividades: 8" at bounding box center [352, 154] width 146 height 8
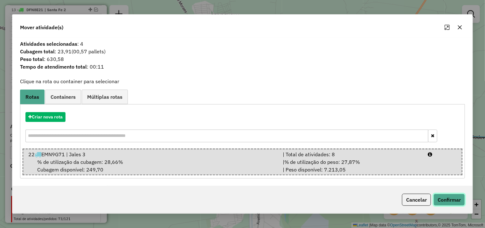
click at [453, 198] on button "Confirmar" at bounding box center [448, 200] width 31 height 12
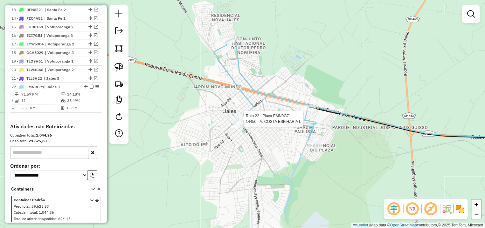
scroll to position [364, 0]
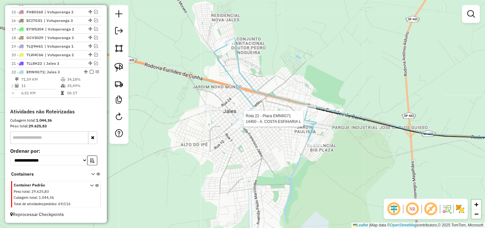
select select "**********"
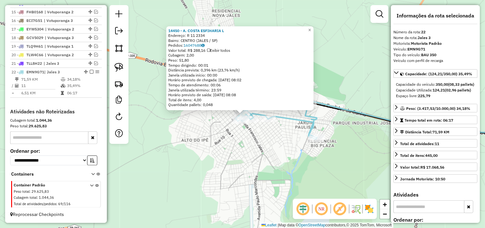
click at [260, 156] on div "14450 - A. COSTA ESFIHARIA L Endereço: R 11 2334 Bairro: CENTRO (JALES / SP) Pe…" at bounding box center [242, 114] width 485 height 228
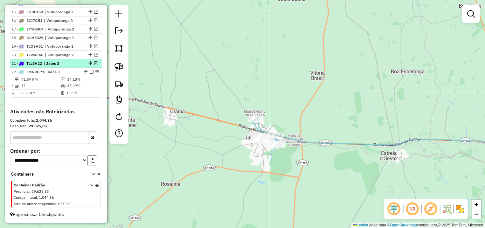
click at [94, 62] on em at bounding box center [96, 63] width 4 height 4
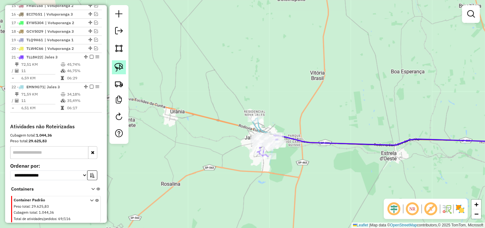
click at [125, 67] on link at bounding box center [119, 67] width 14 height 14
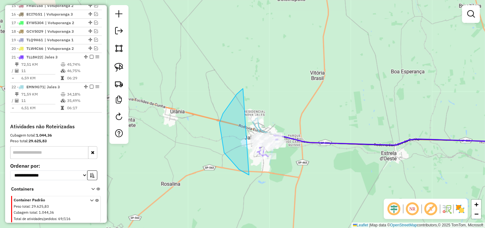
drag, startPoint x: 240, startPoint y: 91, endPoint x: 327, endPoint y: 102, distance: 88.4
click at [327, 102] on div "Janela de atendimento Grade de atendimento Capacidade Transportadoras Veículos …" at bounding box center [242, 114] width 485 height 228
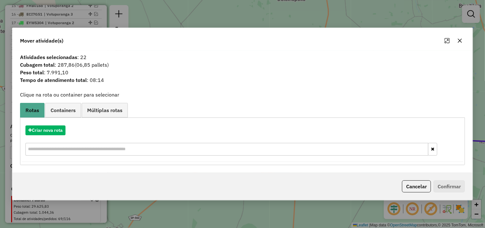
click at [458, 45] on button "button" at bounding box center [460, 41] width 10 height 10
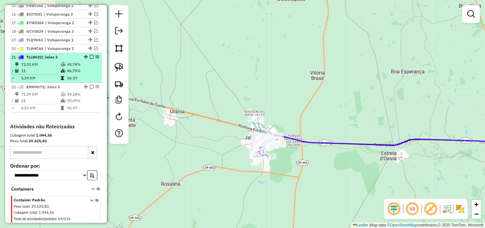
click at [72, 68] on td "45,74%" at bounding box center [83, 64] width 32 height 6
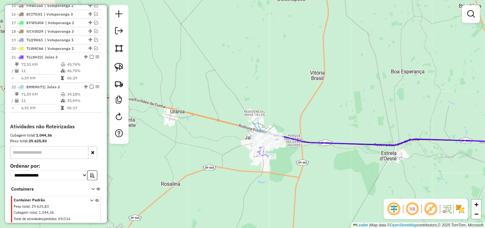
select select "**********"
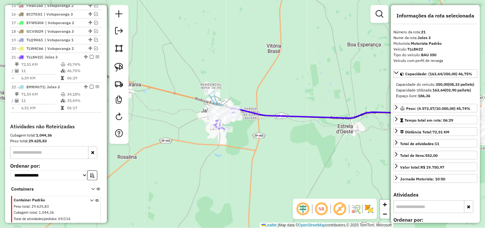
drag, startPoint x: 218, startPoint y: 138, endPoint x: 325, endPoint y: 142, distance: 106.3
click at [325, 142] on div "Janela de atendimento Grade de atendimento Capacidade Transportadoras Veículos …" at bounding box center [242, 114] width 485 height 228
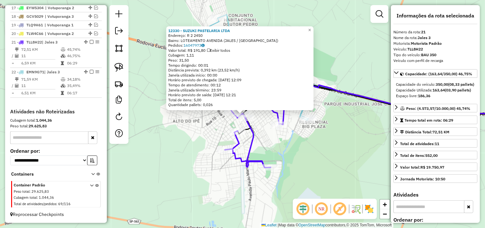
scroll to position [385, 0]
click at [323, 143] on div "12330 - SUZUKI PASTELARIA LTDA Endereço: R 2 2450 Bairro: LOTEAMENTO AVENIDA (J…" at bounding box center [242, 114] width 485 height 228
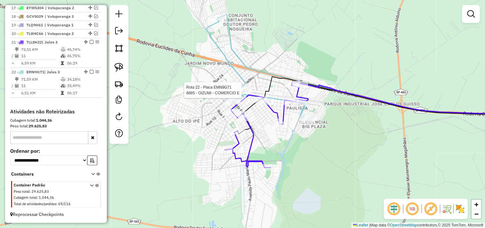
select select "**********"
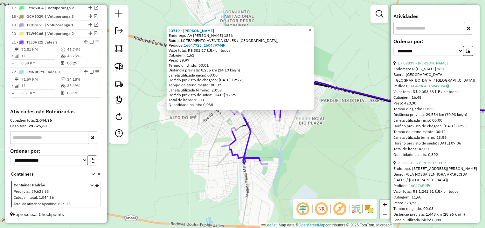
scroll to position [209, 0]
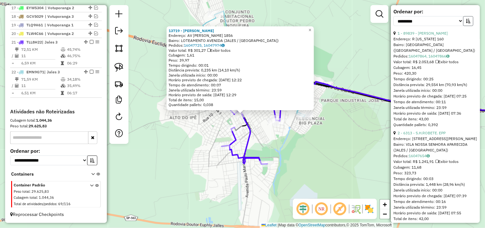
click at [465, 26] on button "button" at bounding box center [468, 21] width 10 height 10
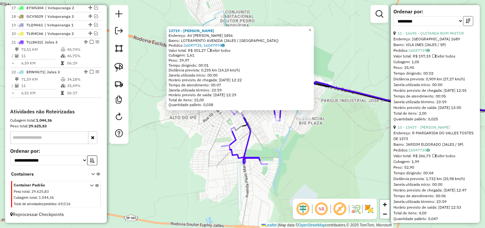
click at [465, 26] on button "button" at bounding box center [468, 21] width 10 height 10
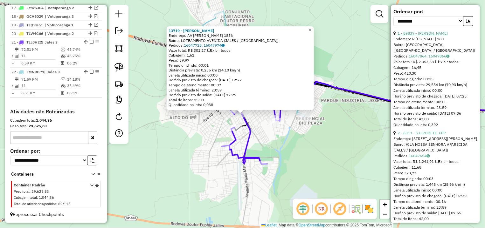
click at [448, 36] on link "1 - 89839 - EDMAR ALVES DE OLIVE" at bounding box center [422, 33] width 50 height 5
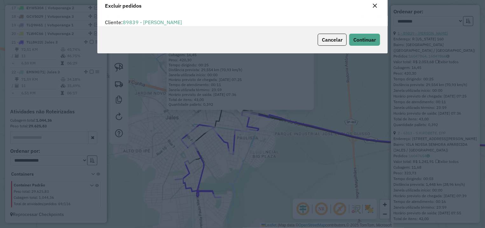
scroll to position [22, 0]
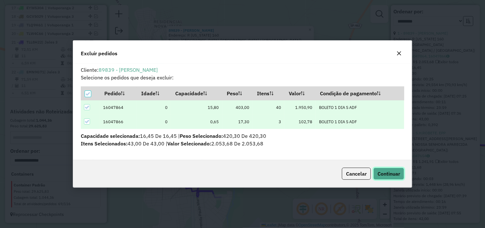
click at [390, 171] on span "Continuar" at bounding box center [388, 174] width 23 height 6
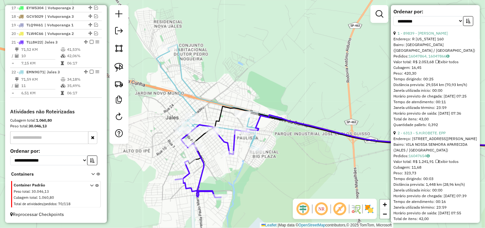
scroll to position [0, 0]
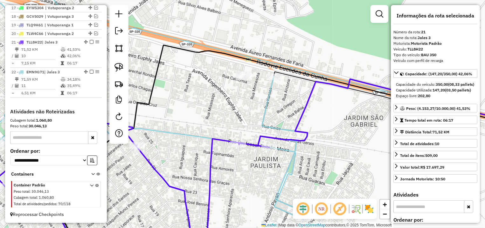
click at [119, 63] on img at bounding box center [118, 67] width 9 height 9
drag, startPoint x: 223, startPoint y: 65, endPoint x: 251, endPoint y: 51, distance: 31.1
click at [251, 51] on div "Janela de atendimento Grade de atendimento Capacidade Transportadoras Veículos …" at bounding box center [242, 114] width 485 height 228
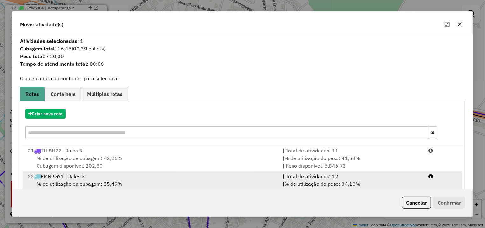
click at [425, 179] on div at bounding box center [442, 177] width 37 height 8
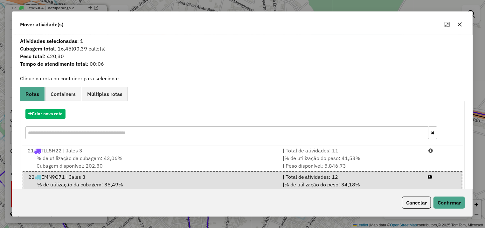
click at [449, 210] on div "Cancelar Confirmar" at bounding box center [242, 202] width 460 height 27
click at [447, 201] on button "Confirmar" at bounding box center [448, 203] width 31 height 12
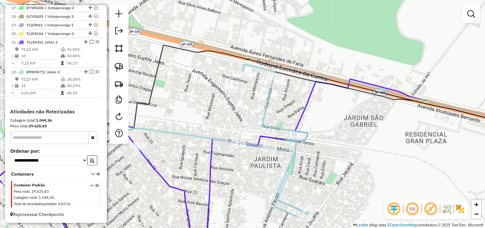
click at [274, 80] on icon at bounding box center [146, 98] width 327 height 243
select select "**********"
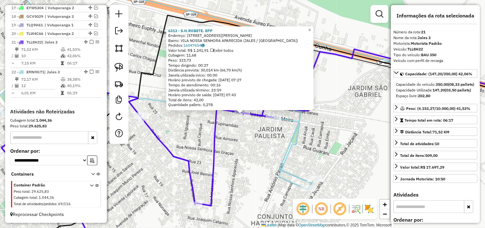
click at [219, 178] on div "6313 - S.H.ROBETE. EPP Endereço: R PROFESSOR RUBIAO MEIRA 4006 Bairro: VILA NOS…" at bounding box center [242, 114] width 485 height 228
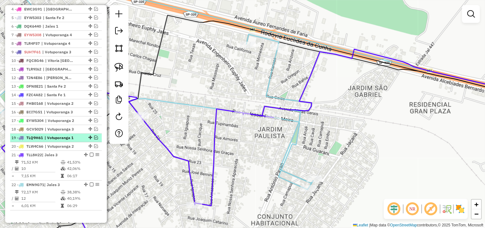
scroll to position [147, 0]
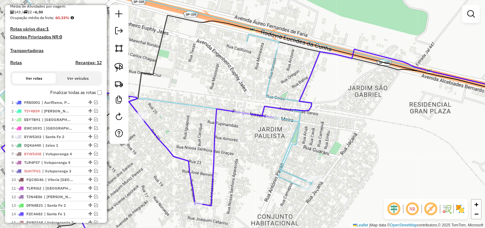
click at [96, 97] on div "Depósito: Dibral Total de rotas: 22 Distância Total: 3.768,59 km Tempo total: 1…" at bounding box center [56, 126] width 97 height 429
click at [212, 85] on div "Janela de atendimento Grade de atendimento Capacidade Transportadoras Veículos …" at bounding box center [242, 114] width 485 height 228
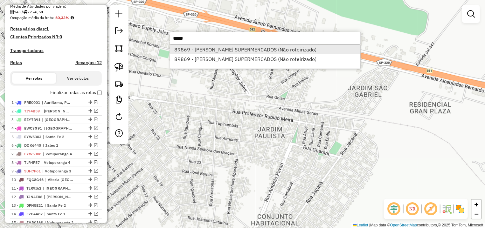
type input "*****"
click at [276, 49] on li "89869 - LOPES SUPERMERCADOS (Não roteirizado)" at bounding box center [265, 50] width 190 height 10
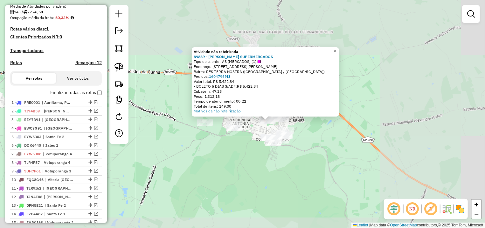
click at [272, 129] on div "Atividade não roteirizada 89869 - LOPES SUPERMERCADOS Tipo de cliente: AS (MERC…" at bounding box center [242, 114] width 485 height 228
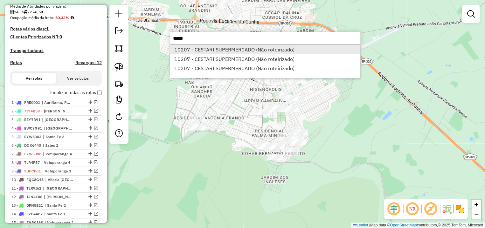
type input "*****"
click at [202, 48] on li "10207 - CESTARI SUPERMERCADO (Não roteirizado)" at bounding box center [265, 50] width 190 height 10
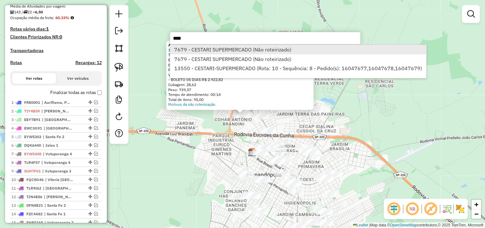
type input "****"
click at [277, 54] on li "7679 - CESTARI SUPERMERCADO (Não roteirizado)" at bounding box center [298, 50] width 256 height 10
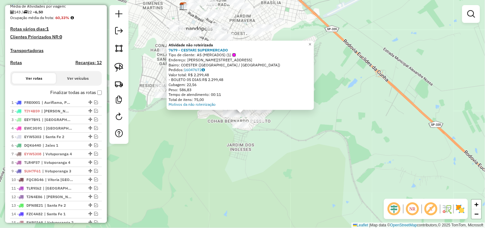
click at [318, 121] on div "Atividade não roteirizada 7679 - CESTARI SUPERMERCADO Tipo de cliente: AS (MERC…" at bounding box center [242, 114] width 485 height 228
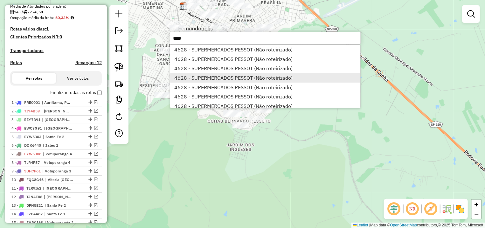
type input "****"
click at [301, 78] on li "4628 - SUPERMERCADOS PESSOT (Não roteirizado)" at bounding box center [265, 78] width 190 height 10
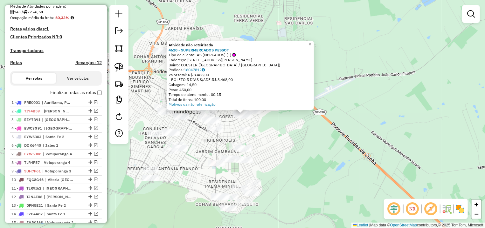
click at [303, 114] on div "Atividade não roteirizada 4628 - SUPERMERCADOS PESSOT Tipo de cliente: AS (MERC…" at bounding box center [242, 114] width 485 height 228
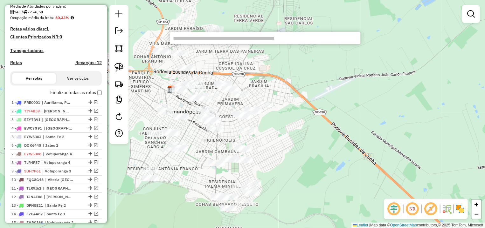
click at [340, 84] on div "Janela de atendimento Grade de atendimento Capacidade Transportadoras Veículos …" at bounding box center [242, 114] width 485 height 228
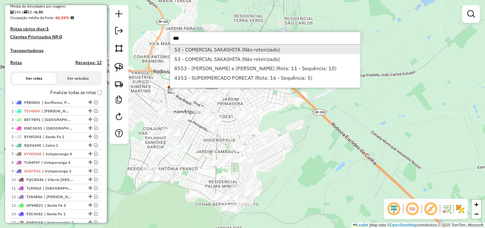
type input "**"
click at [238, 54] on li "53 - COMERCIAL SAKASHITA (Não roteirizado)" at bounding box center [265, 50] width 190 height 10
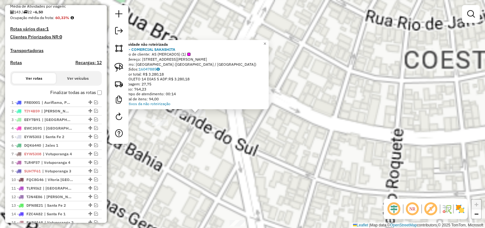
click at [222, 128] on div "Atividade não roteirizada 53 - COMERCIAL SAKASHITA Tipo de cliente: AS (MERCADO…" at bounding box center [242, 114] width 485 height 228
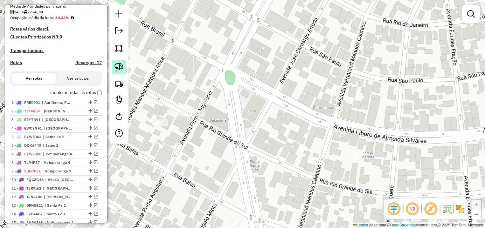
click at [122, 69] on img at bounding box center [118, 67] width 9 height 9
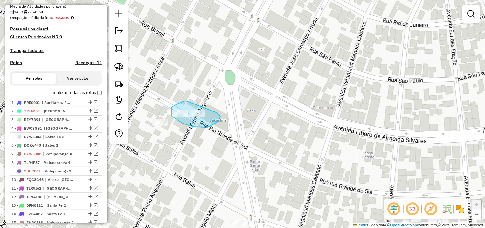
drag, startPoint x: 171, startPoint y: 107, endPoint x: 217, endPoint y: 113, distance: 45.8
click at [217, 113] on div "Janela de atendimento Grade de atendimento Capacidade Transportadoras Veículos …" at bounding box center [242, 114] width 485 height 228
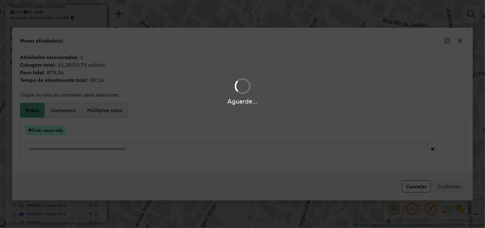
click at [59, 128] on hb-app "Aguarde... Pop-up bloqueado! Seu navegador bloqueou automáticamente a abertura …" at bounding box center [242, 114] width 485 height 228
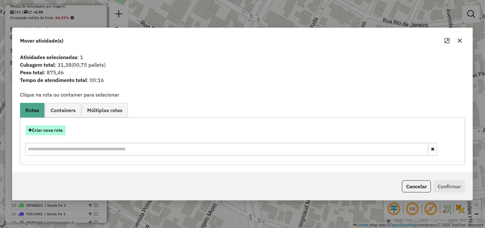
click at [58, 132] on button "Criar nova rota" at bounding box center [45, 131] width 40 height 10
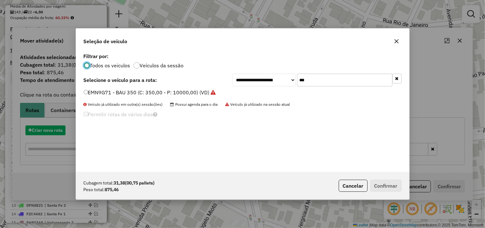
scroll to position [3, 2]
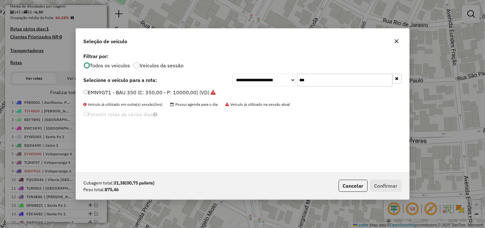
drag, startPoint x: 323, startPoint y: 81, endPoint x: 292, endPoint y: 81, distance: 31.5
click at [292, 81] on div "**********" at bounding box center [242, 112] width 333 height 121
drag, startPoint x: 316, startPoint y: 85, endPoint x: 272, endPoint y: 85, distance: 44.5
click at [297, 85] on input "***" at bounding box center [344, 80] width 95 height 13
type input "***"
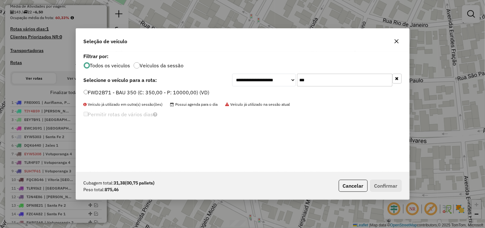
drag, startPoint x: 188, startPoint y: 89, endPoint x: 188, endPoint y: 94, distance: 5.7
click at [187, 89] on div "**********" at bounding box center [242, 112] width 333 height 121
click at [189, 95] on label "FWD2B71 - BAU 350 (C: 350,00 - P: 10000,00) (VD)" at bounding box center [147, 93] width 126 height 8
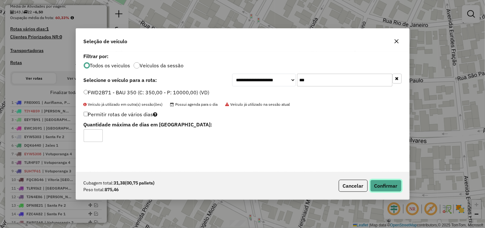
click at [395, 183] on button "Confirmar" at bounding box center [385, 186] width 31 height 12
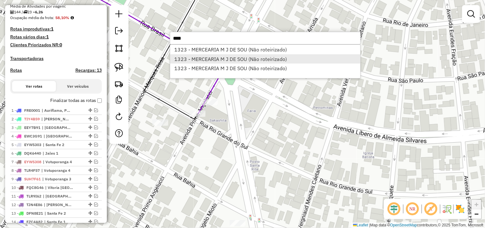
type input "****"
click at [260, 61] on li "1323 - MERCEARIA M J DE SOU (Não roteirizado)" at bounding box center [265, 59] width 190 height 10
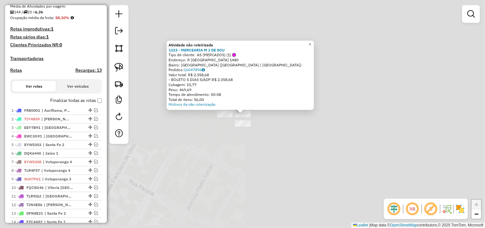
click at [299, 138] on div "Atividade não roteirizada 1323 - MERCEARIA M J DE SOU Tipo de cliente: AS (MERC…" at bounding box center [242, 114] width 485 height 228
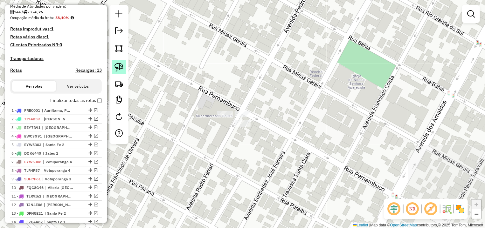
click at [121, 68] on img at bounding box center [118, 67] width 9 height 9
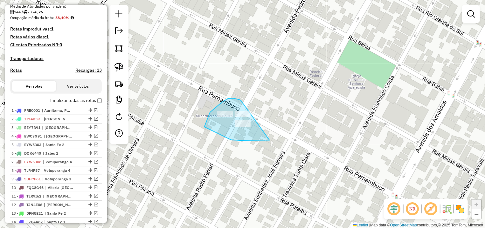
drag, startPoint x: 240, startPoint y: 100, endPoint x: 292, endPoint y: 96, distance: 52.3
click at [303, 124] on div "Janela de atendimento Grade de atendimento Capacidade Transportadoras Veículos …" at bounding box center [242, 114] width 485 height 228
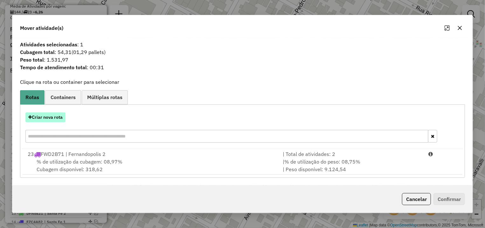
click at [58, 118] on button "Criar nova rota" at bounding box center [45, 118] width 40 height 10
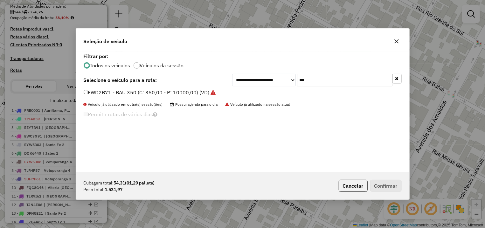
drag, startPoint x: 332, startPoint y: 81, endPoint x: 265, endPoint y: 81, distance: 66.8
click at [305, 86] on input "***" at bounding box center [344, 80] width 95 height 13
type input "*"
drag, startPoint x: 337, startPoint y: 80, endPoint x: 263, endPoint y: 82, distance: 74.1
click at [297, 82] on input "***" at bounding box center [344, 80] width 95 height 13
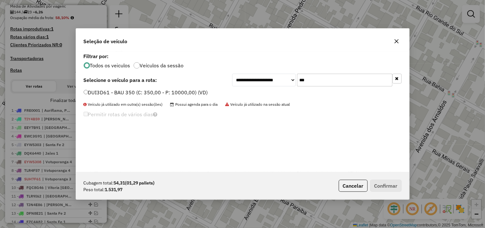
type input "***"
click at [171, 90] on label "DUI3D61 - BAU 350 (C: 350,00 - P: 10000,00) (VD)" at bounding box center [146, 93] width 124 height 8
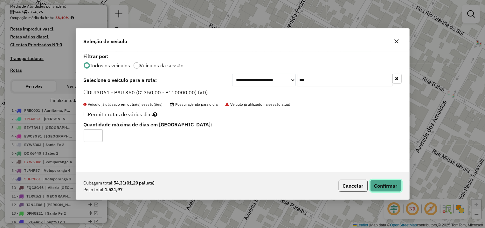
click at [382, 187] on button "Confirmar" at bounding box center [385, 186] width 31 height 12
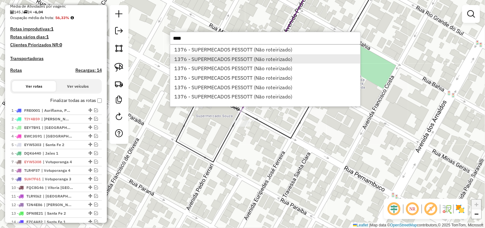
type input "****"
click at [258, 63] on li "1376 - SUPERMECADOS PESSOTT (Não roteirizado)" at bounding box center [265, 59] width 190 height 10
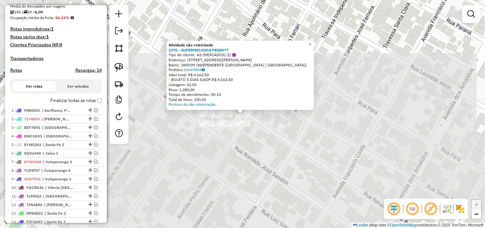
click at [289, 127] on div "Atividade não roteirizada 1376 - SUPERMECADOS PESSOTT Tipo de cliente: AS (MERC…" at bounding box center [242, 114] width 485 height 228
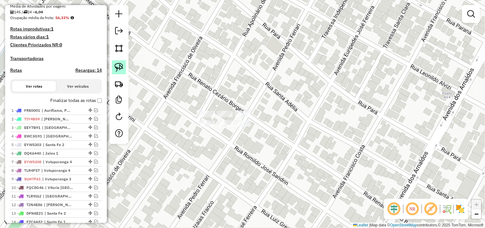
click at [122, 65] on img at bounding box center [118, 67] width 9 height 9
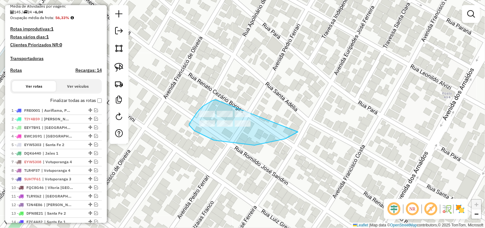
drag, startPoint x: 216, startPoint y: 100, endPoint x: 245, endPoint y: 76, distance: 37.3
click at [306, 97] on div "Janela de atendimento Grade de atendimento Capacidade Transportadoras Veículos …" at bounding box center [242, 114] width 485 height 228
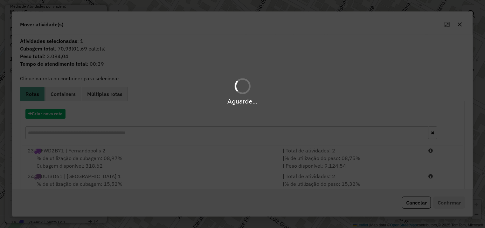
click at [49, 116] on div "Aguarde..." at bounding box center [242, 114] width 485 height 228
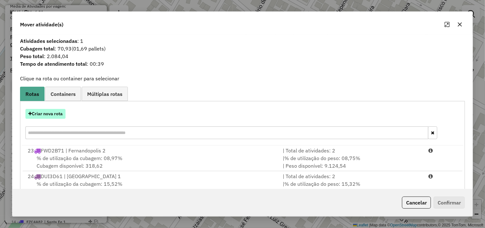
click at [50, 115] on button "Criar nova rota" at bounding box center [45, 114] width 40 height 10
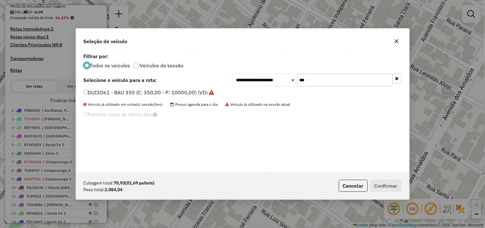
drag, startPoint x: 352, startPoint y: 74, endPoint x: 233, endPoint y: 80, distance: 118.8
click at [297, 80] on input "***" at bounding box center [344, 80] width 95 height 13
type input "***"
click at [107, 91] on label "DFW6976 - BAÚ (C: 280,00 - P: 7500,00) (VD)" at bounding box center [140, 93] width 112 height 8
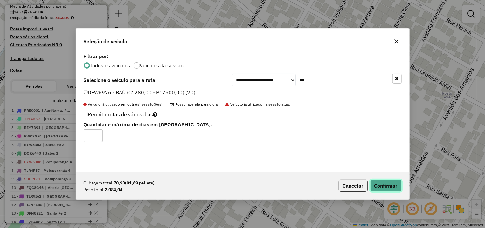
click at [398, 182] on button "Confirmar" at bounding box center [385, 186] width 31 height 12
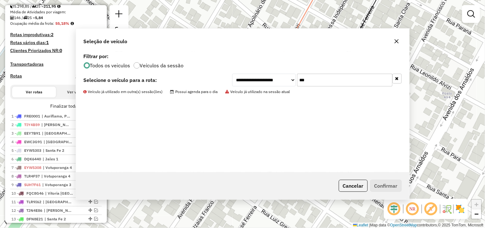
scroll to position [153, 0]
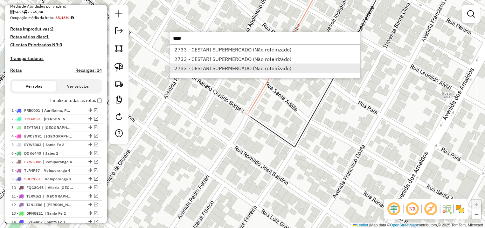
type input "****"
click at [216, 71] on li "2733 - CESTARI SUPERMERCADO (Não roteirizado)" at bounding box center [265, 69] width 190 height 10
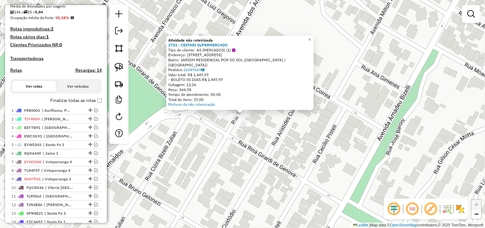
click at [302, 138] on div "Atividade não roteirizada 2733 - CESTARI SUPERMERCADO Tipo de cliente: AS (MERC…" at bounding box center [242, 114] width 485 height 228
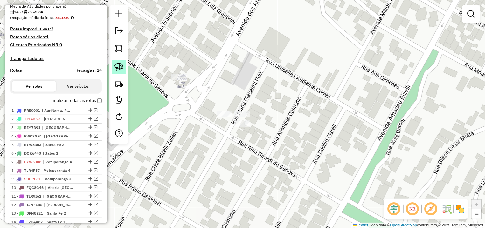
click at [117, 64] on img at bounding box center [118, 67] width 9 height 9
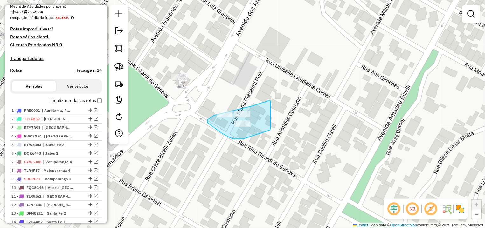
drag, startPoint x: 270, startPoint y: 101, endPoint x: 257, endPoint y: 97, distance: 13.7
click at [257, 97] on div "Janela de atendimento Grade de atendimento Capacidade Transportadoras Veículos …" at bounding box center [242, 114] width 485 height 228
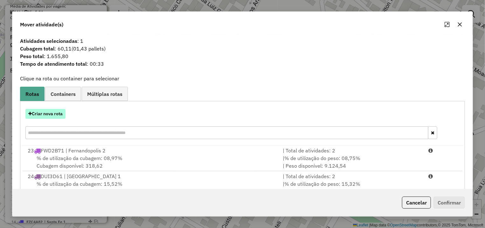
click at [58, 111] on button "Criar nova rota" at bounding box center [45, 114] width 40 height 10
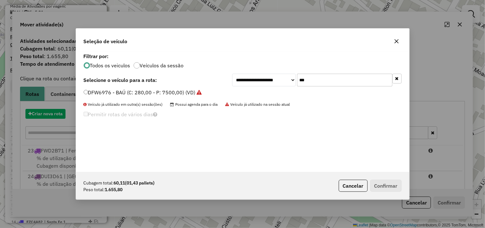
scroll to position [3, 2]
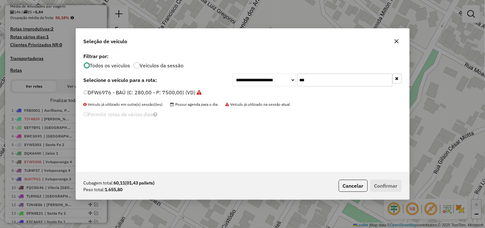
drag, startPoint x: 328, startPoint y: 80, endPoint x: 240, endPoint y: 82, distance: 88.4
click at [297, 82] on input "***" at bounding box center [344, 80] width 95 height 13
click at [396, 41] on icon "button" at bounding box center [396, 41] width 4 height 4
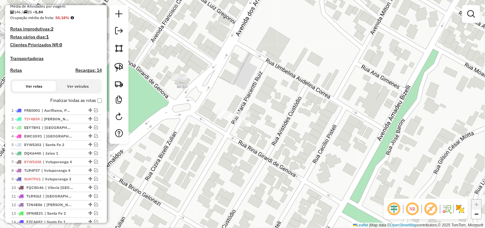
drag, startPoint x: 117, startPoint y: 68, endPoint x: 191, endPoint y: 93, distance: 78.3
click at [118, 68] on img at bounding box center [118, 67] width 9 height 9
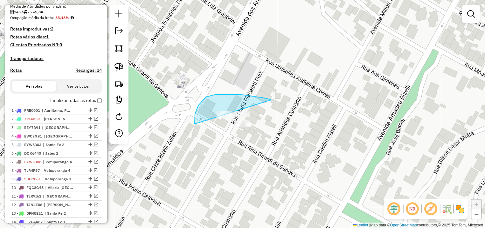
drag, startPoint x: 272, startPoint y: 100, endPoint x: 276, endPoint y: 126, distance: 26.1
click at [276, 126] on div "Janela de atendimento Grade de atendimento Capacidade Transportadoras Veículos …" at bounding box center [242, 114] width 485 height 228
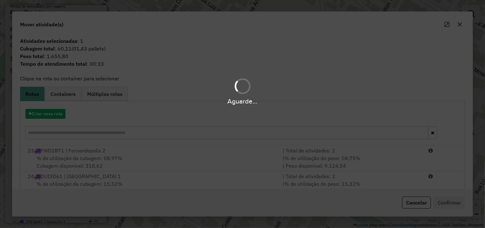
click at [51, 113] on hb-app "Aguarde... Pop-up bloqueado! Seu navegador bloqueou automáticamente a abertura …" at bounding box center [242, 114] width 485 height 228
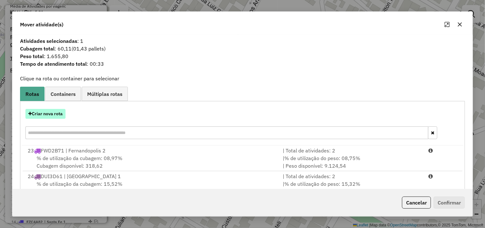
click at [51, 113] on button "Criar nova rota" at bounding box center [45, 114] width 40 height 10
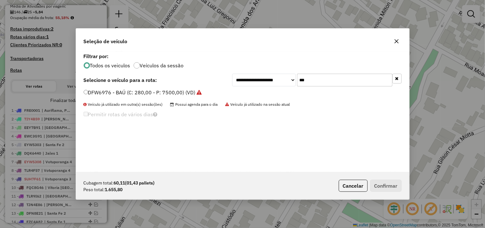
drag, startPoint x: 335, startPoint y: 82, endPoint x: 207, endPoint y: 82, distance: 128.1
click at [297, 82] on input "***" at bounding box center [344, 80] width 95 height 13
type input "***"
click at [108, 93] on label "DQK6647 - BAÚ (C: 280,00 - P: 7500,00) (VD)" at bounding box center [139, 93] width 111 height 8
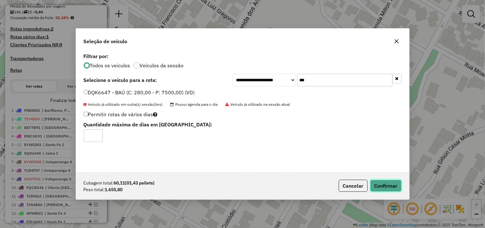
click at [386, 188] on button "Confirmar" at bounding box center [385, 186] width 31 height 12
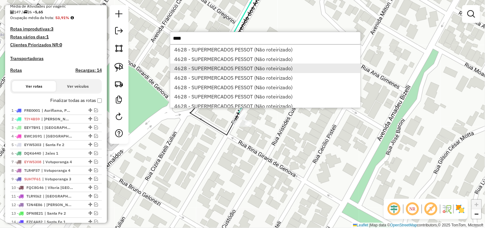
type input "****"
click at [235, 65] on li "4628 - SUPERMERCADOS PESSOT (Não roteirizado)" at bounding box center [265, 69] width 190 height 10
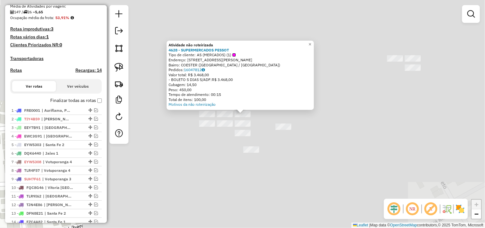
click at [295, 152] on div "Atividade não roteirizada 4628 - SUPERMERCADOS PESSOT Tipo de cliente: AS (MERC…" at bounding box center [242, 114] width 485 height 228
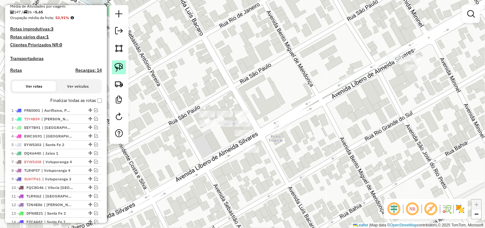
click at [118, 65] on img at bounding box center [118, 67] width 9 height 9
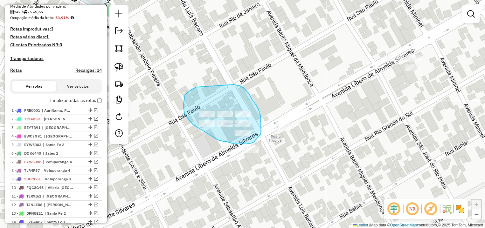
drag, startPoint x: 197, startPoint y: 87, endPoint x: 230, endPoint y: 84, distance: 33.2
click at [230, 84] on div "Janela de atendimento Grade de atendimento Capacidade Transportadoras Veículos …" at bounding box center [242, 114] width 485 height 228
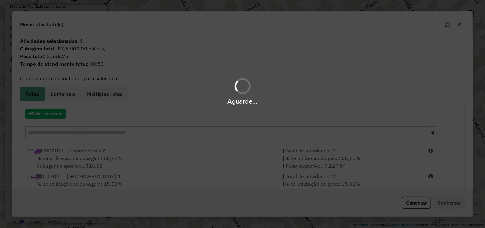
click at [52, 110] on hb-app "Aguarde... Pop-up bloqueado! Seu navegador bloqueou automáticamente a abertura …" at bounding box center [242, 114] width 485 height 228
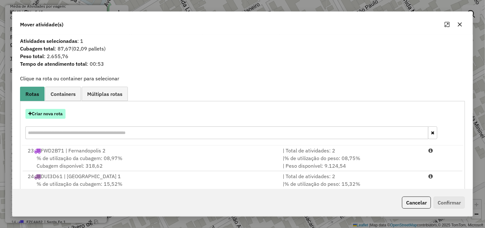
click at [61, 113] on button "Criar nova rota" at bounding box center [45, 114] width 40 height 10
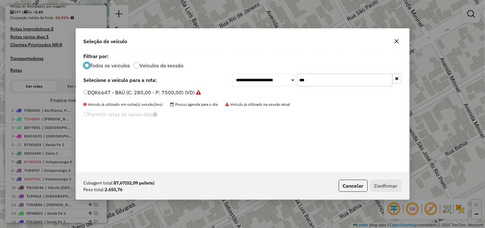
drag, startPoint x: 294, startPoint y: 80, endPoint x: 222, endPoint y: 80, distance: 72.8
click at [297, 80] on input "***" at bounding box center [344, 80] width 95 height 13
click at [185, 91] on label "SUH7F61 - BAU 350 (C: 350,00 - P: 10000,00) (VD)" at bounding box center [149, 93] width 131 height 8
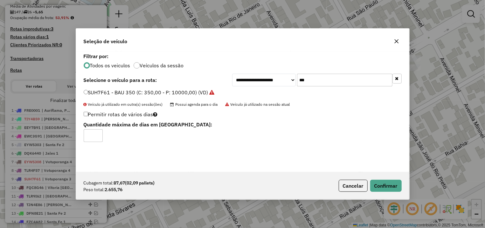
drag, startPoint x: 309, startPoint y: 80, endPoint x: 245, endPoint y: 78, distance: 63.6
click at [297, 78] on input "***" at bounding box center [344, 80] width 95 height 13
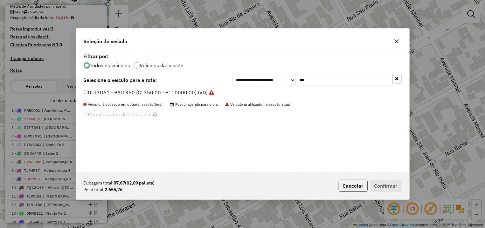
type input "***"
click at [113, 91] on label "DUI3D61 - BAU 350 (C: 350,00 - P: 10000,00) (VD)" at bounding box center [149, 93] width 131 height 8
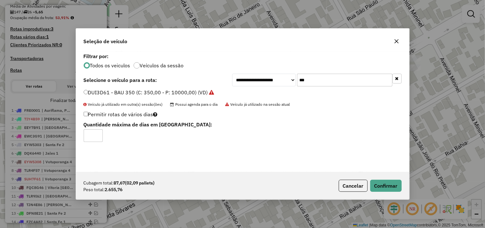
click at [370, 179] on div "Cubagem total: 87,67 (02,09 pallets) Peso total: 2.655,76 Cancelar Confirmar" at bounding box center [242, 185] width 333 height 27
click at [374, 183] on button "Confirmar" at bounding box center [385, 186] width 31 height 12
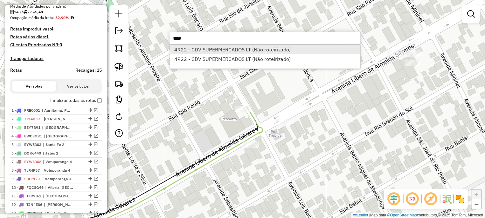
type input "****"
click at [228, 53] on li "4922 - CDV SUPERMERCADOS LT (Não roteirizado)" at bounding box center [265, 50] width 190 height 10
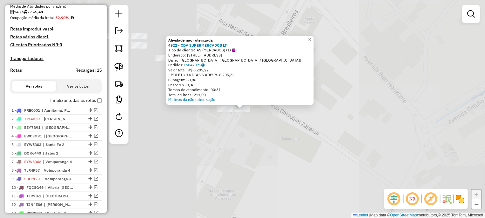
click at [300, 120] on div "Atividade não roteirizada 4922 - CDV SUPERMERCADOS LT Tipo de cliente: AS (MERC…" at bounding box center [242, 109] width 485 height 218
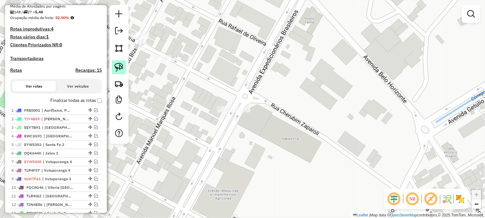
click at [124, 61] on link at bounding box center [119, 67] width 14 height 14
drag, startPoint x: 229, startPoint y: 86, endPoint x: 273, endPoint y: 103, distance: 47.3
click at [273, 103] on div "Janela de atendimento Grade de atendimento Capacidade Transportadoras Veículos …" at bounding box center [242, 109] width 485 height 218
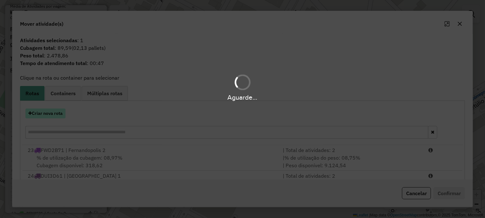
click at [46, 113] on button "Criar nova rota" at bounding box center [45, 114] width 40 height 10
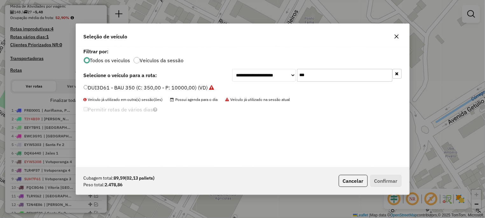
drag, startPoint x: 340, startPoint y: 71, endPoint x: 252, endPoint y: 72, distance: 87.1
click at [297, 72] on input "***" at bounding box center [344, 75] width 95 height 13
type input "***"
click at [113, 86] on label "FWD2B71 - BAU 350 (C: 350,00 - P: 10000,00) (VD)" at bounding box center [150, 88] width 132 height 8
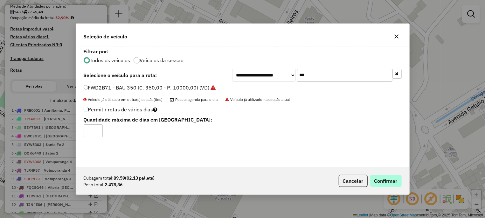
drag, startPoint x: 402, startPoint y: 180, endPoint x: 398, endPoint y: 180, distance: 3.8
click at [399, 180] on div "Cubagem total: 89,59 (02,13 pallets) Peso total: 2.478,86 Cancelar Confirmar" at bounding box center [242, 181] width 333 height 27
click at [396, 179] on button "Confirmar" at bounding box center [385, 181] width 31 height 12
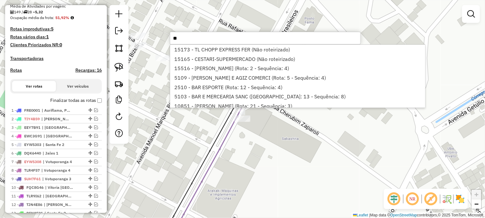
drag, startPoint x: 172, startPoint y: 44, endPoint x: 142, endPoint y: 43, distance: 29.3
click at [170, 43] on input "**" at bounding box center [265, 38] width 191 height 13
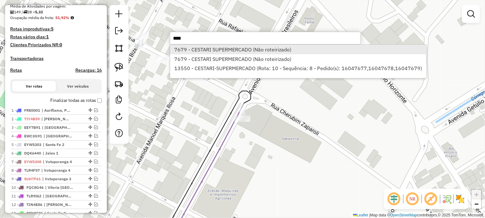
type input "****"
click at [238, 51] on li "7679 - CESTARI SUPERMERCADO (Não roteirizado)" at bounding box center [298, 50] width 256 height 10
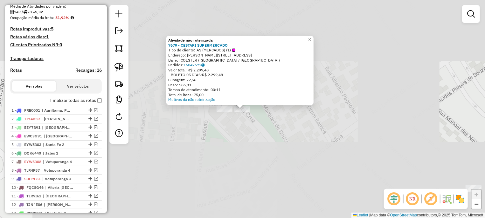
click at [298, 135] on div "Atividade não roteirizada 7679 - CESTARI SUPERMERCADO Tipo de cliente: AS (MERC…" at bounding box center [242, 109] width 485 height 218
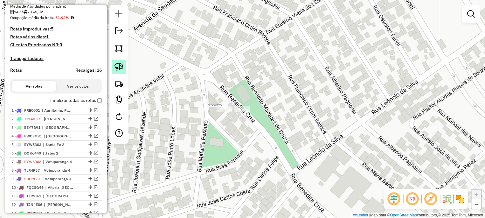
click at [118, 70] on img at bounding box center [118, 67] width 9 height 9
drag, startPoint x: 196, startPoint y: 110, endPoint x: 281, endPoint y: 99, distance: 85.6
click at [281, 99] on div "Janela de atendimento Grade de atendimento Capacidade Transportadoras Veículos …" at bounding box center [242, 109] width 485 height 218
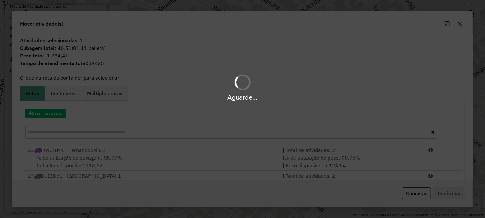
click at [59, 116] on div "Aguarde..." at bounding box center [242, 109] width 485 height 218
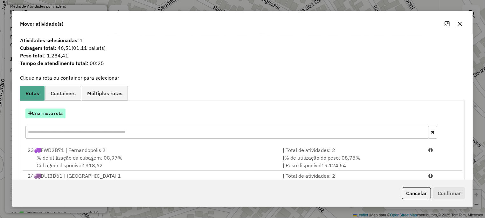
click at [46, 113] on button "Criar nova rota" at bounding box center [45, 114] width 40 height 10
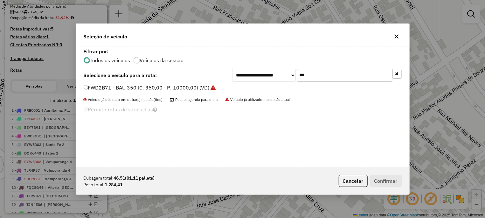
drag, startPoint x: 320, startPoint y: 74, endPoint x: 256, endPoint y: 76, distance: 63.9
click at [297, 74] on input "***" at bounding box center [344, 75] width 95 height 13
type input "**"
click at [185, 85] on label "ECI7G51 - TRUCK 504 (C: 504,00 - P: 13920,00) (VD)" at bounding box center [152, 88] width 136 height 8
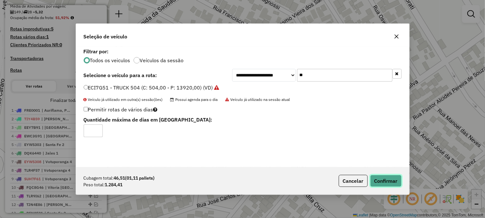
click at [373, 181] on button "Confirmar" at bounding box center [385, 181] width 31 height 12
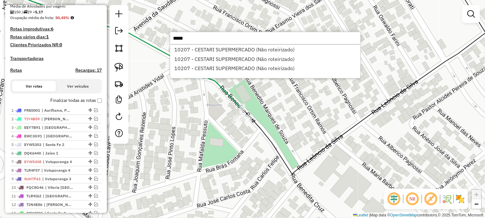
click at [273, 39] on input "*****" at bounding box center [265, 38] width 191 height 13
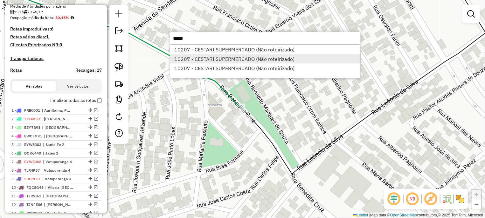
type input "*****"
click at [276, 57] on li "10207 - CESTARI SUPERMERCADO (Não roteirizado)" at bounding box center [265, 59] width 190 height 10
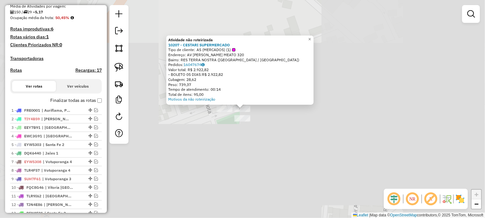
click at [306, 120] on div "Atividade não roteirizada 10207 - CESTARI SUPERMERCADO Tipo de cliente: AS (MER…" at bounding box center [242, 109] width 485 height 218
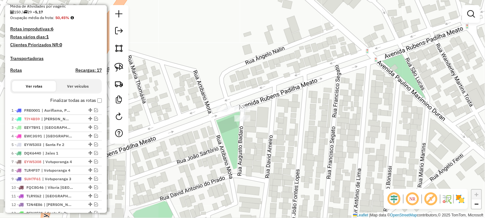
click at [129, 70] on div "Janela de atendimento Grade de atendimento Capacidade Transportadoras Veículos …" at bounding box center [242, 109] width 485 height 218
click at [123, 69] on img at bounding box center [118, 67] width 9 height 9
drag, startPoint x: 206, startPoint y: 94, endPoint x: 286, endPoint y: 119, distance: 83.9
click at [286, 119] on div "Janela de atendimento Grade de atendimento Capacidade Transportadoras Veículos …" at bounding box center [242, 109] width 485 height 218
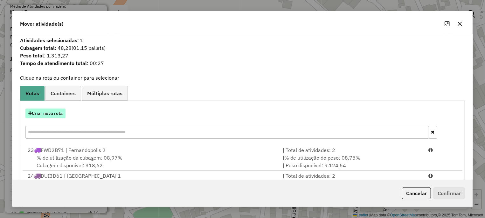
click at [52, 113] on button "Criar nova rota" at bounding box center [45, 114] width 40 height 10
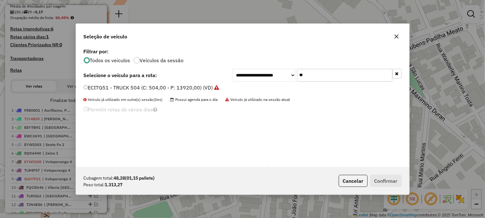
drag, startPoint x: 331, startPoint y: 75, endPoint x: 255, endPoint y: 78, distance: 75.4
click at [297, 78] on input "**" at bounding box center [344, 75] width 95 height 13
type input "***"
click at [171, 86] on label "DFW6976 - BAÚ (C: 280,00 - P: 7500,00) (VD)" at bounding box center [143, 88] width 118 height 8
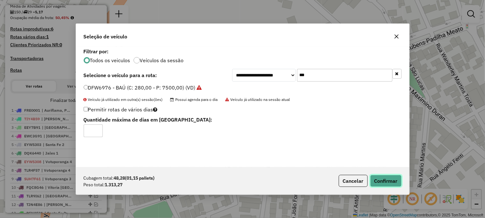
click at [375, 186] on button "Confirmar" at bounding box center [385, 181] width 31 height 12
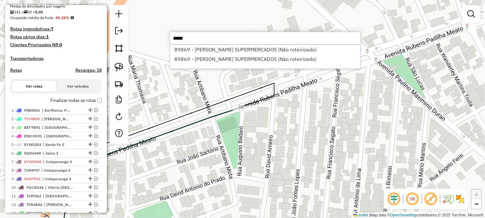
type input "*****"
click at [311, 64] on div "89869 - LOPES SUPERMERCADOS (Não roteirizado) 89869 - LOPES SUPERMERCADOS (Não …" at bounding box center [265, 57] width 191 height 24
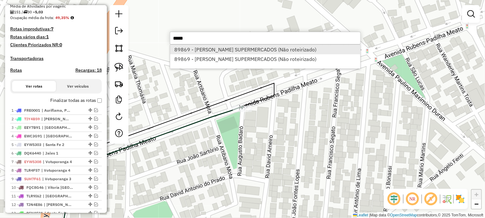
click at [278, 53] on li "89869 - LOPES SUPERMERCADOS (Não roteirizado)" at bounding box center [265, 50] width 190 height 10
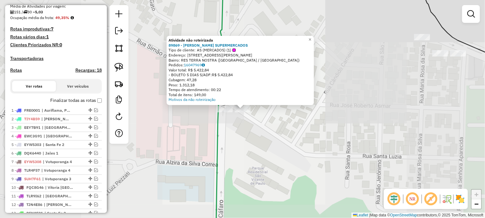
click at [299, 121] on div "Atividade não roteirizada 89869 - LOPES SUPERMERCADOS Tipo de cliente: AS (MERC…" at bounding box center [242, 109] width 485 height 218
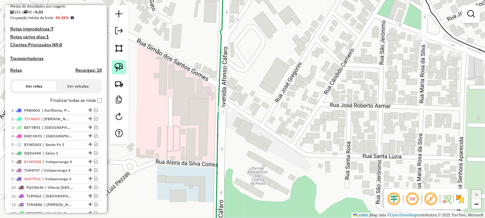
click at [115, 61] on link at bounding box center [119, 67] width 14 height 14
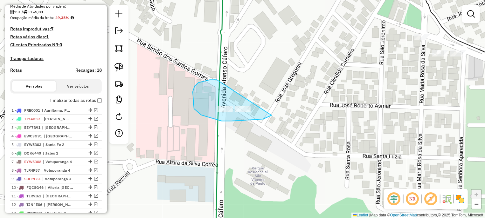
drag, startPoint x: 193, startPoint y: 92, endPoint x: 277, endPoint y: 93, distance: 84.6
click at [280, 100] on g at bounding box center [266, 109] width 533 height 262
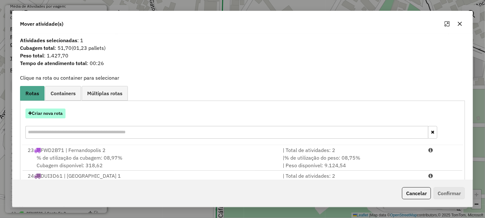
click at [54, 113] on button "Criar nova rota" at bounding box center [45, 114] width 40 height 10
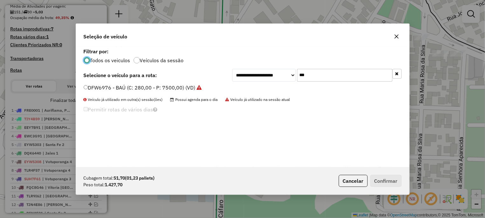
click at [297, 77] on input "***" at bounding box center [344, 75] width 95 height 13
type input "**"
drag, startPoint x: 176, startPoint y: 86, endPoint x: 175, endPoint y: 91, distance: 4.5
click at [176, 87] on label "ECI7G51 - TRUCK 504 (C: 504,00 - P: 13920,00) (VD)" at bounding box center [152, 88] width 136 height 8
click at [175, 91] on label "ECI7G51 - TRUCK 504 (C: 504,00 - P: 13920,00) (VD)" at bounding box center [152, 88] width 136 height 8
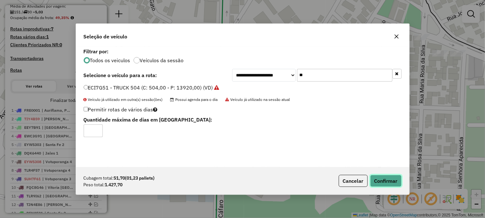
click at [381, 184] on button "Confirmar" at bounding box center [385, 181] width 31 height 12
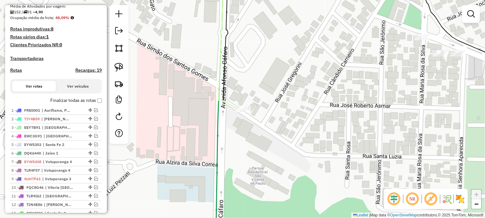
select select "**********"
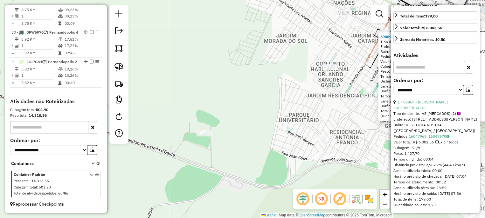
scroll to position [0, 0]
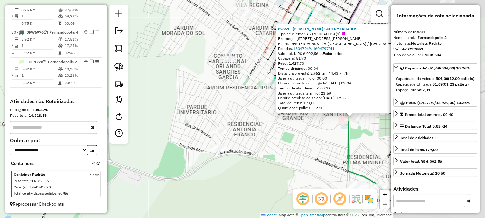
drag, startPoint x: 327, startPoint y: 129, endPoint x: 208, endPoint y: 121, distance: 119.2
click at [208, 121] on div "89869 - LOPES SUPERMERCADOS Tipo de cliente: AS (MERCADOS) (1) Endereço: AV AFO…" at bounding box center [242, 109] width 485 height 218
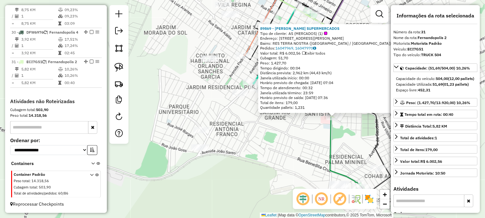
drag, startPoint x: 257, startPoint y: 128, endPoint x: 328, endPoint y: 123, distance: 71.7
click at [258, 128] on div "89869 - LOPES SUPERMERCADOS Tipo de cliente: AS (MERCADOS) (1) Endereço: AV AFO…" at bounding box center [242, 109] width 485 height 218
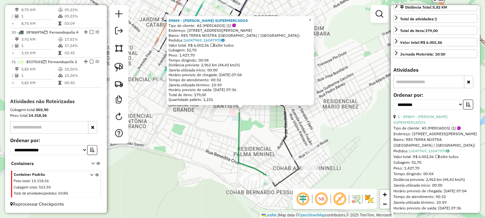
scroll to position [162, 0]
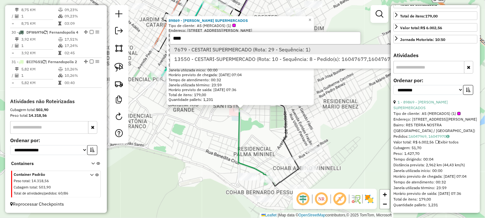
type input "****"
click at [250, 51] on li "7679 - CESTARI SUPERMERCADO (Rota: 29 - Sequência: 1)" at bounding box center [298, 50] width 256 height 10
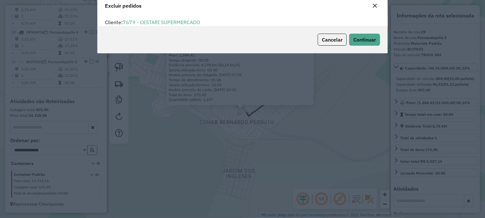
scroll to position [3, 2]
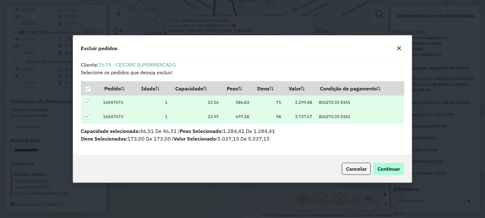
click at [379, 164] on div "Cancelar Continuar" at bounding box center [242, 168] width 339 height 27
click at [382, 165] on button "Continuar" at bounding box center [388, 169] width 31 height 12
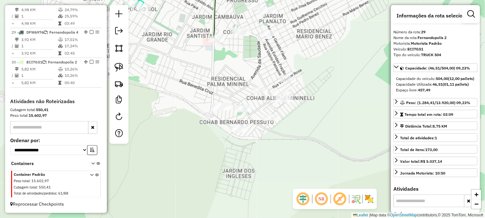
scroll to position [627, 0]
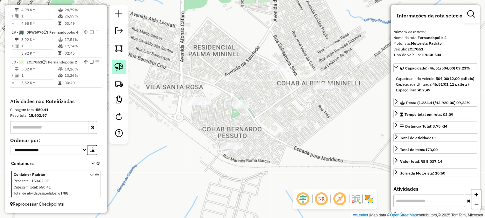
click at [120, 69] on img at bounding box center [118, 67] width 9 height 9
drag, startPoint x: 259, startPoint y: 89, endPoint x: 274, endPoint y: 113, distance: 28.4
click at [274, 113] on div "Janela de atendimento Grade de atendimento Capacidade Transportadoras Veículos …" at bounding box center [242, 109] width 485 height 218
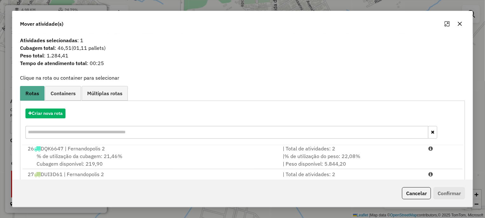
scroll to position [104, 0]
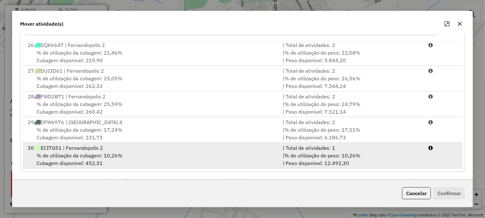
click at [141, 152] on div "% de utilização da cubagem: 10,26% Cubagem disponível: 452,31" at bounding box center [151, 159] width 255 height 15
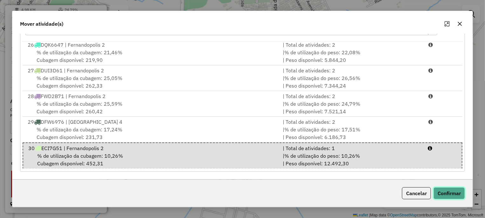
click at [450, 190] on button "Confirmar" at bounding box center [448, 194] width 31 height 12
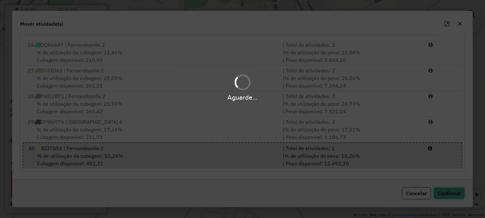
scroll to position [0, 0]
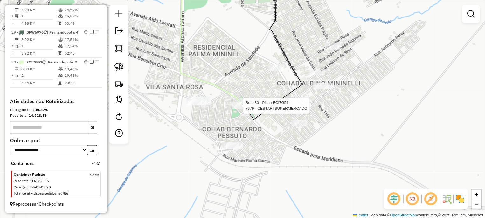
select select "**********"
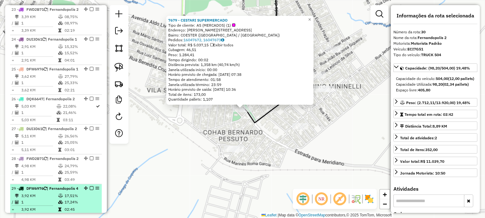
scroll to position [413, 0]
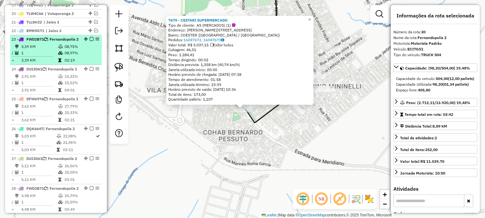
click at [79, 42] on div "23 - FWD2B71 | Fernandopolis 2" at bounding box center [55, 40] width 89 height 6
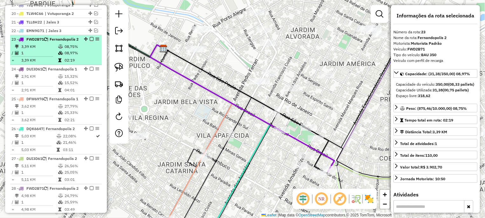
click at [40, 54] on li "23 - FWD2B71 | Fernandopolis 2 3,39 KM 08,75% / 1 08,97% = 3,39 KM 02:19" at bounding box center [56, 50] width 92 height 30
click at [62, 42] on div "23 - FWD2B71 | Fernandopolis 2" at bounding box center [44, 40] width 67 height 6
click at [68, 50] on td "08,75%" at bounding box center [81, 47] width 35 height 6
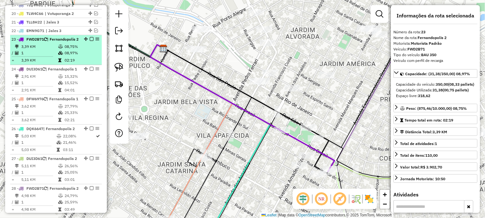
click at [90, 41] on em at bounding box center [92, 39] width 4 height 4
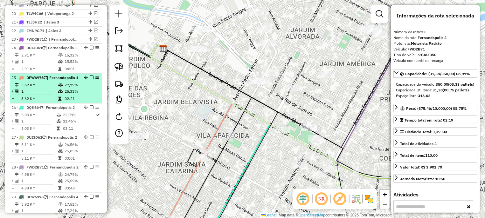
drag, startPoint x: 86, startPoint y: 90, endPoint x: 83, endPoint y: 86, distance: 5.2
click at [90, 79] on em at bounding box center [92, 78] width 4 height 4
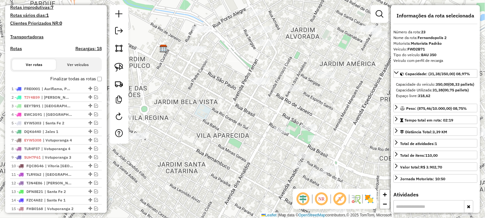
scroll to position [353, 0]
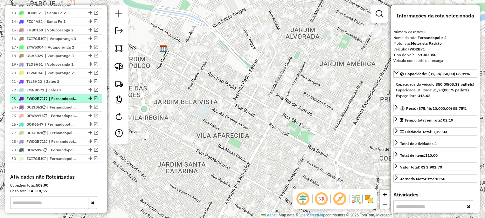
click at [94, 100] on em at bounding box center [96, 99] width 4 height 4
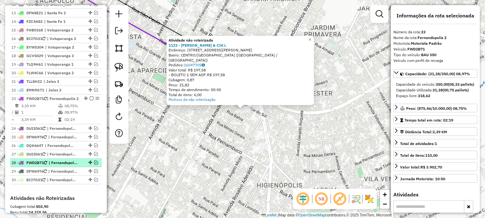
click at [94, 165] on em at bounding box center [96, 163] width 4 height 4
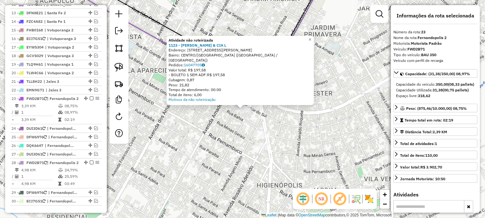
click at [306, 122] on div "Atividade não roteirizada 1123 - ALVES GATTAS & CIA L Endereço: AV LIBERO ALMEI…" at bounding box center [242, 109] width 485 height 218
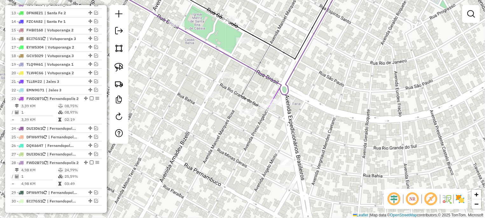
select select "**********"
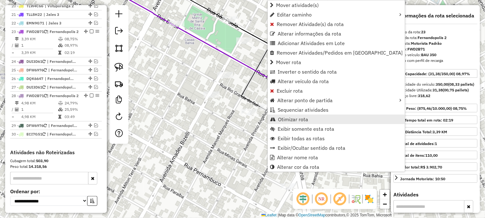
scroll to position [449, 0]
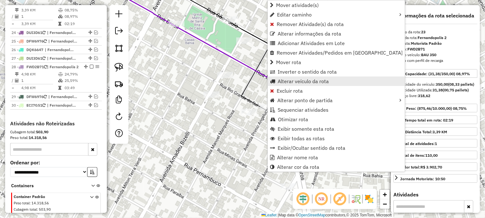
click at [308, 83] on span "Alterar veículo da rota" at bounding box center [303, 81] width 51 height 5
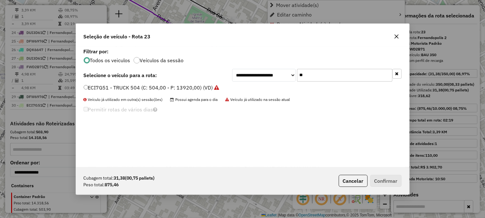
scroll to position [3, 2]
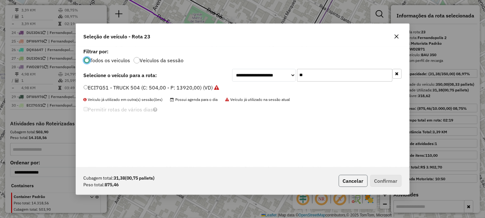
click at [359, 177] on button "Cancelar" at bounding box center [353, 181] width 29 height 12
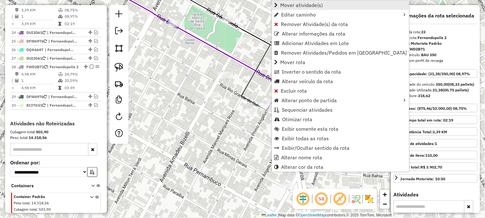
click at [312, 7] on span "Mover atividade(s)" at bounding box center [301, 5] width 43 height 5
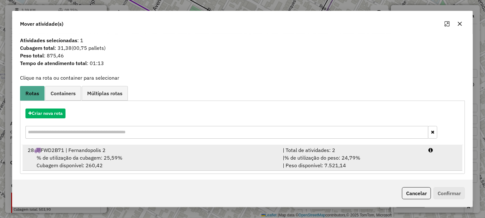
scroll to position [2, 0]
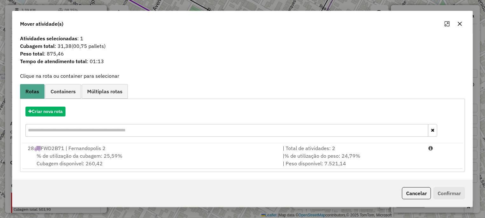
drag, startPoint x: 396, startPoint y: 156, endPoint x: 433, endPoint y: 184, distance: 46.7
click at [397, 156] on div "| % de utilização do peso: 24,79% | Peso disponível: 7.521,14" at bounding box center [352, 159] width 146 height 15
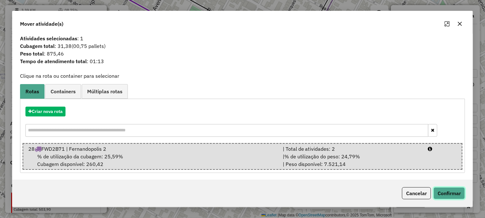
click at [442, 195] on button "Confirmar" at bounding box center [448, 194] width 31 height 12
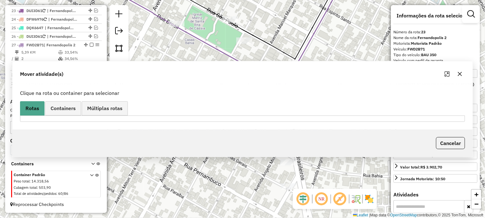
scroll to position [0, 0]
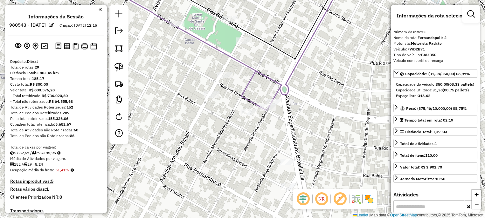
select select "**********"
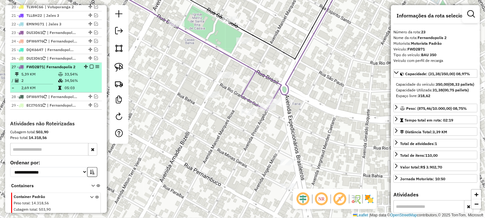
click at [90, 69] on em at bounding box center [92, 67] width 4 height 4
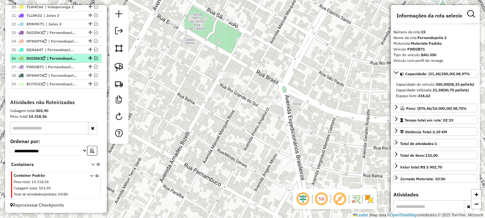
click at [94, 60] on em at bounding box center [96, 58] width 4 height 4
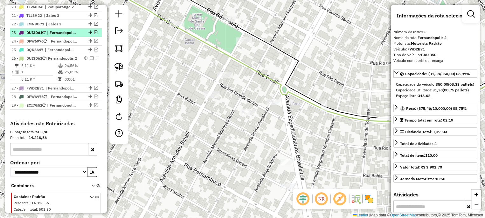
click at [94, 34] on em at bounding box center [96, 33] width 4 height 4
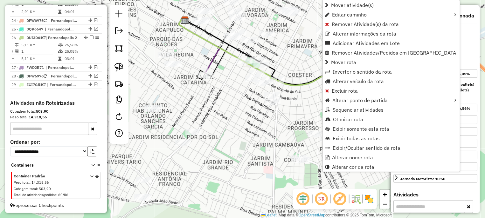
scroll to position [480, 0]
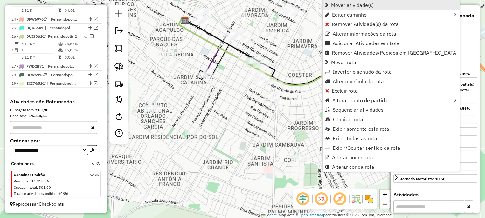
click at [348, 8] on span "Mover atividade(s)" at bounding box center [352, 5] width 43 height 5
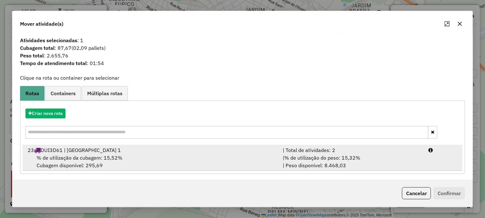
click at [408, 162] on div "| % de utilização do peso: 15,32% | Peso disponível: 8.468,03" at bounding box center [352, 161] width 146 height 15
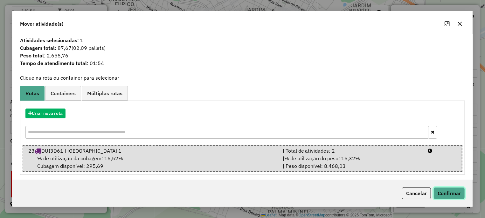
click at [443, 190] on button "Confirmar" at bounding box center [448, 194] width 31 height 12
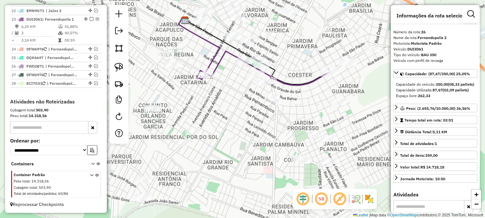
scroll to position [415, 0]
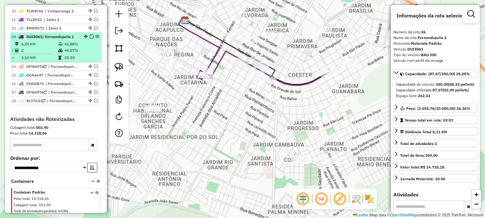
click at [90, 38] on em at bounding box center [92, 37] width 4 height 4
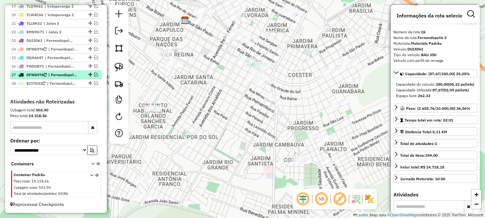
click at [94, 76] on em at bounding box center [96, 75] width 4 height 4
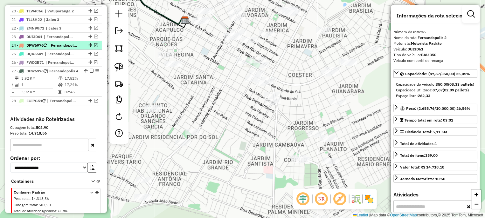
click at [94, 47] on em at bounding box center [96, 45] width 4 height 4
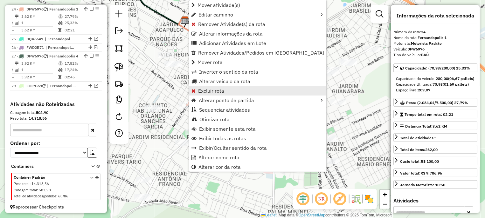
scroll to position [458, 0]
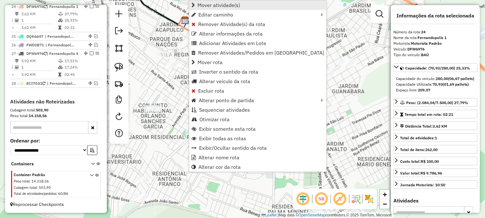
click at [229, 7] on span "Mover atividade(s)" at bounding box center [218, 5] width 43 height 5
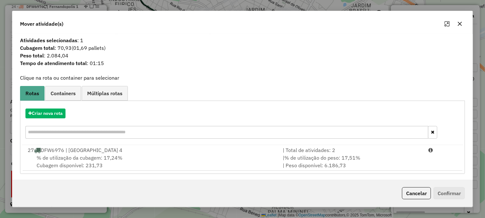
click at [422, 155] on hb-app "Aguarde... Pop-up bloqueado! Seu navegador bloqueou automáticamente a abertura …" at bounding box center [242, 109] width 485 height 218
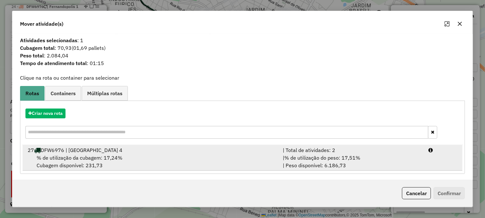
click at [434, 164] on li "27 DFW6976 | Fernandopolis 4 | Total de atividades: 2 % de utilização da cubage…" at bounding box center [243, 158] width 440 height 26
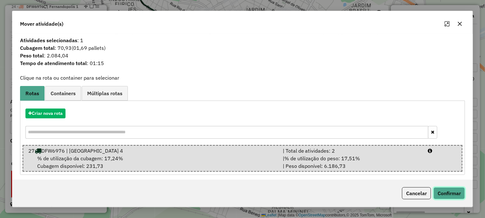
click at [445, 190] on button "Confirmar" at bounding box center [448, 194] width 31 height 12
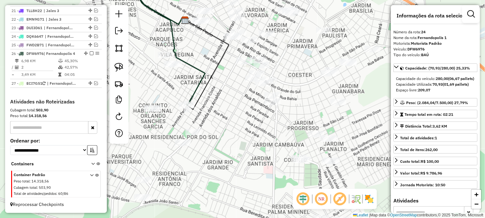
scroll to position [436, 0]
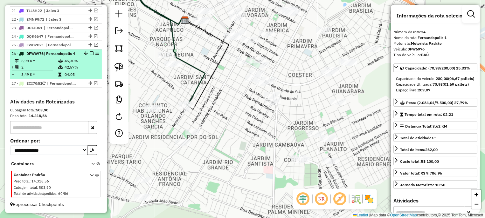
click at [90, 52] on em at bounding box center [92, 54] width 4 height 4
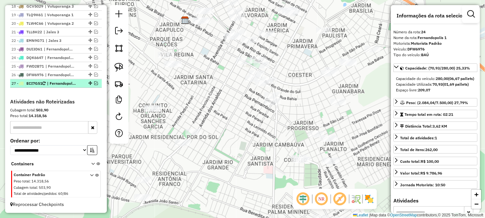
click at [94, 83] on em at bounding box center [96, 83] width 4 height 4
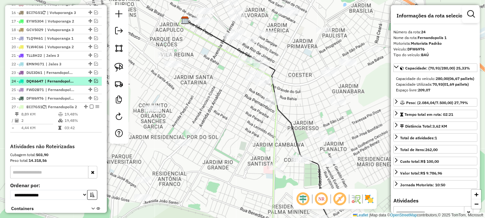
scroll to position [349, 0]
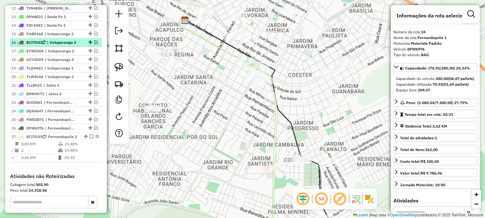
click at [94, 44] on em at bounding box center [96, 42] width 4 height 4
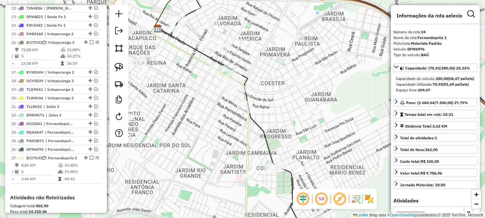
click at [246, 173] on icon at bounding box center [257, 206] width 25 height 67
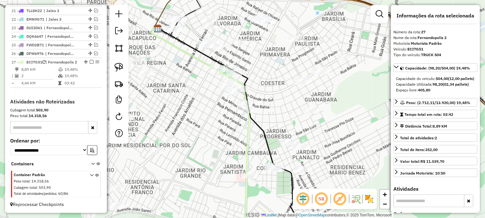
scroll to position [464, 0]
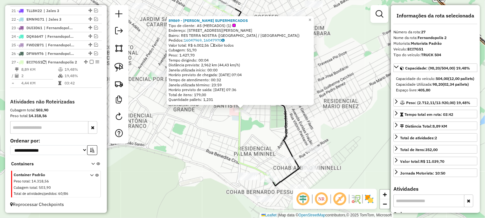
click at [239, 126] on icon at bounding box center [254, 142] width 31 height 72
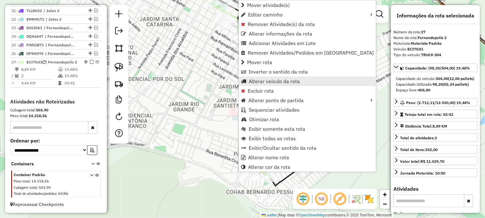
click at [276, 82] on span "Alterar veículo da rota" at bounding box center [274, 81] width 51 height 5
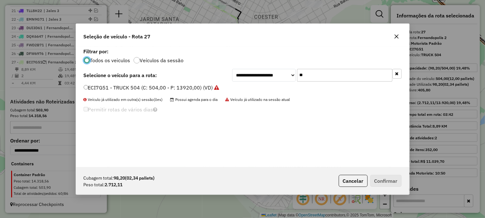
scroll to position [3, 2]
drag, startPoint x: 313, startPoint y: 75, endPoint x: 258, endPoint y: 72, distance: 54.4
click at [297, 72] on input "**" at bounding box center [344, 75] width 95 height 13
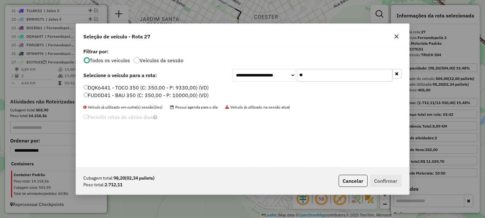
type input "**"
click at [98, 99] on label "FUD0D41 - BAU 350 (C: 350,00 - P: 10000,00) (VD)" at bounding box center [146, 96] width 125 height 8
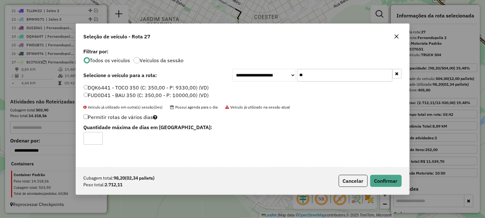
click at [101, 96] on label "FUD0D41 - BAU 350 (C: 350,00 - P: 10000,00) (VD)" at bounding box center [146, 96] width 125 height 8
click at [399, 186] on button "Confirmar" at bounding box center [385, 181] width 31 height 12
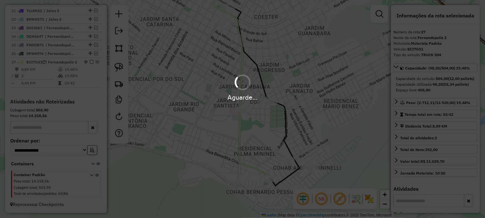
scroll to position [457, 0]
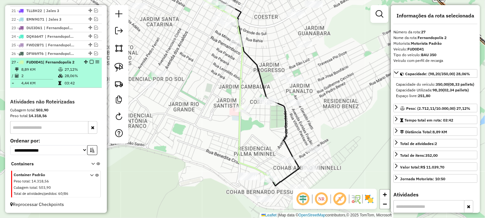
click at [90, 60] on em at bounding box center [92, 62] width 4 height 4
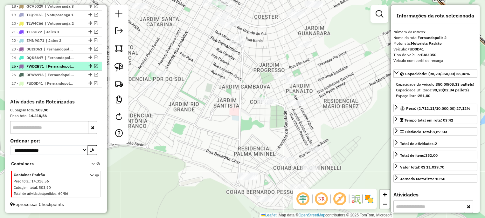
scroll to position [371, 0]
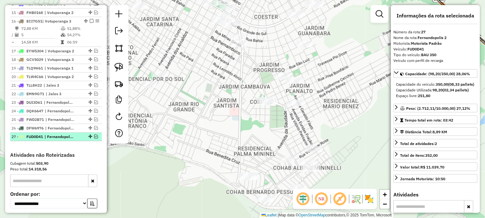
click at [94, 139] on em at bounding box center [96, 137] width 4 height 4
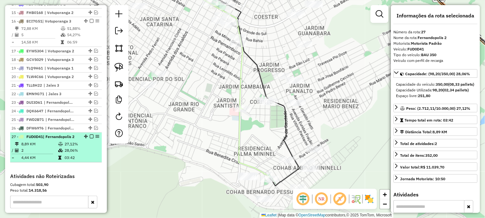
click at [52, 153] on li "27 - FUD0D41 | Fernandopolis 2 8,89 KM 27,12% / 2 28,06% = 4,44 KM 03:42" at bounding box center [56, 148] width 92 height 30
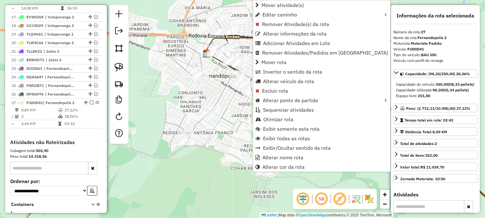
scroll to position [457, 0]
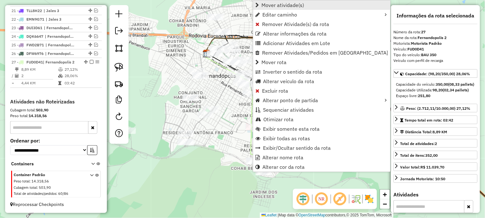
click at [294, 8] on span "Mover atividade(s)" at bounding box center [282, 5] width 43 height 5
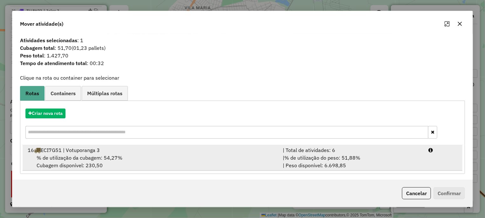
click at [428, 155] on li "16 ECI7G51 | Votuporanga 3 | Total de atividades: 6 % de utilização da cubagem:…" at bounding box center [243, 158] width 440 height 26
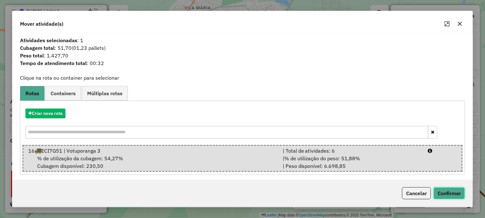
click at [442, 189] on button "Confirmar" at bounding box center [448, 194] width 31 height 12
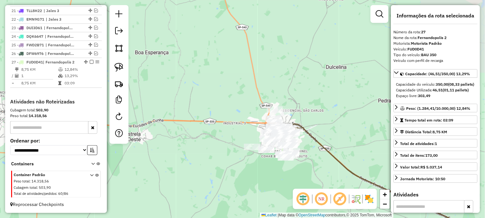
drag, startPoint x: 348, startPoint y: 135, endPoint x: 94, endPoint y: 45, distance: 269.0
click at [94, 45] on div "Janela de atendimento Grade de atendimento Capacidade Transportadoras Veículos …" at bounding box center [242, 109] width 485 height 218
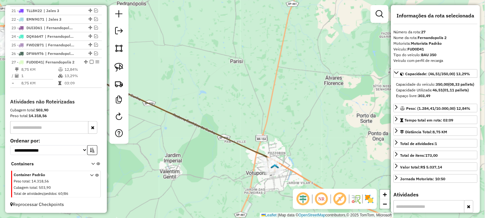
drag, startPoint x: 269, startPoint y: 123, endPoint x: 243, endPoint y: 87, distance: 44.1
click at [243, 87] on div "Janela de atendimento Grade de atendimento Capacidade Transportadoras Veículos …" at bounding box center [242, 109] width 485 height 218
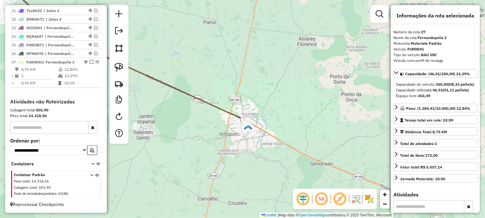
drag, startPoint x: 167, startPoint y: 115, endPoint x: 327, endPoint y: 123, distance: 159.5
click at [333, 123] on div "Janela de atendimento Grade de atendimento Capacidade Transportadoras Veículos …" at bounding box center [242, 109] width 485 height 218
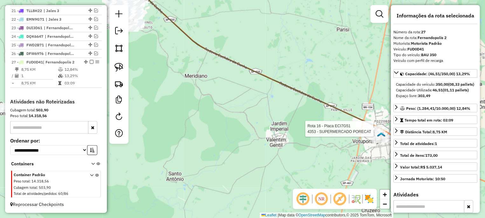
drag, startPoint x: 171, startPoint y: 82, endPoint x: 256, endPoint y: 107, distance: 88.7
click at [256, 107] on div "Rota 16 - Placa ECI7G51 4353 - SUPERMERCADO PORECAT Janela de atendimento Grade…" at bounding box center [242, 109] width 485 height 218
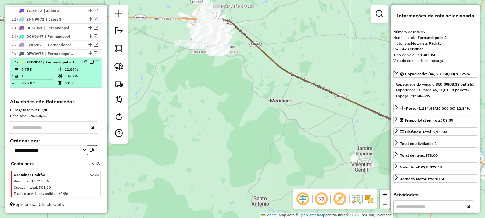
click at [76, 64] on div "27 - FUD0D41 | Fernandopolis 2" at bounding box center [55, 62] width 89 height 6
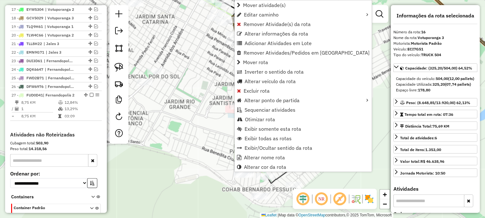
scroll to position [389, 0]
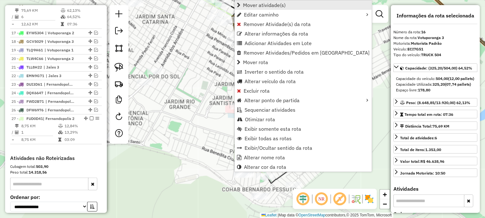
click at [274, 7] on span "Mover atividade(s)" at bounding box center [264, 5] width 43 height 5
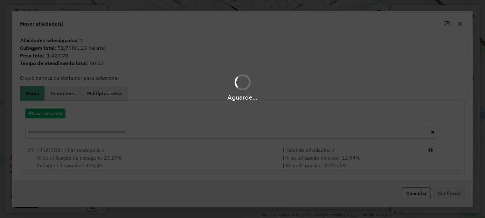
click at [450, 162] on div "Aguarde..." at bounding box center [242, 109] width 485 height 218
click at [433, 159] on div "Aguarde..." at bounding box center [242, 109] width 485 height 218
click at [418, 153] on hb-app "Aguarde... Pop-up bloqueado! Seu navegador bloqueou automáticamente a abertura …" at bounding box center [242, 109] width 485 height 218
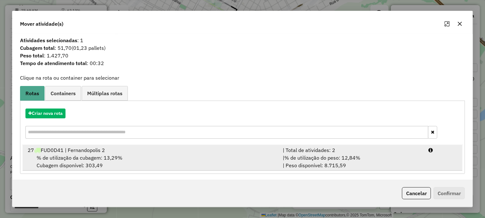
click at [431, 163] on li "27 FUD0D41 | Fernandopolis 2 | Total de atividades: 2 % de utilização da cubage…" at bounding box center [243, 158] width 440 height 26
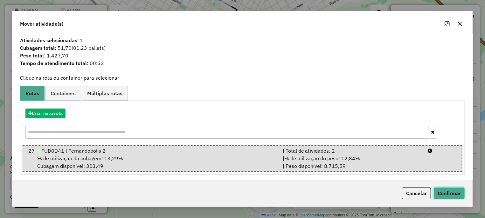
click at [441, 191] on button "Confirmar" at bounding box center [448, 194] width 31 height 12
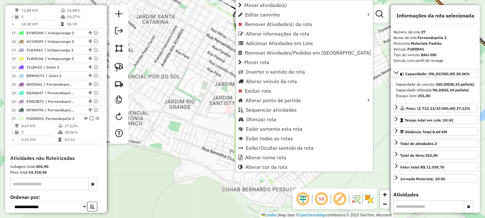
scroll to position [457, 0]
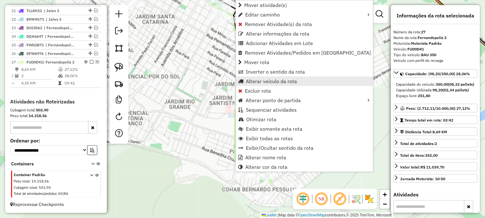
click at [278, 80] on span "Alterar veículo da rota" at bounding box center [271, 81] width 51 height 5
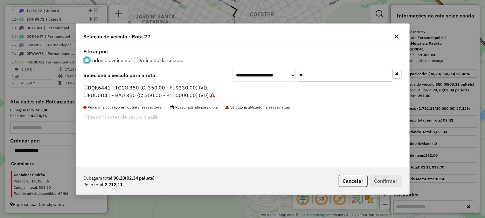
scroll to position [4, 2]
drag, startPoint x: 322, startPoint y: 73, endPoint x: 233, endPoint y: 79, distance: 88.9
click at [297, 79] on input "**" at bounding box center [344, 75] width 95 height 13
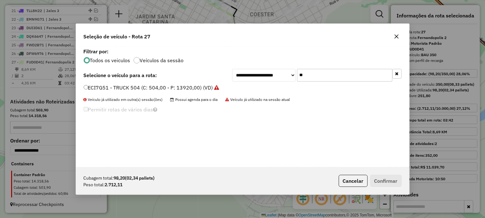
type input "**"
click at [147, 90] on label "ECI7G51 - TRUCK 504 (C: 504,00 - P: 13920,00) (VD)" at bounding box center [152, 88] width 136 height 8
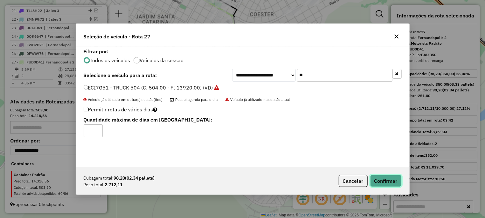
click at [390, 185] on button "Confirmar" at bounding box center [385, 181] width 31 height 12
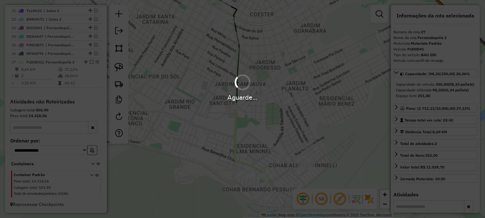
scroll to position [464, 0]
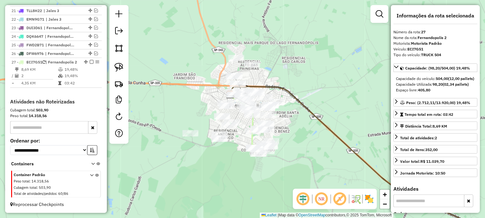
click at [340, 141] on icon at bounding box center [367, 163] width 277 height 153
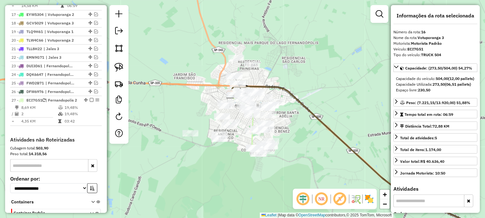
scroll to position [389, 0]
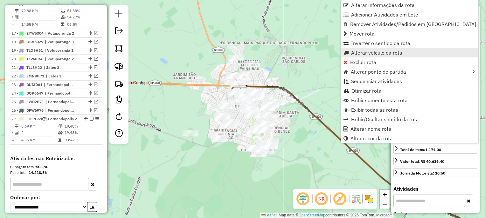
click at [370, 52] on span "Alterar veículo da rota" at bounding box center [376, 52] width 51 height 5
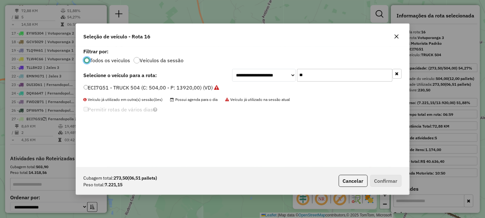
scroll to position [3, 2]
drag, startPoint x: 316, startPoint y: 75, endPoint x: 255, endPoint y: 80, distance: 61.9
click at [297, 80] on input "**" at bounding box center [344, 75] width 95 height 13
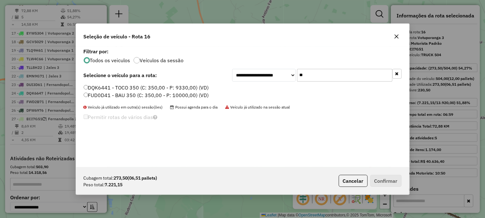
type input "**"
click at [159, 97] on label "FUD0D41 - BAU 350 (C: 350,00 - P: 10000,00) (VD)" at bounding box center [146, 96] width 125 height 8
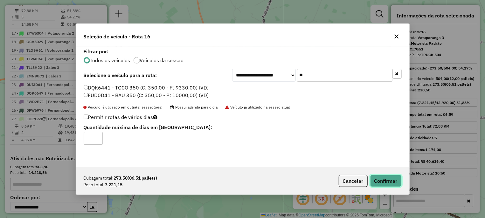
click at [394, 186] on button "Confirmar" at bounding box center [385, 181] width 31 height 12
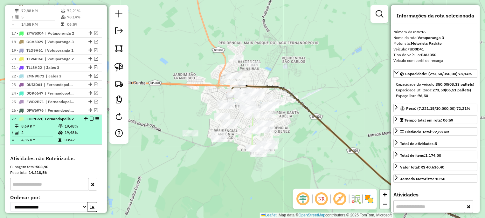
scroll to position [329, 0]
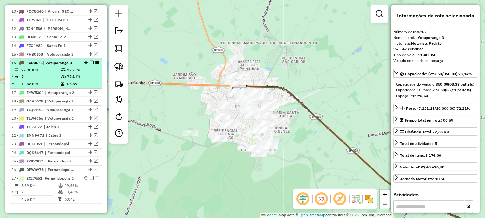
click at [90, 65] on em at bounding box center [92, 63] width 4 height 4
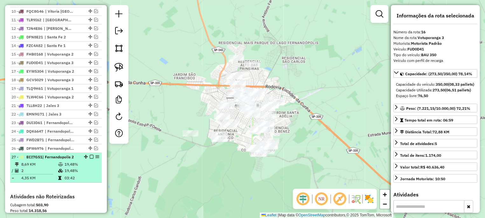
click at [90, 159] on em at bounding box center [92, 157] width 4 height 4
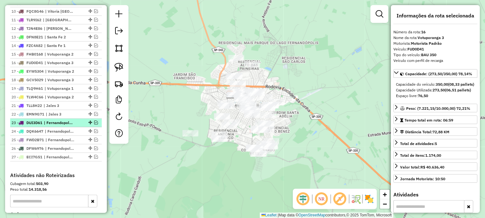
click at [88, 125] on div at bounding box center [89, 123] width 19 height 4
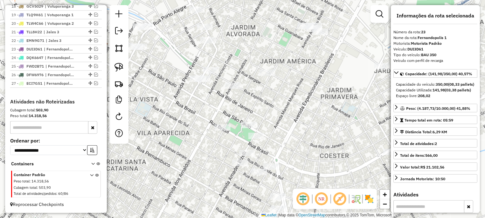
scroll to position [320, 0]
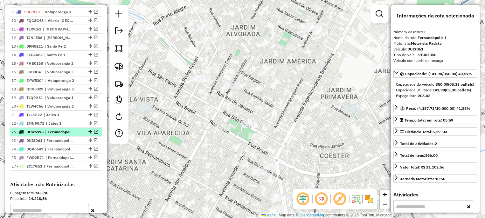
drag, startPoint x: 84, startPoint y: 165, endPoint x: 79, endPoint y: 135, distance: 30.4
click at [79, 135] on li "26 - DFW6976 | Fernandopolis 4" at bounding box center [56, 132] width 92 height 9
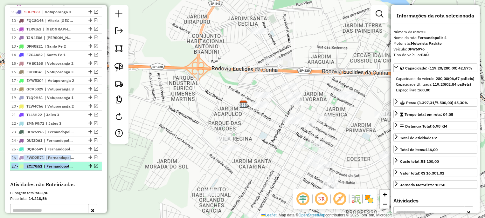
drag, startPoint x: 84, startPoint y: 153, endPoint x: 84, endPoint y: 173, distance: 20.3
click at [84, 171] on ul "1 - FRE0001 | Auriflama, Pontalinda 2 - TIY4B59 | Cardoso, Parisi, Riolandia 3 …" at bounding box center [56, 55] width 92 height 232
drag, startPoint x: 85, startPoint y: 156, endPoint x: 86, endPoint y: 174, distance: 17.8
click at [88, 160] on em at bounding box center [90, 158] width 4 height 4
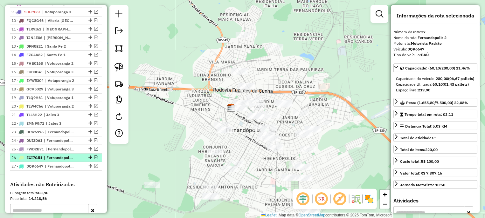
scroll to position [349, 0]
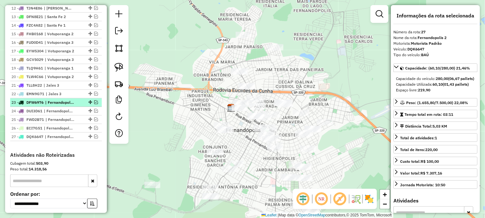
click at [94, 104] on em at bounding box center [96, 102] width 4 height 4
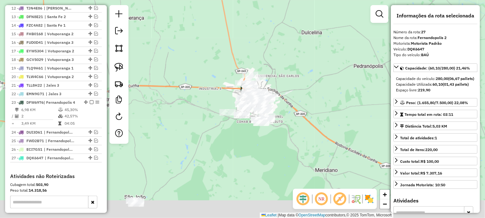
drag, startPoint x: 286, startPoint y: 170, endPoint x: 293, endPoint y: 44, distance: 126.4
click at [296, 40] on div "Janela de atendimento Grade de atendimento Capacidade Transportadoras Veículos …" at bounding box center [242, 109] width 485 height 218
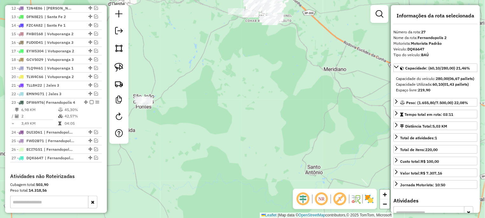
drag, startPoint x: 274, startPoint y: 88, endPoint x: 243, endPoint y: 83, distance: 32.2
click at [274, 88] on div "Janela de atendimento Grade de atendimento Capacidade Transportadoras Veículos …" at bounding box center [242, 109] width 485 height 218
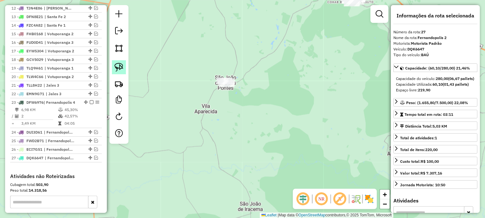
click at [125, 64] on link at bounding box center [119, 67] width 14 height 14
click at [116, 64] on img at bounding box center [118, 67] width 9 height 9
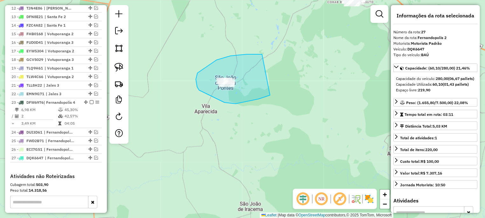
drag, startPoint x: 196, startPoint y: 79, endPoint x: 301, endPoint y: 79, distance: 105.6
click at [301, 79] on div "Janela de atendimento Grade de atendimento Capacidade Transportadoras Veículos …" at bounding box center [242, 109] width 485 height 218
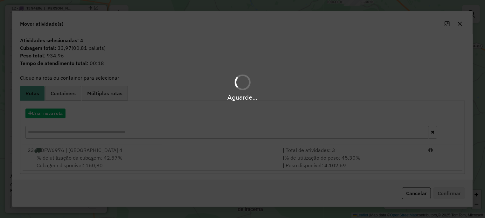
click at [358, 142] on div "Criar nova rota" at bounding box center [243, 124] width 442 height 41
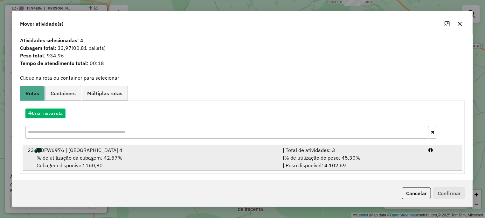
click at [411, 163] on div "| % de utilização do peso: 45,30% | Peso disponível: 4.102,69" at bounding box center [352, 161] width 146 height 15
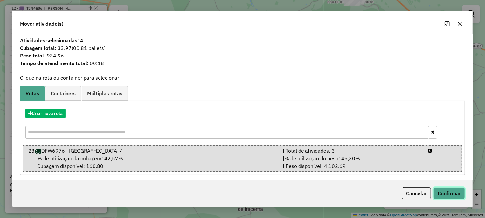
click at [439, 190] on button "Confirmar" at bounding box center [448, 194] width 31 height 12
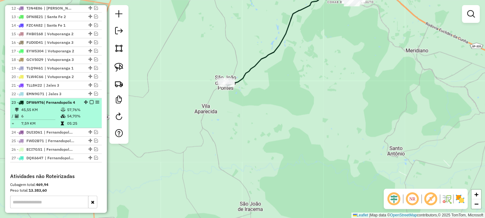
click at [90, 104] on em at bounding box center [92, 102] width 4 height 4
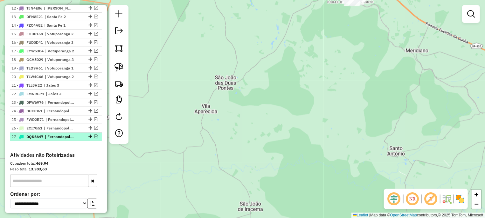
click at [88, 139] on div at bounding box center [89, 137] width 19 height 4
select select "**********"
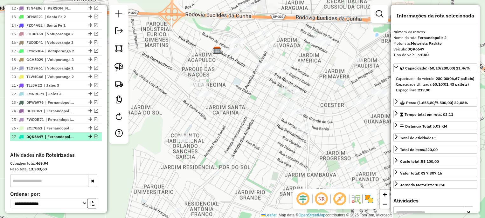
click at [94, 139] on em at bounding box center [96, 137] width 4 height 4
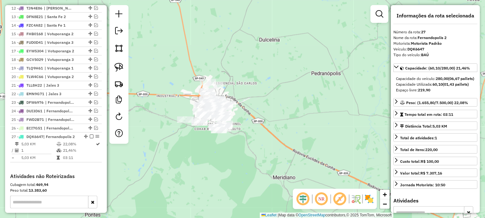
drag, startPoint x: 230, startPoint y: 109, endPoint x: 232, endPoint y: 118, distance: 9.5
click at [232, 118] on div "Janela de atendimento Grade de atendimento Capacidade Transportadoras Veículos …" at bounding box center [242, 109] width 485 height 218
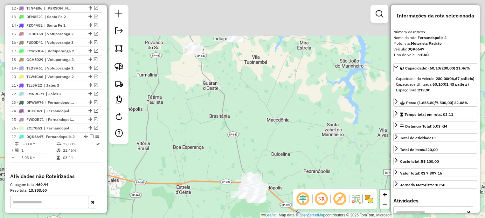
drag, startPoint x: 235, startPoint y: 101, endPoint x: 225, endPoint y: 93, distance: 13.4
click at [238, 109] on div "Janela de atendimento Grade de atendimento Capacidade Transportadoras Veículos …" at bounding box center [242, 109] width 485 height 218
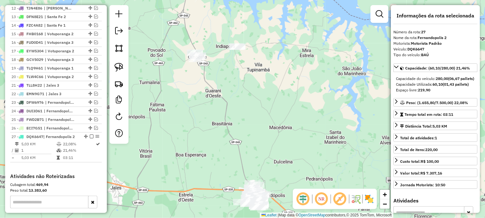
drag, startPoint x: 116, startPoint y: 63, endPoint x: 253, endPoint y: 36, distance: 139.6
click at [118, 63] on link at bounding box center [119, 67] width 14 height 14
drag, startPoint x: 210, startPoint y: 25, endPoint x: 267, endPoint y: 32, distance: 57.4
click at [267, 32] on div "Janela de atendimento Grade de atendimento Capacidade Transportadoras Veículos …" at bounding box center [242, 109] width 485 height 218
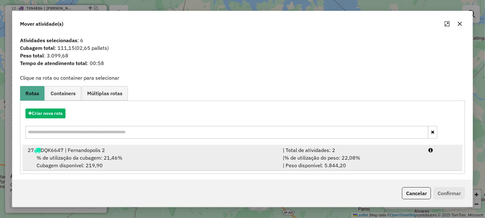
click at [369, 148] on div "| Total de atividades: 2" at bounding box center [352, 151] width 146 height 8
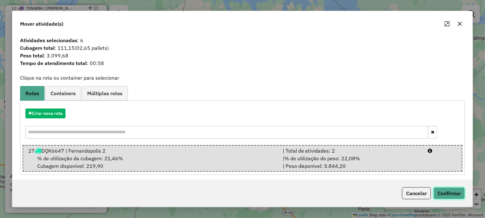
click at [442, 191] on button "Confirmar" at bounding box center [448, 194] width 31 height 12
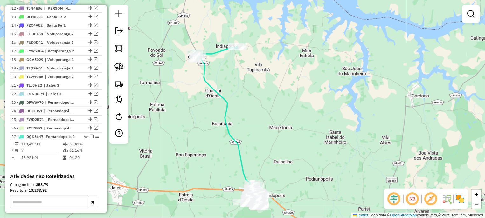
select select "**********"
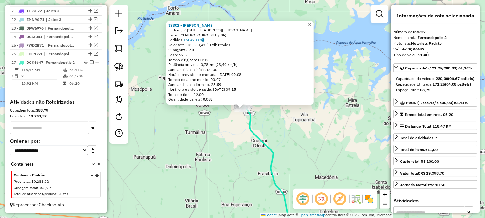
scroll to position [436, 0]
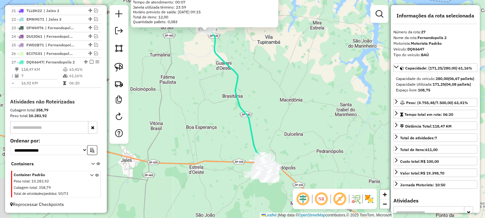
drag, startPoint x: 289, startPoint y: 121, endPoint x: 256, endPoint y: 25, distance: 102.1
click at [256, 25] on div "13302 - TIAGO RIBEIRO SANO Endereço: R DOMINGOS JORGE VELHO 32 Bairro: CENTRO (…" at bounding box center [242, 109] width 485 height 218
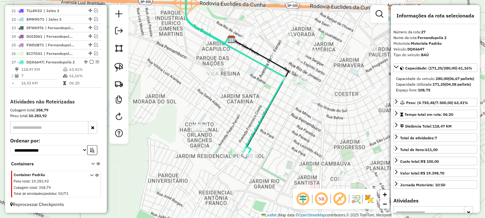
drag, startPoint x: 240, startPoint y: 145, endPoint x: 235, endPoint y: 107, distance: 37.9
click at [234, 108] on div "13302 - TIAGO RIBEIRO SANO Endereço: R DOMINGOS JORGE VELHO 32 Bairro: CENTRO (…" at bounding box center [242, 109] width 485 height 218
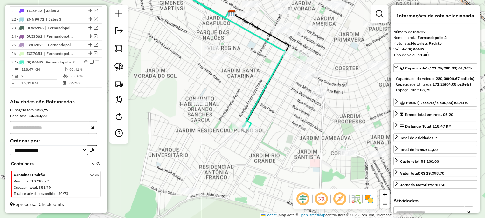
click at [272, 127] on div "Rota 27 - Placa DQK6647 2733 - CESTARI SUPERMERCADO 13302 - TIAGO RIBEIRO SANO …" at bounding box center [242, 109] width 485 height 218
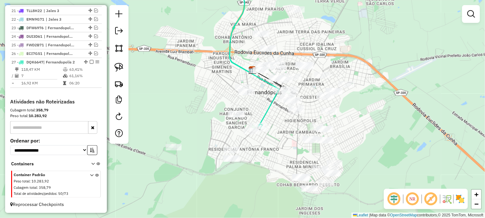
click at [262, 128] on icon at bounding box center [252, 53] width 53 height 150
select select "**********"
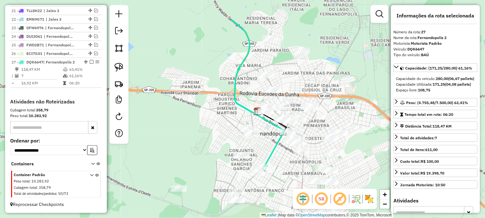
drag, startPoint x: 286, startPoint y: 40, endPoint x: 288, endPoint y: 68, distance: 27.4
click at [288, 68] on div "Janela de atendimento Grade de atendimento Capacidade Transportadoras Veículos …" at bounding box center [242, 109] width 485 height 218
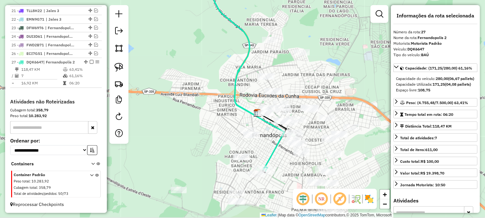
drag, startPoint x: 285, startPoint y: 60, endPoint x: 276, endPoint y: 79, distance: 21.0
click at [276, 79] on div "Janela de atendimento Grade de atendimento Capacidade Transportadoras Veículos …" at bounding box center [242, 109] width 485 height 218
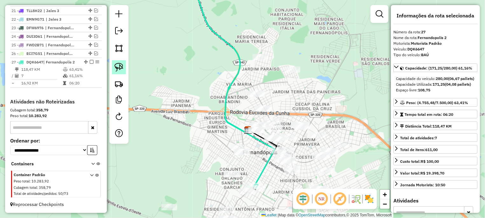
click at [117, 63] on link at bounding box center [119, 67] width 14 height 14
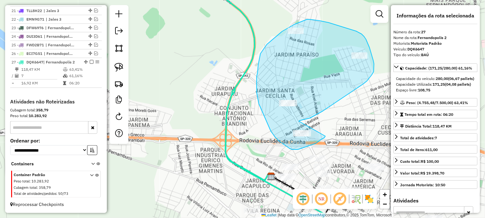
drag, startPoint x: 299, startPoint y: 121, endPoint x: 325, endPoint y: 135, distance: 29.7
click at [325, 135] on div "Janela de atendimento Grade de atendimento Capacidade Transportadoras Veículos …" at bounding box center [242, 109] width 485 height 218
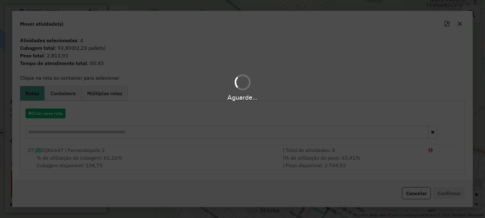
click at [418, 196] on hb-app "Aguarde... Pop-up bloqueado! Seu navegador bloqueou automáticamente a abertura …" at bounding box center [242, 109] width 485 height 218
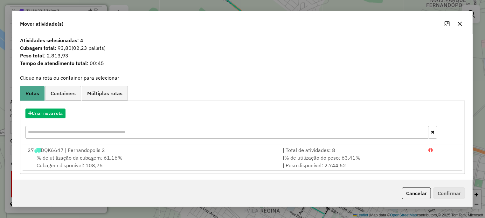
click at [418, 196] on button "Cancelar" at bounding box center [416, 194] width 29 height 12
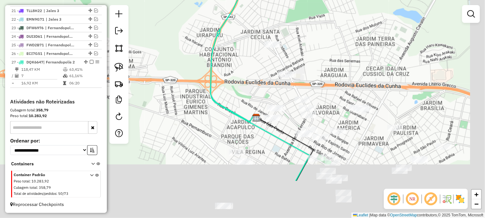
drag, startPoint x: 340, startPoint y: 134, endPoint x: 201, endPoint y: 65, distance: 154.8
click at [324, 77] on div "Janela de atendimento Grade de atendimento Capacidade Transportadoras Veículos …" at bounding box center [242, 109] width 485 height 218
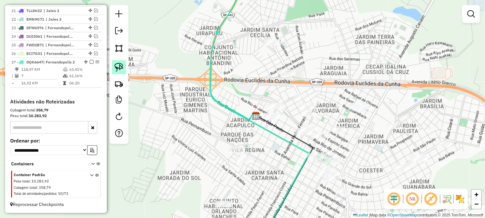
click at [121, 68] on img at bounding box center [118, 67] width 9 height 9
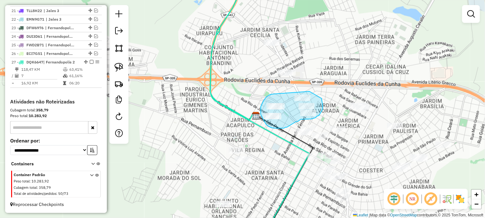
drag, startPoint x: 266, startPoint y: 97, endPoint x: 299, endPoint y: 91, distance: 33.0
click at [299, 91] on div "Janela de atendimento Grade de atendimento Capacidade Transportadoras Veículos …" at bounding box center [242, 109] width 485 height 218
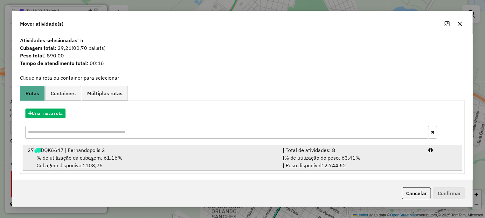
click at [422, 166] on li "27 DQK6647 | Fernandopolis 2 | Total de atividades: 8 % de utilização da cubage…" at bounding box center [243, 158] width 440 height 26
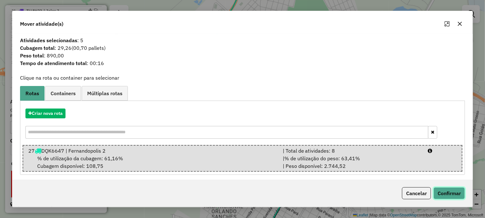
click at [444, 190] on button "Confirmar" at bounding box center [448, 194] width 31 height 12
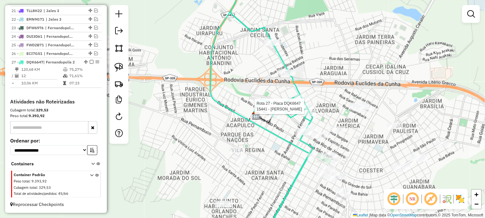
select select "**********"
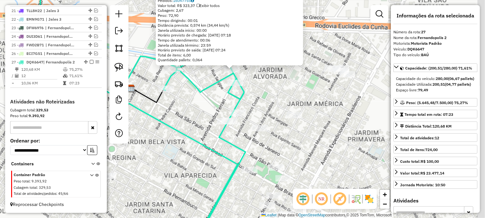
drag, startPoint x: 196, startPoint y: 115, endPoint x: 193, endPoint y: 111, distance: 5.6
click at [194, 112] on div "15441 - PRISCILA SENHA Endereço: AV ANGELO DEL GROSSI 333 Bairro: BOA VISTA (FE…" at bounding box center [242, 109] width 485 height 218
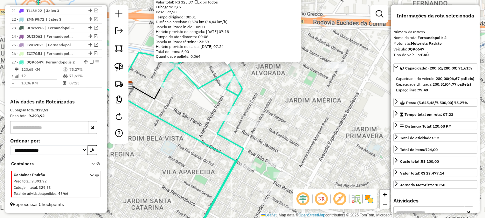
drag, startPoint x: 117, startPoint y: 67, endPoint x: 230, endPoint y: 100, distance: 118.5
click at [117, 67] on img at bounding box center [118, 67] width 9 height 9
drag, startPoint x: 213, startPoint y: 113, endPoint x: 252, endPoint y: 101, distance: 40.8
click at [252, 101] on div "15441 - PRISCILA SENHA Endereço: AV ANGELO DEL GROSSI 333 Bairro: BOA VISTA (FE…" at bounding box center [242, 109] width 485 height 218
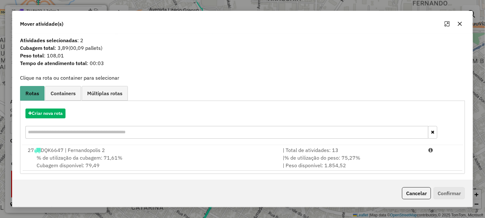
click at [395, 195] on div "Cancelar Confirmar" at bounding box center [242, 193] width 460 height 27
click at [398, 192] on div "Cancelar Confirmar" at bounding box center [242, 193] width 460 height 27
click at [403, 189] on button "Cancelar" at bounding box center [416, 194] width 29 height 12
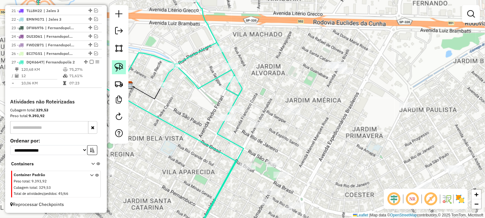
click at [122, 70] on img at bounding box center [118, 67] width 9 height 9
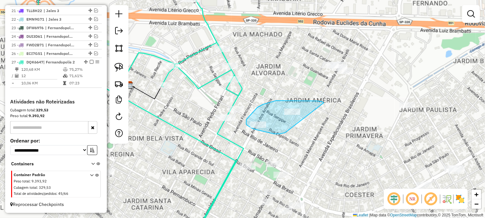
drag, startPoint x: 280, startPoint y: 101, endPoint x: 304, endPoint y: 123, distance: 32.2
click at [304, 123] on div "Janela de atendimento Grade de atendimento Capacidade Transportadoras Veículos …" at bounding box center [242, 109] width 485 height 218
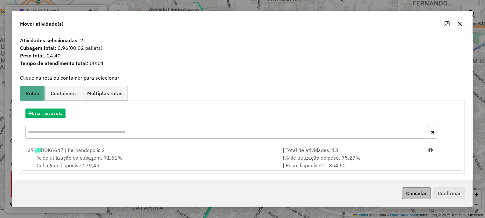
drag, startPoint x: 411, startPoint y: 178, endPoint x: 412, endPoint y: 191, distance: 12.4
click at [411, 180] on div "Atividades selecionadas : 2 Cubagem total : 0,96 (00,02 pallets) Peso total : 2…" at bounding box center [242, 107] width 460 height 146
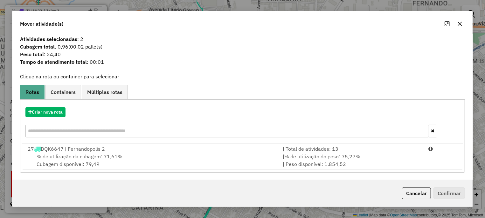
click at [412, 191] on button "Cancelar" at bounding box center [416, 194] width 29 height 12
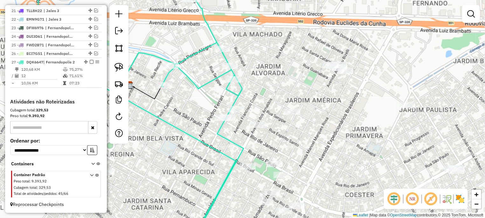
scroll to position [0, 0]
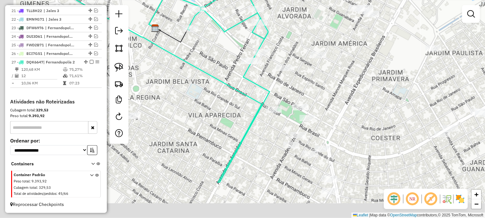
drag, startPoint x: 260, startPoint y: 115, endPoint x: 237, endPoint y: 65, distance: 54.9
click at [281, 62] on div "Janela de atendimento Grade de atendimento Capacidade Transportadoras Veículos …" at bounding box center [242, 109] width 485 height 218
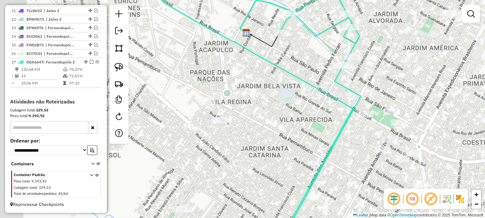
drag, startPoint x: 159, startPoint y: 99, endPoint x: 243, endPoint y: 145, distance: 96.1
click at [243, 145] on div "Janela de atendimento Grade de atendimento Capacidade Transportadoras Veículos …" at bounding box center [242, 109] width 485 height 218
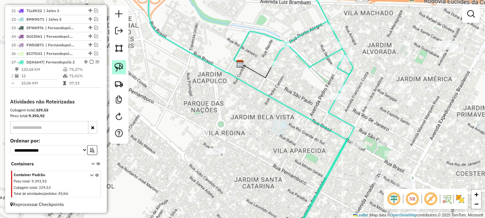
click at [123, 65] on img at bounding box center [118, 67] width 9 height 9
drag, startPoint x: 195, startPoint y: 126, endPoint x: 253, endPoint y: 153, distance: 64.0
click at [253, 153] on div "Janela de atendimento Grade de atendimento Capacidade Transportadoras Veículos …" at bounding box center [242, 109] width 485 height 218
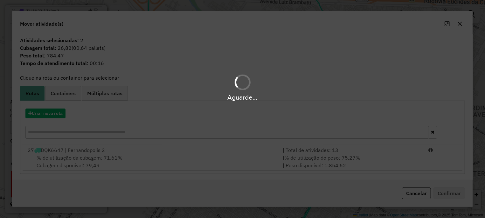
click at [423, 201] on div "Cancelar Confirmar" at bounding box center [242, 193] width 460 height 27
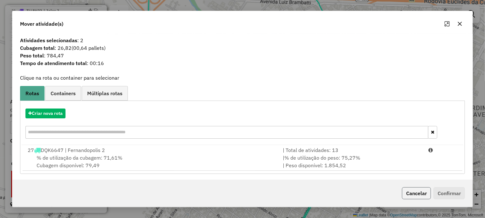
click at [420, 198] on button "Cancelar" at bounding box center [416, 194] width 29 height 12
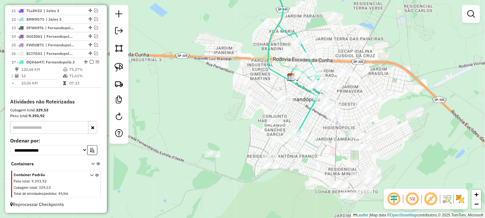
drag, startPoint x: 317, startPoint y: 33, endPoint x: 305, endPoint y: 77, distance: 45.2
click at [305, 77] on div "Rota 27 - Placa DQK6647 15236 - JANAINA PRIOLLI MERF Janela de atendimento Grad…" at bounding box center [242, 109] width 485 height 218
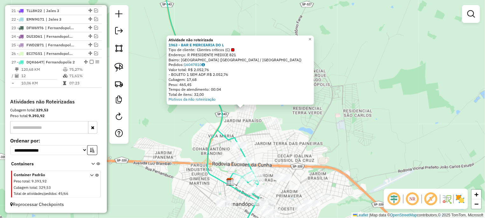
click at [245, 129] on div "Atividade não roteirizada 1963 - BAR E MERCEARIA DO L Tipo de cliente: Clientes…" at bounding box center [242, 109] width 485 height 218
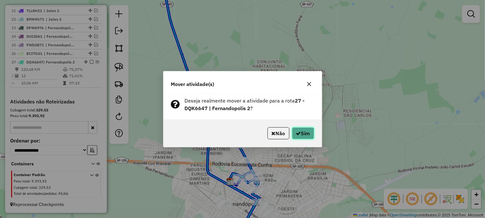
click at [307, 135] on button "Sim" at bounding box center [303, 133] width 22 height 12
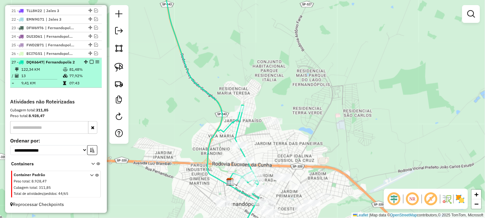
click at [90, 60] on em at bounding box center [92, 62] width 4 height 4
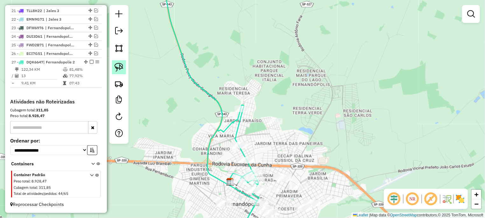
scroll to position [409, 0]
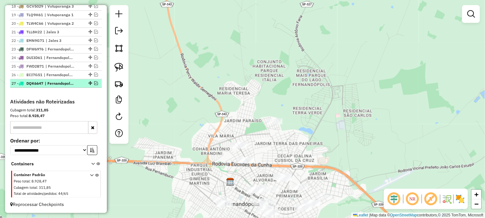
click at [94, 82] on em at bounding box center [96, 83] width 4 height 4
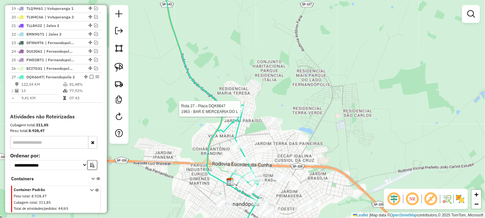
select select "**********"
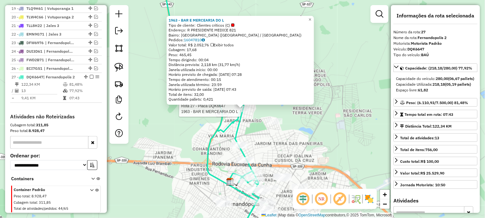
scroll to position [436, 0]
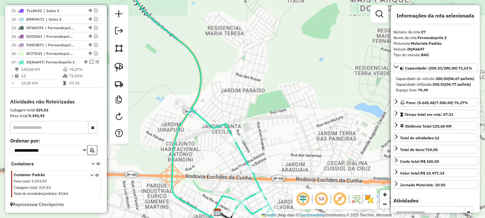
drag, startPoint x: 271, startPoint y: 108, endPoint x: 268, endPoint y: 72, distance: 36.4
click at [268, 72] on div "Janela de atendimento Grade de atendimento Capacidade Transportadoras Veículos …" at bounding box center [242, 109] width 485 height 218
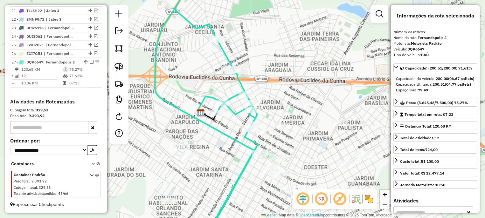
drag, startPoint x: 235, startPoint y: 150, endPoint x: 230, endPoint y: 141, distance: 10.4
click at [230, 141] on icon at bounding box center [206, 90] width 103 height 262
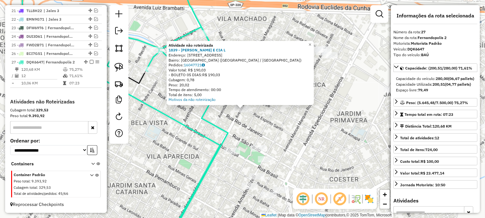
click at [223, 116] on div "Atividade não roteirizada 1839 - PAULINO SATO E CIA L Endereço: AV DOS ARNALDOS…" at bounding box center [242, 109] width 485 height 218
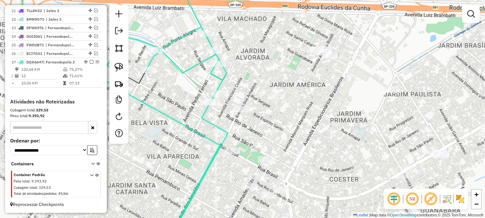
click at [221, 97] on div "Janela de atendimento Grade de atendimento Capacidade Transportadoras Veículos …" at bounding box center [242, 109] width 485 height 218
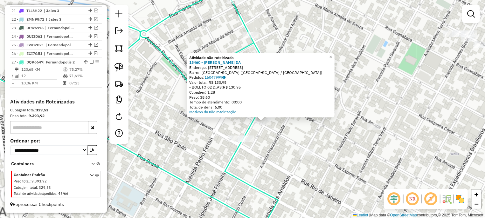
click at [222, 159] on div "Atividade não roteirizada 15460 - CLAUDETE SOCORRO DA Endereço: R ESPIRITO SANT…" at bounding box center [242, 109] width 485 height 218
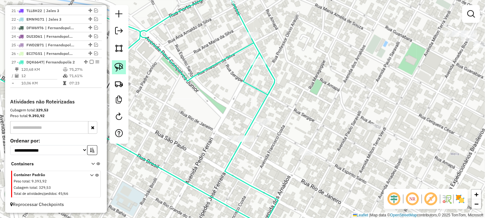
click at [119, 66] on img at bounding box center [118, 67] width 9 height 9
drag, startPoint x: 244, startPoint y: 132, endPoint x: 265, endPoint y: 140, distance: 22.0
click at [265, 140] on div "Janela de atendimento Grade de atendimento Capacidade Transportadoras Veículos …" at bounding box center [242, 109] width 485 height 218
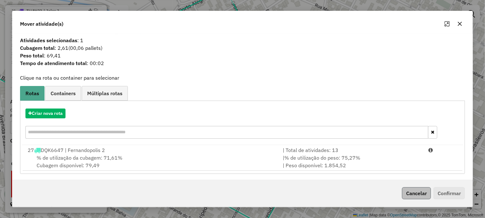
drag, startPoint x: 419, startPoint y: 186, endPoint x: 417, endPoint y: 191, distance: 5.4
click at [417, 189] on div "Cancelar Confirmar" at bounding box center [242, 193] width 460 height 27
click at [416, 192] on button "Cancelar" at bounding box center [416, 194] width 29 height 12
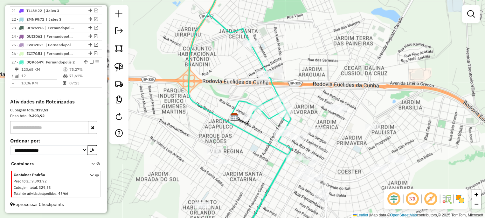
drag, startPoint x: 317, startPoint y: 143, endPoint x: 311, endPoint y: 94, distance: 49.6
click at [311, 94] on div "Janela de atendimento Grade de atendimento Capacidade Transportadoras Veículos …" at bounding box center [242, 109] width 485 height 218
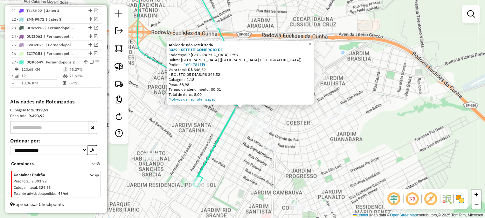
click at [276, 110] on div "Atividade não roteirizada 3029 - SETE III COMERCIO DE Endereço: R SAO PAULO 175…" at bounding box center [242, 109] width 485 height 218
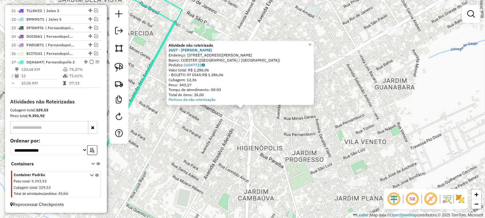
click at [223, 122] on div "Atividade não roteirizada 2657 - JEOVANI OTAVIO POLIZ Endereço: AV ROSALVO ADER…" at bounding box center [242, 109] width 485 height 218
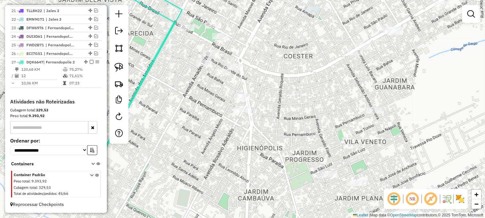
click at [150, 72] on icon at bounding box center [134, 81] width 95 height 207
select select "**********"
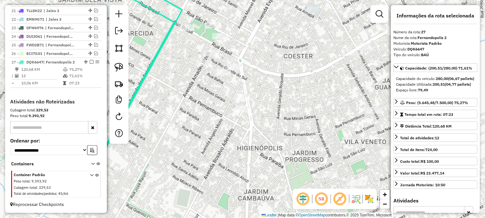
click at [149, 71] on icon at bounding box center [134, 81] width 95 height 207
click at [240, 101] on div "Janela de atendimento Grade de atendimento Capacidade Transportadoras Veículos …" at bounding box center [242, 109] width 485 height 218
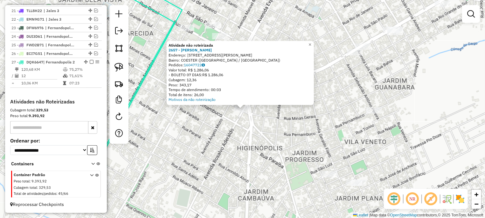
click at [211, 116] on div "Atividade não roteirizada 2657 - JEOVANI OTAVIO POLIZ Endereço: AV ROSALVO ADER…" at bounding box center [242, 109] width 485 height 218
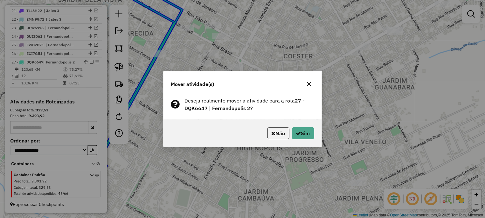
click at [283, 125] on div "Não Sim" at bounding box center [242, 133] width 158 height 27
click at [292, 133] on button "Sim" at bounding box center [303, 133] width 22 height 12
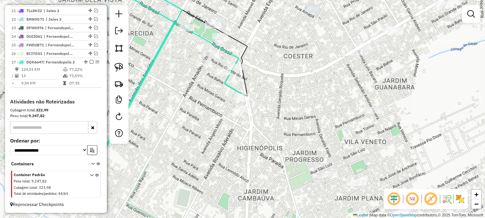
click at [183, 23] on div "Janela de atendimento Grade de atendimento Capacidade Transportadoras Veículos …" at bounding box center [242, 109] width 485 height 218
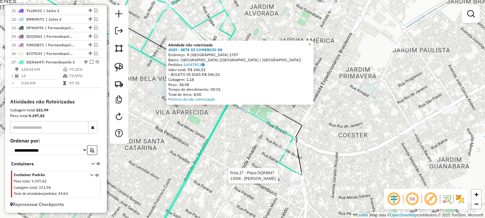
select select "**********"
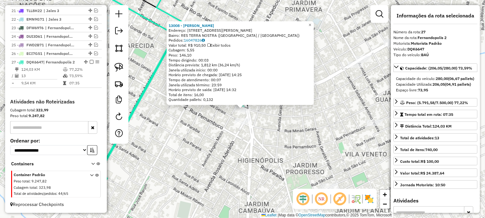
click at [195, 144] on div "13008 - RICARDO HENRIQUE ROD Endereço: AV LIBERO DE ALMEIDA SILVARES 2293 Bairr…" at bounding box center [242, 109] width 485 height 218
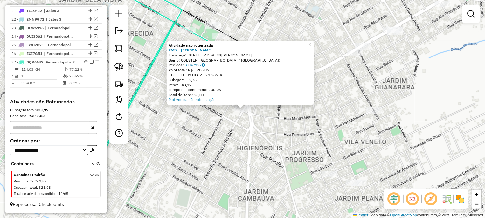
click at [232, 125] on div "Atividade não roteirizada 2657 - JEOVANI OTAVIO POLIZ Endereço: AV ROSALVO ADER…" at bounding box center [242, 109] width 485 height 218
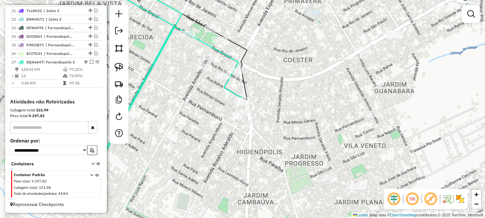
drag, startPoint x: 196, startPoint y: 87, endPoint x: 199, endPoint y: 99, distance: 12.6
click at [199, 104] on div "Janela de atendimento Grade de atendimento Capacidade Transportadoras Veículos …" at bounding box center [242, 109] width 485 height 218
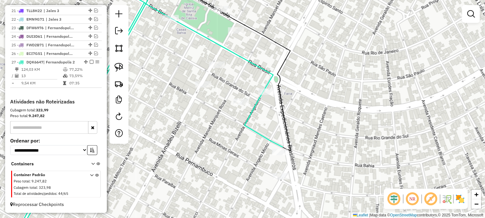
drag, startPoint x: 119, startPoint y: 63, endPoint x: 294, endPoint y: 90, distance: 177.3
click at [119, 63] on link at bounding box center [119, 67] width 14 height 14
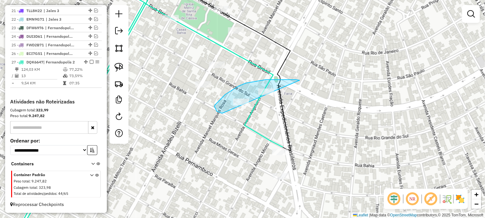
drag, startPoint x: 277, startPoint y: 80, endPoint x: 316, endPoint y: 89, distance: 39.9
click at [316, 89] on div "Janela de atendimento Grade de atendimento Capacidade Transportadoras Veículos …" at bounding box center [242, 109] width 485 height 218
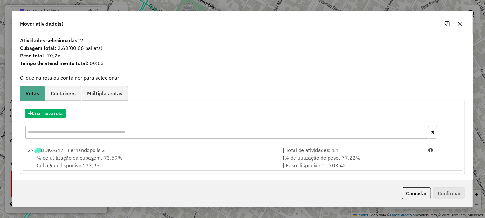
click at [423, 192] on button "Cancelar" at bounding box center [416, 194] width 29 height 12
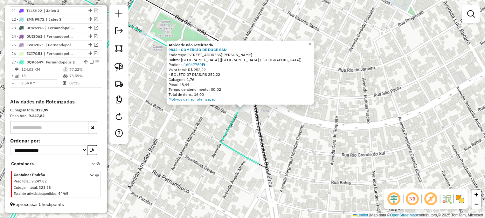
click at [220, 114] on div "Atividade não roteirizada 9832 - COMERCIO DE DOCE SAN Endereço: AV PRIMO ANGELU…" at bounding box center [242, 109] width 485 height 218
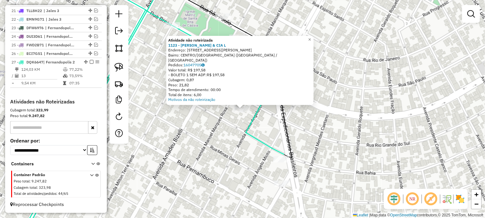
click at [223, 122] on div "Atividade não roteirizada 1123 - ALVES GATTAS & CIA L Endereço: AV LIBERO ALMEI…" at bounding box center [242, 109] width 485 height 218
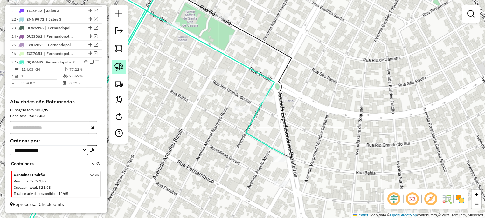
click at [124, 65] on link at bounding box center [119, 67] width 14 height 14
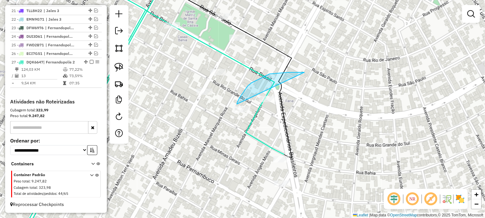
drag, startPoint x: 270, startPoint y: 74, endPoint x: 319, endPoint y: 107, distance: 59.5
click at [319, 107] on div "Janela de atendimento Grade de atendimento Capacidade Transportadoras Veículos …" at bounding box center [242, 109] width 485 height 218
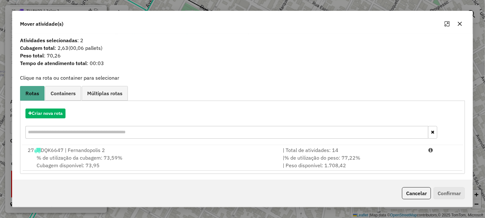
click at [420, 142] on div "Criar nova rota" at bounding box center [243, 124] width 442 height 41
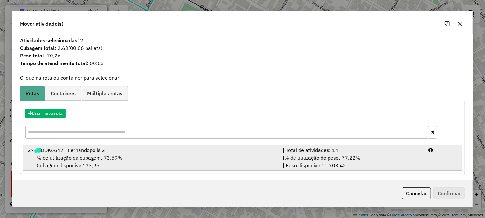
drag, startPoint x: 427, startPoint y: 158, endPoint x: 437, endPoint y: 167, distance: 13.7
click at [428, 158] on li "27 DQK6647 | Fernandopolis 2 | Total de atividades: 14 % de utilização da cubag…" at bounding box center [243, 158] width 440 height 26
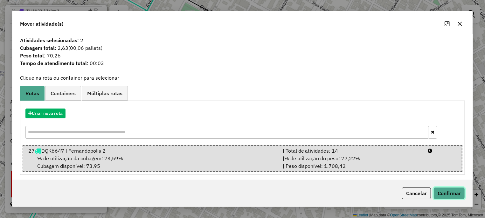
click at [454, 199] on button "Confirmar" at bounding box center [448, 194] width 31 height 12
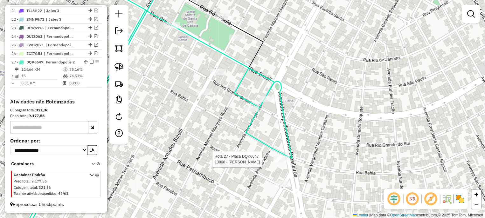
select select "**********"
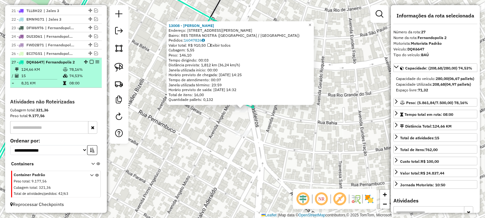
click at [90, 60] on em at bounding box center [92, 62] width 4 height 4
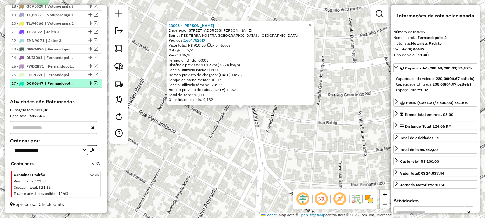
scroll to position [409, 0]
click at [197, 144] on div "13008 - RICARDO HENRIQUE ROD Endereço: AV LIBERO DE ALMEIDA SILVARES 2293 Bairr…" at bounding box center [242, 109] width 485 height 218
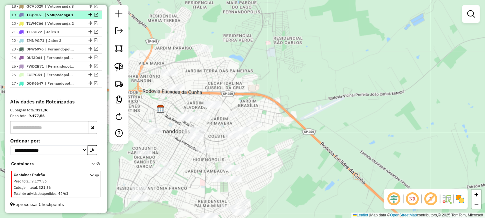
scroll to position [349, 0]
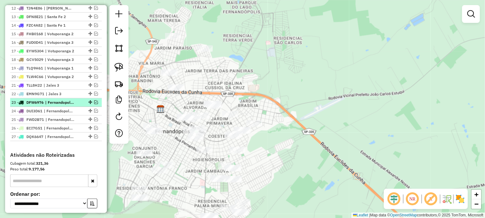
click at [94, 104] on em at bounding box center [96, 102] width 4 height 4
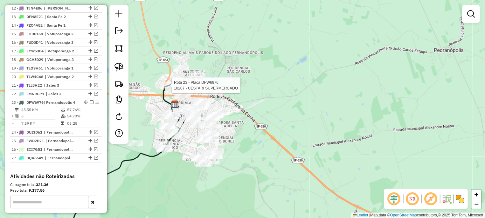
select select "**********"
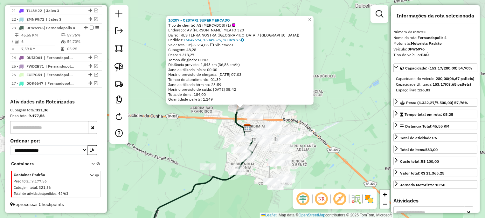
scroll to position [436, 0]
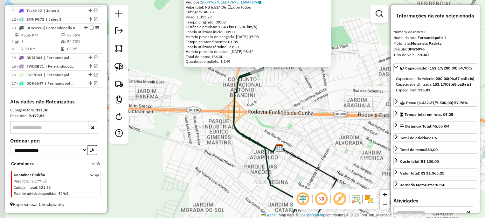
drag, startPoint x: 250, startPoint y: 107, endPoint x: 258, endPoint y: 111, distance: 9.4
click at [292, 114] on div "10207 - CESTARI SUPERMERCADO Tipo de cliente: AS (MERCADOS) (1) Endereço: AV RU…" at bounding box center [242, 109] width 485 height 218
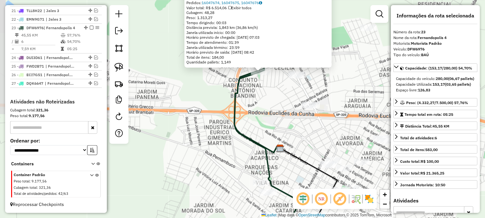
click at [255, 110] on div "10207 - CESTARI SUPERMERCADO Tipo de cliente: AS (MERCADOS) (1) Endereço: AV RU…" at bounding box center [242, 109] width 485 height 218
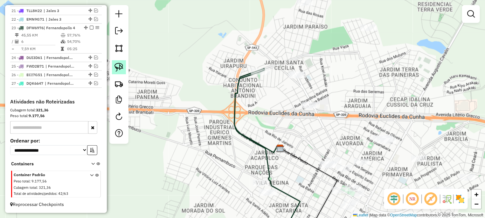
drag, startPoint x: 117, startPoint y: 70, endPoint x: 330, endPoint y: 95, distance: 214.5
click at [117, 70] on img at bounding box center [118, 67] width 9 height 9
drag, startPoint x: 280, startPoint y: 124, endPoint x: 276, endPoint y: 79, distance: 45.7
click at [276, 79] on div "Janela de atendimento Grade de atendimento Capacidade Transportadoras Veículos …" at bounding box center [242, 109] width 485 height 218
click at [265, 127] on div "Janela de atendimento Grade de atendimento Capacidade Transportadoras Veículos …" at bounding box center [242, 109] width 485 height 218
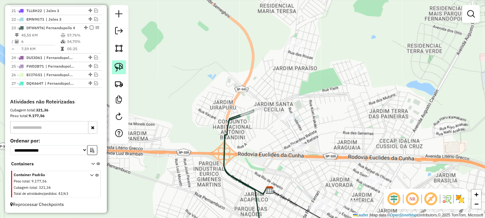
click at [116, 67] on img at bounding box center [118, 67] width 9 height 9
click at [264, 144] on div "Janela de atendimento Grade de atendimento Capacidade Transportadoras Veículos …" at bounding box center [242, 109] width 485 height 218
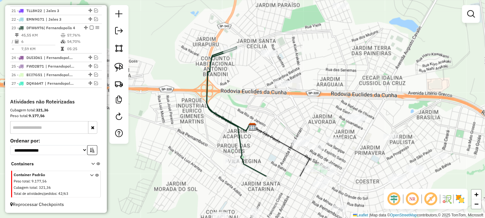
drag, startPoint x: 270, startPoint y: 168, endPoint x: 247, endPoint y: 71, distance: 99.6
click at [247, 71] on div "Janela de atendimento Grade de atendimento Capacidade Transportadoras Veículos …" at bounding box center [242, 109] width 485 height 218
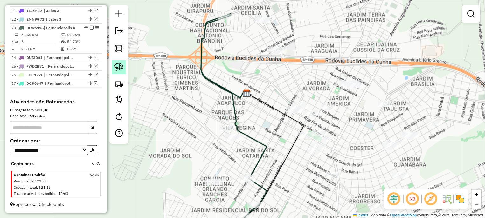
click at [121, 65] on img at bounding box center [118, 67] width 9 height 9
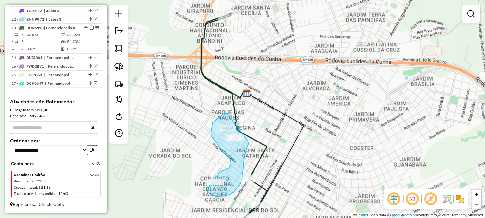
drag, startPoint x: 228, startPoint y: 114, endPoint x: 245, endPoint y: 104, distance: 20.6
click at [245, 104] on div "Rota 23 - Placa DFW6976 1376 - SUPERMECADOS PESSOTT Janela de atendimento Grade…" at bounding box center [242, 109] width 485 height 218
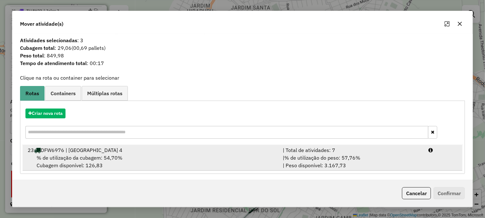
click at [372, 157] on div "| % de utilização do peso: 57,76% | Peso disponível: 3.167,73" at bounding box center [352, 161] width 146 height 15
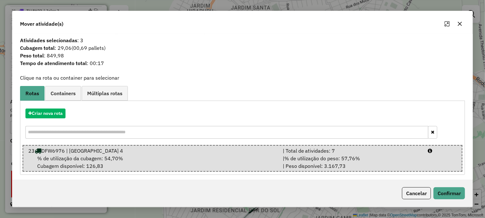
drag, startPoint x: 444, startPoint y: 179, endPoint x: 440, endPoint y: 182, distance: 4.7
click at [444, 180] on div "Atividades selecionadas : 3 Cubagem total : 29,06 (00,69 pallets) Peso total : …" at bounding box center [242, 107] width 460 height 146
click at [429, 191] on button "Cancelar" at bounding box center [416, 194] width 29 height 12
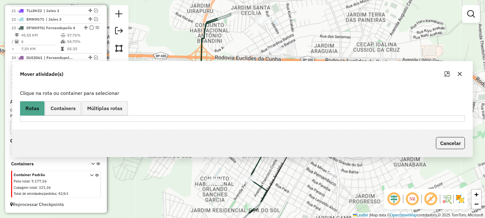
scroll to position [0, 0]
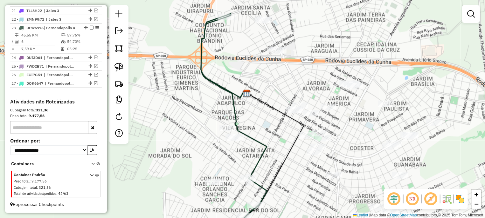
click at [109, 60] on div "Janela de atendimento Grade de atendimento Capacidade Transportadoras Veículos …" at bounding box center [242, 109] width 485 height 218
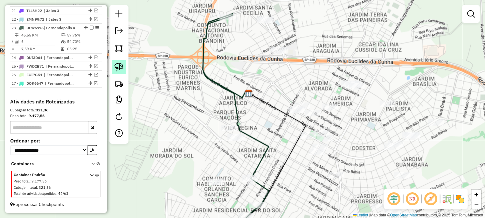
click at [117, 64] on img at bounding box center [118, 67] width 9 height 9
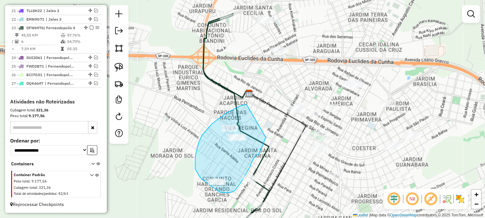
drag, startPoint x: 246, startPoint y: 105, endPoint x: 263, endPoint y: 95, distance: 18.7
click at [263, 95] on div "Janela de atendimento Grade de atendimento Capacidade Transportadoras Veículos …" at bounding box center [242, 109] width 485 height 218
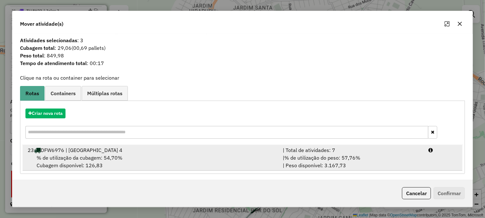
click at [363, 157] on div "| % de utilização do peso: 57,76% | Peso disponível: 3.167,73" at bounding box center [352, 161] width 146 height 15
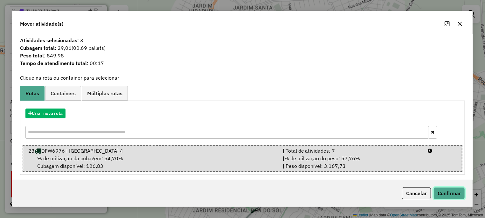
click at [437, 189] on button "Confirmar" at bounding box center [448, 194] width 31 height 12
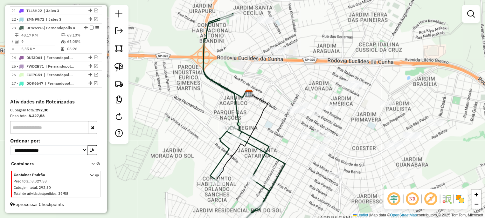
click at [226, 133] on icon at bounding box center [244, 127] width 82 height 226
select select "**********"
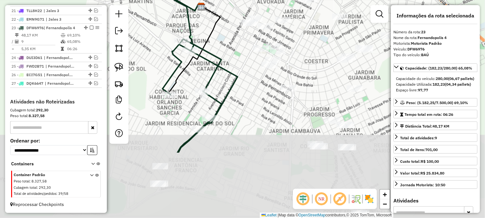
drag, startPoint x: 258, startPoint y: 131, endPoint x: 213, endPoint y: 45, distance: 97.1
click at [213, 46] on div "Janela de atendimento Grade de atendimento Capacidade Transportadoras Veículos …" at bounding box center [242, 109] width 485 height 218
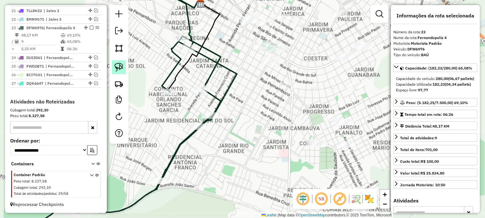
click at [124, 68] on link at bounding box center [119, 67] width 14 height 14
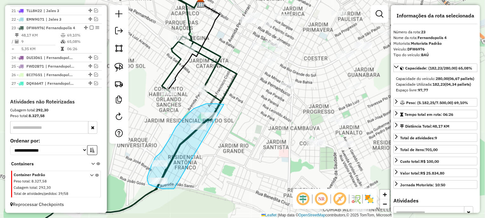
drag, startPoint x: 224, startPoint y: 105, endPoint x: 202, endPoint y: 165, distance: 64.0
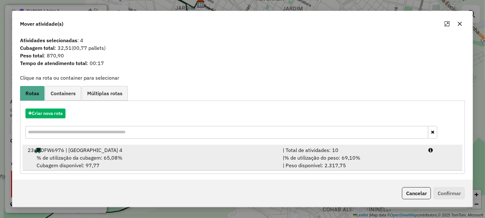
click at [425, 158] on li "23 DFW6976 | Fernandopolis 4 | Total de atividades: 10 % de utilização da cubag…" at bounding box center [243, 158] width 440 height 26
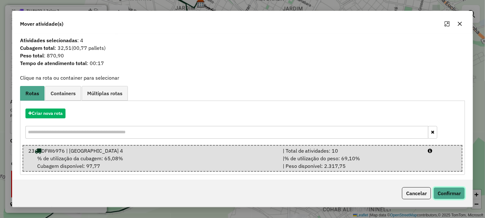
click at [444, 191] on button "Confirmar" at bounding box center [448, 194] width 31 height 12
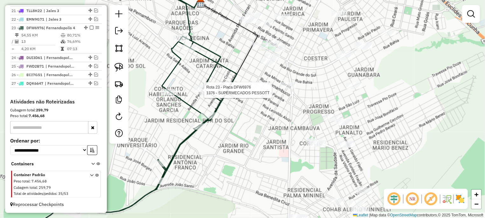
select select "**********"
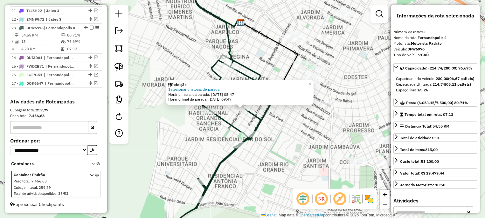
click at [266, 119] on icon at bounding box center [179, 109] width 196 height 262
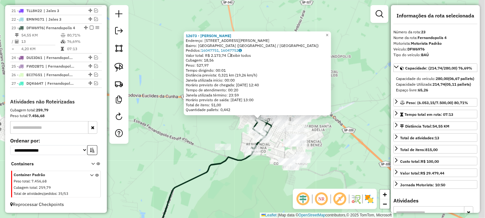
drag, startPoint x: 278, startPoint y: 150, endPoint x: 277, endPoint y: 146, distance: 4.3
click at [277, 146] on div "12673 - LAIS NARA RODRIGUES Endereço: R FERNANDO COSTA 254 Bairro: VILA REGINA …" at bounding box center [242, 109] width 485 height 218
click at [211, 151] on div "Rota 23 - Placa DFW6976 15470 - EVERTON RAMOS DE AZE 12673 - LAIS NARA RODRIGUE…" at bounding box center [242, 109] width 485 height 218
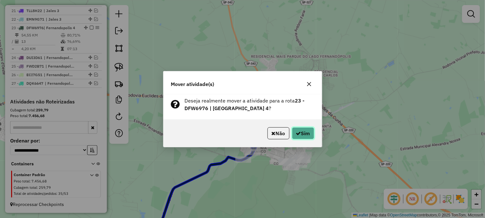
click at [299, 129] on button "Sim" at bounding box center [303, 133] width 22 height 12
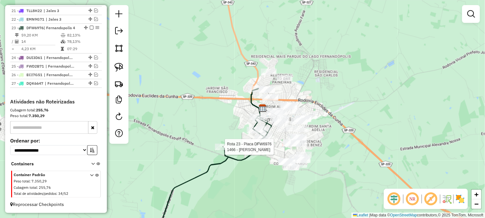
select select "**********"
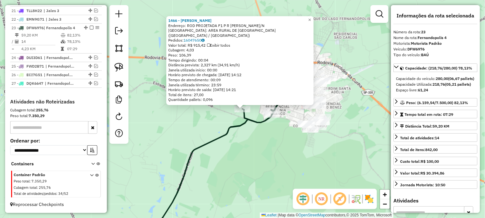
click at [258, 131] on div "1466 - SIDNEY DE OLIVEIRA P Endereço: ROD PROJETADA F1 P R CARLOS GANDOFS/N Bai…" at bounding box center [242, 109] width 485 height 218
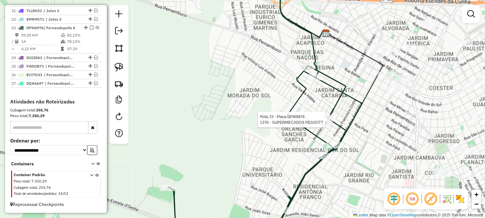
select select "**********"
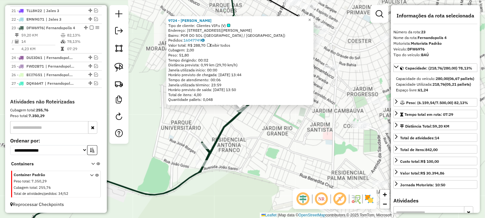
drag, startPoint x: 280, startPoint y: 112, endPoint x: 268, endPoint y: 97, distance: 19.4
click at [281, 112] on div "9724 - WALDOMIRO CARVALHO D Tipo de cliente: Clientes VIP.s (V) Endereço: AV FR…" at bounding box center [242, 109] width 485 height 218
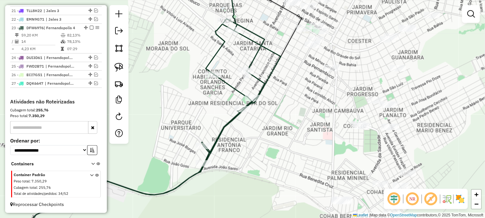
select select "**********"
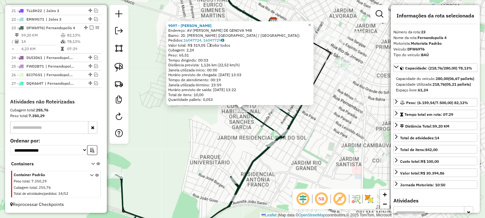
click at [243, 127] on div "9597 - LAUDINEIA CRISTINA M Endereço: AV RINA GERALDI DE GENOVA 948 Bairro: JD.…" at bounding box center [242, 109] width 485 height 218
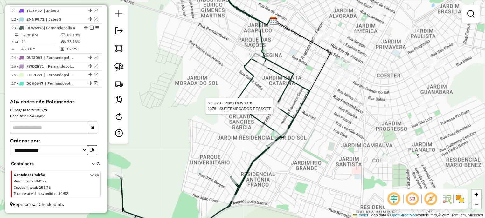
select select "**********"
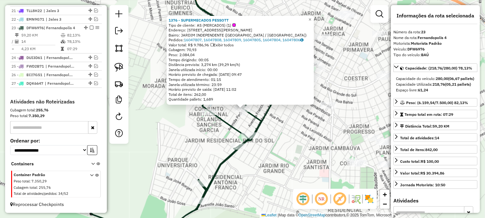
click at [220, 106] on div "1376 - SUPERMECADOS PESSOTT Tipo de cliente: AS (MERCADOS) (1) Endereço: R RENA…" at bounding box center [242, 109] width 485 height 218
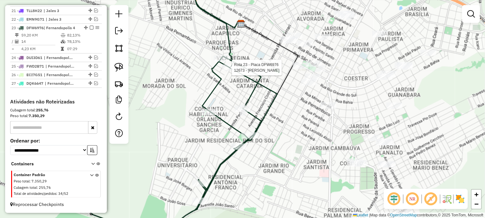
select select "**********"
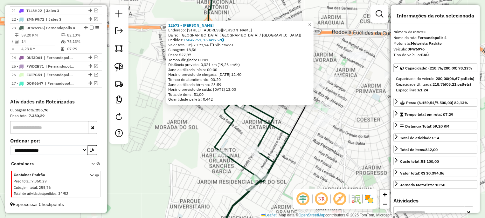
click at [216, 114] on div "12673 - LAIS NARA RODRIGUES Endereço: R FERNANDO COSTA 254 Bairro: VILA REGINA …" at bounding box center [242, 109] width 485 height 218
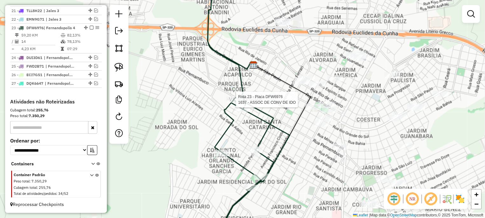
select select "**********"
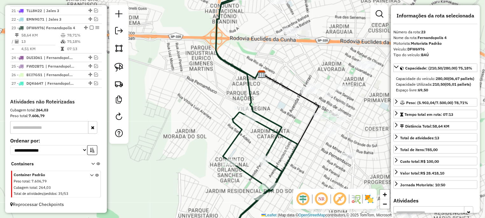
click at [290, 73] on div "Janela de atendimento Grade de atendimento Capacidade Transportadoras Veículos …" at bounding box center [242, 109] width 485 height 218
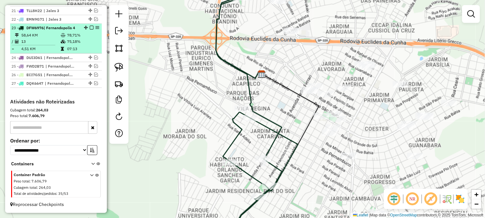
click at [90, 26] on em at bounding box center [92, 28] width 4 height 4
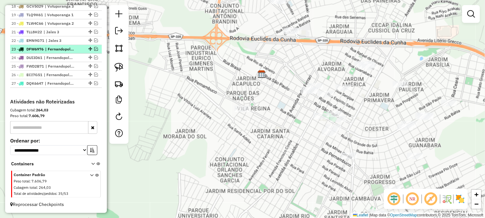
scroll to position [409, 0]
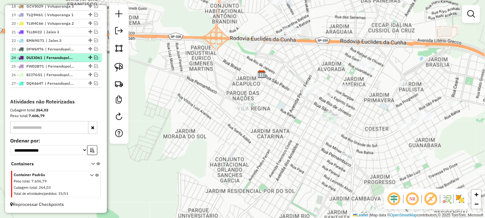
click at [94, 58] on em at bounding box center [96, 58] width 4 height 4
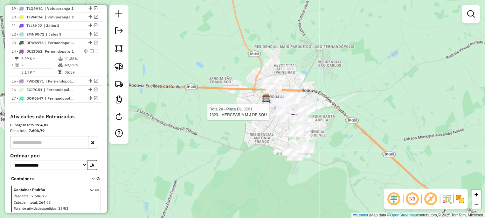
select select "**********"
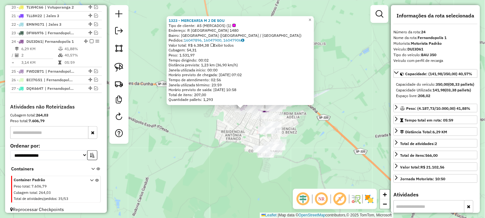
scroll to position [436, 0]
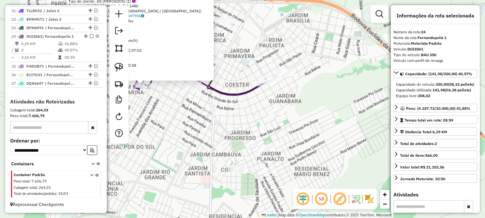
drag, startPoint x: 235, startPoint y: 123, endPoint x: 235, endPoint y: 118, distance: 4.5
click at [235, 118] on div "1323 - MERCEARIA M J DE SOU Tipo de cliente: AS (MERCADOS) (1) Endereço: R PERN…" at bounding box center [242, 109] width 485 height 218
drag, startPoint x: 118, startPoint y: 61, endPoint x: 119, endPoint y: 66, distance: 5.1
click at [118, 61] on link at bounding box center [119, 67] width 14 height 14
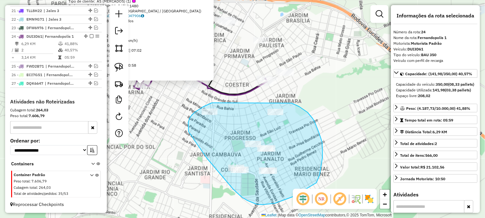
drag, startPoint x: 212, startPoint y: 103, endPoint x: 279, endPoint y: 99, distance: 67.5
click at [279, 99] on div "1323 - MERCEARIA M J DE SOU Tipo de cliente: AS (MERCADOS) (1) Endereço: R PERN…" at bounding box center [242, 109] width 485 height 218
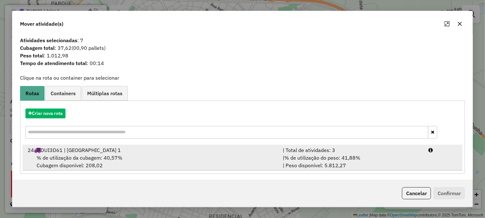
click at [415, 162] on div "| % de utilização do peso: 41,88% | Peso disponível: 5.812,27" at bounding box center [352, 161] width 146 height 15
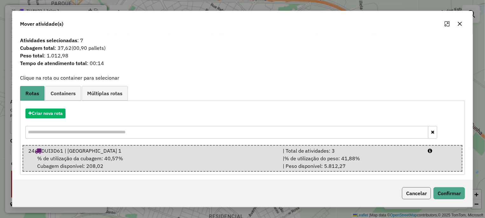
click at [419, 195] on button "Cancelar" at bounding box center [416, 194] width 29 height 12
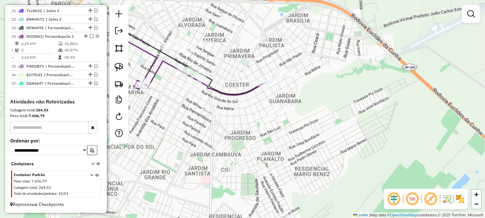
click at [147, 89] on icon at bounding box center [200, 78] width 133 height 34
select select "**********"
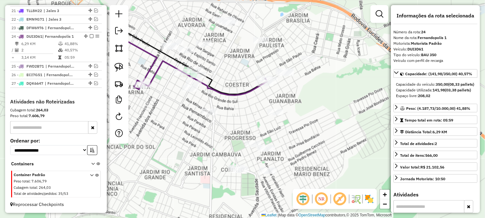
drag, startPoint x: 189, startPoint y: 121, endPoint x: 181, endPoint y: 142, distance: 22.4
click at [181, 142] on div "Janela de atendimento Grade de atendimento Capacidade Transportadoras Veículos …" at bounding box center [242, 109] width 485 height 218
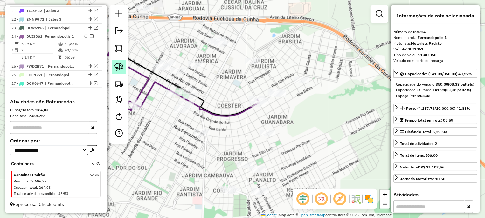
click at [117, 68] on img at bounding box center [118, 67] width 9 height 9
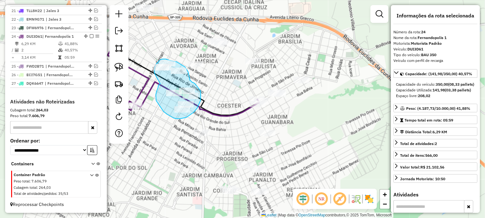
drag, startPoint x: 156, startPoint y: 92, endPoint x: 154, endPoint y: 73, distance: 18.9
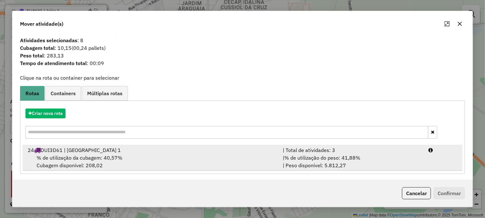
click at [431, 147] on div at bounding box center [442, 151] width 37 height 8
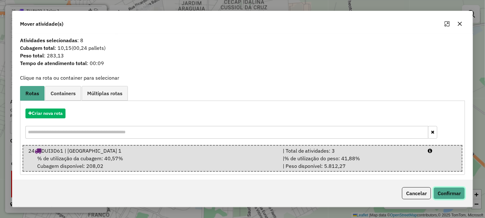
click at [436, 191] on button "Confirmar" at bounding box center [448, 194] width 31 height 12
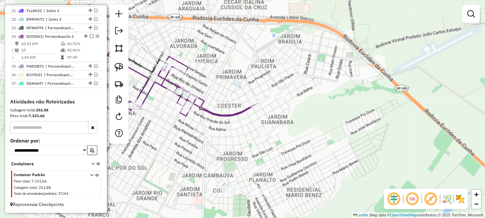
click at [182, 76] on icon at bounding box center [192, 87] width 133 height 60
select select "**********"
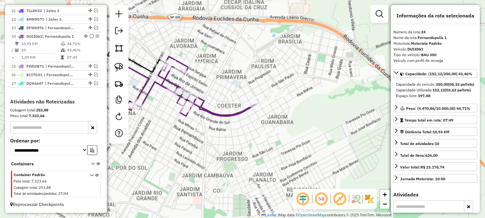
click at [237, 101] on div "Janela de atendimento Grade de atendimento Capacidade Transportadoras Veículos …" at bounding box center [242, 109] width 485 height 218
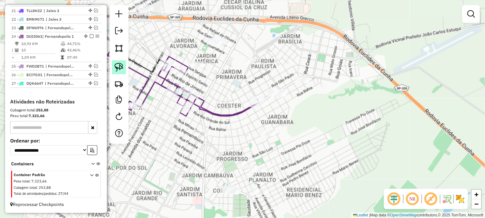
click at [113, 67] on link at bounding box center [119, 67] width 14 height 14
drag, startPoint x: 274, startPoint y: 77, endPoint x: 327, endPoint y: 54, distance: 57.5
click at [333, 58] on div "Janela de atendimento Grade de atendimento Capacidade Transportadoras Veículos …" at bounding box center [242, 109] width 485 height 218
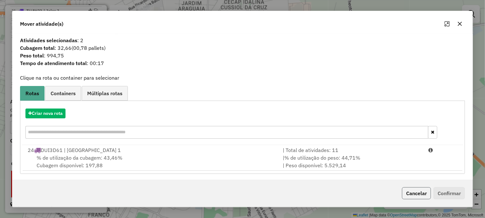
click at [404, 189] on button "Cancelar" at bounding box center [416, 194] width 29 height 12
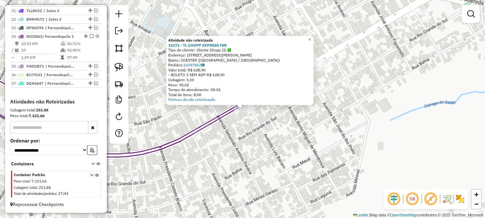
click at [225, 127] on div "Atividade não roteirizada 15173 - TL CHOPP EXPRESS FER Tipo de cliente: Cliente…" at bounding box center [242, 109] width 485 height 218
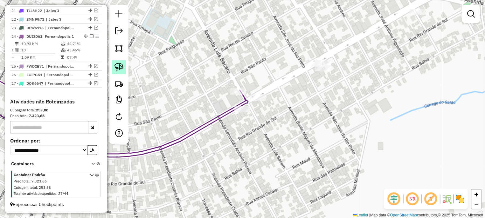
click at [119, 66] on img at bounding box center [118, 67] width 9 height 9
drag, startPoint x: 238, startPoint y: 100, endPoint x: 262, endPoint y: 83, distance: 28.9
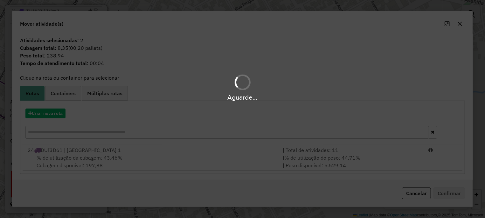
click at [437, 156] on li "24 DUI3D61 | Fernandopolis 1 | Total de atividades: 11 % de utilização da cubag…" at bounding box center [243, 158] width 440 height 26
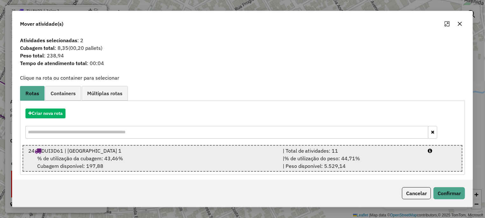
click at [438, 159] on li "24 DUI3D61 | Fernandopolis 1 | Total de atividades: 11 % de utilização da cubag…" at bounding box center [243, 158] width 440 height 27
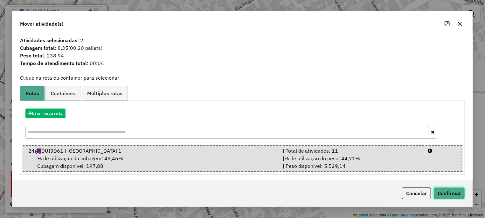
click at [450, 196] on button "Confirmar" at bounding box center [448, 194] width 31 height 12
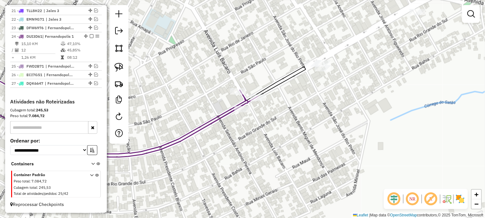
click at [237, 96] on div "Rota 24 - Placa DUI3D61 4628 - SUPERMERCADOS PESSOT Janela de atendimento Grade…" at bounding box center [242, 109] width 485 height 218
click at [237, 95] on div "Janela de atendimento Grade de atendimento Capacidade Transportadoras Veículos …" at bounding box center [242, 109] width 485 height 218
select select "**********"
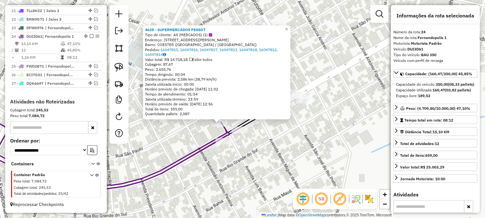
drag, startPoint x: 316, startPoint y: 124, endPoint x: 274, endPoint y: 146, distance: 47.4
click at [274, 148] on div "4628 - SUPERMERCADOS PESSOT Tipo de cliente: AS (MERCADOS) (1) Endereço: AV LIB…" at bounding box center [242, 109] width 485 height 218
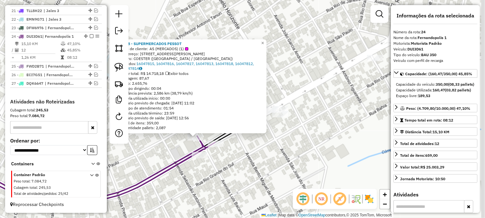
click at [280, 141] on div "4628 - SUPERMERCADOS PESSOT Tipo de cliente: AS (MERCADOS) (1) Endereço: AV LIB…" at bounding box center [242, 109] width 485 height 218
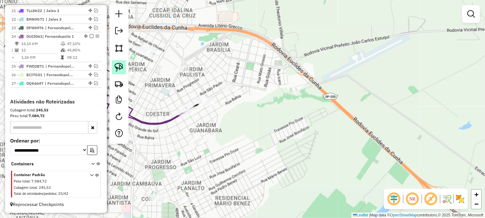
click at [120, 66] on img at bounding box center [118, 67] width 9 height 9
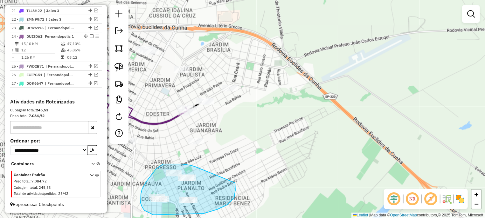
drag, startPoint x: 182, startPoint y: 164, endPoint x: 235, endPoint y: 183, distance: 56.0
click at [235, 183] on div "Janela de atendimento Grade de atendimento Capacidade Transportadoras Veículos …" at bounding box center [242, 109] width 485 height 218
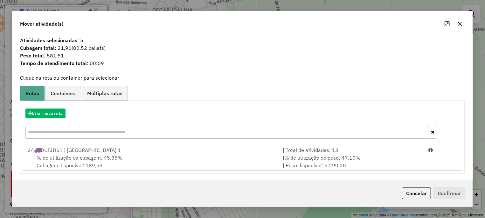
click at [421, 192] on button "Cancelar" at bounding box center [416, 194] width 29 height 12
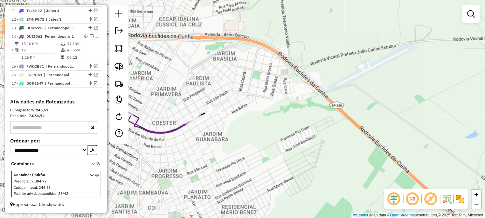
drag, startPoint x: 263, startPoint y: 136, endPoint x: 320, endPoint y: 182, distance: 73.0
click at [319, 183] on div "Janela de atendimento Grade de atendimento Capacidade Transportadoras Veículos …" at bounding box center [242, 109] width 485 height 218
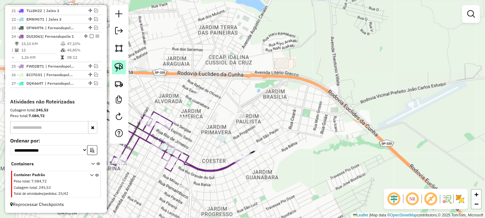
click at [119, 66] on img at bounding box center [118, 67] width 9 height 9
drag, startPoint x: 203, startPoint y: 80, endPoint x: 240, endPoint y: 103, distance: 43.1
click at [240, 103] on div "Janela de atendimento Grade de atendimento Capacidade Transportadoras Veículos …" at bounding box center [242, 109] width 485 height 218
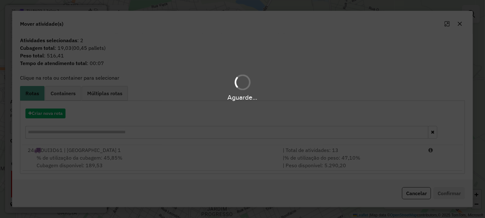
click at [419, 192] on div "Aguarde..." at bounding box center [242, 109] width 485 height 218
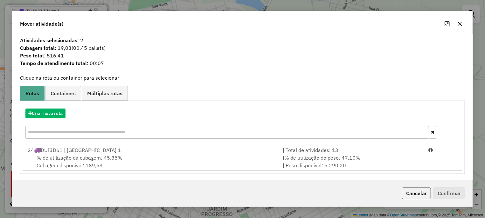
click at [424, 193] on button "Cancelar" at bounding box center [416, 194] width 29 height 12
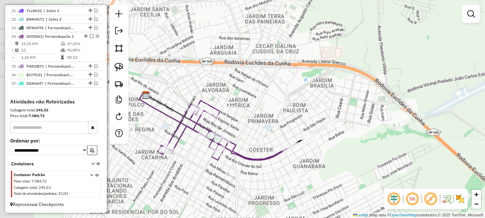
drag, startPoint x: 199, startPoint y: 125, endPoint x: 212, endPoint y: 92, distance: 36.1
click at [243, 113] on div "Janela de atendimento Grade de atendimento Capacidade Transportadoras Veículos …" at bounding box center [242, 109] width 485 height 218
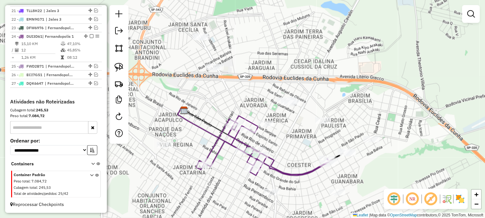
drag, startPoint x: 173, startPoint y: 49, endPoint x: 213, endPoint y: 63, distance: 42.5
click at [213, 63] on div "Janela de atendimento Grade de atendimento Capacidade Transportadoras Veículos …" at bounding box center [242, 109] width 485 height 218
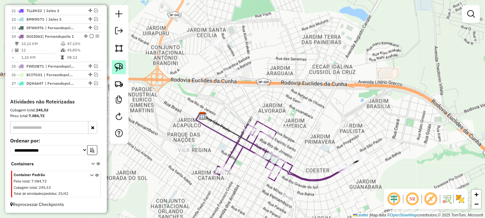
click at [125, 68] on link at bounding box center [119, 67] width 14 height 14
drag, startPoint x: 214, startPoint y: 25, endPoint x: 255, endPoint y: 37, distance: 42.4
click at [250, 47] on div "Janela de atendimento Grade de atendimento Capacidade Transportadoras Veículos …" at bounding box center [242, 109] width 485 height 218
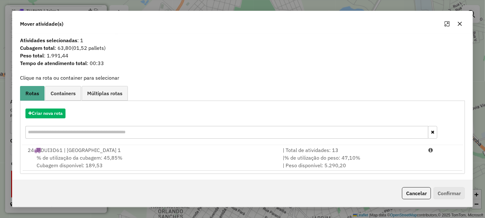
drag, startPoint x: 427, startPoint y: 194, endPoint x: 298, endPoint y: 113, distance: 152.3
click at [426, 194] on button "Cancelar" at bounding box center [416, 194] width 29 height 12
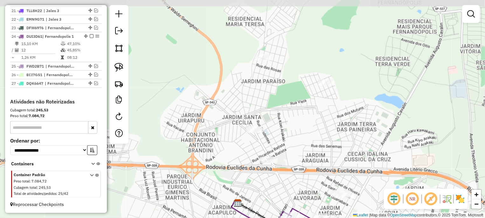
drag, startPoint x: 191, startPoint y: 54, endPoint x: 224, endPoint y: 139, distance: 91.4
click at [224, 139] on div "Janela de atendimento Grade de atendimento Capacidade Transportadoras Veículos …" at bounding box center [242, 109] width 485 height 218
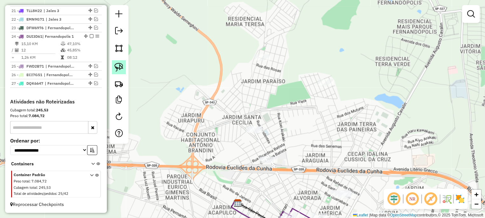
click at [124, 67] on link at bounding box center [119, 67] width 14 height 14
drag, startPoint x: 249, startPoint y: 44, endPoint x: 289, endPoint y: 65, distance: 45.4
click at [289, 65] on div "Janela de atendimento Grade de atendimento Capacidade Transportadoras Veículos …" at bounding box center [242, 109] width 485 height 218
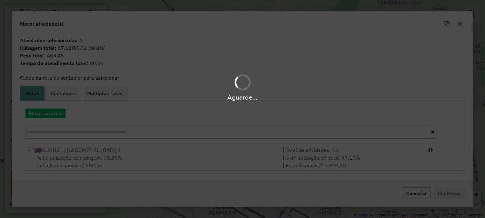
click at [421, 189] on button "Cancelar" at bounding box center [416, 194] width 29 height 12
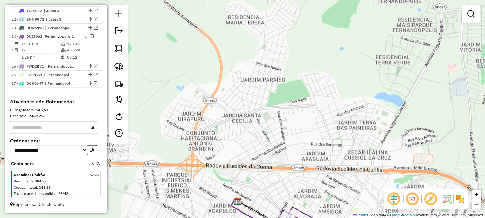
drag, startPoint x: 321, startPoint y: 128, endPoint x: 298, endPoint y: 36, distance: 95.4
click at [304, 38] on div "Janela de atendimento Grade de atendimento Capacidade Transportadoras Veículos …" at bounding box center [242, 109] width 485 height 218
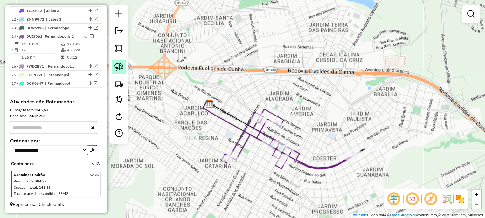
click at [115, 65] on link at bounding box center [119, 67] width 14 height 14
drag, startPoint x: 328, startPoint y: 65, endPoint x: 346, endPoint y: 101, distance: 40.8
click at [346, 101] on div "Janela de atendimento Grade de atendimento Capacidade Transportadoras Veículos …" at bounding box center [242, 109] width 485 height 218
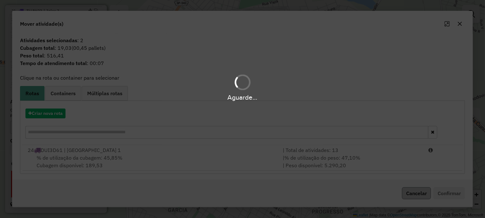
drag, startPoint x: 426, startPoint y: 186, endPoint x: 422, endPoint y: 194, distance: 8.7
click at [423, 194] on div "Cancelar Confirmar" at bounding box center [242, 193] width 460 height 27
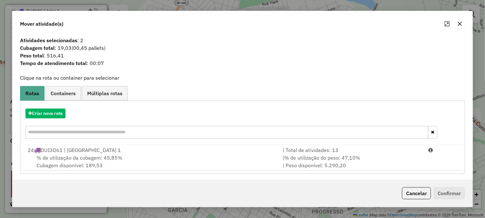
drag, startPoint x: 419, startPoint y: 196, endPoint x: 263, endPoint y: 170, distance: 158.5
click at [416, 196] on button "Cancelar" at bounding box center [416, 194] width 29 height 12
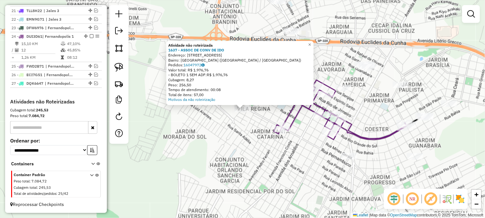
drag, startPoint x: 274, startPoint y: 160, endPoint x: 264, endPoint y: 139, distance: 23.5
click at [274, 160] on div "Atividade não roteirizada 1637 - ASSOC DE CONV DE IDO Endereço: AV BRASILIA 686…" at bounding box center [242, 109] width 485 height 218
select select "**********"
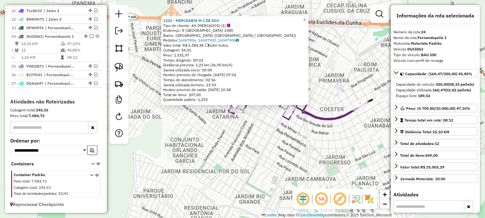
drag, startPoint x: 276, startPoint y: 153, endPoint x: 218, endPoint y: 142, distance: 58.6
click at [218, 142] on div "1323 - MERCEARIA M J DE SOU Tipo de cliente: AS (MERCADOS) (1) Endereço: R PERN…" at bounding box center [242, 109] width 485 height 218
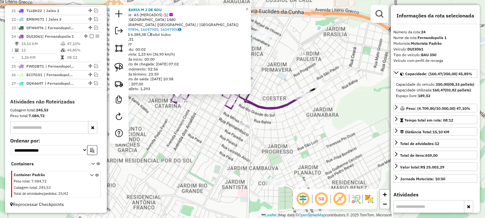
click at [258, 150] on div "1323 - MERCEARIA M J DE SOU Tipo de cliente: AS (MERCADOS) (1) Endereço: R PERN…" at bounding box center [242, 109] width 485 height 218
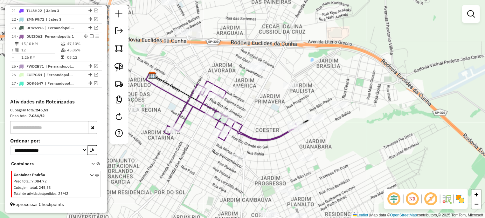
drag, startPoint x: 274, startPoint y: 124, endPoint x: 267, endPoint y: 155, distance: 32.6
click at [267, 155] on div "Janela de atendimento Grade de atendimento Capacidade Transportadoras Veículos …" at bounding box center [242, 109] width 485 height 218
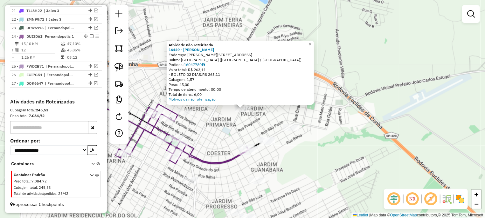
click at [262, 127] on div "Atividade não roteirizada 16449 - ODILON JOSE MARTINS Endereço: R GETULIO VARGA…" at bounding box center [242, 109] width 485 height 218
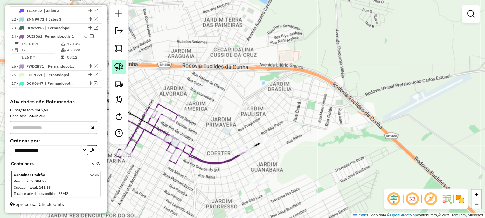
click at [121, 68] on img at bounding box center [118, 67] width 9 height 9
drag, startPoint x: 280, startPoint y: 106, endPoint x: 343, endPoint y: 112, distance: 63.6
click at [344, 123] on div "Janela de atendimento Grade de atendimento Capacidade Transportadoras Veículos …" at bounding box center [242, 109] width 485 height 218
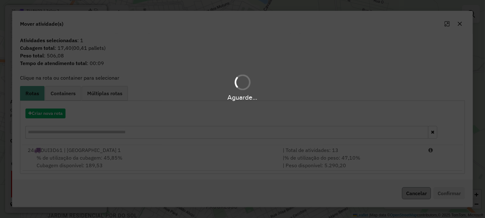
drag, startPoint x: 430, startPoint y: 182, endPoint x: 410, endPoint y: 195, distance: 23.1
click at [430, 182] on div "Aguarde..." at bounding box center [242, 109] width 485 height 218
click at [410, 195] on button "Cancelar" at bounding box center [416, 194] width 29 height 12
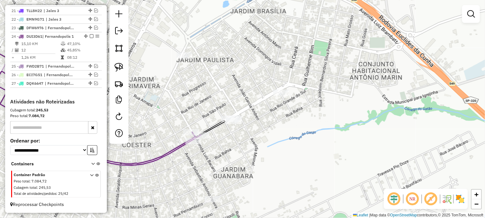
drag, startPoint x: 117, startPoint y: 65, endPoint x: 219, endPoint y: 92, distance: 105.0
click at [118, 65] on img at bounding box center [118, 67] width 9 height 9
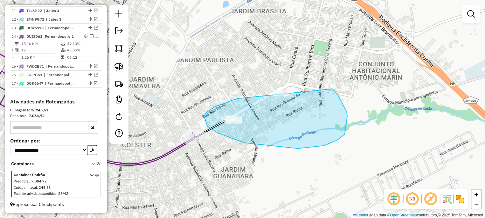
drag, startPoint x: 215, startPoint y: 107, endPoint x: 320, endPoint y: 81, distance: 107.9
click at [326, 85] on div "Janela de atendimento Grade de atendimento Capacidade Transportadoras Veículos …" at bounding box center [242, 109] width 485 height 218
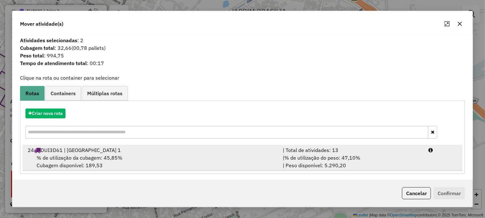
click at [438, 163] on li "24 DUI3D61 | Fernandopolis 1 | Total de atividades: 13 % de utilização da cubag…" at bounding box center [243, 158] width 440 height 26
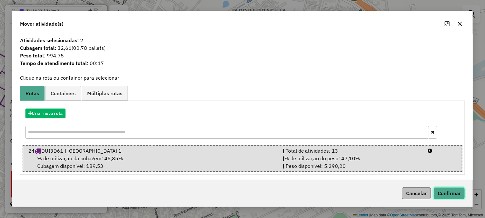
click at [432, 194] on div "Cancelar Confirmar" at bounding box center [431, 194] width 65 height 12
click at [420, 190] on button "Cancelar" at bounding box center [416, 194] width 29 height 12
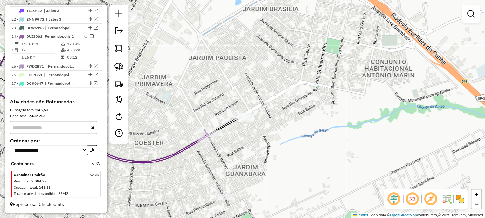
drag, startPoint x: 274, startPoint y: 126, endPoint x: 335, endPoint y: 118, distance: 61.8
click at [335, 119] on div "Janela de atendimento Grade de atendimento Capacidade Transportadoras Veículos …" at bounding box center [242, 109] width 485 height 218
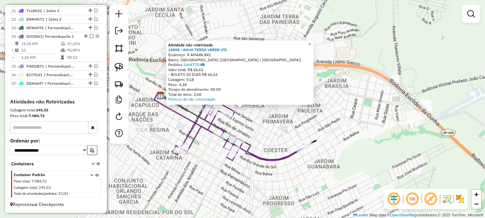
click at [282, 127] on div "Atividade não roteirizada 14808 - AGUA TERRA VERDE LTD Endereço: R AMAPA 841 Ba…" at bounding box center [242, 109] width 485 height 218
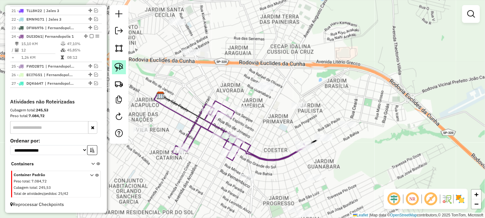
click at [121, 64] on img at bounding box center [118, 67] width 9 height 9
drag, startPoint x: 275, startPoint y: 69, endPoint x: 292, endPoint y: 83, distance: 22.0
click at [290, 87] on div "Janela de atendimento Grade de atendimento Capacidade Transportadoras Veículos …" at bounding box center [242, 109] width 485 height 218
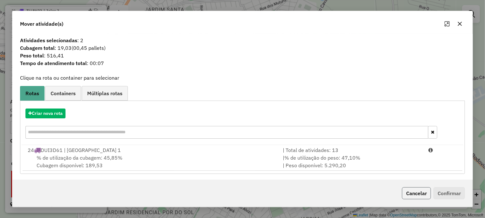
click at [420, 192] on button "Cancelar" at bounding box center [416, 194] width 29 height 12
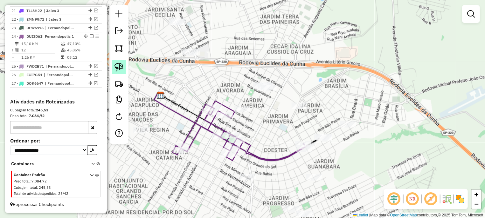
click at [121, 61] on link at bounding box center [119, 67] width 14 height 14
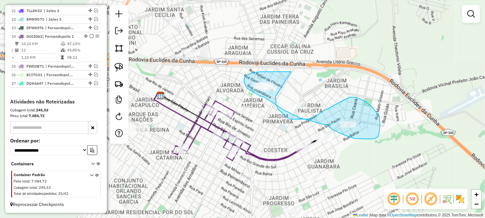
drag, startPoint x: 283, startPoint y: 72, endPoint x: 286, endPoint y: 86, distance: 14.0
click at [280, 91] on div "Janela de atendimento Grade de atendimento Capacidade Transportadoras Veículos …" at bounding box center [242, 109] width 485 height 218
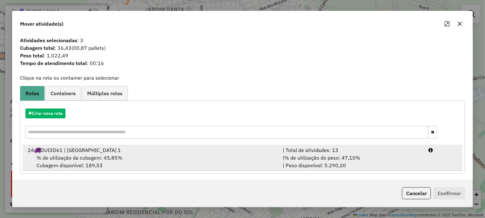
click at [383, 158] on div "| % de utilização do peso: 47,10% | Peso disponível: 5.290,20" at bounding box center [352, 161] width 146 height 15
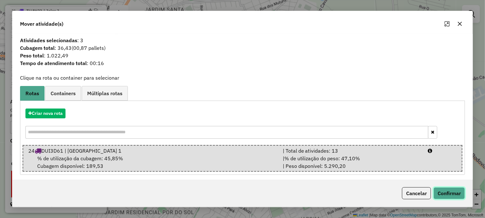
click at [453, 199] on button "Confirmar" at bounding box center [448, 194] width 31 height 12
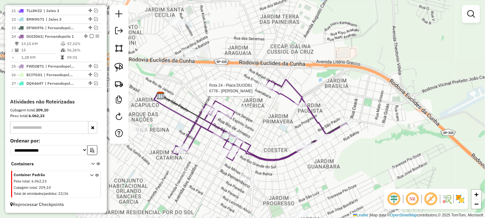
select select "**********"
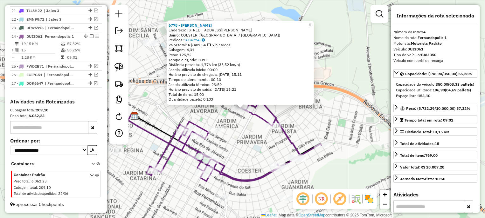
click at [235, 152] on div "6778 - TULIO CESAR MARSON Endereço: AV MANOEL MARQUES ROSA 273 Bairro: COESTER …" at bounding box center [242, 109] width 485 height 218
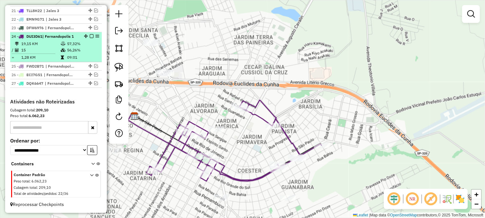
click at [90, 34] on em at bounding box center [92, 36] width 4 height 4
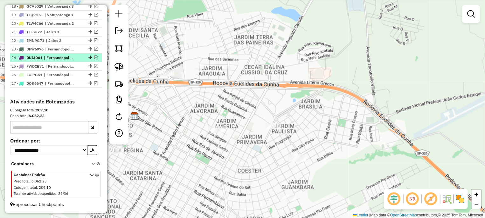
scroll to position [409, 0]
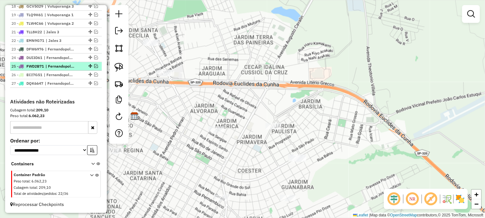
click at [94, 65] on em at bounding box center [96, 66] width 4 height 4
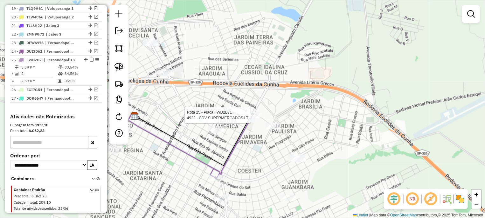
select select "**********"
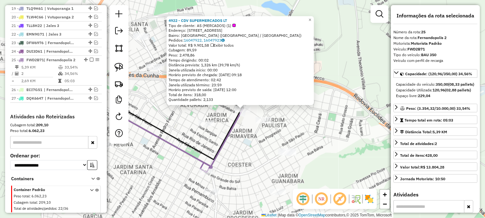
scroll to position [436, 0]
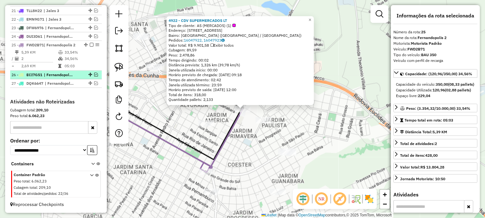
click at [94, 75] on em at bounding box center [96, 75] width 4 height 4
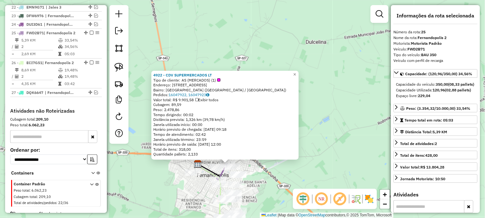
click at [206, 170] on icon at bounding box center [211, 191] width 31 height 54
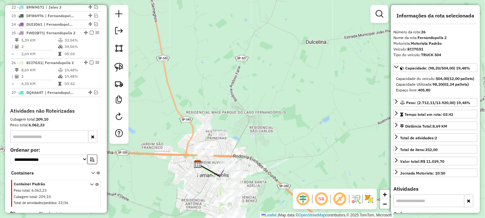
scroll to position [464, 0]
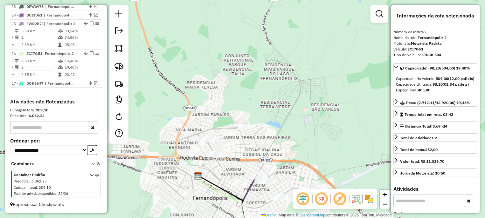
drag, startPoint x: 260, startPoint y: 156, endPoint x: 241, endPoint y: 122, distance: 38.1
click at [258, 132] on div "Janela de atendimento Grade de atendimento Capacidade Transportadoras Veículos …" at bounding box center [242, 109] width 485 height 218
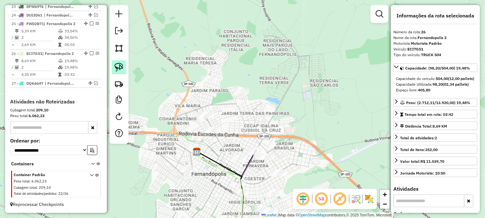
click at [125, 67] on link at bounding box center [119, 67] width 14 height 14
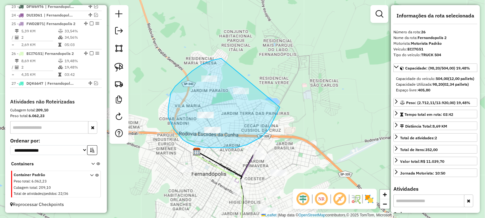
drag, startPoint x: 212, startPoint y: 60, endPoint x: 281, endPoint y: 71, distance: 69.5
click at [281, 71] on div "Janela de atendimento Grade de atendimento Capacidade Transportadoras Veículos …" at bounding box center [242, 109] width 485 height 218
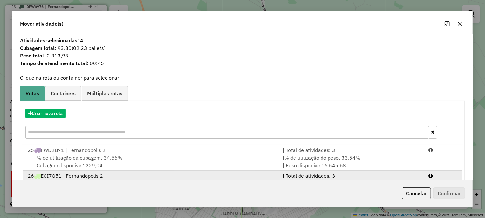
scroll to position [28, 0]
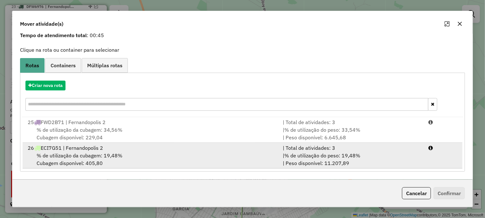
click at [356, 154] on span "% de utilização do peso: 19,48%" at bounding box center [322, 156] width 76 height 6
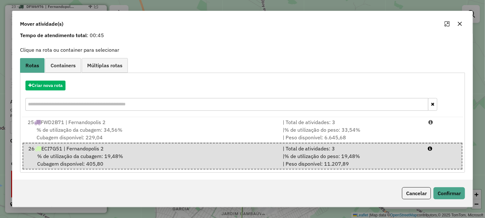
click at [465, 189] on div "Cancelar Confirmar" at bounding box center [242, 193] width 460 height 27
click at [453, 190] on button "Confirmar" at bounding box center [448, 194] width 31 height 12
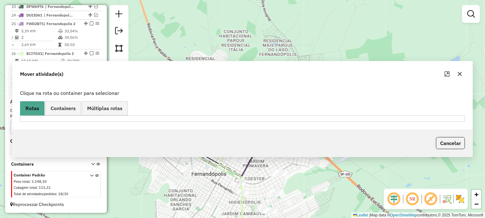
scroll to position [0, 0]
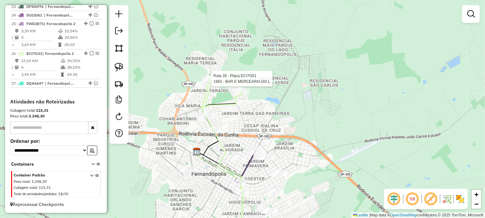
select select "**********"
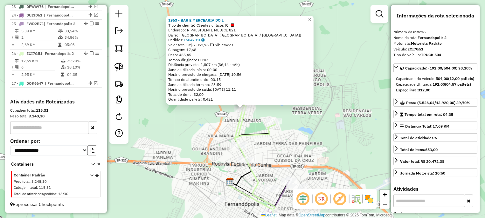
click at [240, 142] on icon at bounding box center [255, 173] width 42 height 134
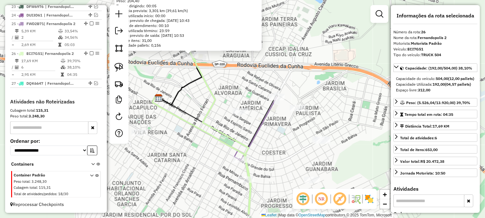
drag, startPoint x: 305, startPoint y: 104, endPoint x: 288, endPoint y: 71, distance: 37.3
click at [288, 71] on div "15058 - SETE II-COMERCIO DE Endereço: AV DUQUE DE CAXIAS 84 Bairro: LOTEAMENTO …" at bounding box center [242, 109] width 485 height 218
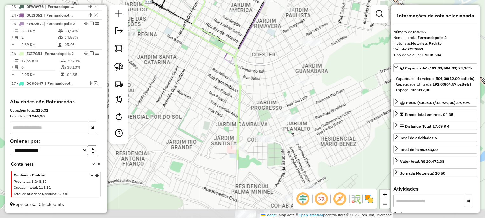
drag, startPoint x: 188, startPoint y: 122, endPoint x: 208, endPoint y: 66, distance: 59.6
click at [188, 40] on div "15058 - SETE II-COMERCIO DE Endereço: AV DUQUE DE CAXIAS 84 Bairro: LOTEAMENTO …" at bounding box center [242, 109] width 485 height 218
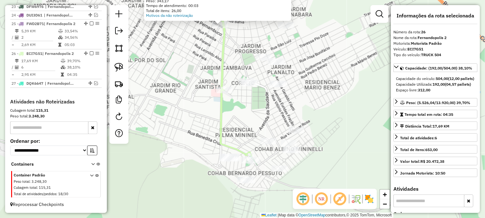
drag, startPoint x: 191, startPoint y: 145, endPoint x: 181, endPoint y: 74, distance: 71.9
click at [168, 61] on div "Atividade não roteirizada 2657 - JEOVANI OTAVIO POLIZ Endereço: AV ROSALVO ADER…" at bounding box center [242, 109] width 485 height 218
drag, startPoint x: 203, startPoint y: 100, endPoint x: 151, endPoint y: 82, distance: 55.1
click at [203, 100] on div "Atividade não roteirizada 2657 - JEOVANI OTAVIO POLIZ Endereço: AV ROSALVO ADER…" at bounding box center [242, 109] width 485 height 218
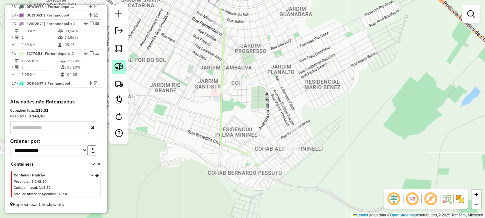
click at [119, 63] on link at bounding box center [119, 67] width 14 height 14
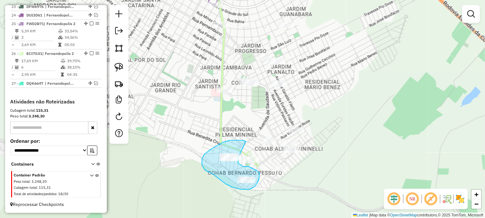
drag, startPoint x: 230, startPoint y: 141, endPoint x: 241, endPoint y: 146, distance: 12.1
click at [241, 146] on div "Janela de atendimento Grade de atendimento Capacidade Transportadoras Veículos …" at bounding box center [242, 109] width 485 height 218
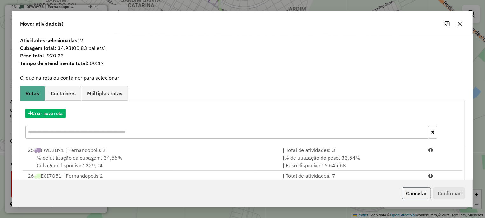
click at [404, 188] on button "Cancelar" at bounding box center [416, 194] width 29 height 12
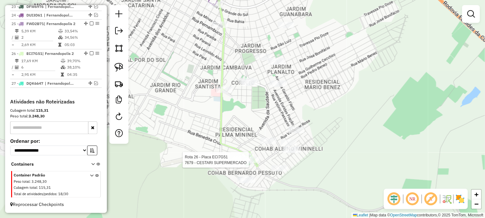
select select "**********"
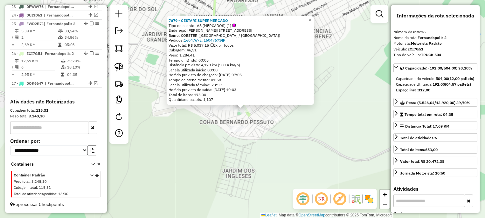
click at [272, 147] on div "7679 - CESTARI SUPERMERCADO Tipo de cliente: AS (MERCADOS) (1) Endereço: R GENT…" at bounding box center [242, 109] width 485 height 218
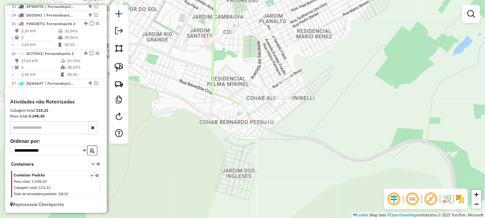
drag, startPoint x: 119, startPoint y: 65, endPoint x: 292, endPoint y: 117, distance: 180.4
click at [120, 65] on img at bounding box center [118, 67] width 9 height 9
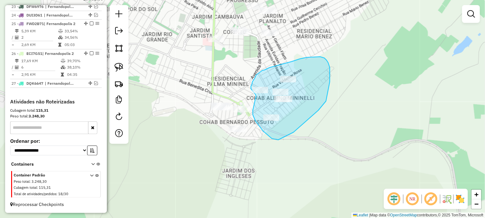
drag, startPoint x: 253, startPoint y: 111, endPoint x: 258, endPoint y: 98, distance: 13.8
click at [258, 98] on div "Janela de atendimento Grade de atendimento Capacidade Transportadoras Veículos …" at bounding box center [242, 109] width 485 height 218
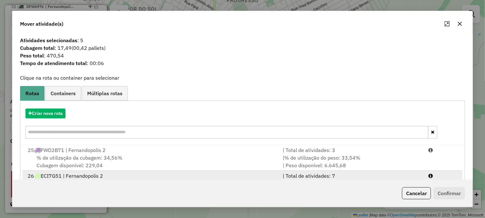
click at [417, 173] on div "| Total de atividades: 7" at bounding box center [352, 176] width 146 height 8
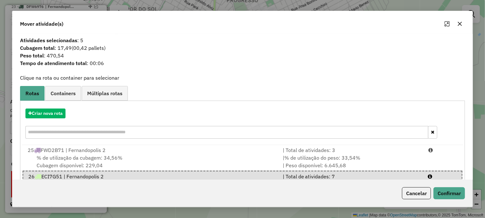
click at [442, 186] on div "Cancelar Confirmar" at bounding box center [242, 193] width 460 height 27
click at [442, 190] on button "Confirmar" at bounding box center [448, 194] width 31 height 12
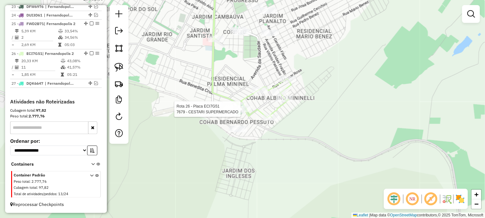
select select "**********"
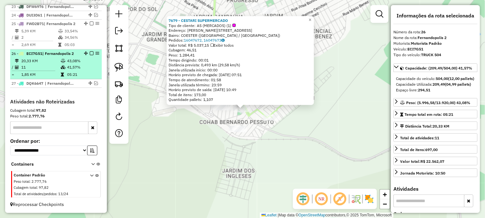
click at [90, 52] on em at bounding box center [92, 54] width 4 height 4
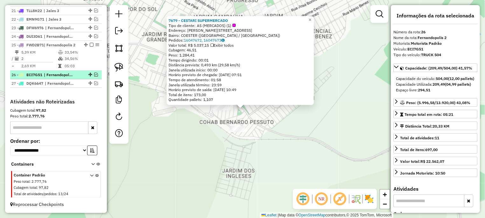
scroll to position [428, 0]
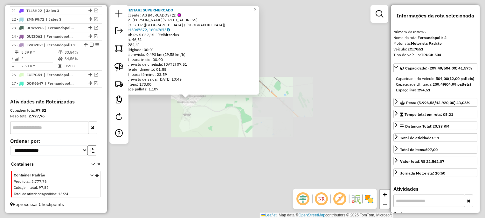
click at [172, 141] on div "7679 - CESTARI SUPERMERCADO Tipo de cliente: AS (MERCADOS) (1) Endereço: R GENT…" at bounding box center [242, 109] width 485 height 218
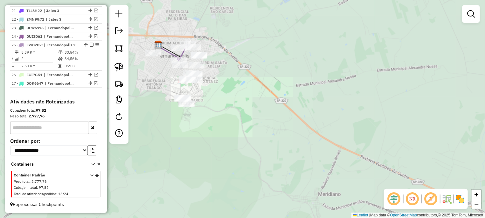
click at [220, 183] on div "7679 - CESTARI SUPERMERCADO Tipo de cliente: AS (MERCADOS) (1) Endereço: R GENT…" at bounding box center [242, 109] width 485 height 218
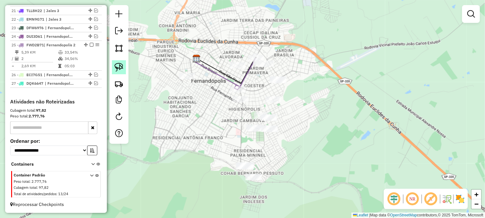
click at [118, 68] on img at bounding box center [118, 67] width 9 height 9
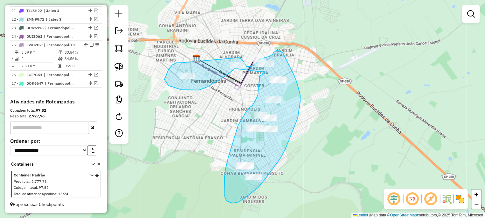
drag, startPoint x: 181, startPoint y: 63, endPoint x: 236, endPoint y: 57, distance: 55.3
click at [236, 57] on div "Janela de atendimento Grade de atendimento Capacidade Transportadoras Veículos …" at bounding box center [242, 109] width 485 height 218
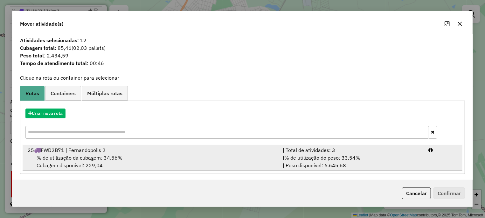
click at [405, 164] on div "| % de utilização do peso: 33,54% | Peso disponível: 6.645,68" at bounding box center [352, 161] width 146 height 15
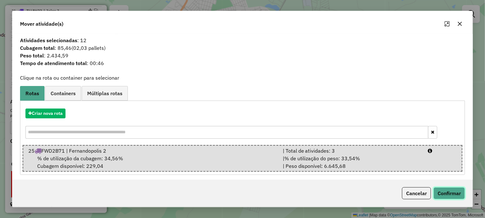
click at [444, 189] on button "Confirmar" at bounding box center [448, 194] width 31 height 12
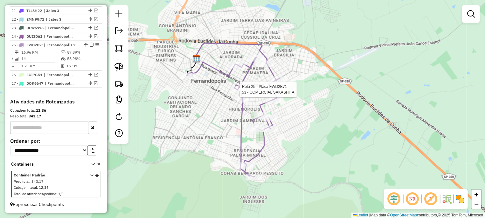
select select "**********"
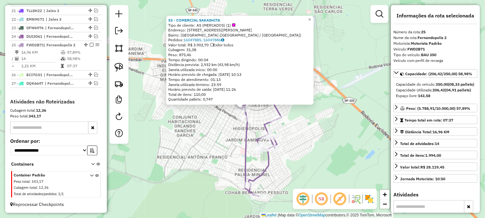
click at [219, 142] on div "53 - COMERCIAL SAKASHITA Tipo de cliente: AS (MERCADOS) (1) Endereço: Avenida P…" at bounding box center [242, 109] width 485 height 218
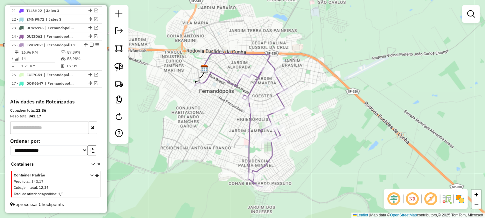
drag, startPoint x: 243, startPoint y: 116, endPoint x: 246, endPoint y: 107, distance: 10.2
click at [246, 107] on icon at bounding box center [241, 127] width 93 height 120
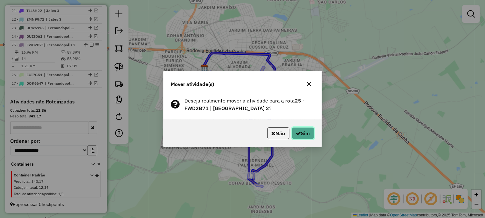
click at [300, 137] on button "Sim" at bounding box center [303, 133] width 22 height 12
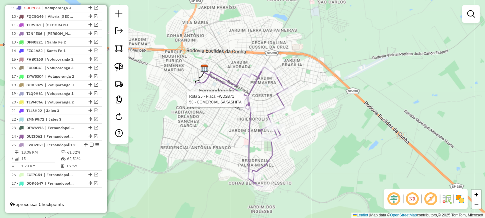
scroll to position [328, 0]
click at [245, 104] on icon at bounding box center [241, 127] width 93 height 120
select select "**********"
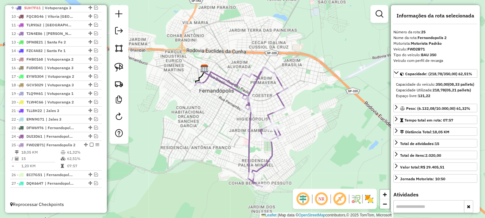
scroll to position [209, 0]
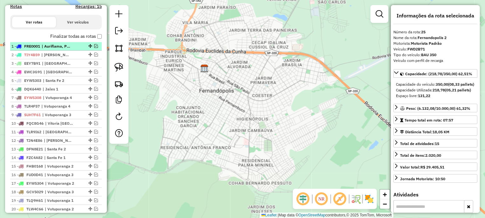
click at [90, 49] on div "1 - FRE0001 | Auriflama, Pontalinda" at bounding box center [55, 47] width 89 height 6
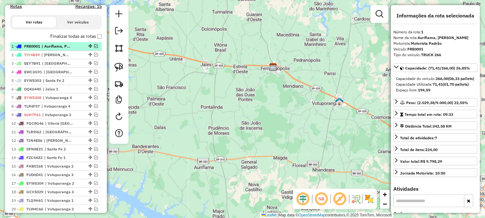
click at [94, 48] on em at bounding box center [96, 46] width 4 height 4
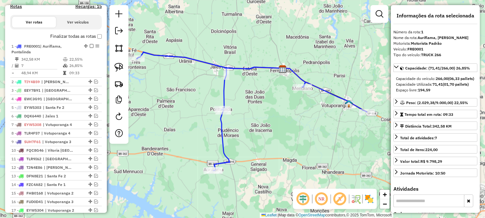
drag, startPoint x: 182, startPoint y: 85, endPoint x: 203, endPoint y: 88, distance: 21.5
click at [203, 88] on div "Janela de atendimento Grade de atendimento Capacidade Transportadoras Veículos …" at bounding box center [242, 109] width 485 height 218
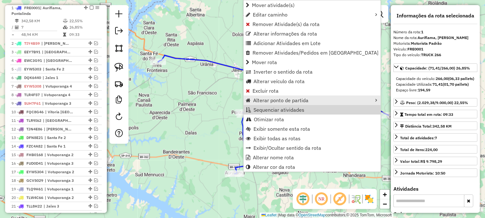
scroll to position [251, 0]
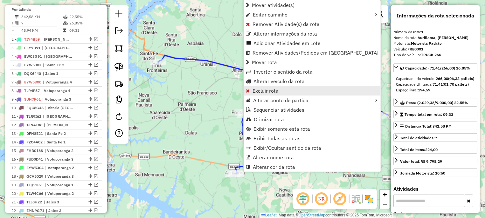
click at [276, 91] on span "Excluir rota" at bounding box center [265, 90] width 26 height 5
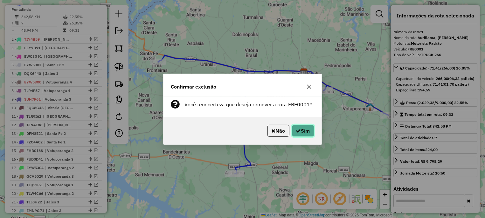
click at [298, 130] on icon "button" at bounding box center [298, 130] width 5 height 5
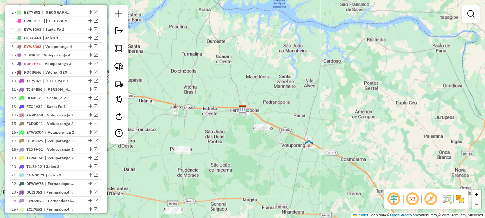
drag, startPoint x: 206, startPoint y: 70, endPoint x: 186, endPoint y: 65, distance: 20.8
click at [210, 69] on div "Janela de atendimento Grade de atendimento Capacidade Transportadoras Veículos …" at bounding box center [242, 109] width 485 height 218
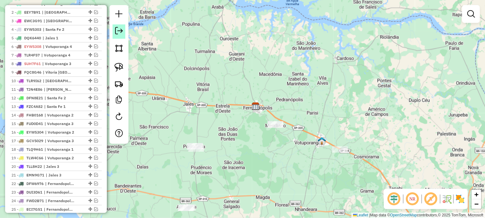
click at [117, 33] on em at bounding box center [119, 31] width 8 height 8
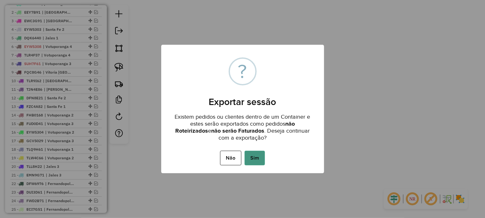
click at [252, 153] on button "Sim" at bounding box center [254, 158] width 20 height 15
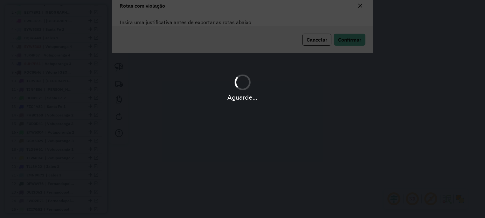
scroll to position [0, 0]
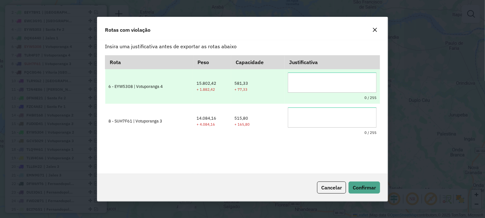
click at [356, 71] on td "0 / 255" at bounding box center [332, 86] width 95 height 35
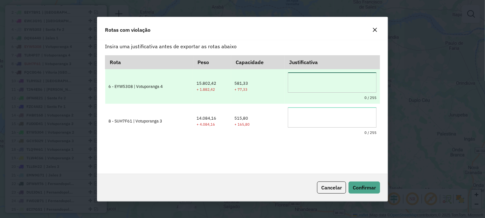
click at [354, 79] on textarea at bounding box center [332, 82] width 89 height 20
type textarea "**********"
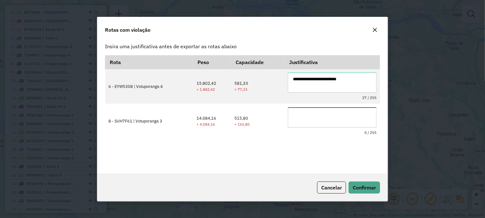
paste textarea "**********"
type textarea "**********"
click at [373, 192] on button "Confirmar" at bounding box center [363, 188] width 31 height 12
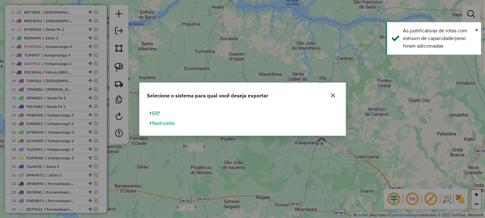
click at [150, 112] on button "ERP" at bounding box center [155, 113] width 16 height 10
select select "**"
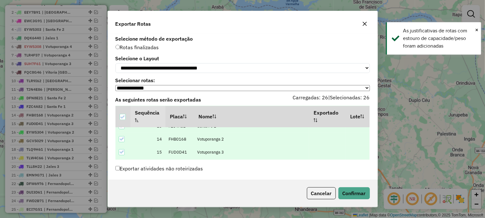
scroll to position [307, 0]
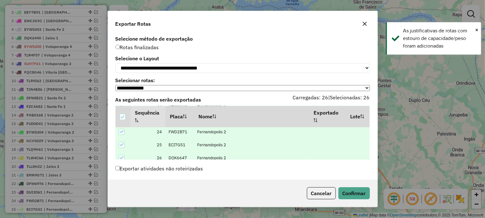
click at [173, 175] on label "Exportar atividades não roteirizadas" at bounding box center [159, 169] width 88 height 12
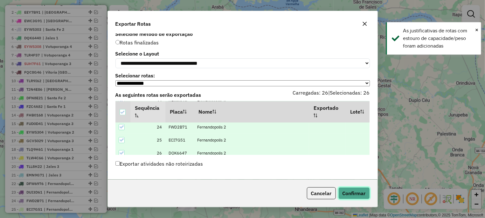
click at [349, 194] on button "Confirmar" at bounding box center [353, 194] width 31 height 12
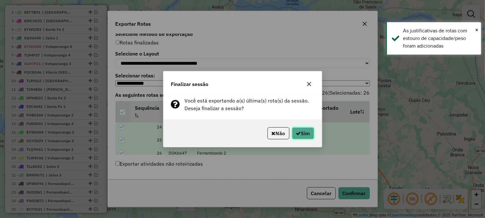
click at [311, 137] on button "Sim" at bounding box center [303, 133] width 22 height 12
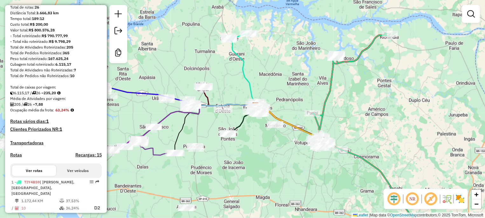
scroll to position [0, 0]
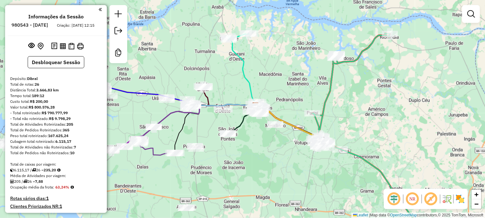
drag, startPoint x: 72, startPoint y: 142, endPoint x: 49, endPoint y: 140, distance: 23.3
click at [49, 139] on div "Peso total roteirizado: 167.625,24" at bounding box center [56, 136] width 92 height 6
copy strong "167.625,24"
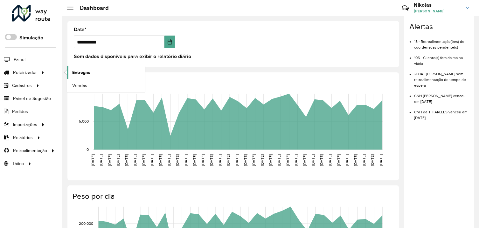
click at [79, 73] on span "Entregas" at bounding box center [81, 72] width 18 height 7
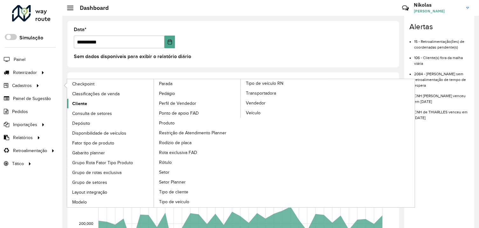
click at [104, 105] on link "Cliente" at bounding box center [110, 104] width 87 height 10
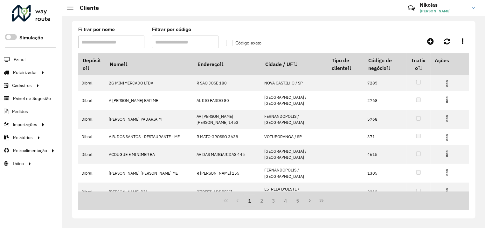
click at [189, 45] on input "Filtrar por código" at bounding box center [185, 42] width 66 height 13
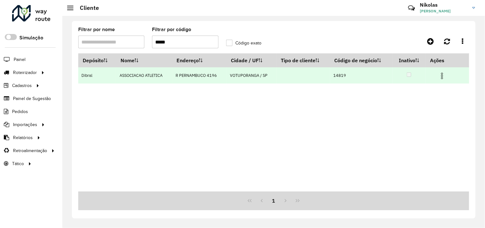
type input "*****"
click at [403, 80] on td at bounding box center [409, 75] width 33 height 16
click at [440, 78] on img at bounding box center [442, 76] width 8 height 8
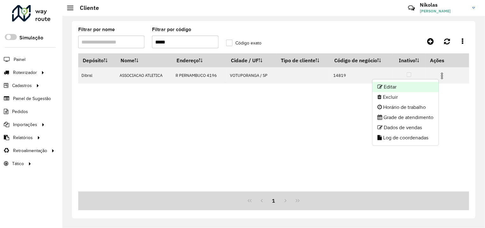
click at [418, 88] on li "Editar" at bounding box center [405, 87] width 66 height 10
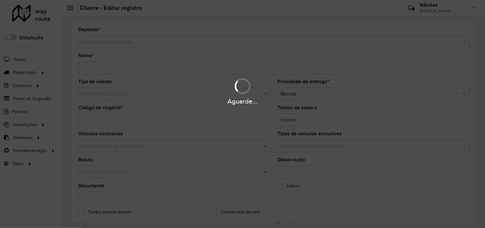
type input "**********"
type input "*****"
type input "********"
type input "**********"
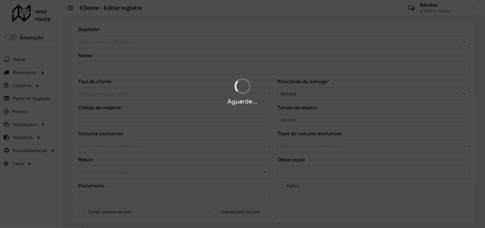
type input "**********"
type input "********"
type input "**********"
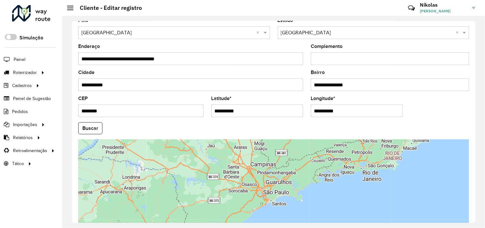
scroll to position [243, 0]
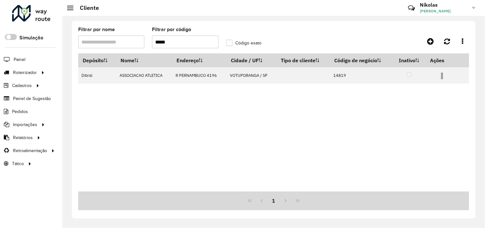
click at [172, 43] on input "*****" at bounding box center [185, 42] width 66 height 13
type input "****"
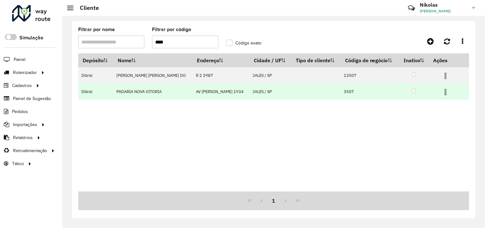
click at [446, 94] on img at bounding box center [446, 92] width 8 height 8
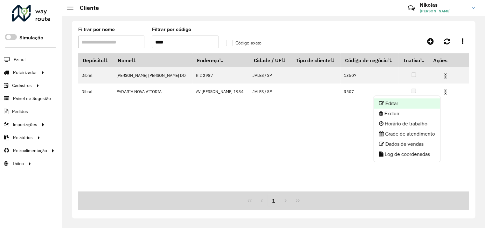
click at [426, 101] on li "Editar" at bounding box center [407, 104] width 66 height 10
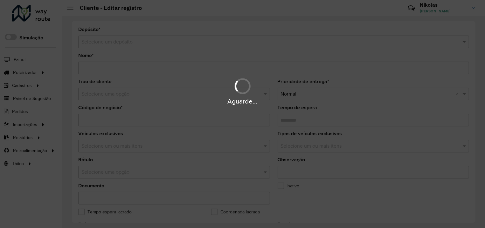
type input "**********"
type input "****"
type input "********"
type input "**********"
type input "*****"
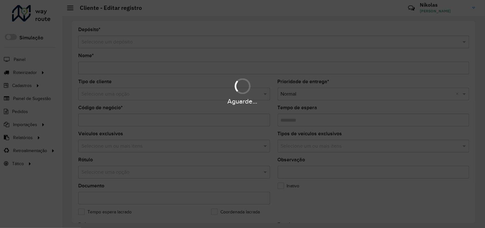
type input "**********"
type input "********"
type input "**********"
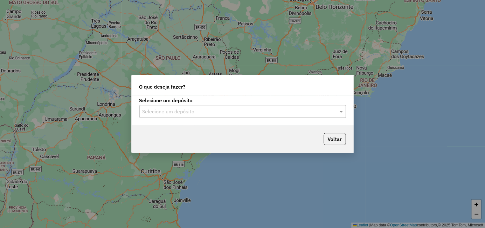
click at [185, 109] on input "text" at bounding box center [236, 112] width 188 height 8
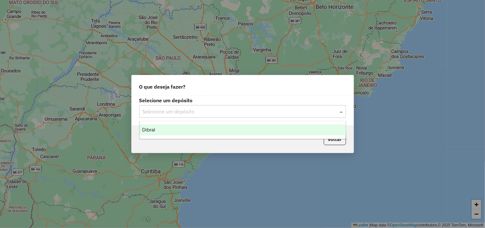
click at [187, 125] on div "Dibral" at bounding box center [243, 130] width 206 height 11
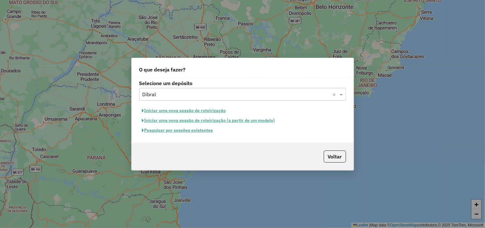
click at [185, 130] on button "Pesquisar por sessões existentes" at bounding box center [177, 131] width 77 height 10
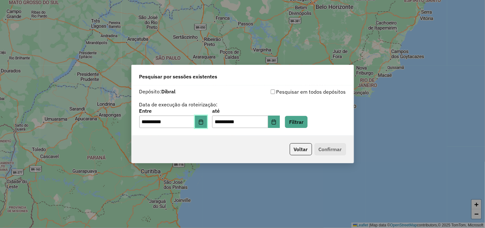
click at [203, 122] on icon "Choose Date" at bounding box center [200, 122] width 5 height 5
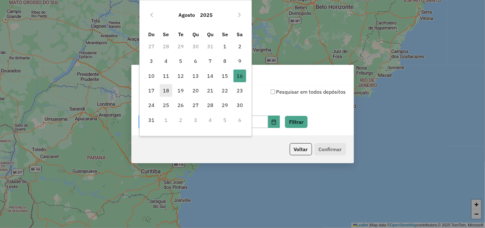
click at [167, 91] on span "18" at bounding box center [166, 90] width 13 height 13
type input "**********"
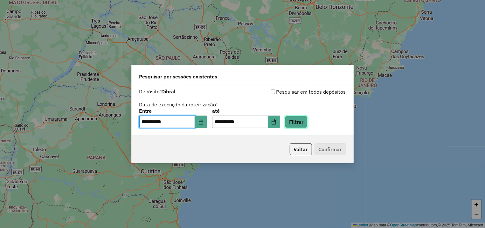
click at [307, 123] on button "Filtrar" at bounding box center [296, 122] width 23 height 12
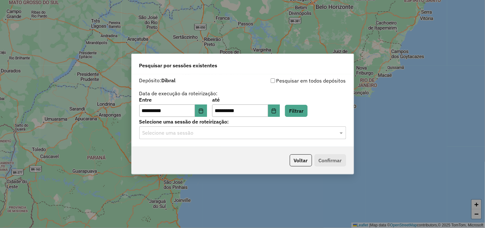
click at [223, 133] on input "text" at bounding box center [236, 133] width 188 height 8
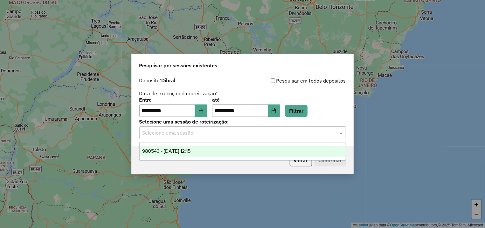
click at [207, 149] on div "980543 - [DATE] 12:15" at bounding box center [243, 151] width 206 height 11
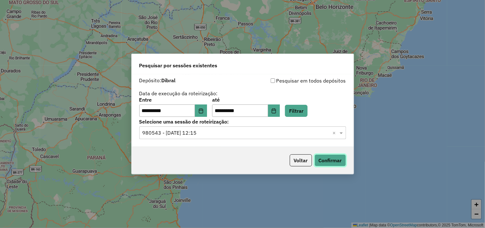
click at [327, 163] on button "Confirmar" at bounding box center [329, 161] width 31 height 12
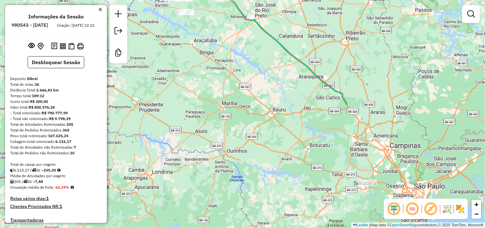
drag, startPoint x: 265, startPoint y: 177, endPoint x: 224, endPoint y: 31, distance: 152.1
click at [224, 31] on div "Janela de atendimento Grade de atendimento Capacidade Transportadoras Veículos …" at bounding box center [242, 114] width 485 height 228
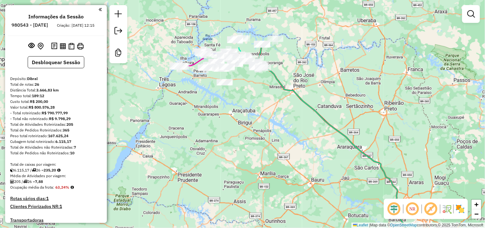
drag, startPoint x: 227, startPoint y: 80, endPoint x: 298, endPoint y: 186, distance: 127.9
click at [298, 186] on div "Janela de atendimento Grade de atendimento Capacidade Transportadoras Veículos …" at bounding box center [242, 114] width 485 height 228
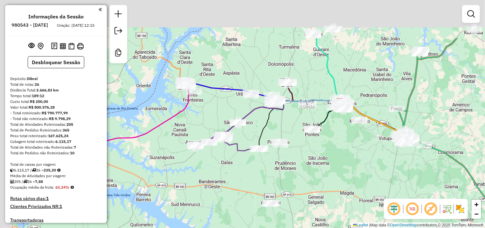
drag, startPoint x: 258, startPoint y: 103, endPoint x: 327, endPoint y: 166, distance: 93.4
click at [327, 166] on div "Janela de atendimento Grade de atendimento Capacidade Transportadoras Veículos …" at bounding box center [242, 114] width 485 height 228
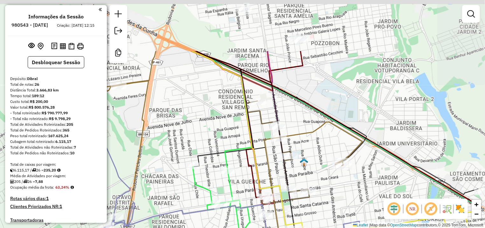
drag, startPoint x: 368, startPoint y: 88, endPoint x: 313, endPoint y: 162, distance: 92.5
click at [313, 162] on div "Janela de atendimento Grade de atendimento Capacidade Transportadoras Veículos …" at bounding box center [242, 114] width 485 height 228
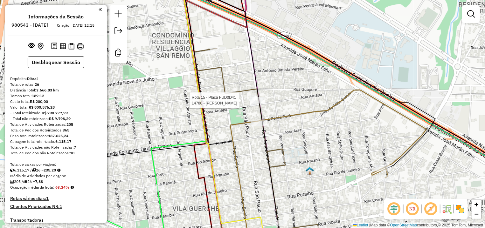
select select "**********"
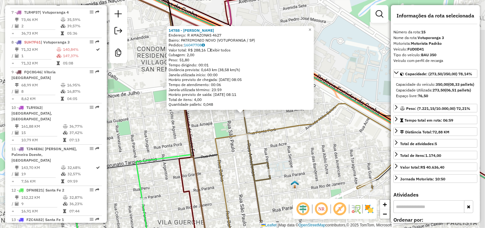
scroll to position [694, 0]
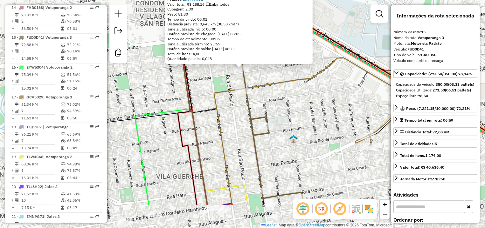
drag, startPoint x: 226, startPoint y: 172, endPoint x: 221, endPoint y: 107, distance: 66.0
click at [221, 107] on div "14788 - [PERSON_NAME] Endereço: R AMAZONAS 4627 Bairro: PATRIMONIO NOVO ([GEOGR…" at bounding box center [242, 114] width 485 height 228
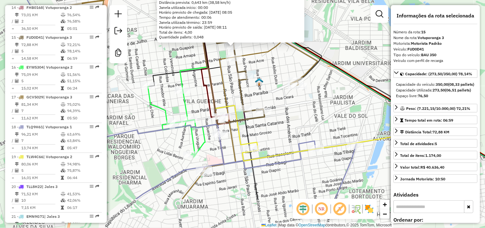
drag, startPoint x: 339, startPoint y: 167, endPoint x: 302, endPoint y: 115, distance: 63.6
click at [302, 115] on div "14788 - [PERSON_NAME] Endereço: R AMAZONAS 4627 Bairro: PATRIMONIO NOVO ([GEOGR…" at bounding box center [242, 114] width 485 height 228
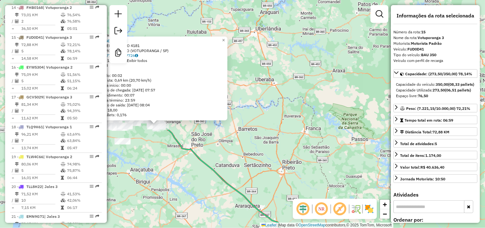
click at [161, 159] on div "15702 - [PERSON_NAME]: R PERNAMBUCO 4181 Bairro: PATRIMONIO NOVO (VOTUPORANGA /…" at bounding box center [242, 114] width 485 height 228
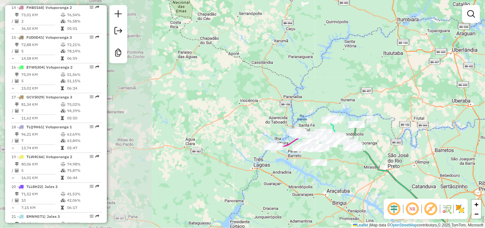
drag, startPoint x: 149, startPoint y: 147, endPoint x: 346, endPoint y: 168, distance: 197.9
click at [346, 168] on div "Janela de atendimento Grade de atendimento Capacidade Transportadoras Veículos …" at bounding box center [242, 114] width 485 height 228
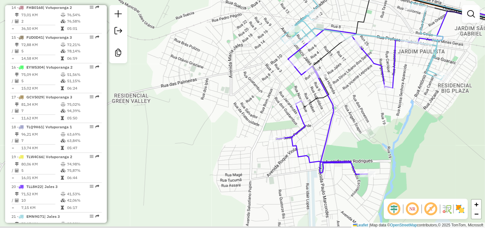
drag, startPoint x: 300, startPoint y: 170, endPoint x: 320, endPoint y: 128, distance: 46.2
click at [320, 128] on div "Janela de atendimento Grade de atendimento Capacidade Transportadoras Veículos …" at bounding box center [242, 114] width 485 height 228
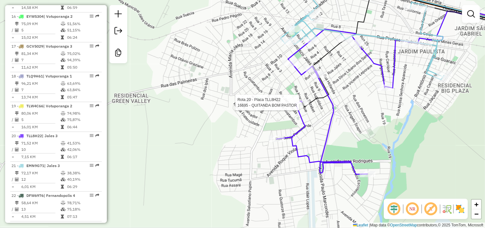
select select "**********"
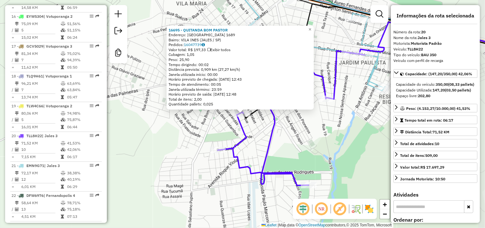
scroll to position [866, 0]
